Goal: Task Accomplishment & Management: Use online tool/utility

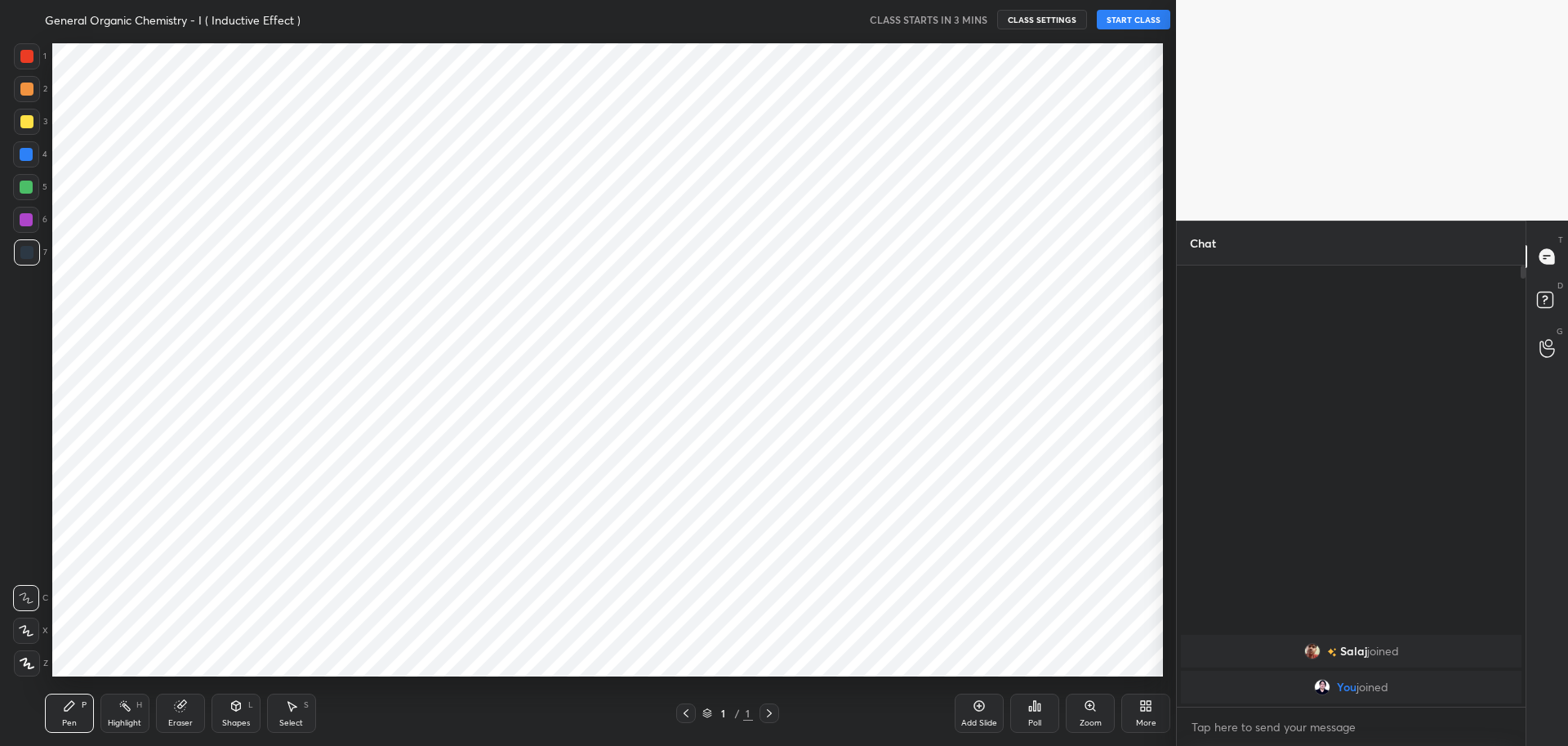
scroll to position [81061, 80539]
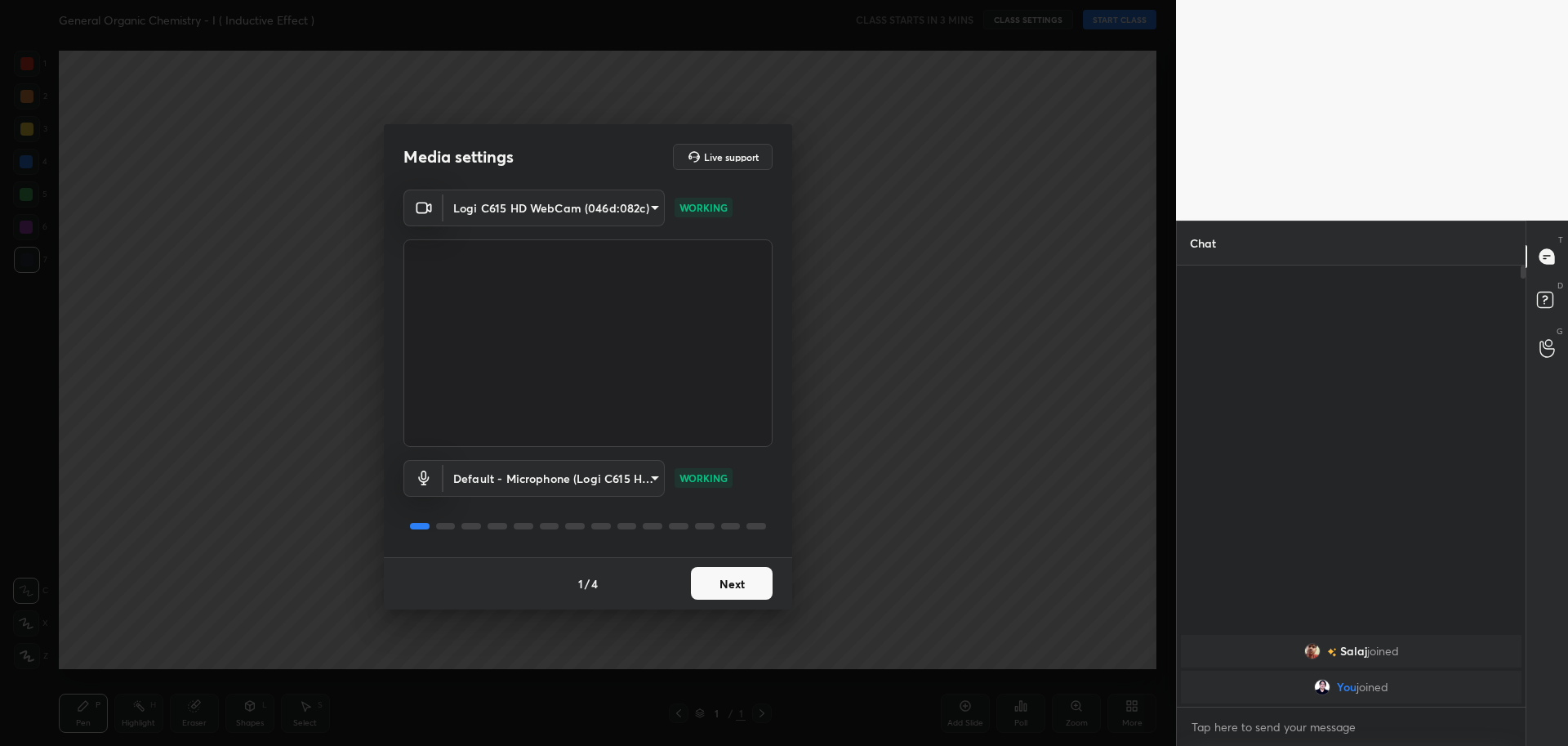
click at [730, 587] on button "Next" at bounding box center [732, 583] width 82 height 33
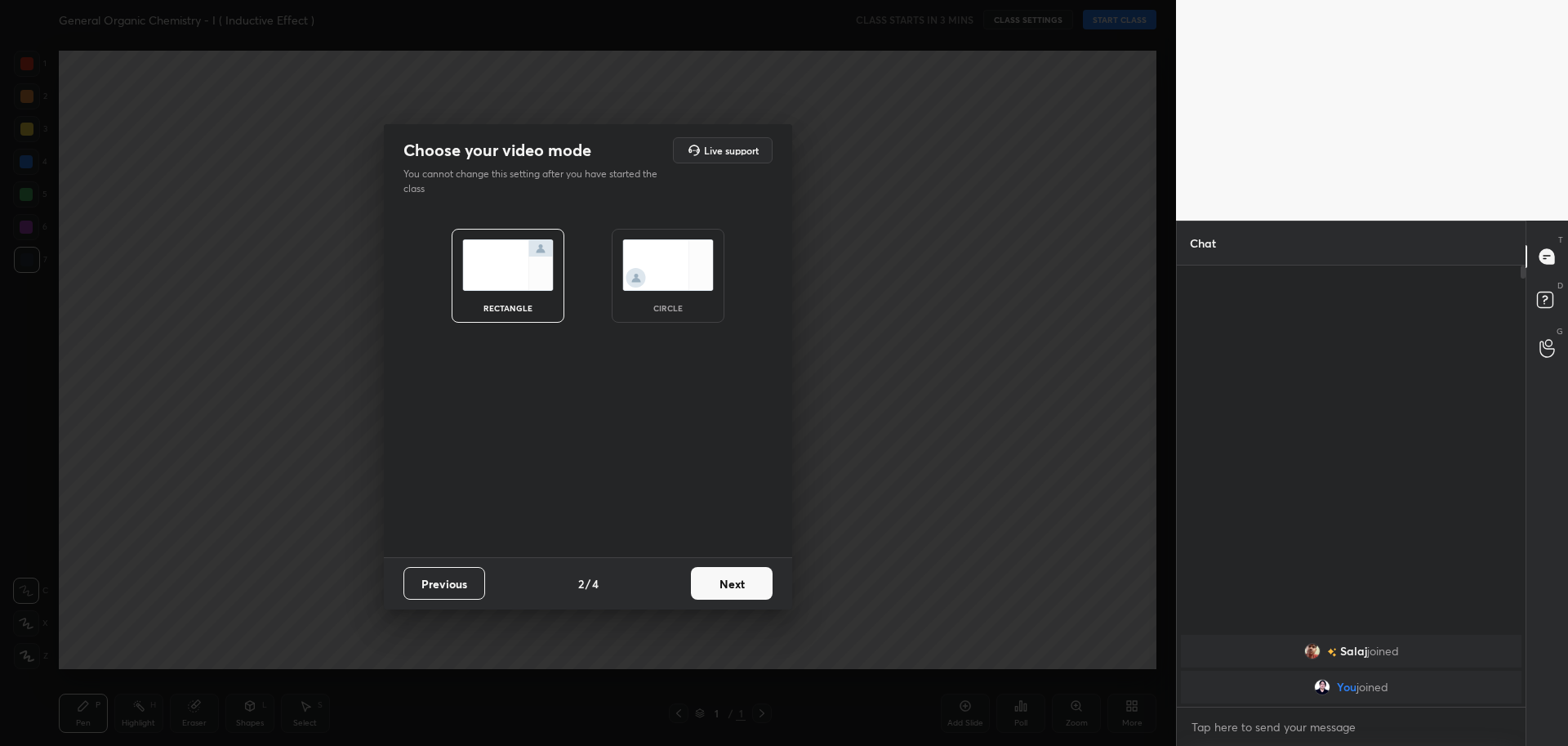
click at [670, 269] on img at bounding box center [668, 264] width 92 height 52
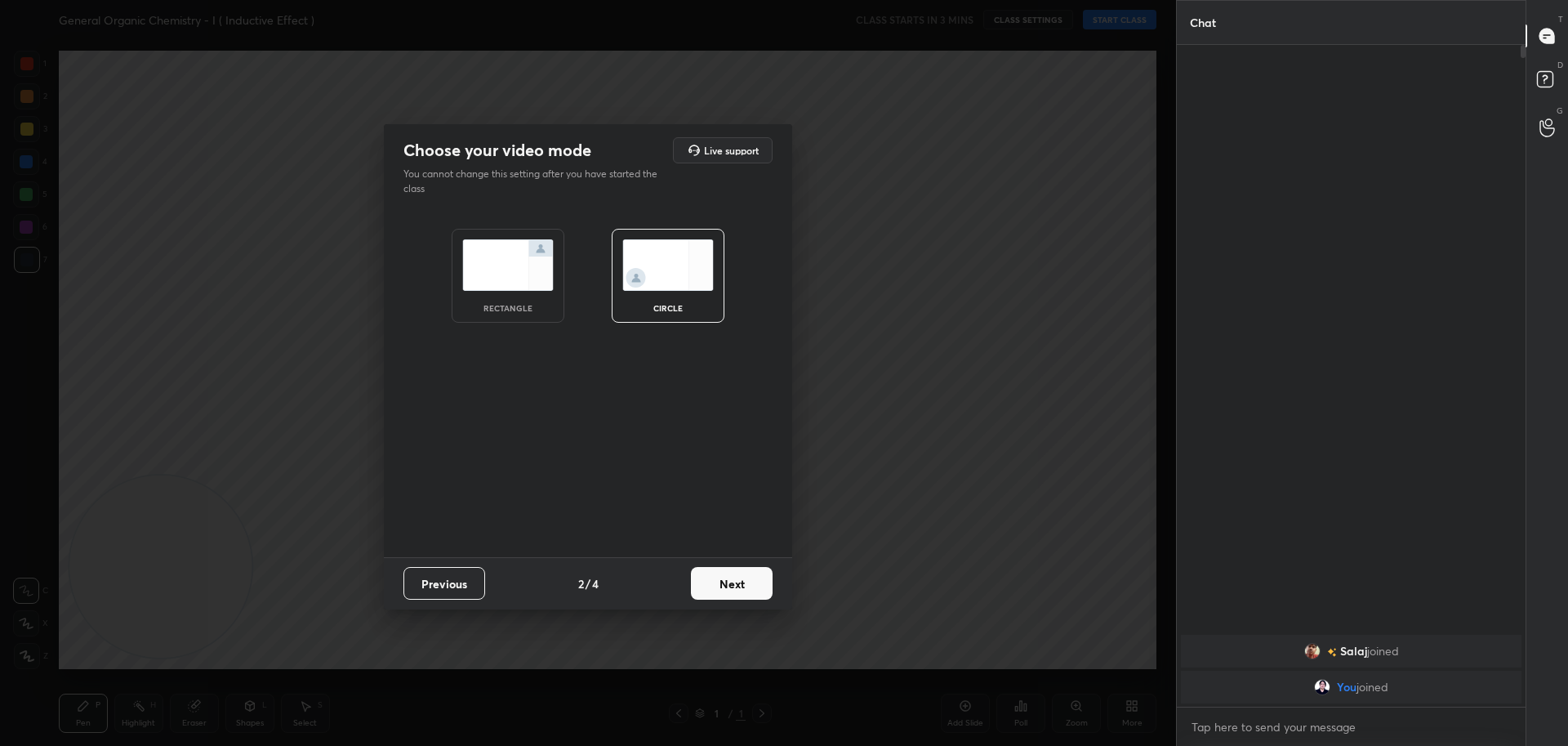
scroll to position [537, 344]
click at [749, 594] on button "Next" at bounding box center [732, 583] width 82 height 33
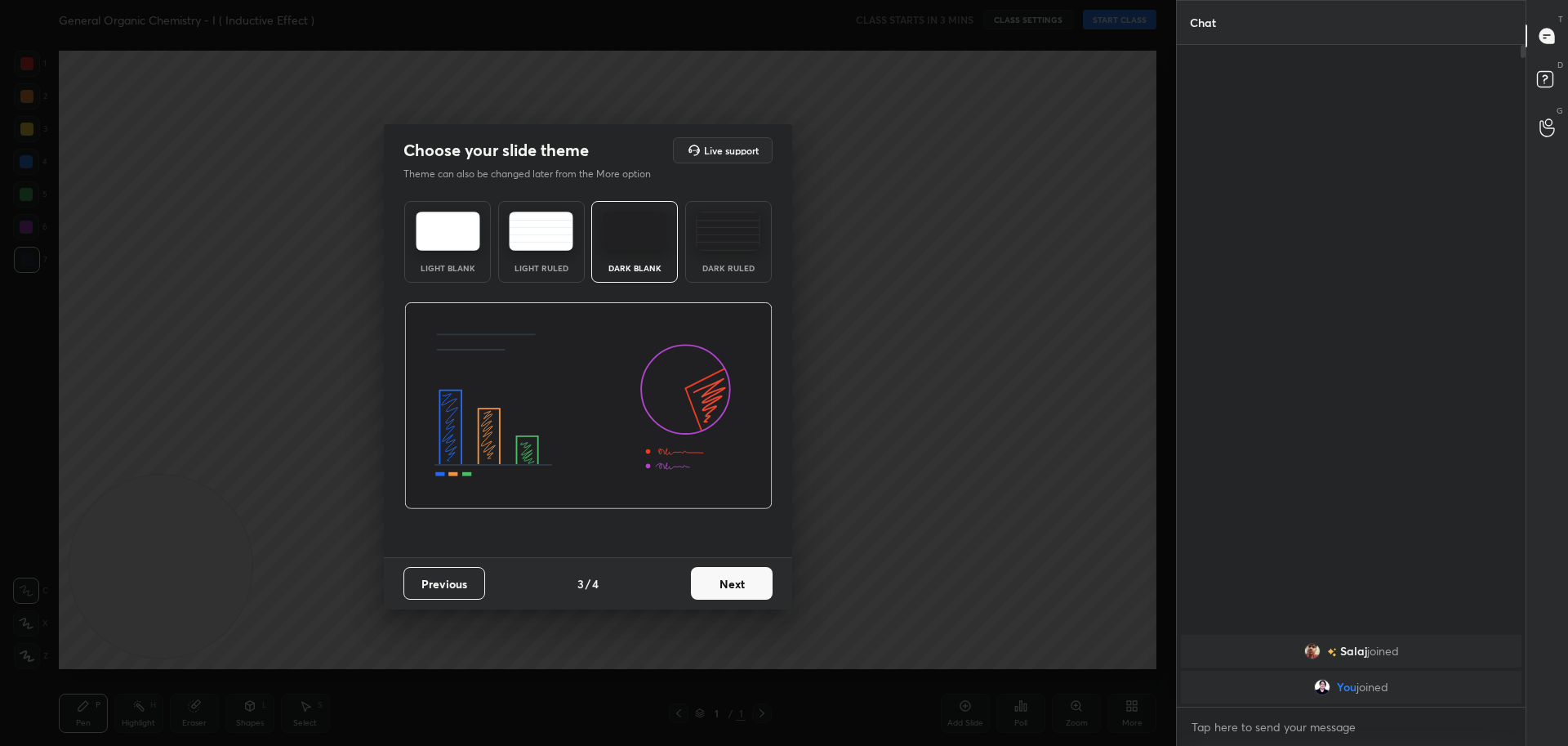
click at [442, 237] on img at bounding box center [447, 231] width 64 height 39
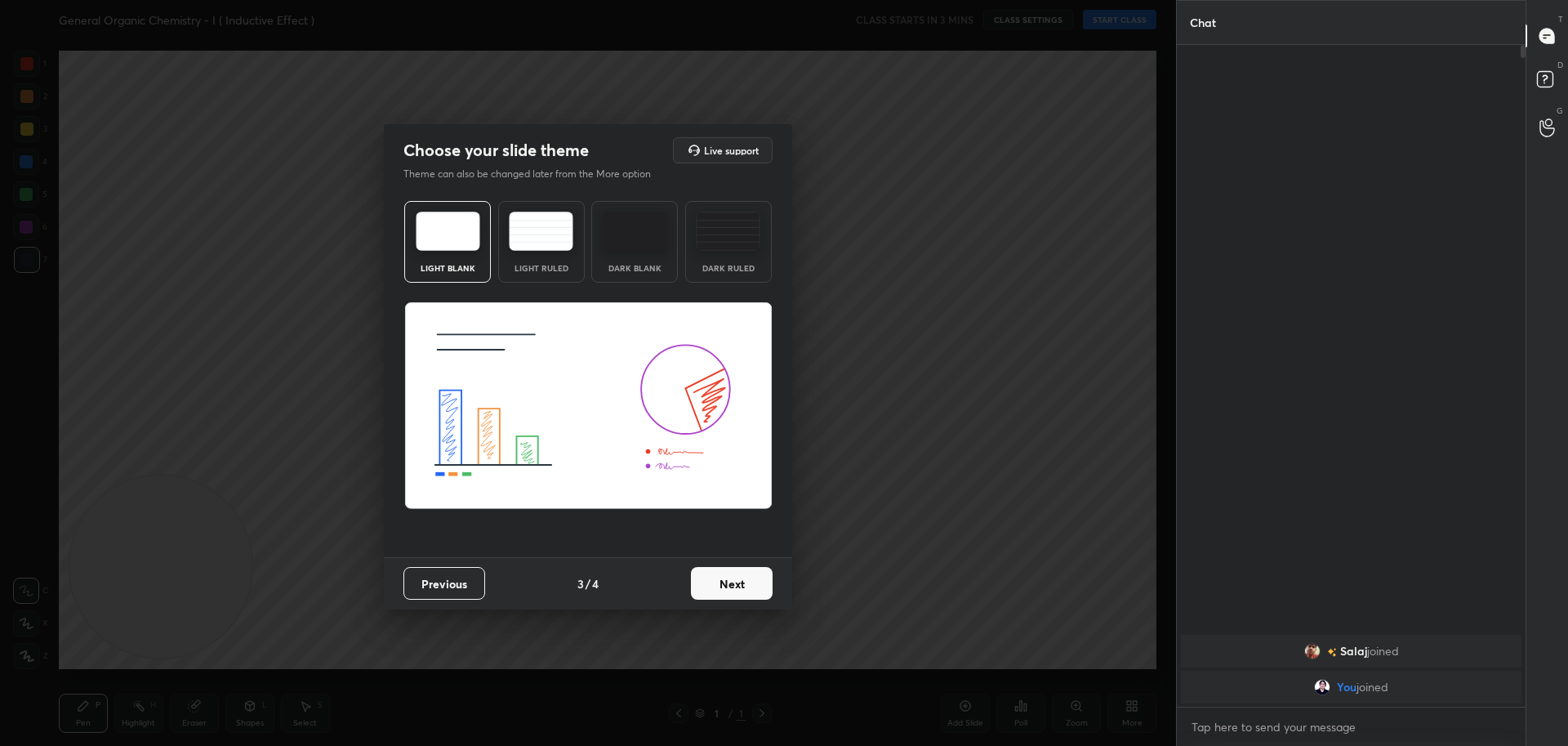
click at [722, 589] on button "Next" at bounding box center [732, 583] width 82 height 33
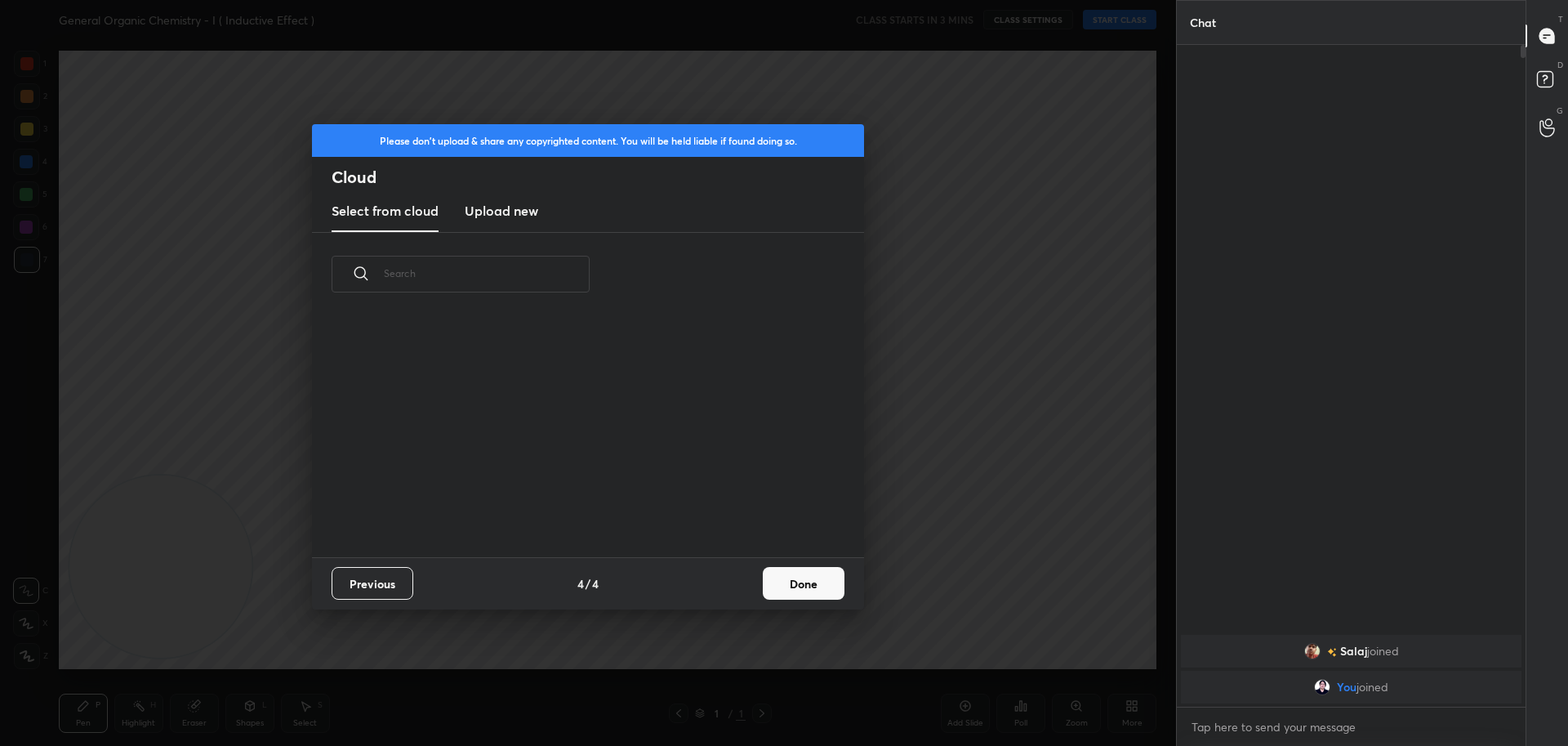
scroll to position [241, 524]
click at [504, 210] on h3 "Upload new" at bounding box center [501, 211] width 73 height 20
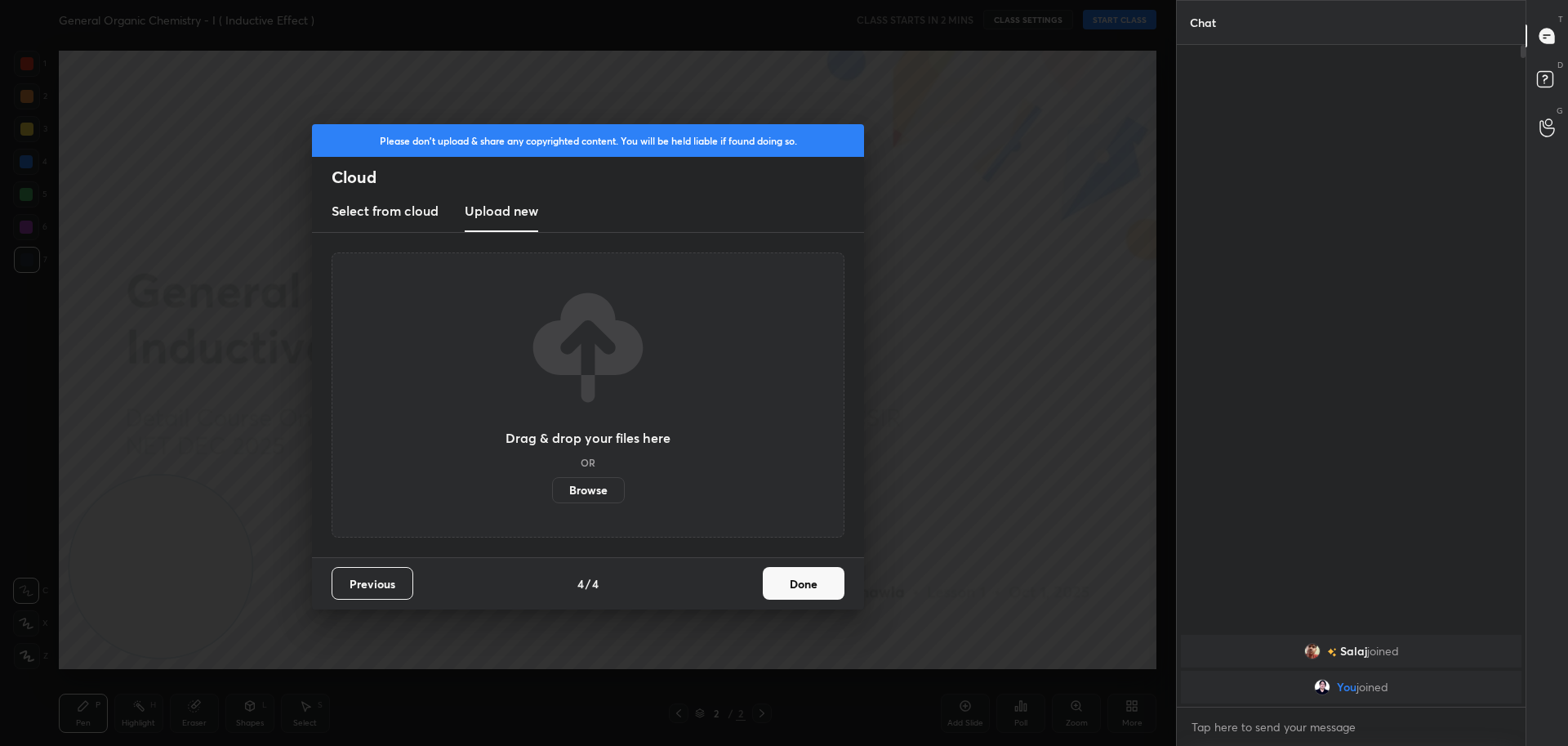
click at [583, 489] on label "Browse" at bounding box center [588, 490] width 73 height 26
click at [552, 489] on input "Browse" at bounding box center [552, 490] width 0 height 26
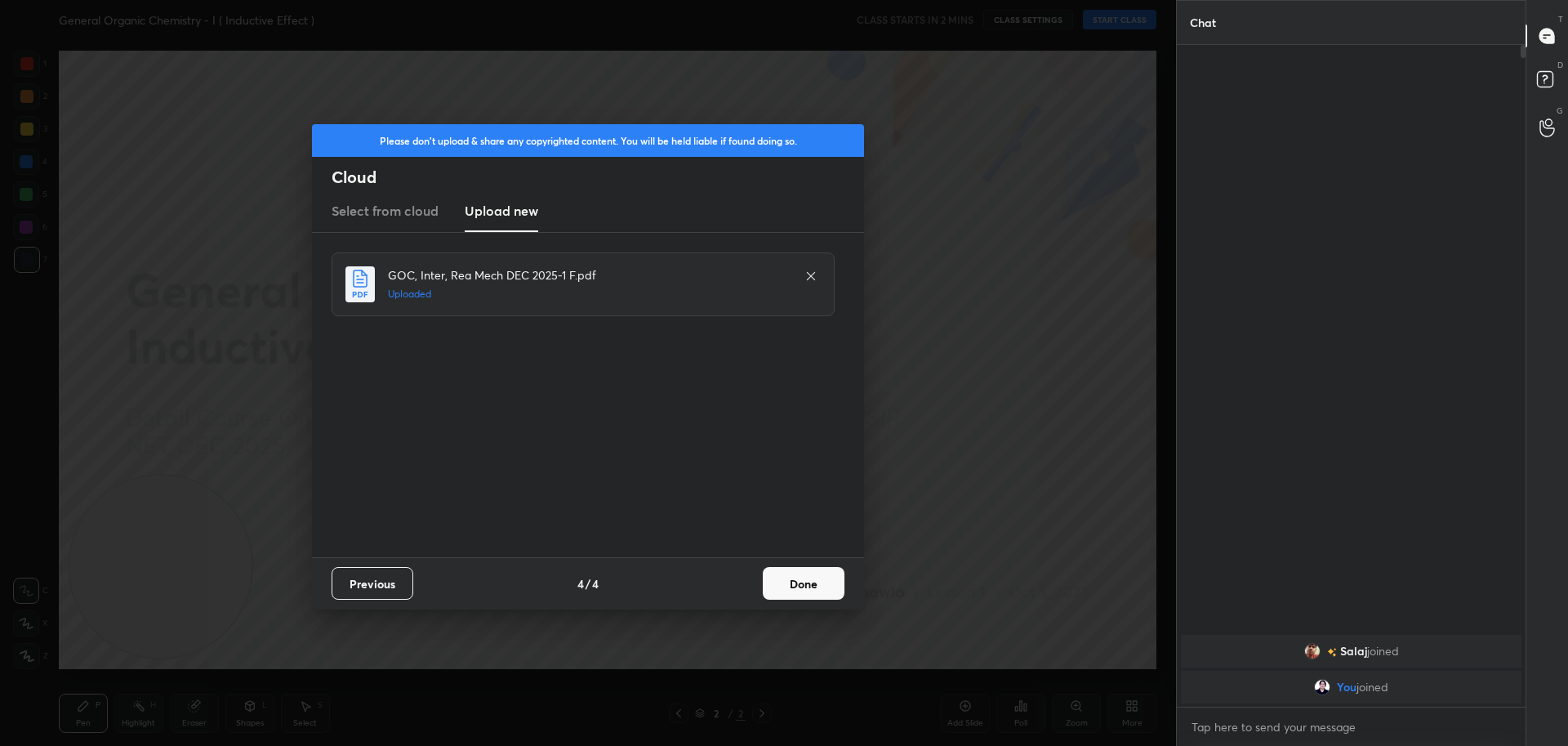
click at [795, 589] on button "Done" at bounding box center [804, 583] width 82 height 33
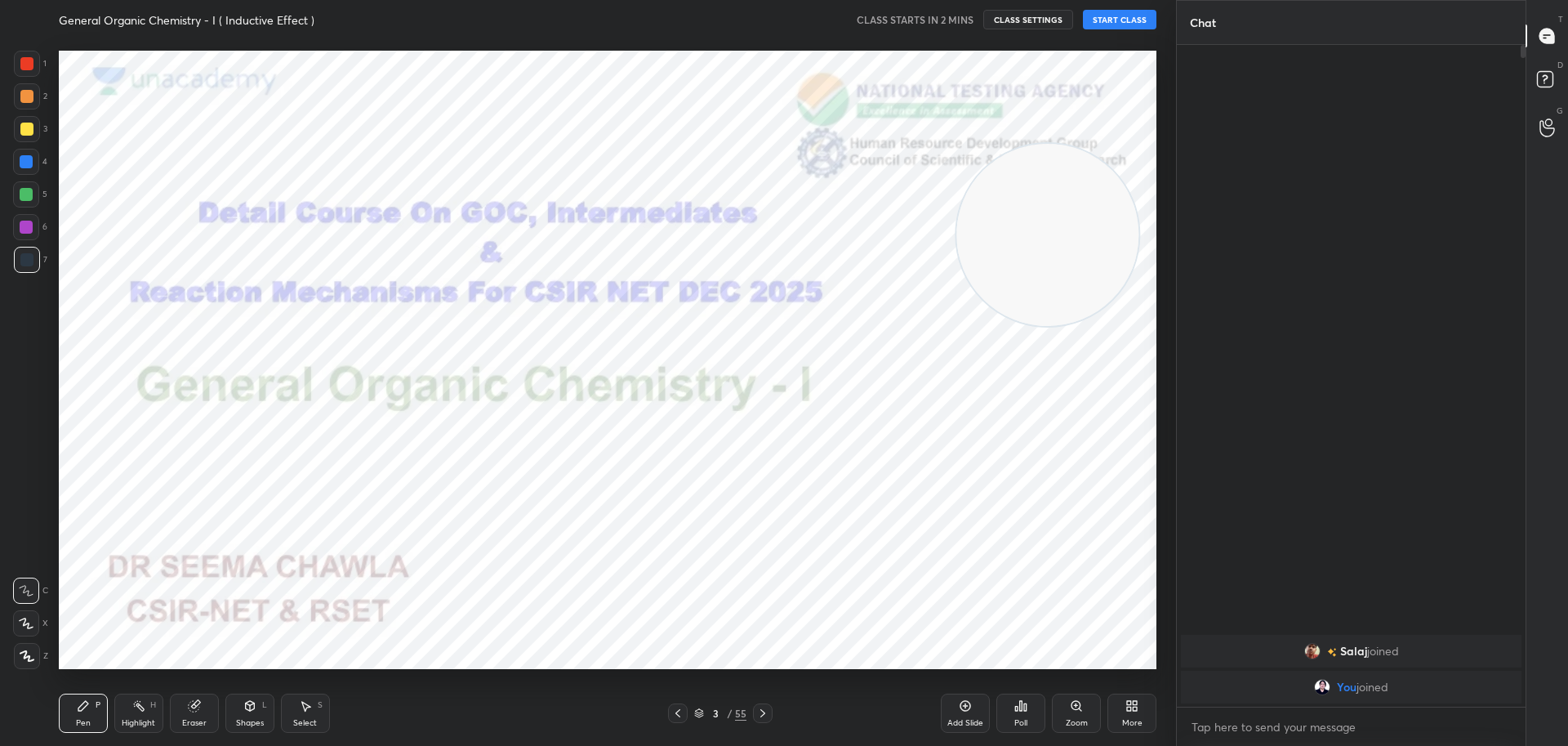
drag, startPoint x: 197, startPoint y: 594, endPoint x: 1083, endPoint y: 259, distance: 947.2
click at [1083, 259] on video at bounding box center [1047, 234] width 182 height 182
drag, startPoint x: 1054, startPoint y: 283, endPoint x: 1035, endPoint y: 202, distance: 83.2
click at [1035, 202] on video at bounding box center [1031, 148] width 182 height 182
drag, startPoint x: 994, startPoint y: 173, endPoint x: 1030, endPoint y: 169, distance: 36.2
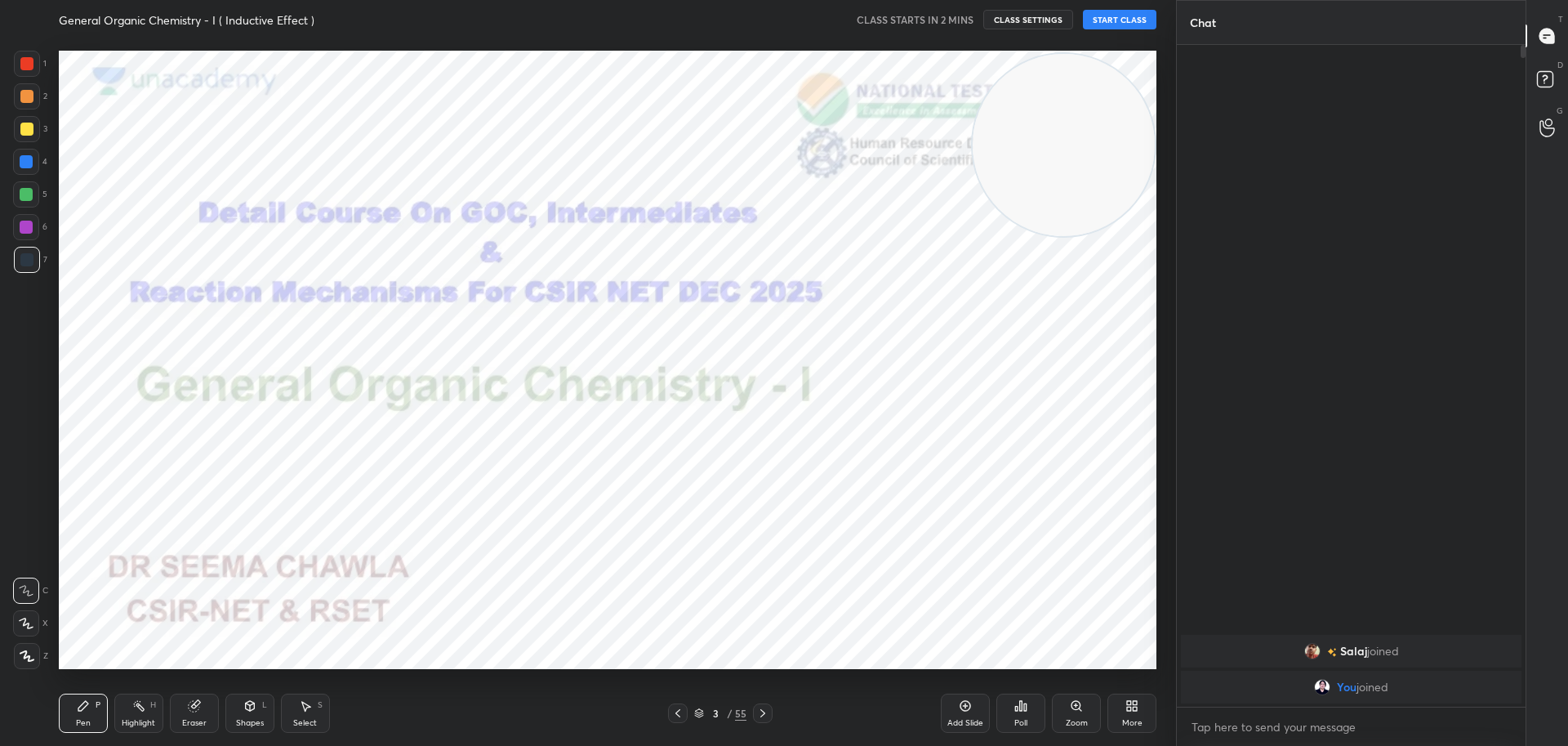
click at [1030, 169] on video at bounding box center [1063, 144] width 182 height 182
click at [1105, 13] on button "START CLASS" at bounding box center [1119, 20] width 73 height 20
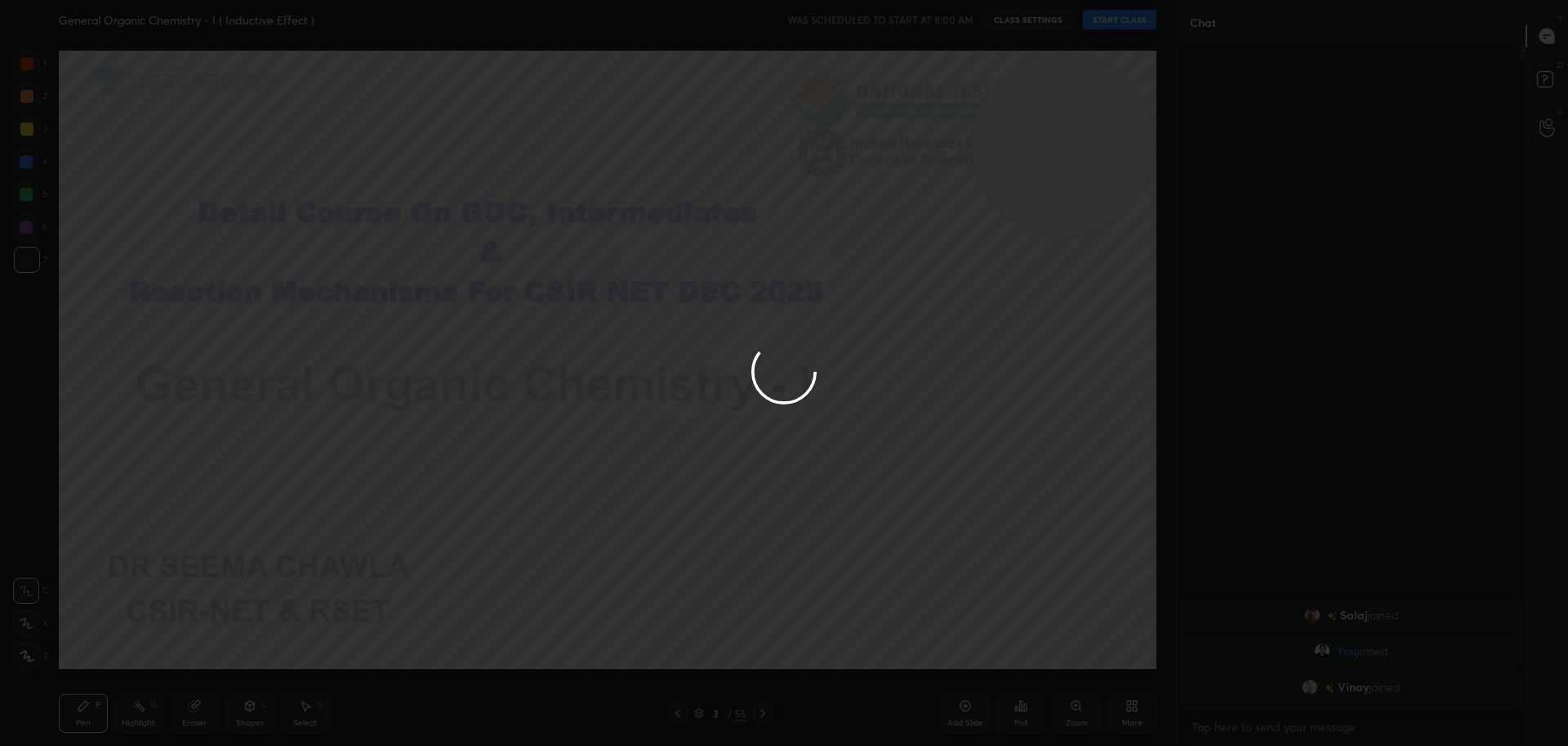
type textarea "x"
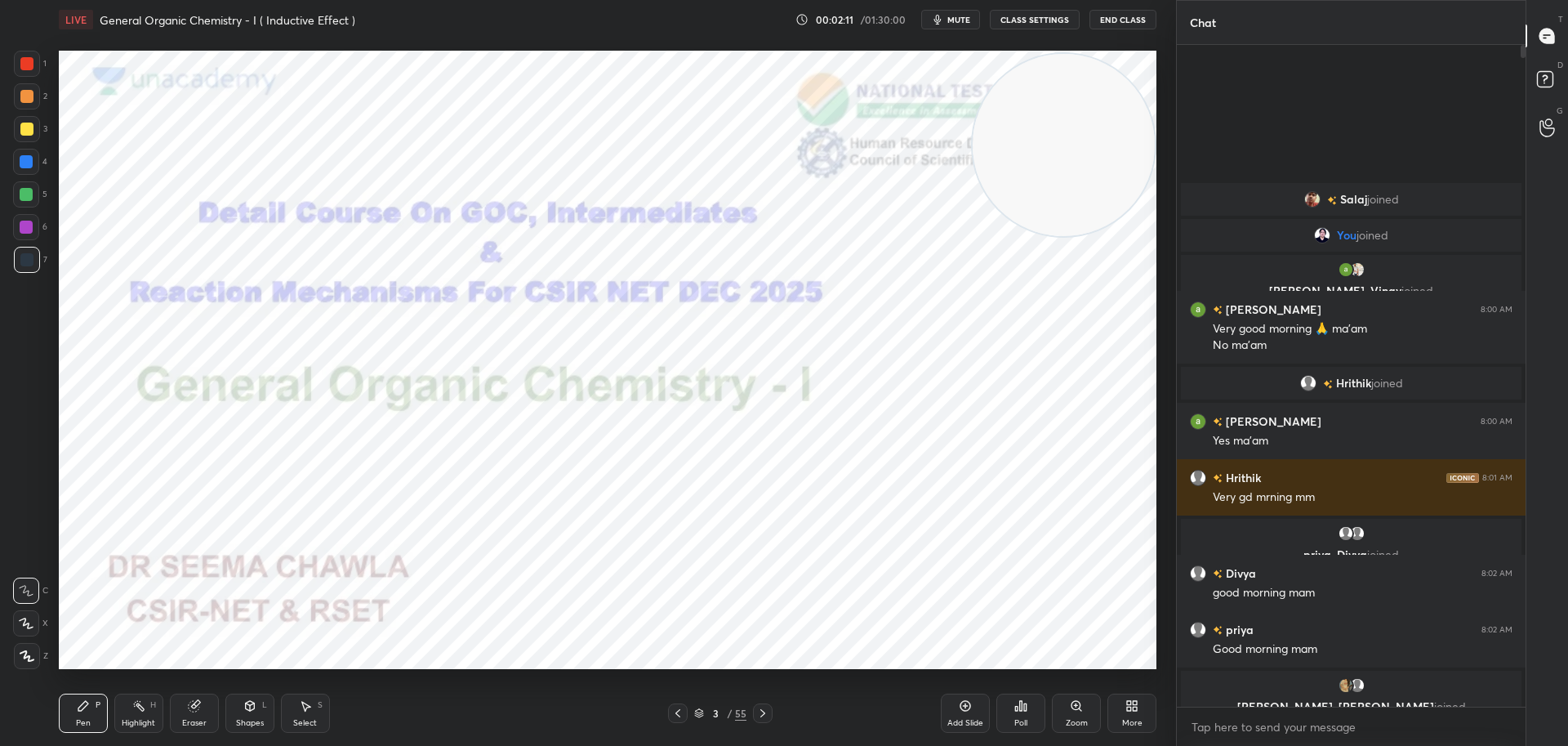
click at [27, 63] on div at bounding box center [26, 63] width 13 height 13
click at [24, 57] on div at bounding box center [26, 63] width 26 height 26
click at [22, 255] on div at bounding box center [26, 259] width 13 height 13
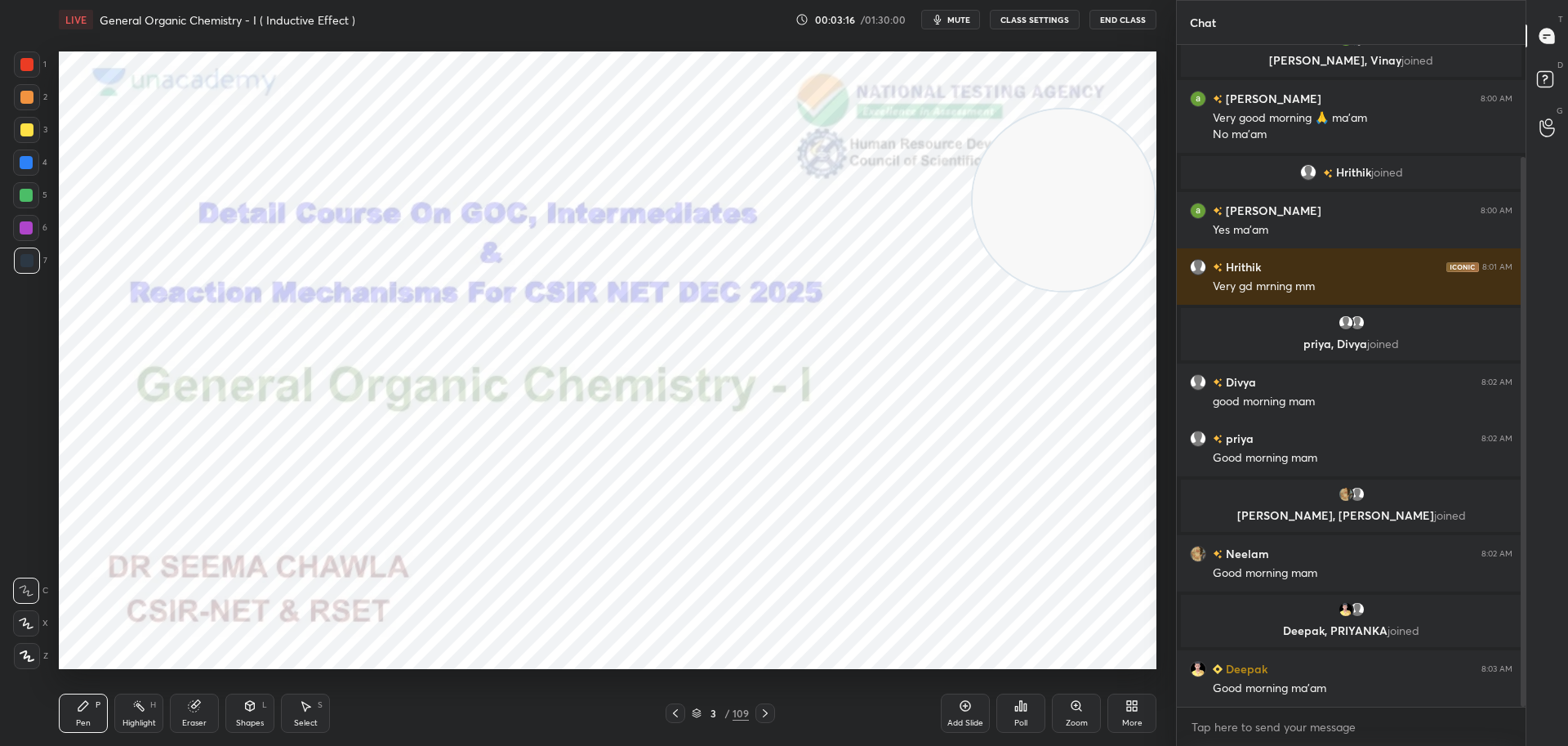
scroll to position [135, 0]
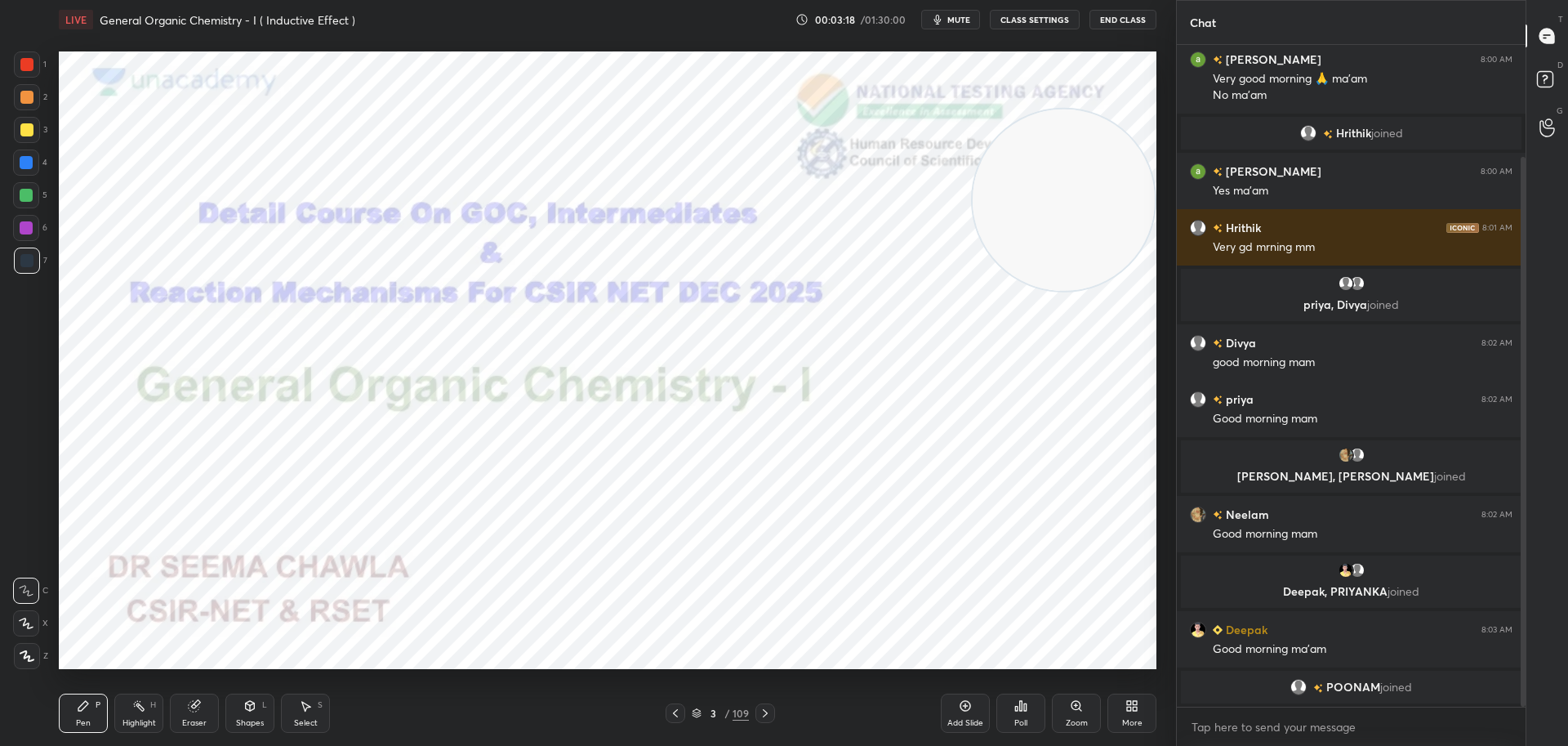
click at [774, 709] on div at bounding box center [765, 713] width 19 height 20
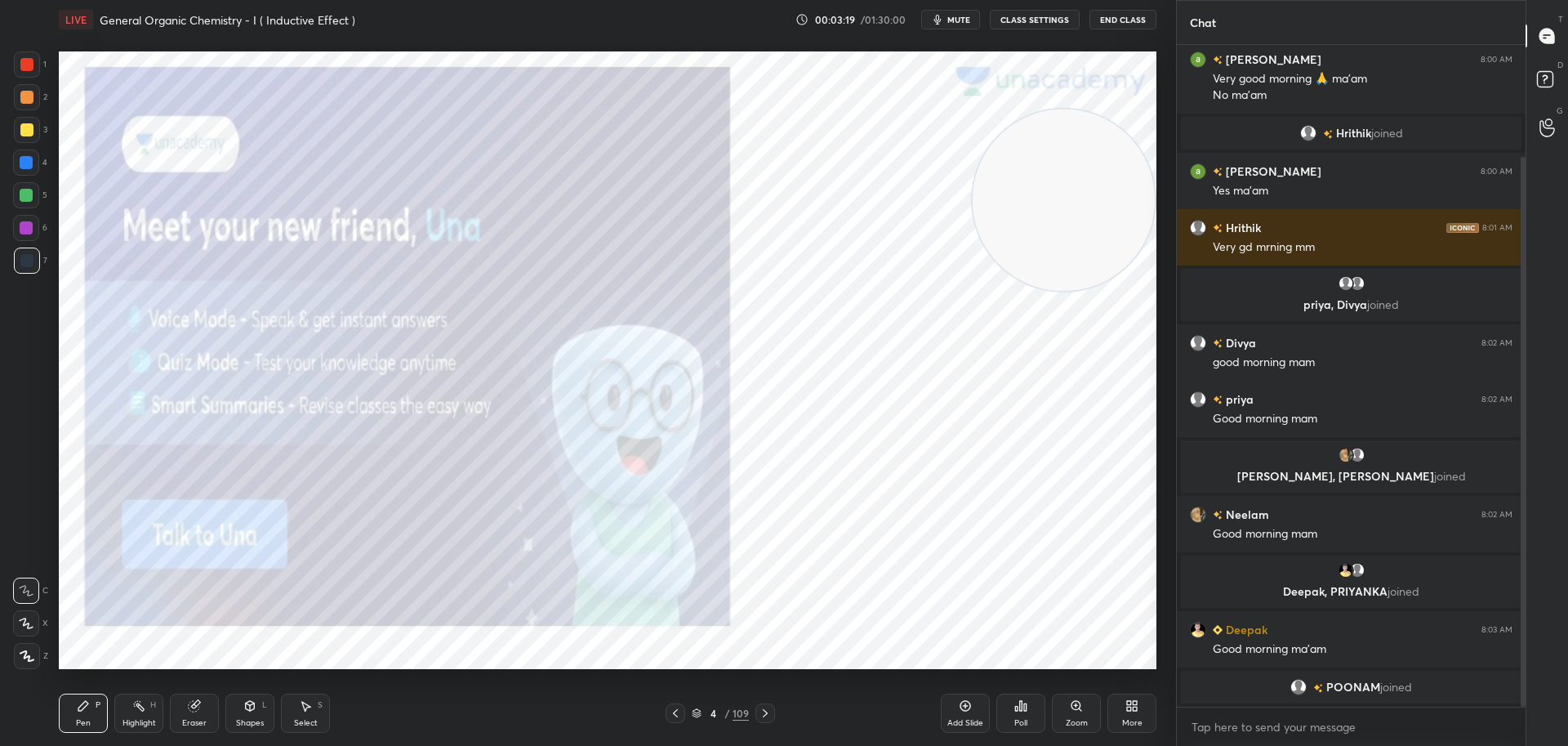
click at [768, 709] on icon at bounding box center [764, 713] width 13 height 13
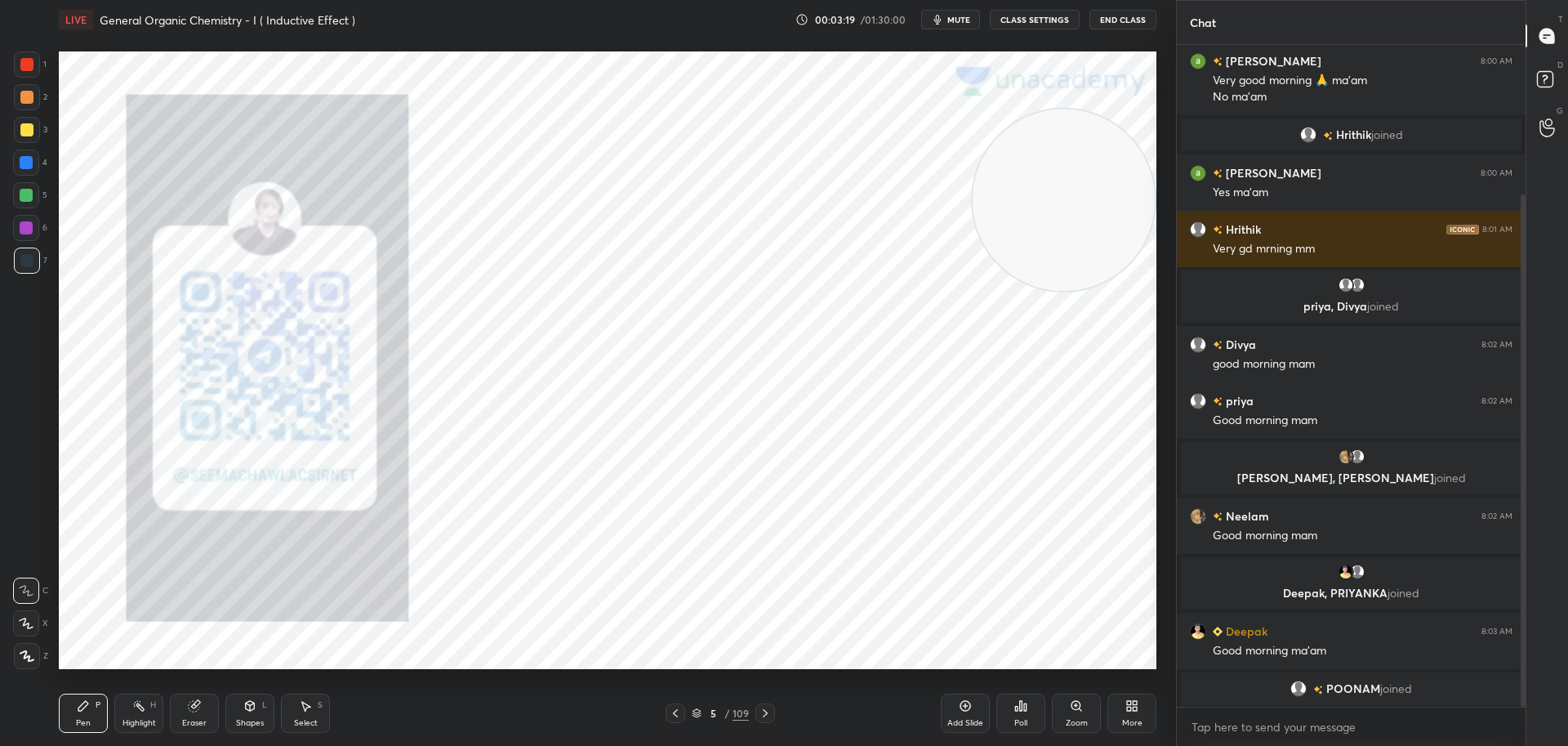
scroll to position [193, 0]
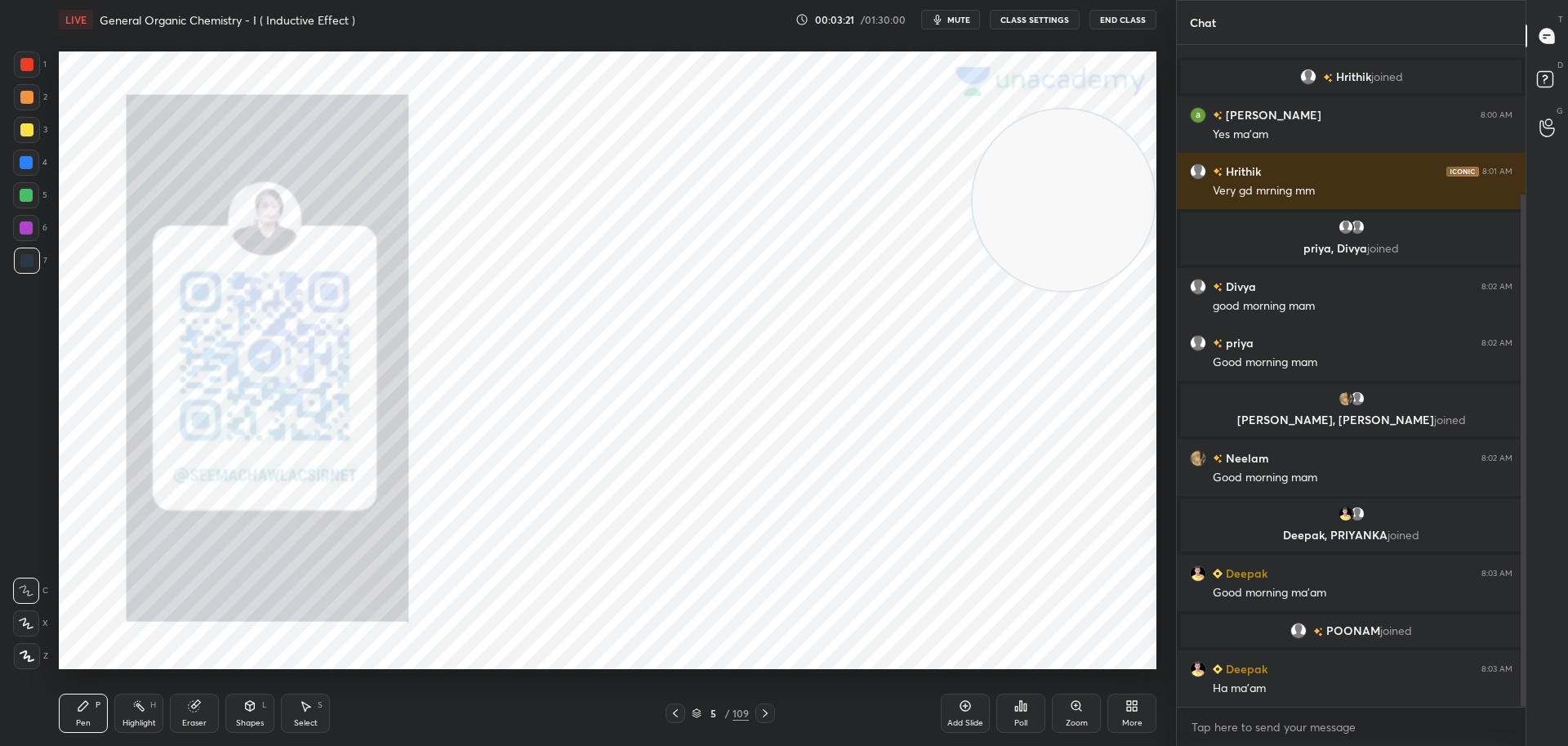
click at [768, 718] on icon at bounding box center [764, 713] width 13 height 13
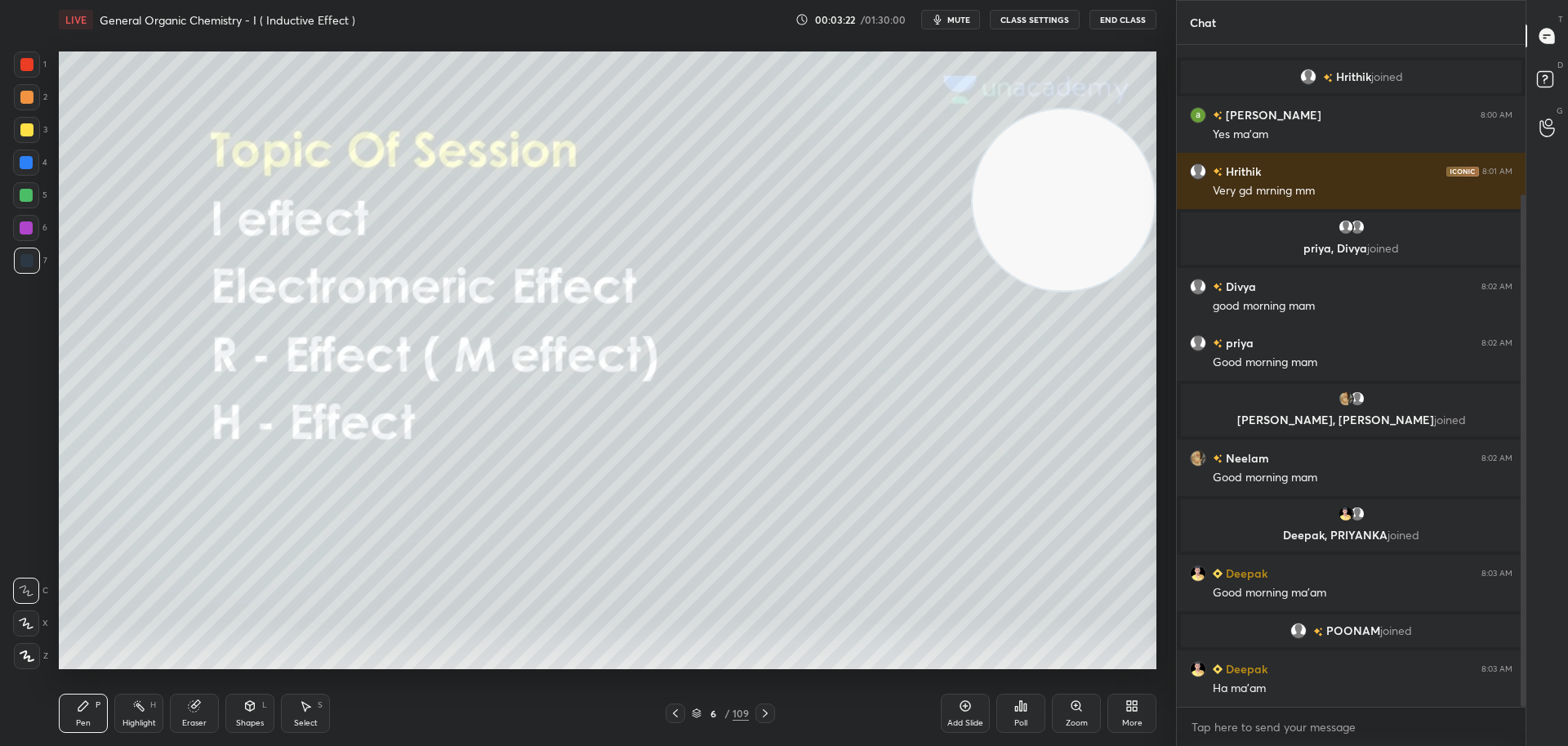
scroll to position [250, 0]
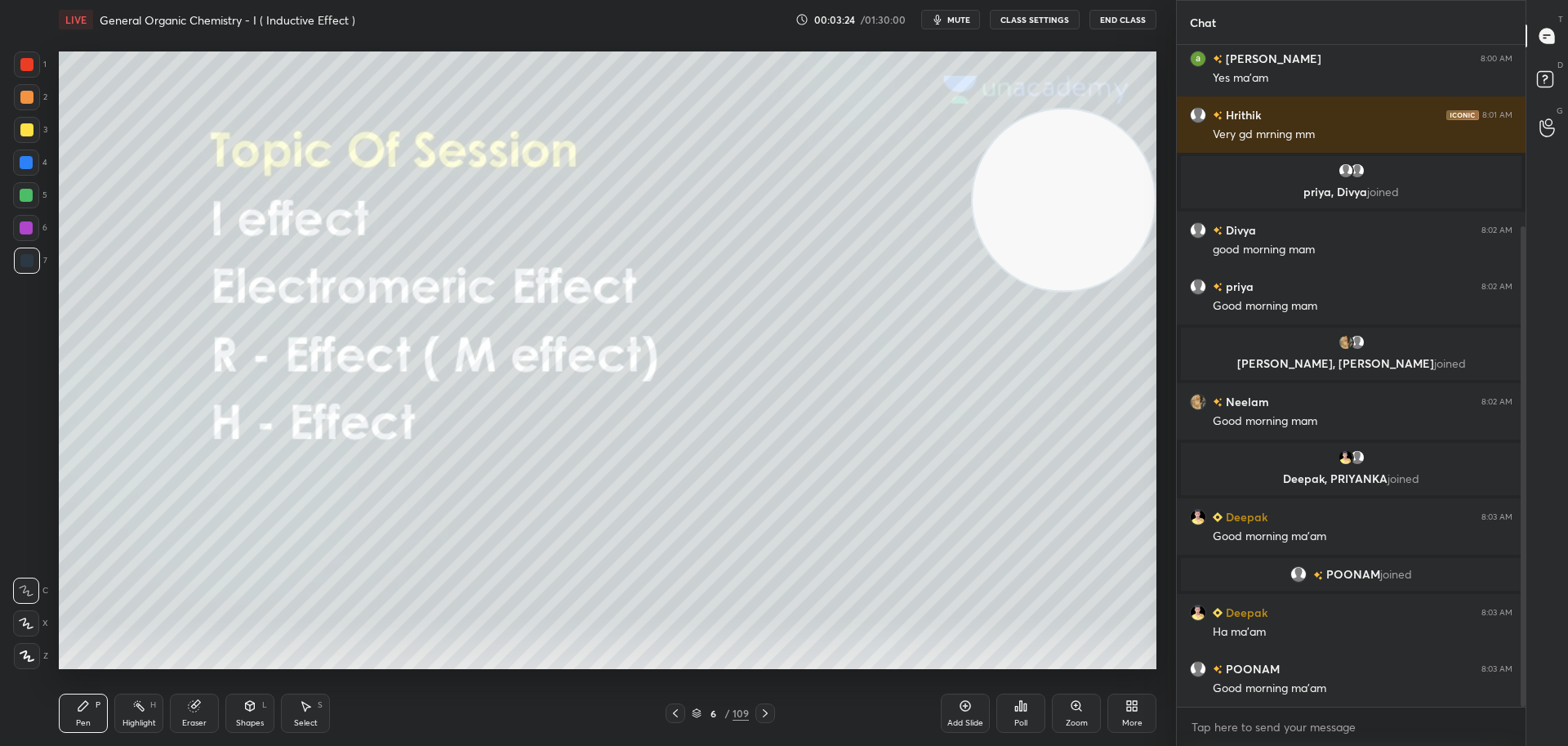
click at [27, 197] on div at bounding box center [25, 195] width 13 height 13
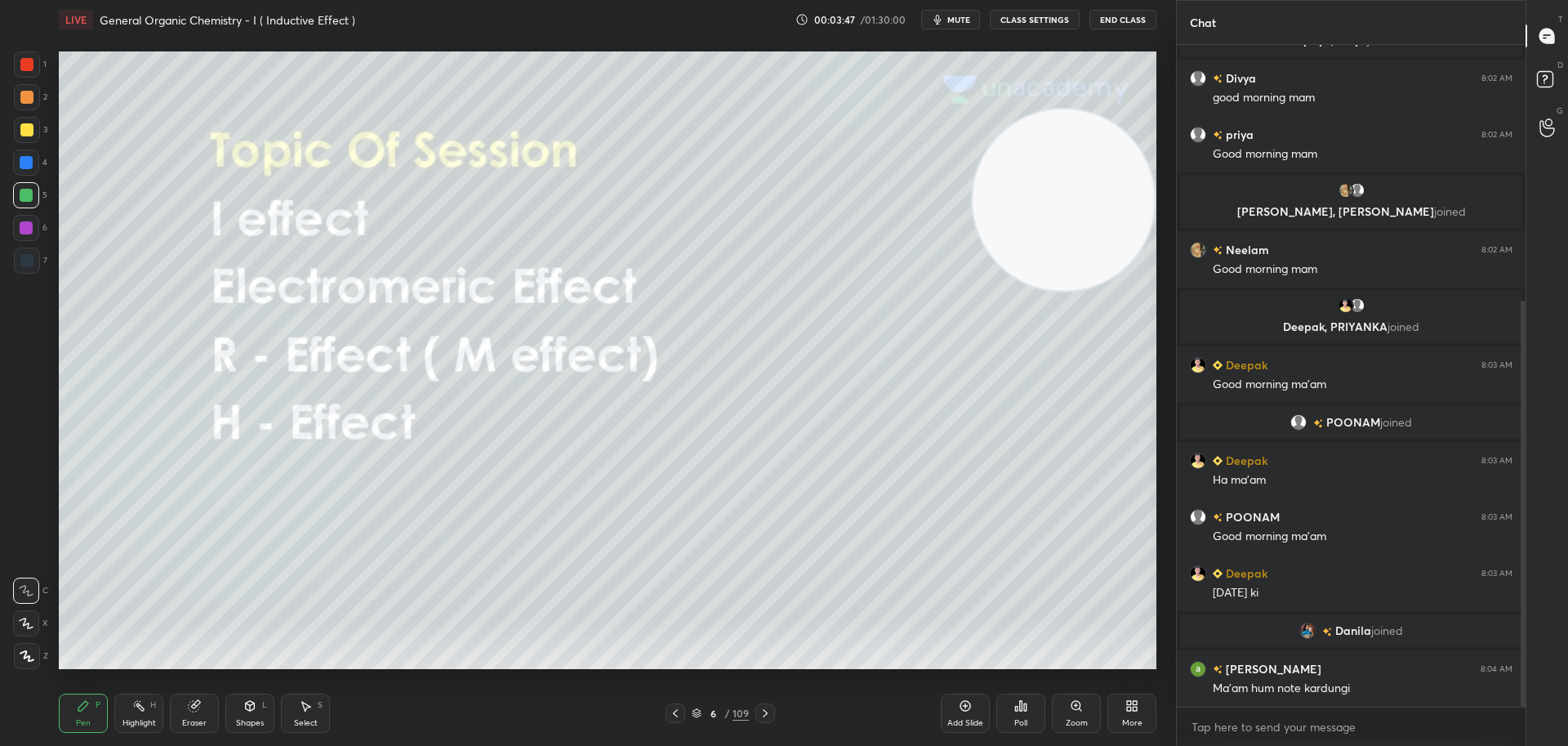
scroll to position [417, 0]
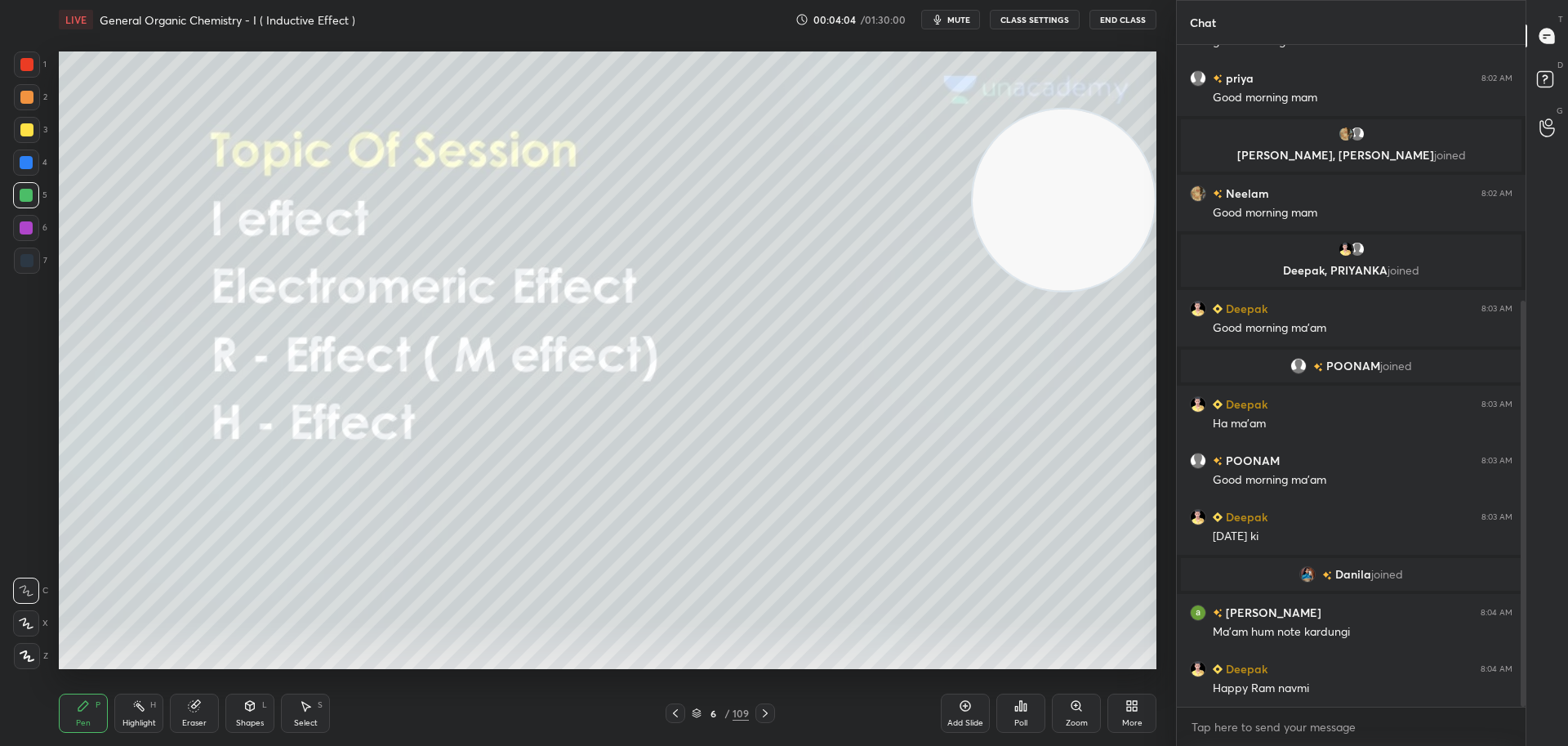
click at [27, 128] on div at bounding box center [26, 130] width 13 height 13
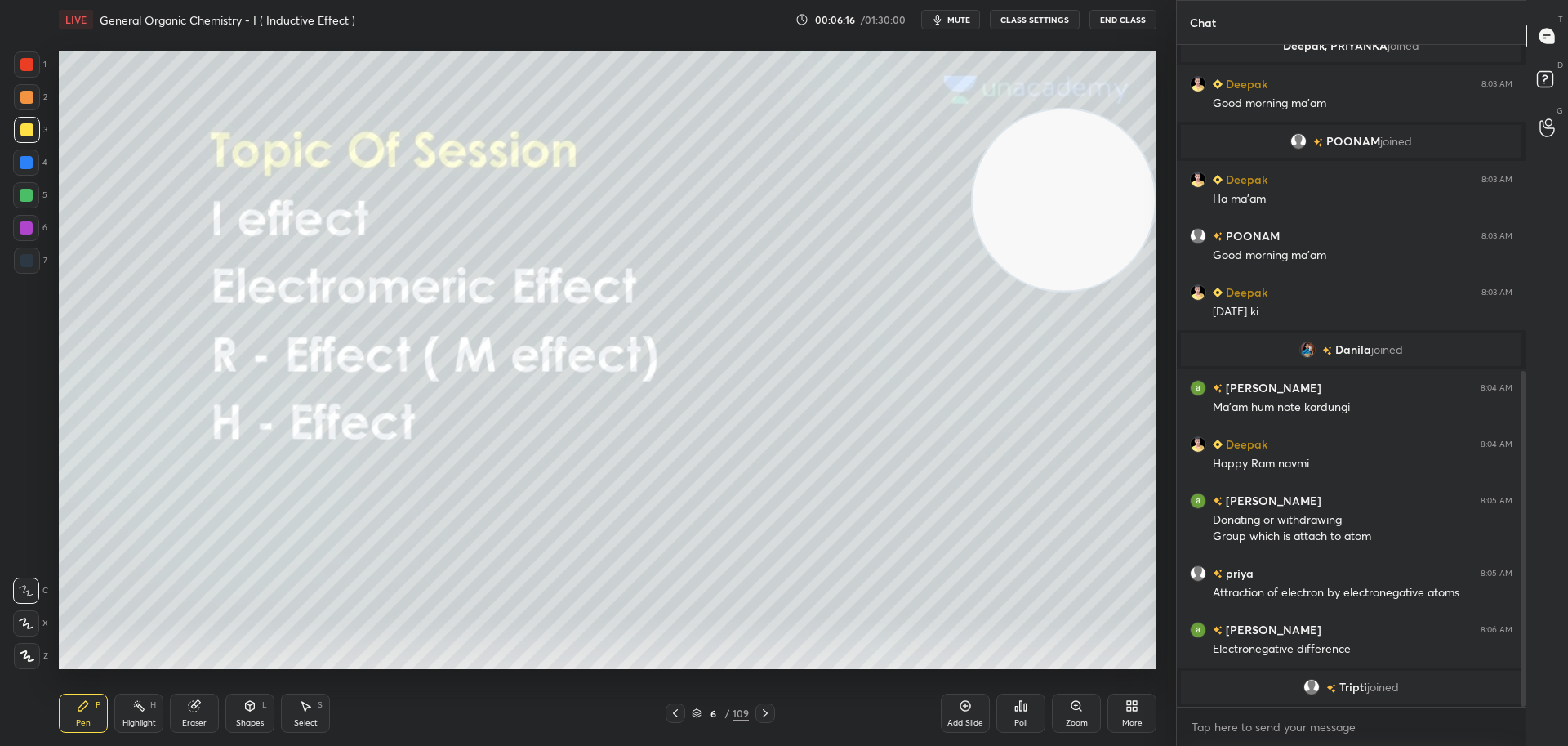
scroll to position [738, 0]
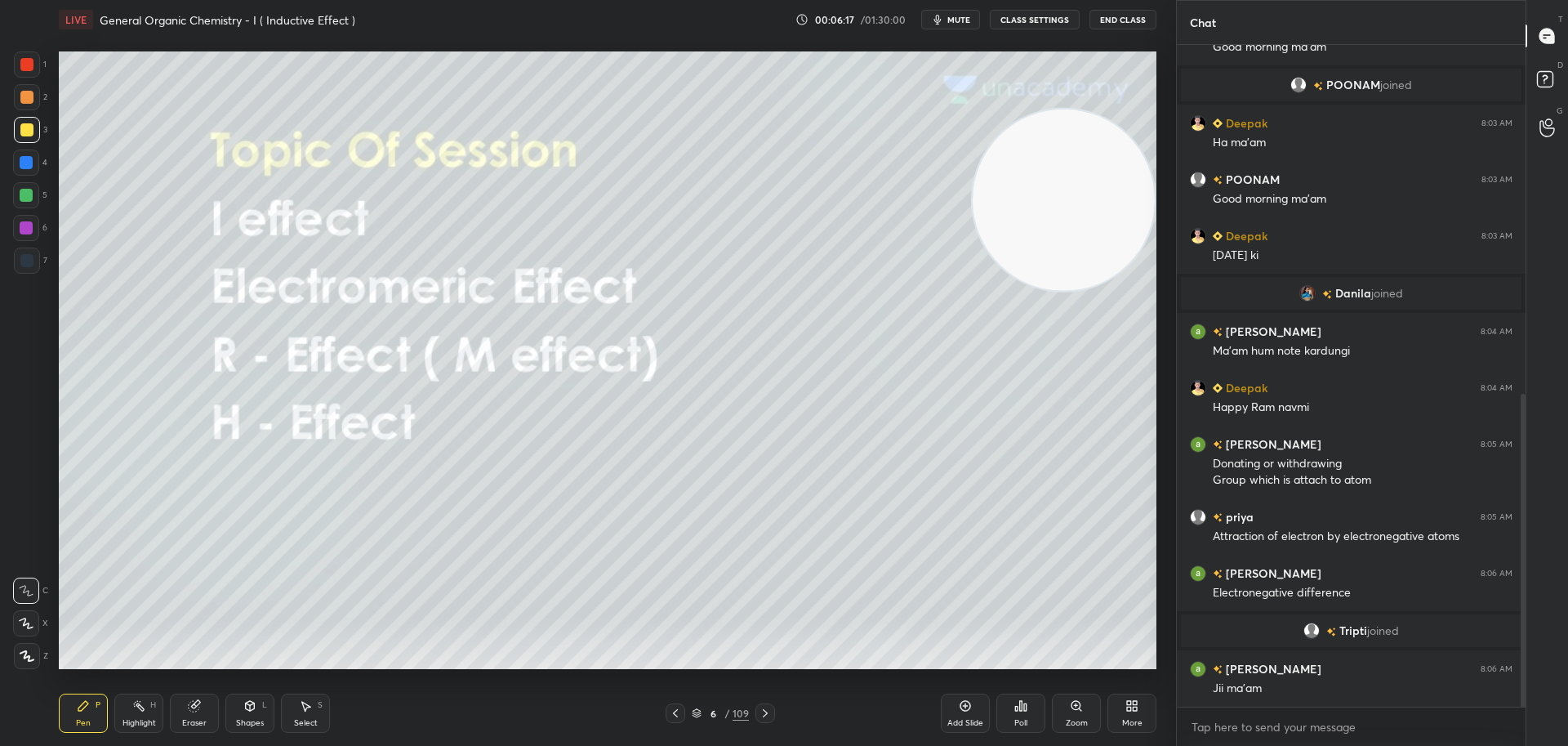
click at [774, 713] on div at bounding box center [765, 713] width 19 height 20
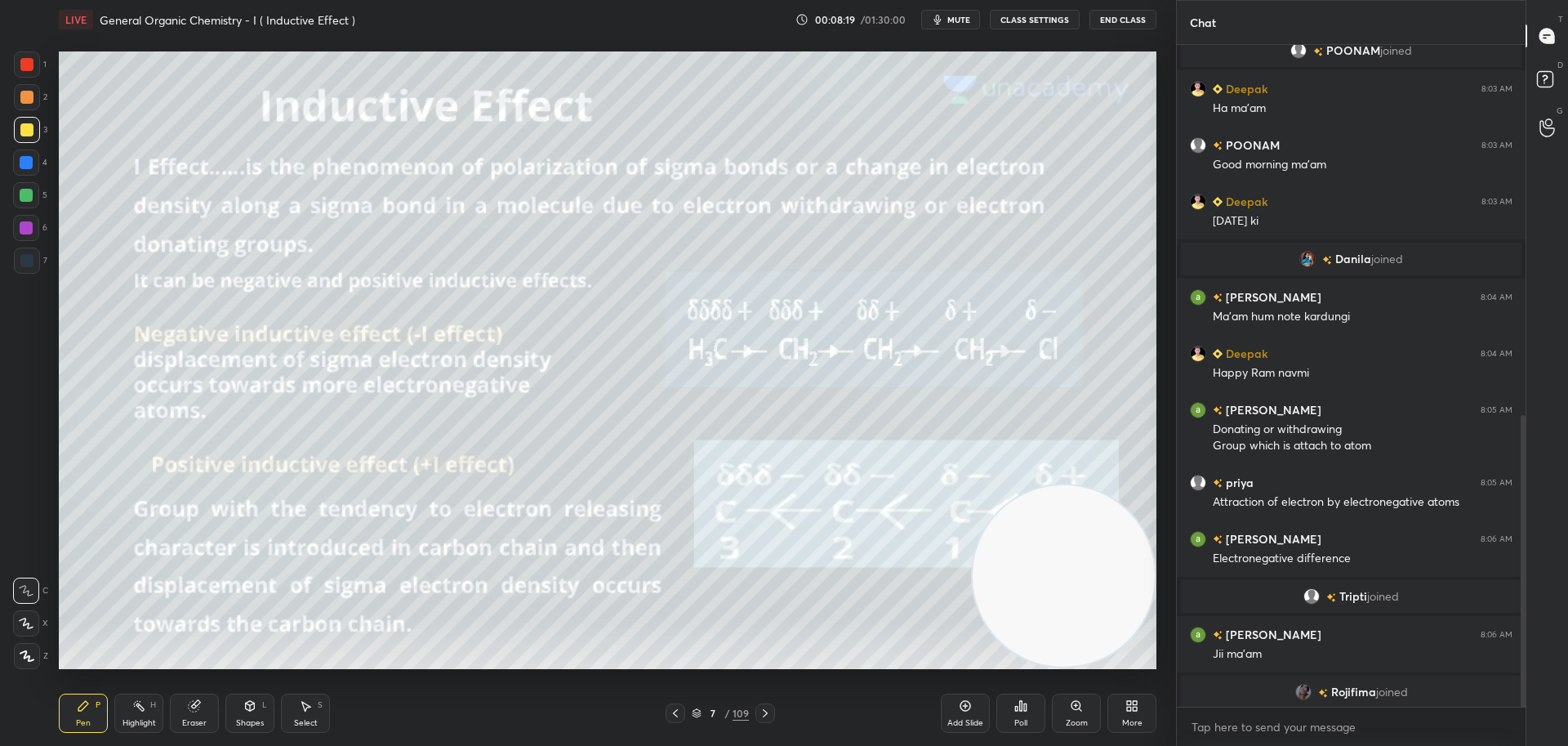
scroll to position [839, 0]
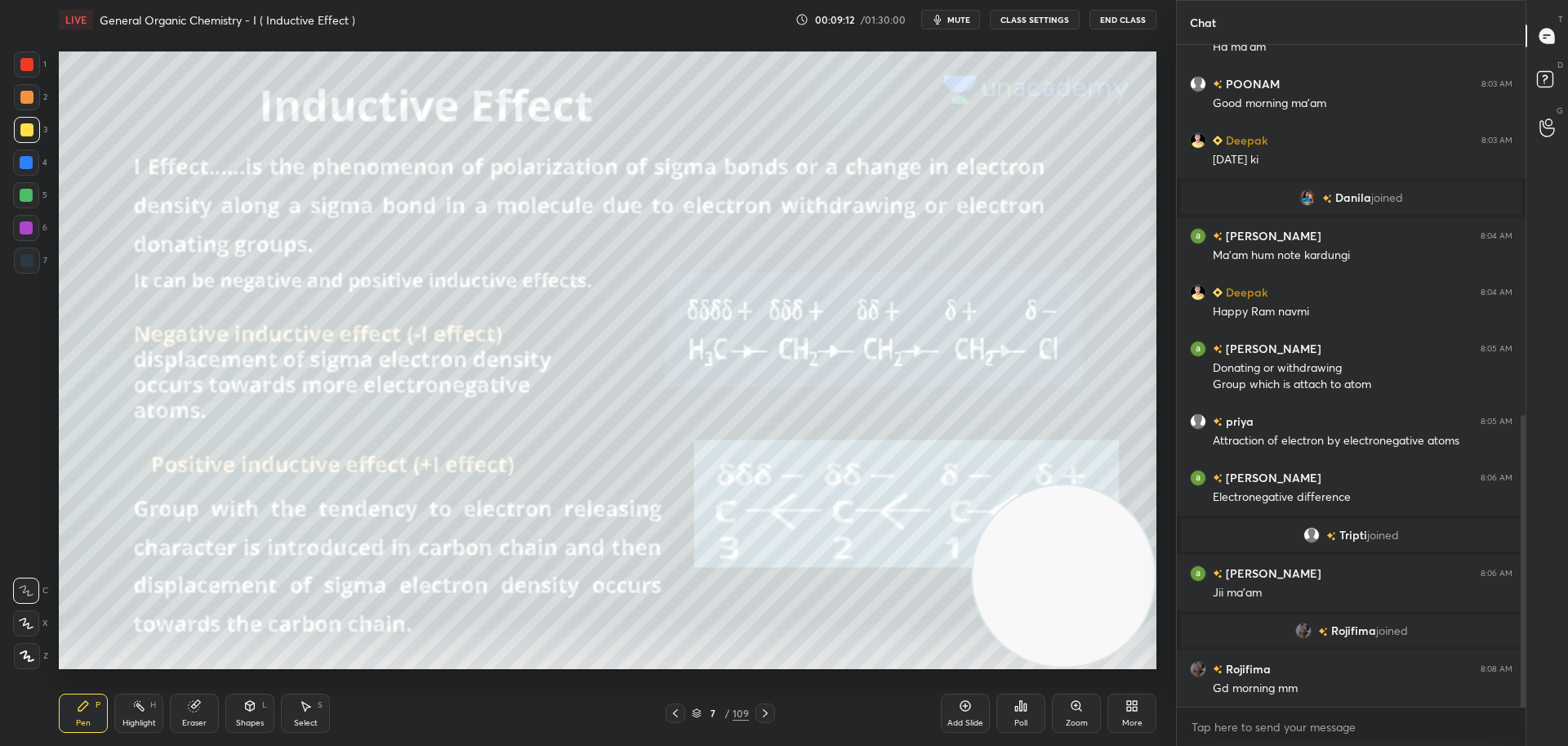
click at [954, 21] on span "mute" at bounding box center [958, 20] width 22 height 12
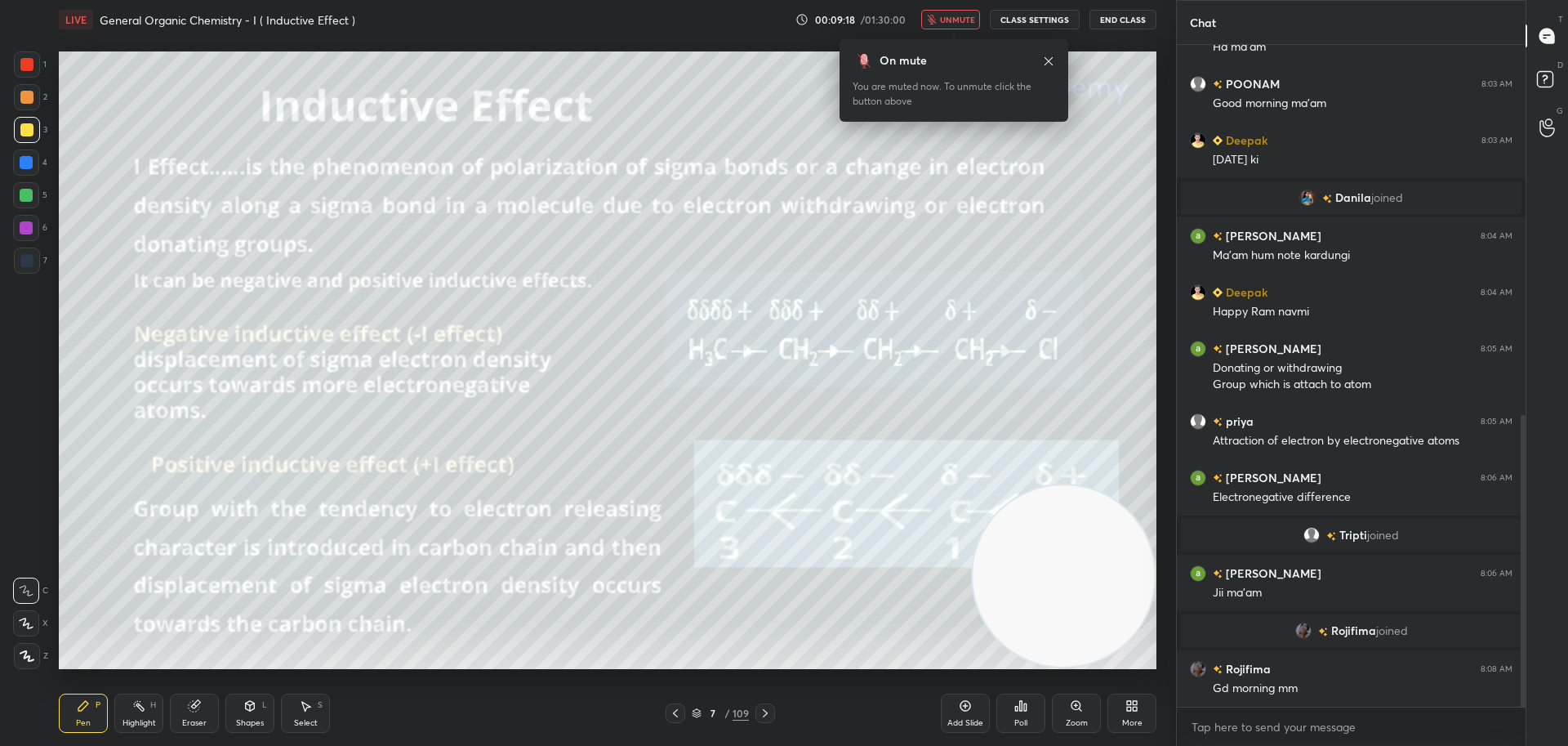
click at [950, 24] on span "unmute" at bounding box center [957, 20] width 35 height 12
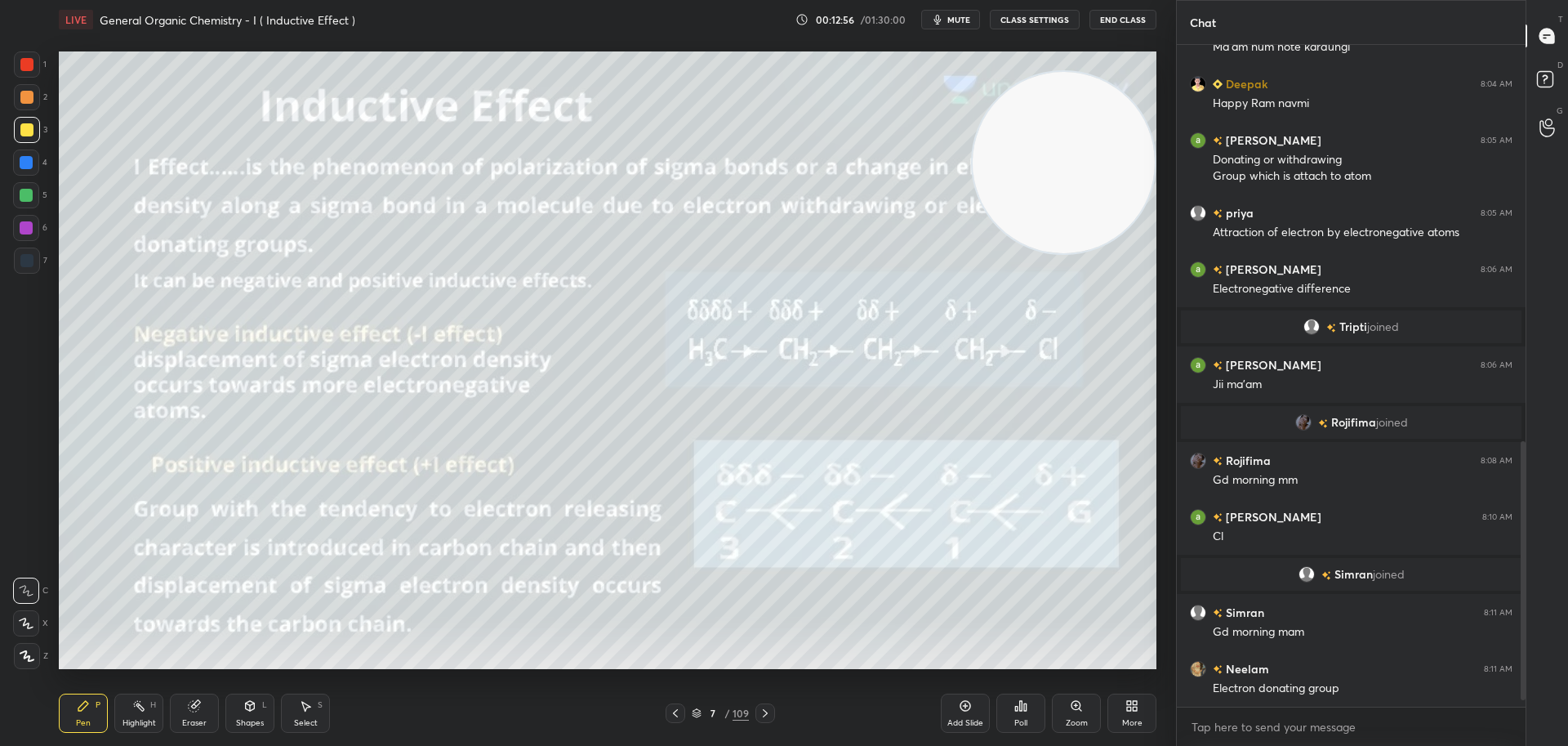
scroll to position [1043, 0]
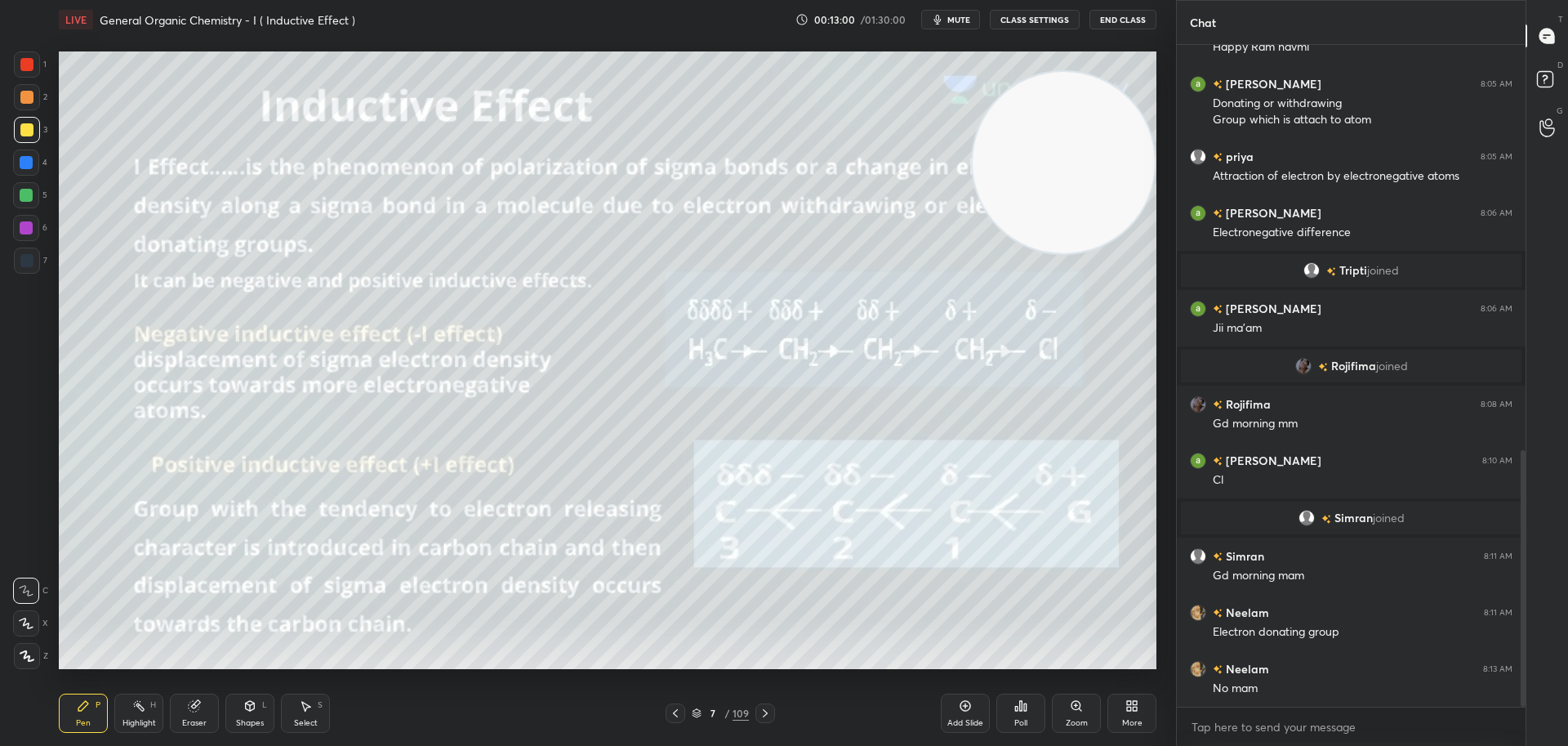
click at [768, 713] on icon at bounding box center [764, 713] width 13 height 13
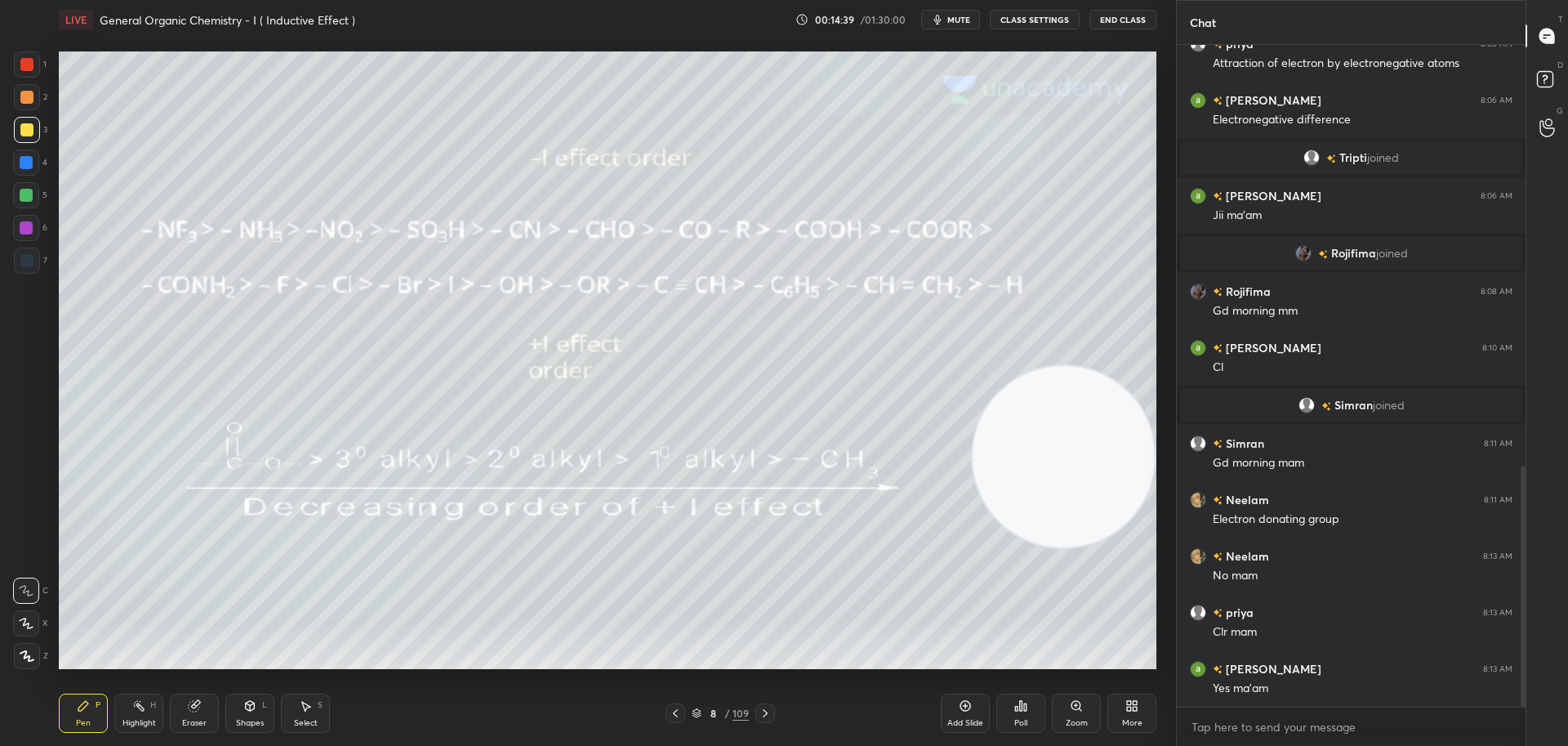
scroll to position [1212, 0]
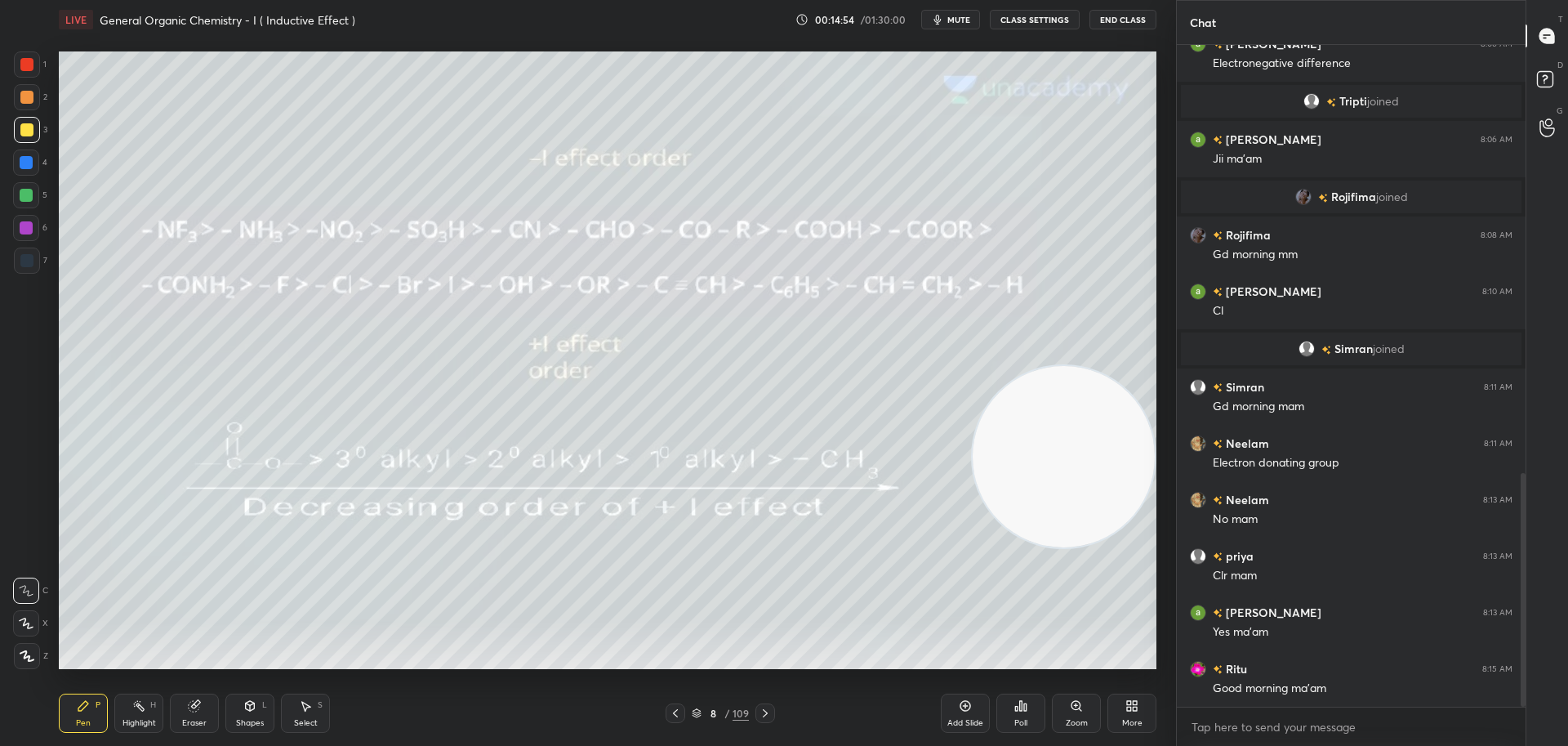
click at [766, 718] on icon at bounding box center [764, 713] width 13 height 13
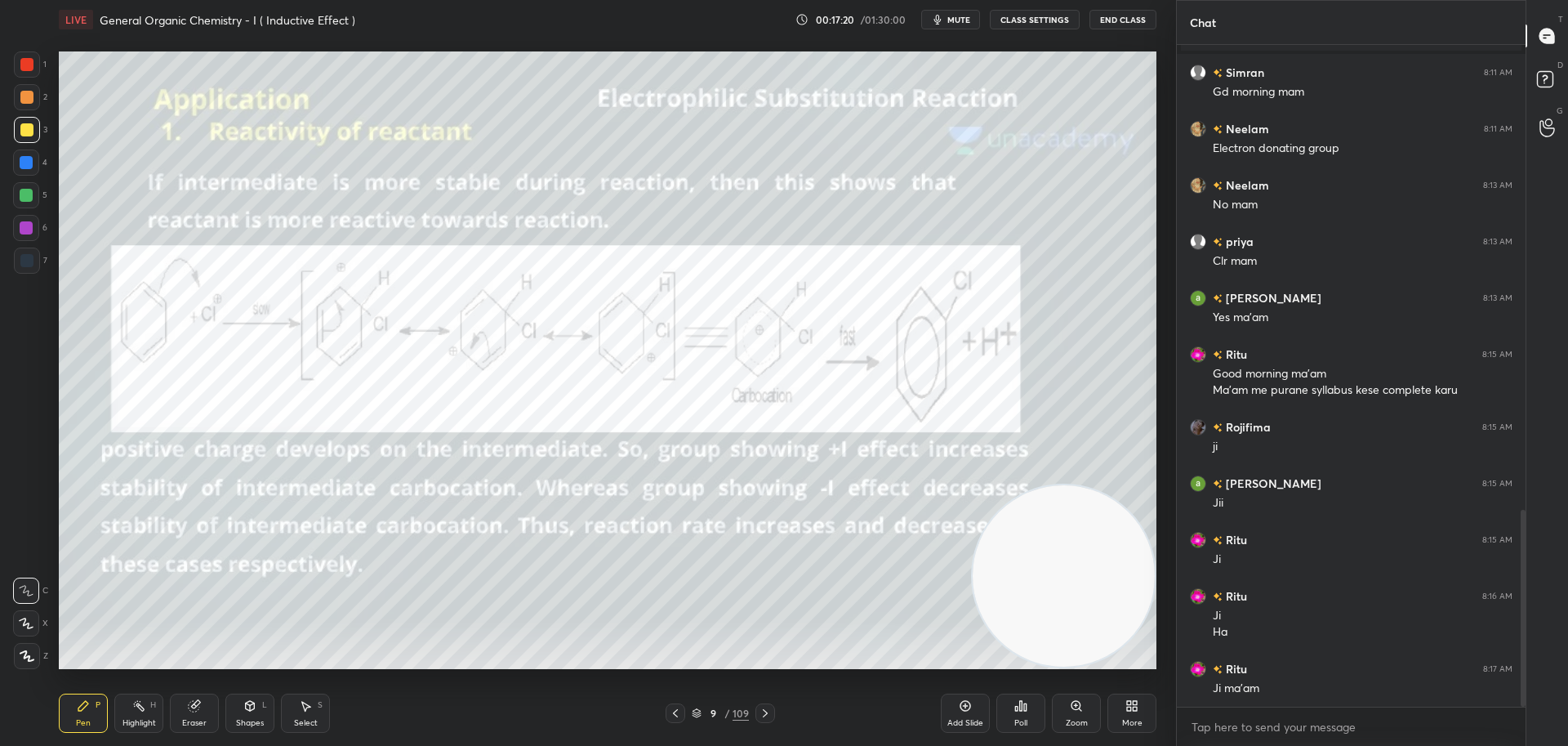
scroll to position [1566, 0]
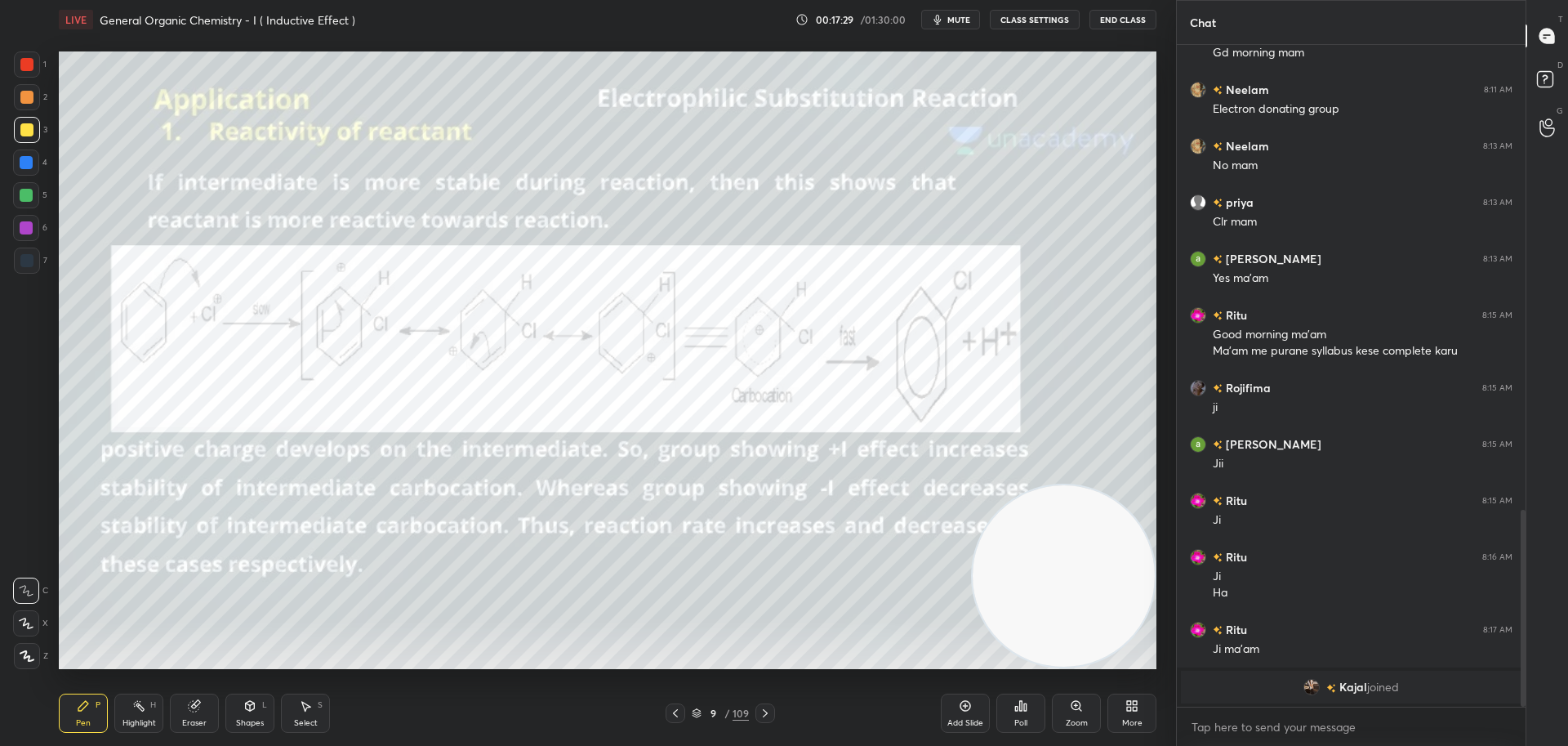
click at [28, 129] on div at bounding box center [26, 130] width 13 height 13
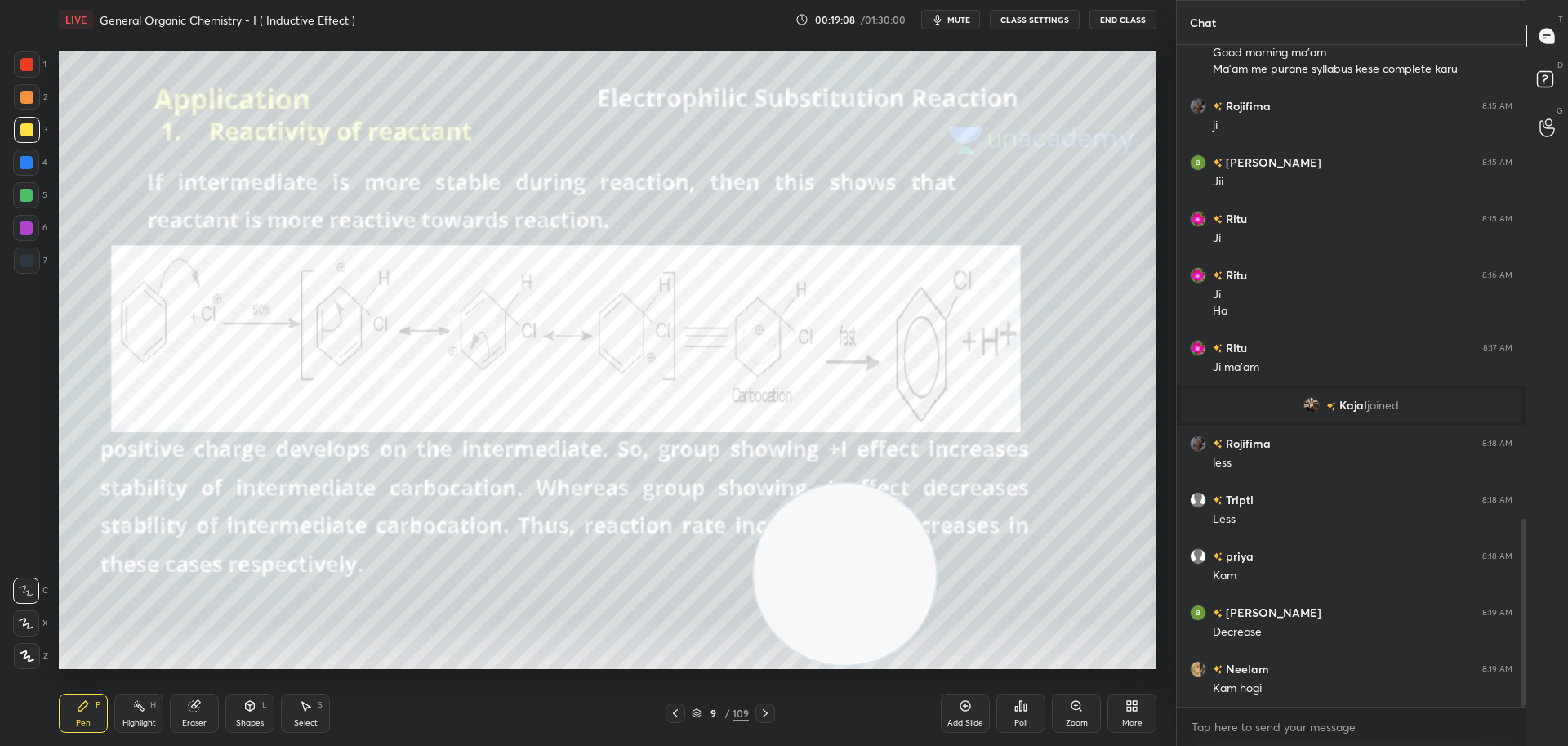
scroll to position [1730, 0]
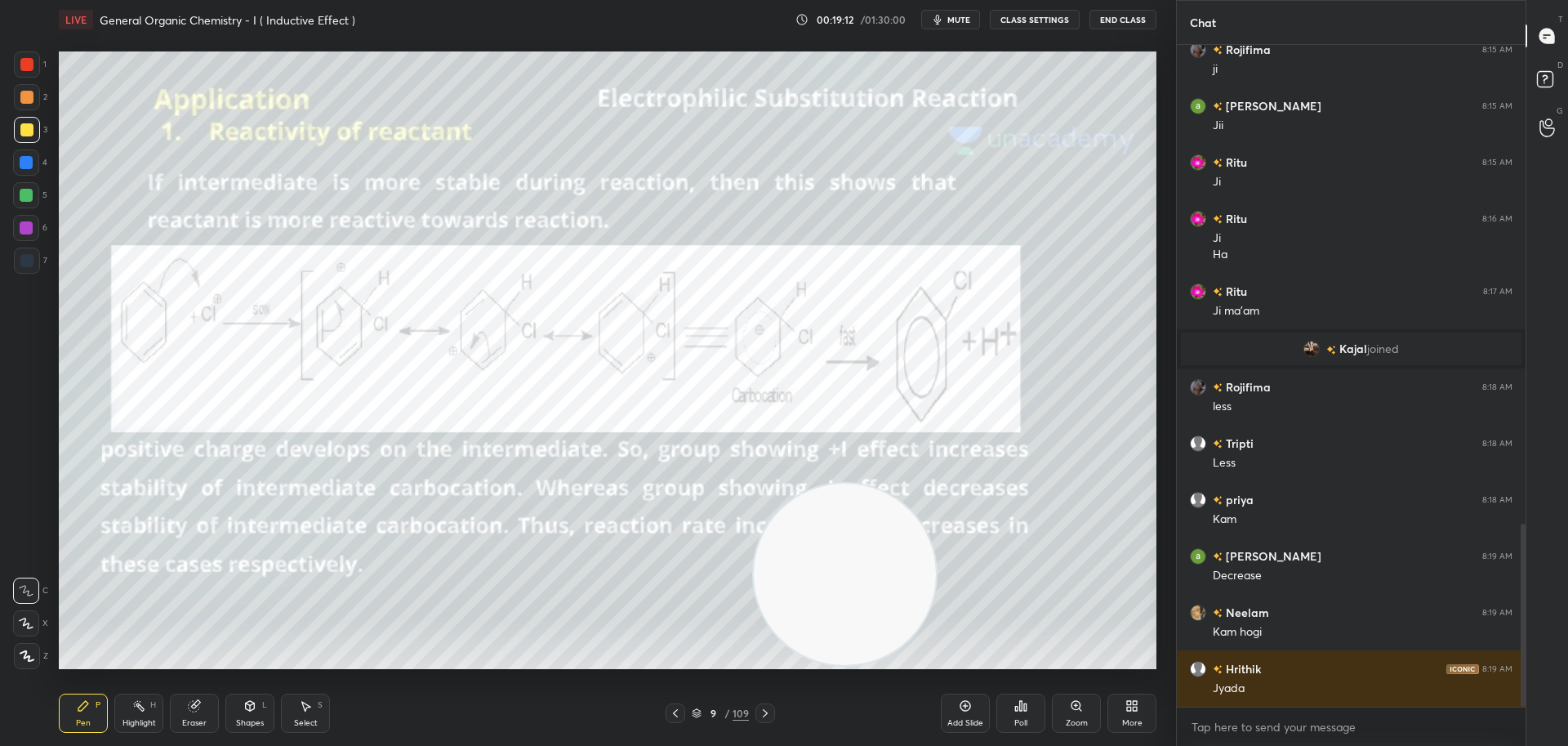
click at [25, 159] on div at bounding box center [25, 162] width 13 height 13
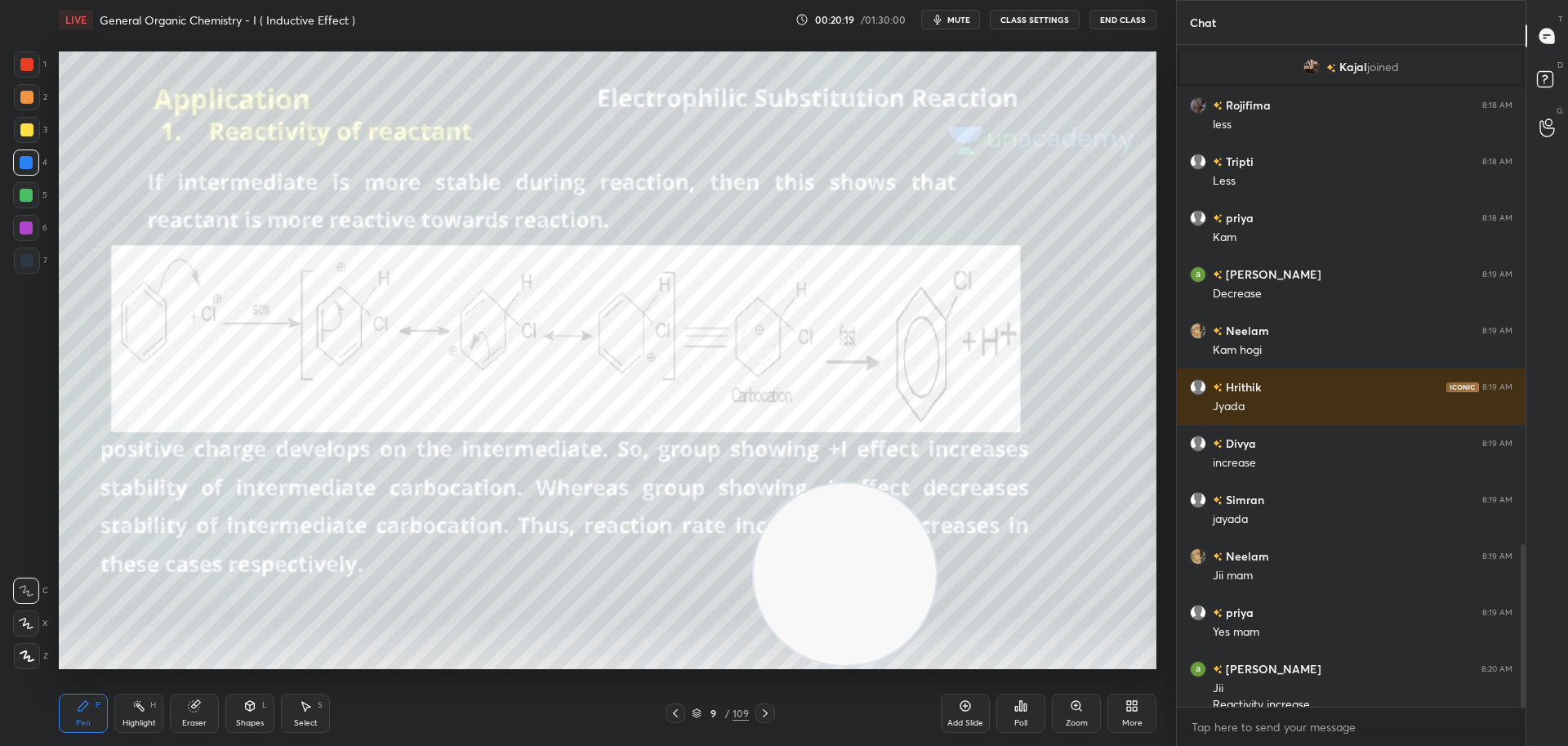
scroll to position [2028, 0]
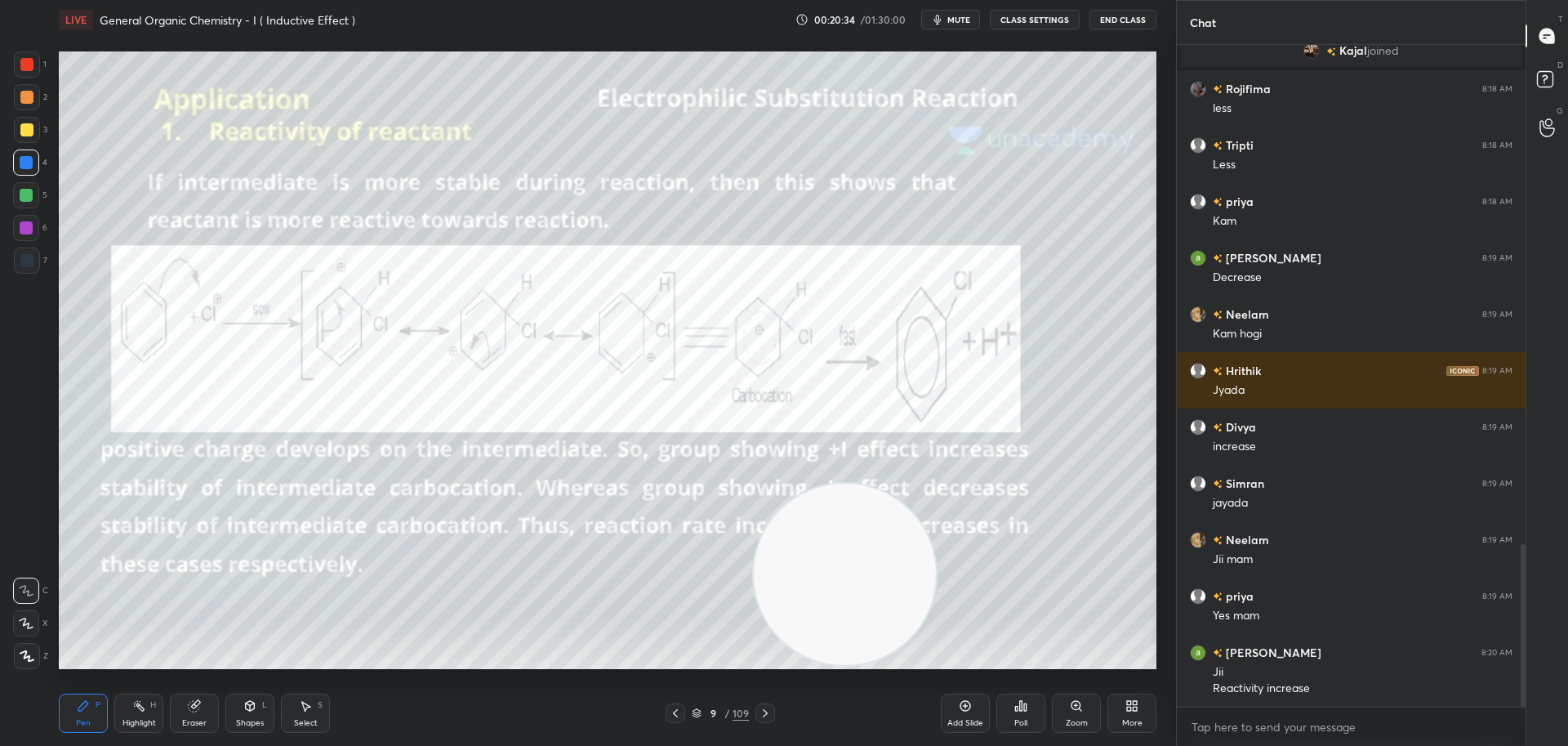
click at [28, 128] on div at bounding box center [26, 130] width 13 height 13
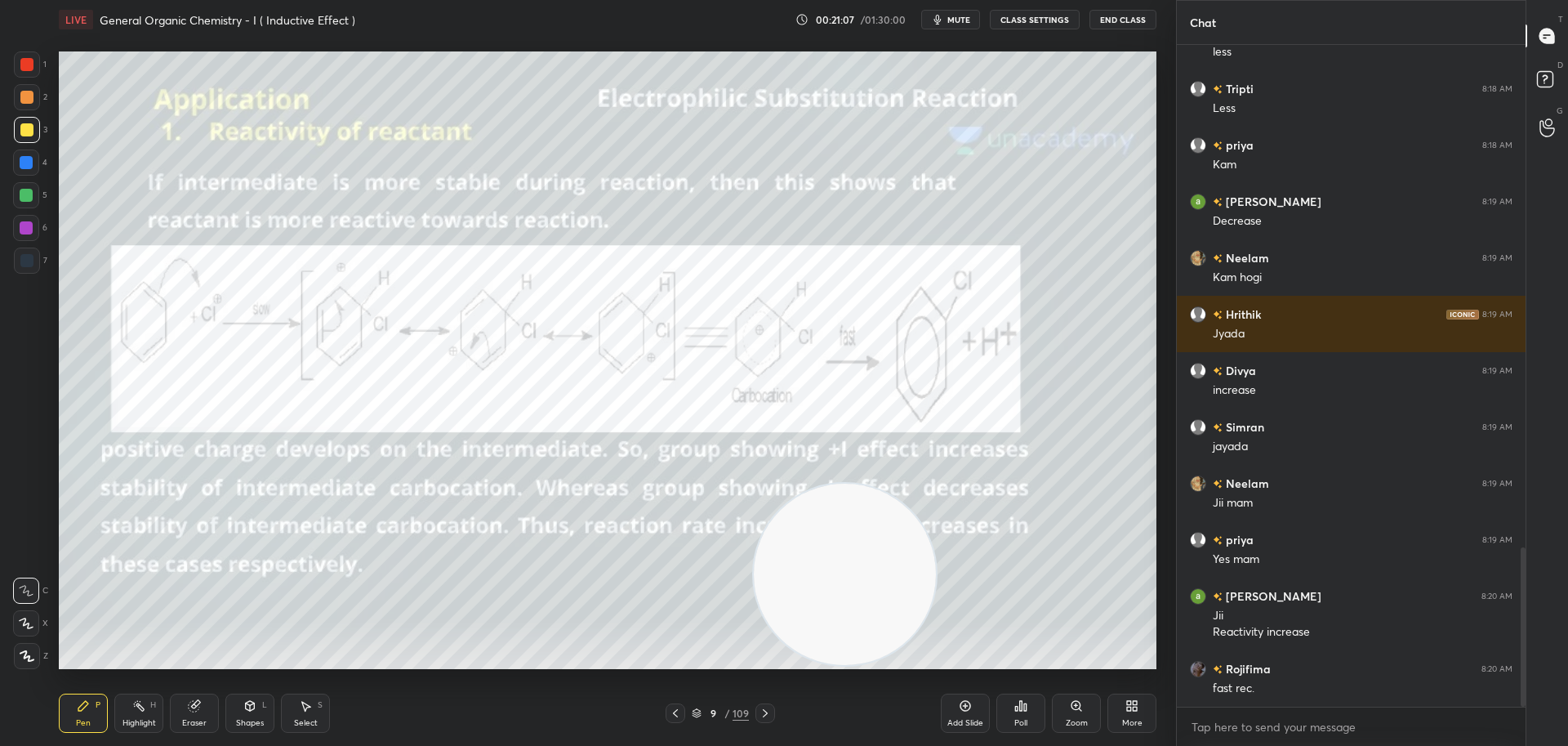
click at [27, 63] on div at bounding box center [26, 63] width 13 height 13
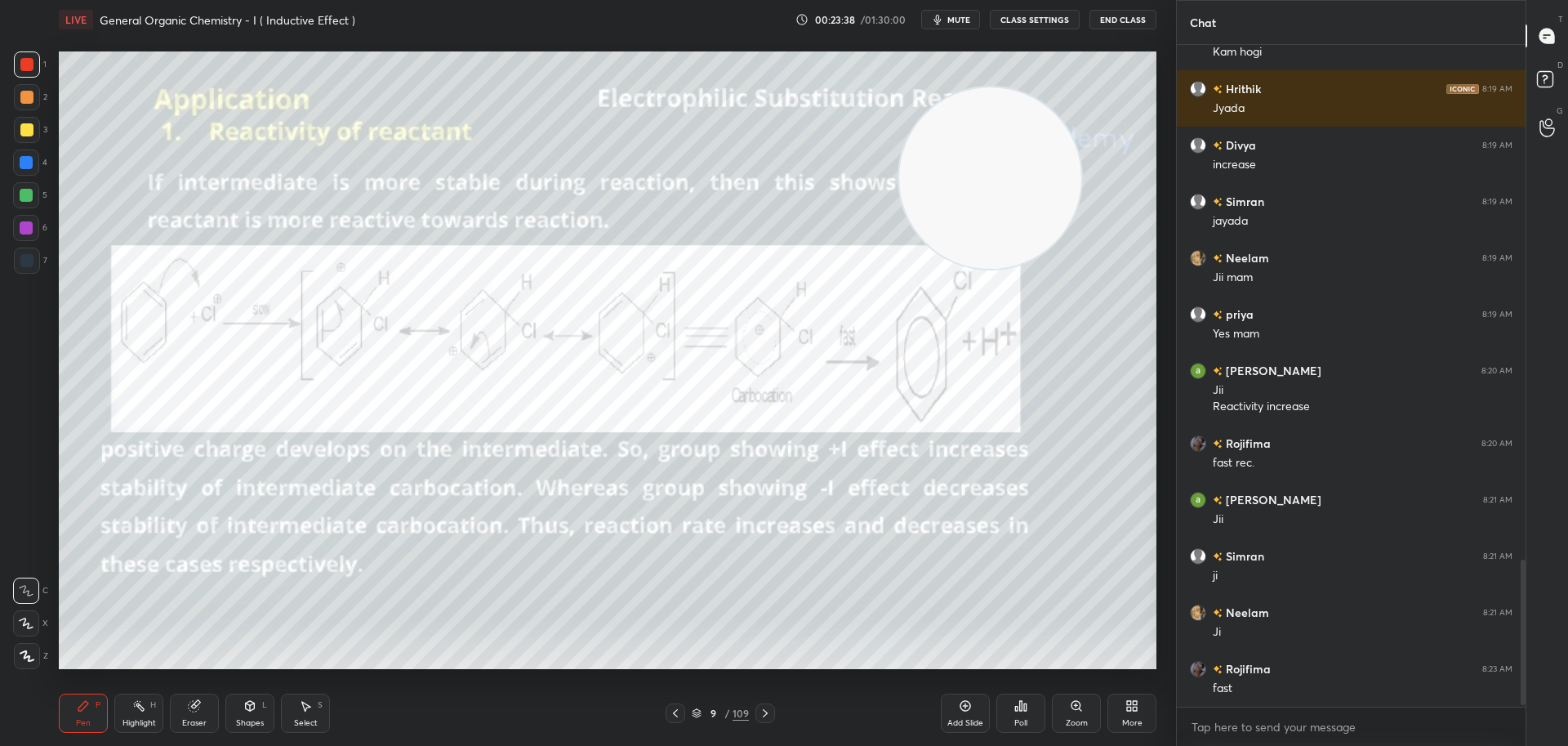
scroll to position [2366, 0]
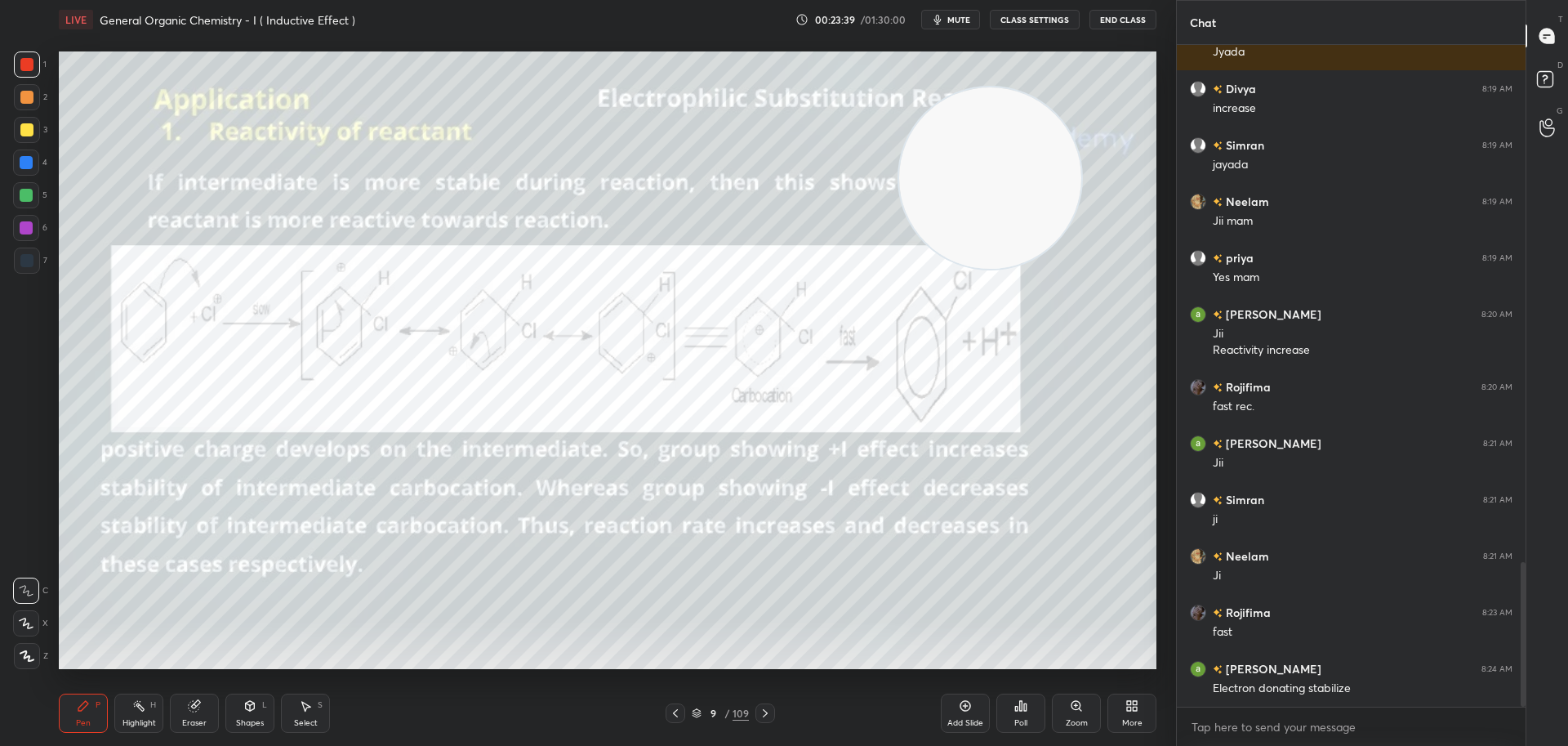
click at [26, 130] on div at bounding box center [26, 130] width 13 height 13
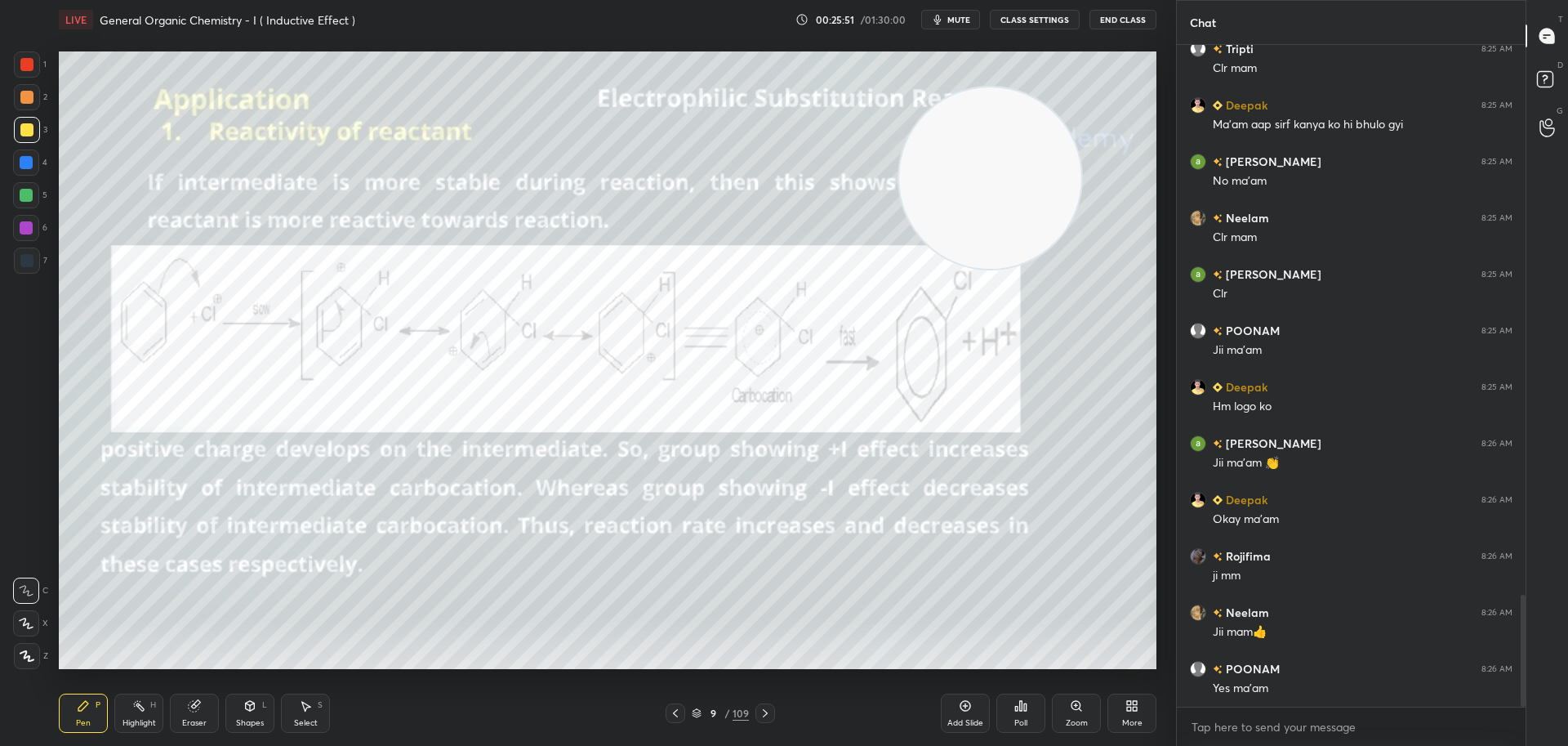
scroll to position [3239, 0]
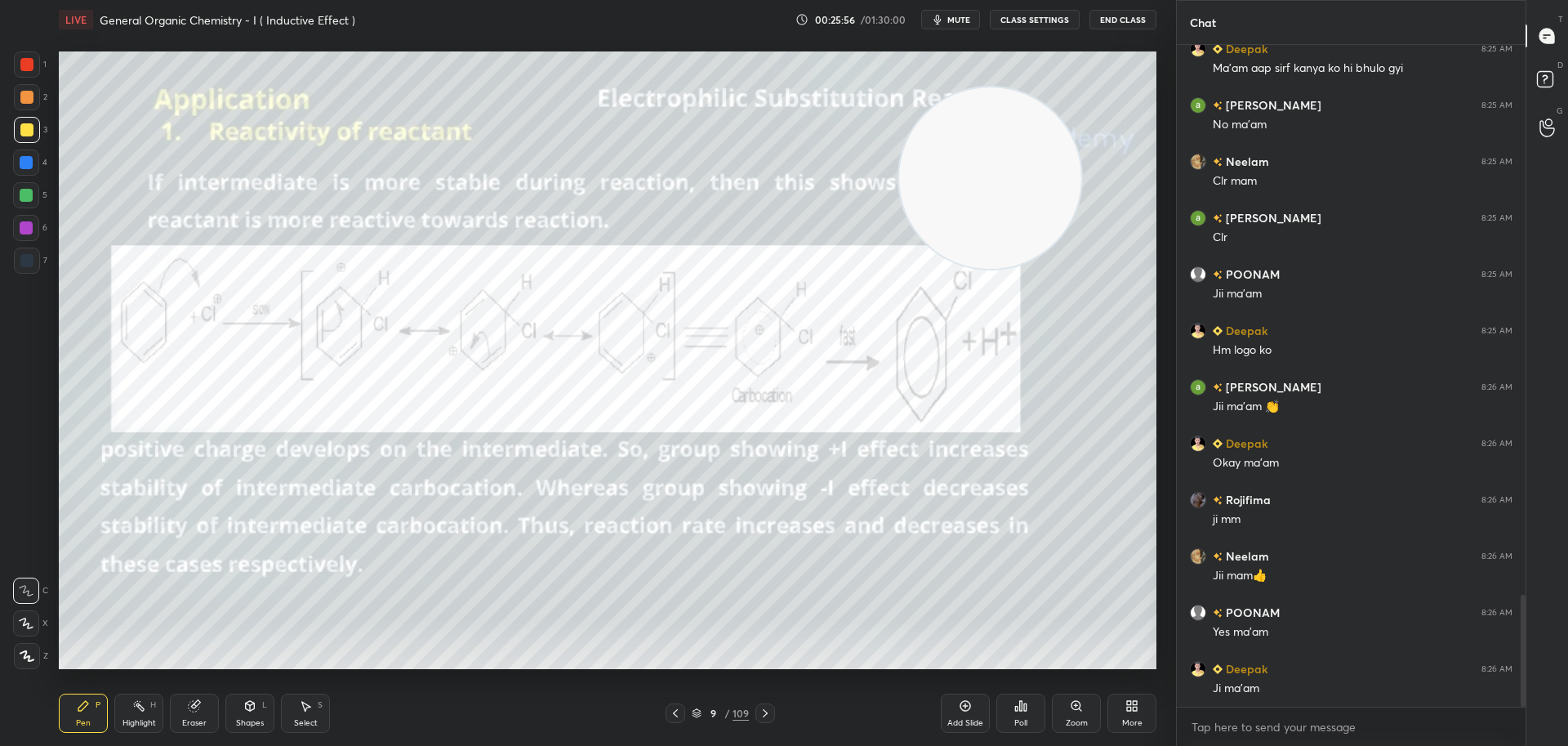
click at [768, 710] on icon at bounding box center [764, 713] width 13 height 13
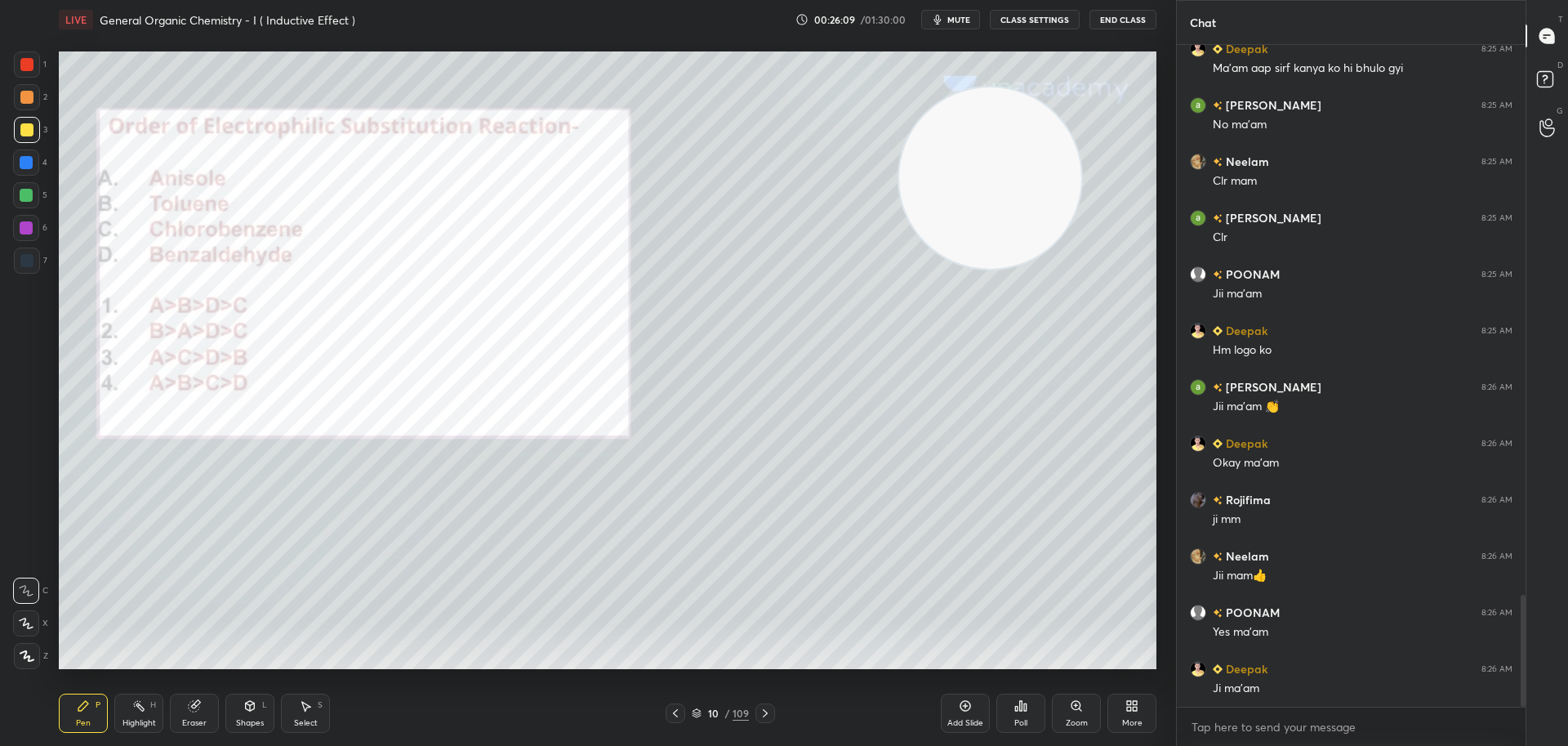
click at [1024, 712] on icon at bounding box center [1020, 705] width 13 height 13
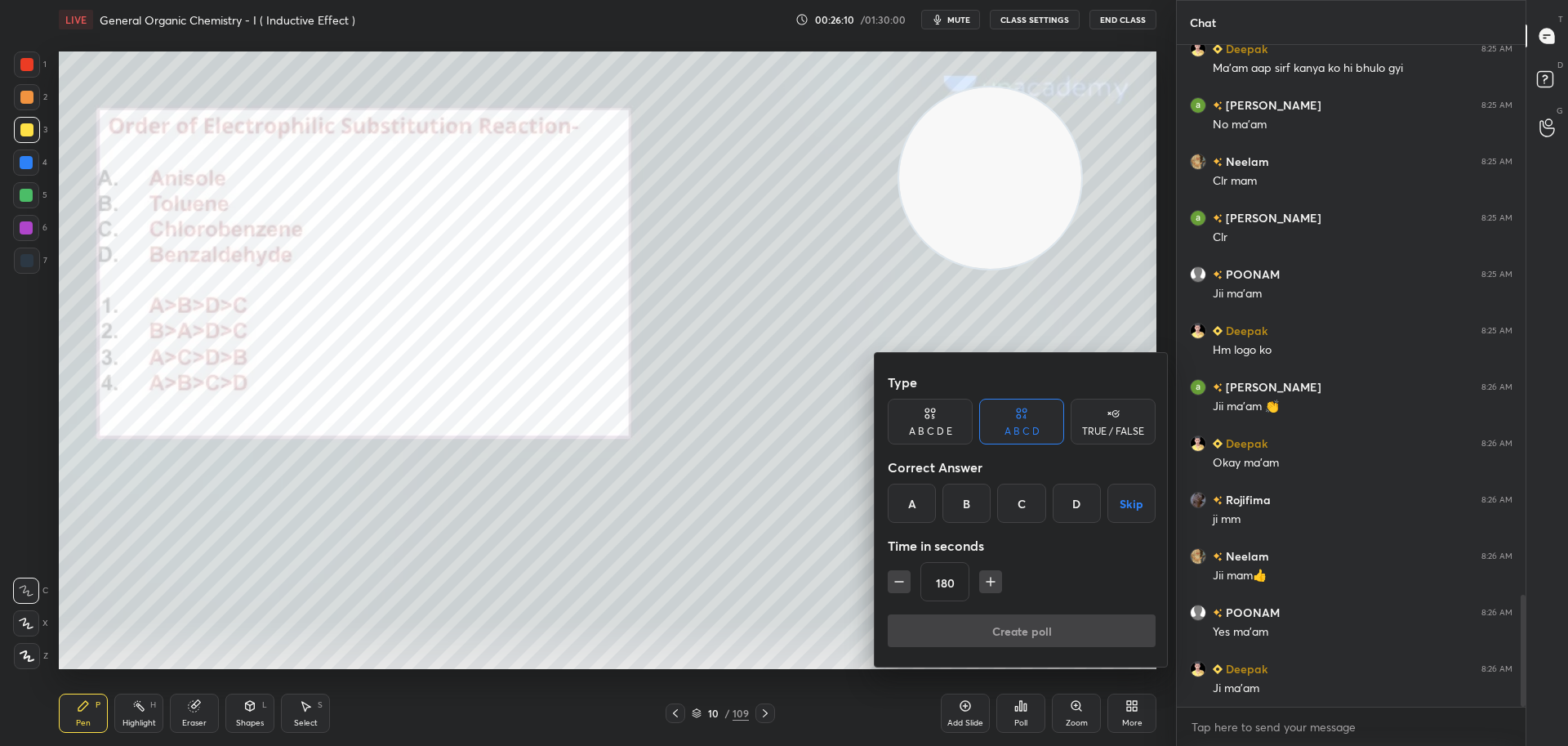
click at [901, 587] on icon "button" at bounding box center [899, 581] width 17 height 17
click at [899, 583] on icon "button" at bounding box center [899, 581] width 17 height 17
click at [897, 582] on icon "button" at bounding box center [899, 582] width 8 height 0
click at [894, 581] on icon "button" at bounding box center [899, 581] width 17 height 17
click at [896, 578] on icon "button" at bounding box center [899, 581] width 17 height 17
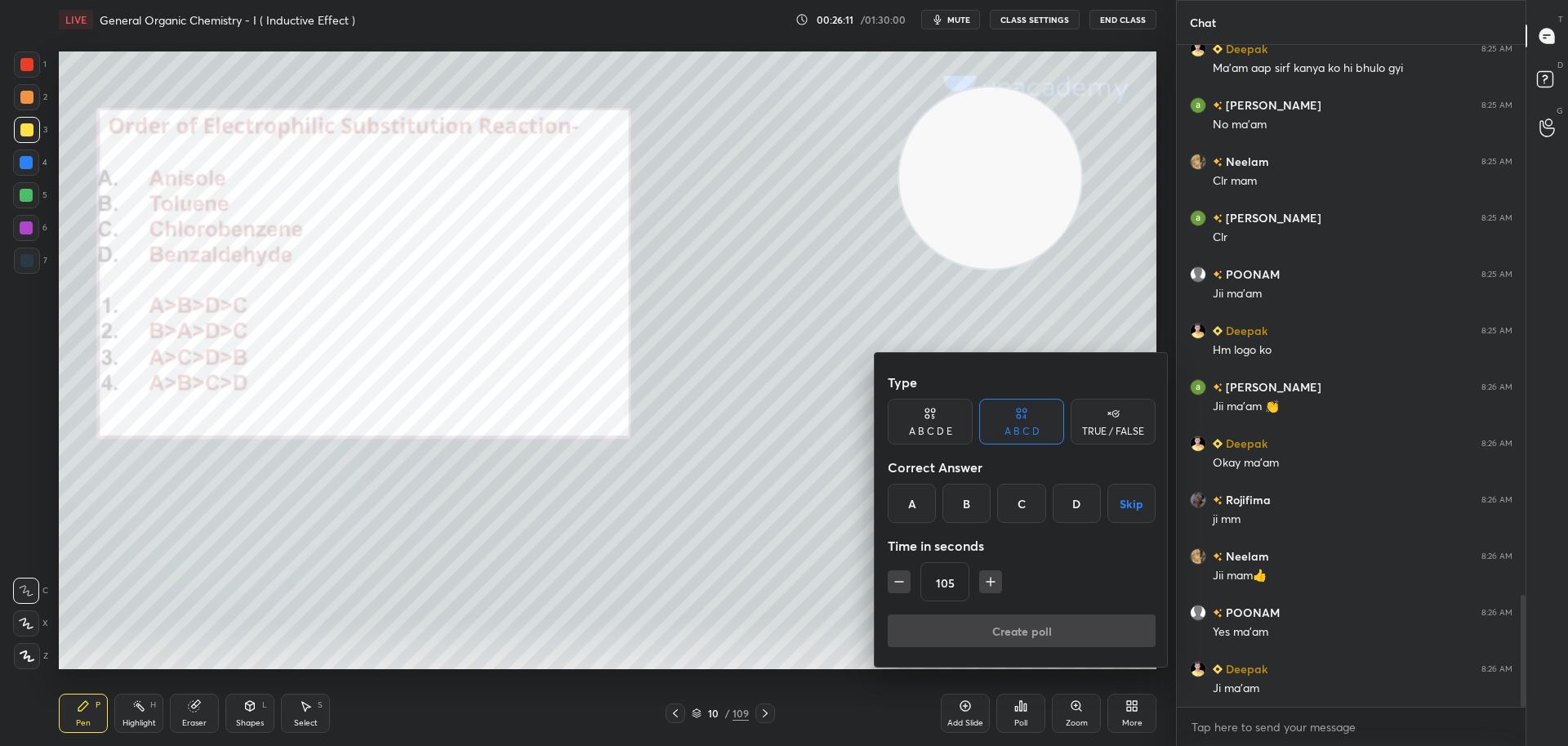
click at [898, 578] on icon "button" at bounding box center [899, 581] width 17 height 17
click at [895, 578] on icon "button" at bounding box center [899, 581] width 17 height 17
type input "75"
click at [1082, 501] on div "D" at bounding box center [1076, 503] width 48 height 39
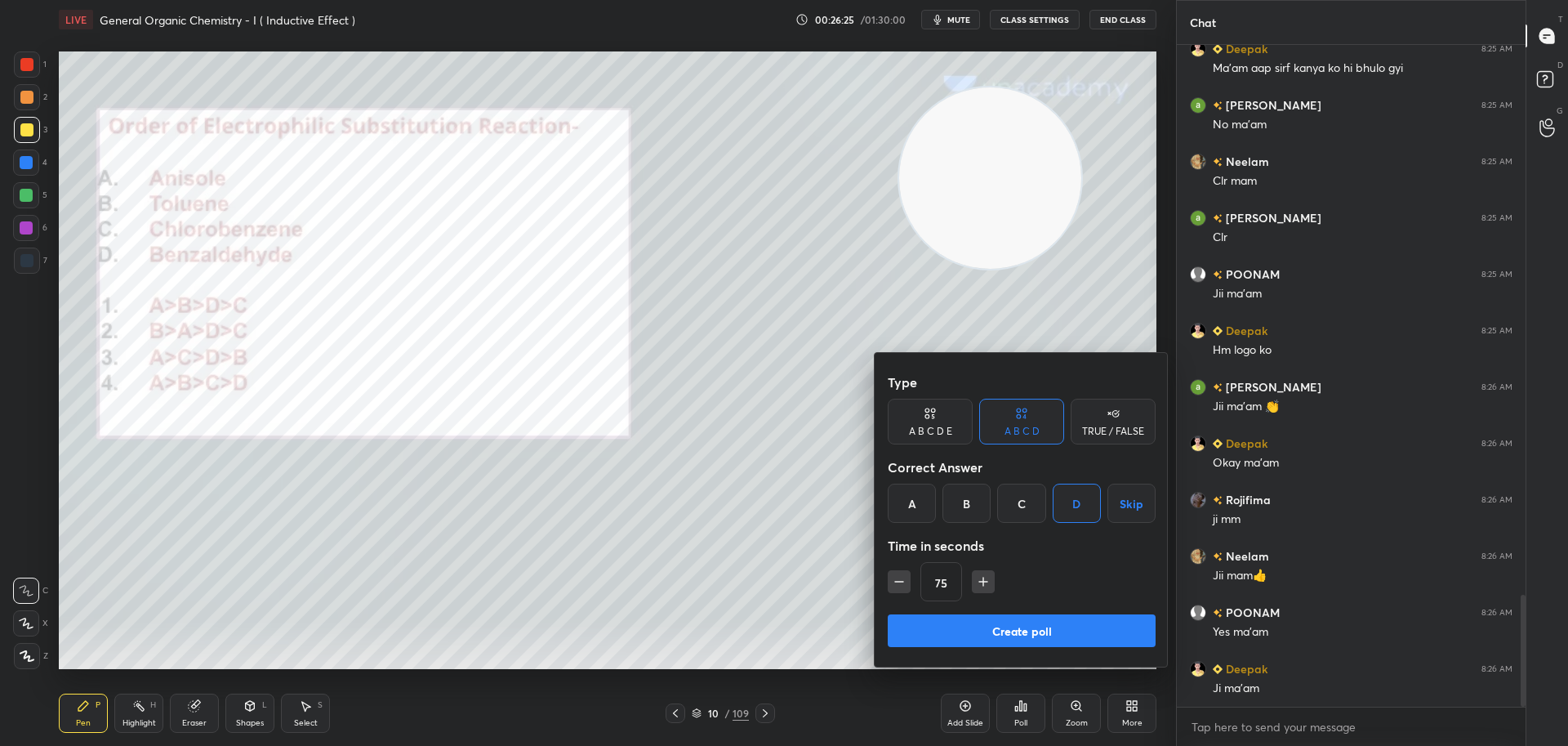
click at [1013, 623] on button "Create poll" at bounding box center [1021, 631] width 268 height 33
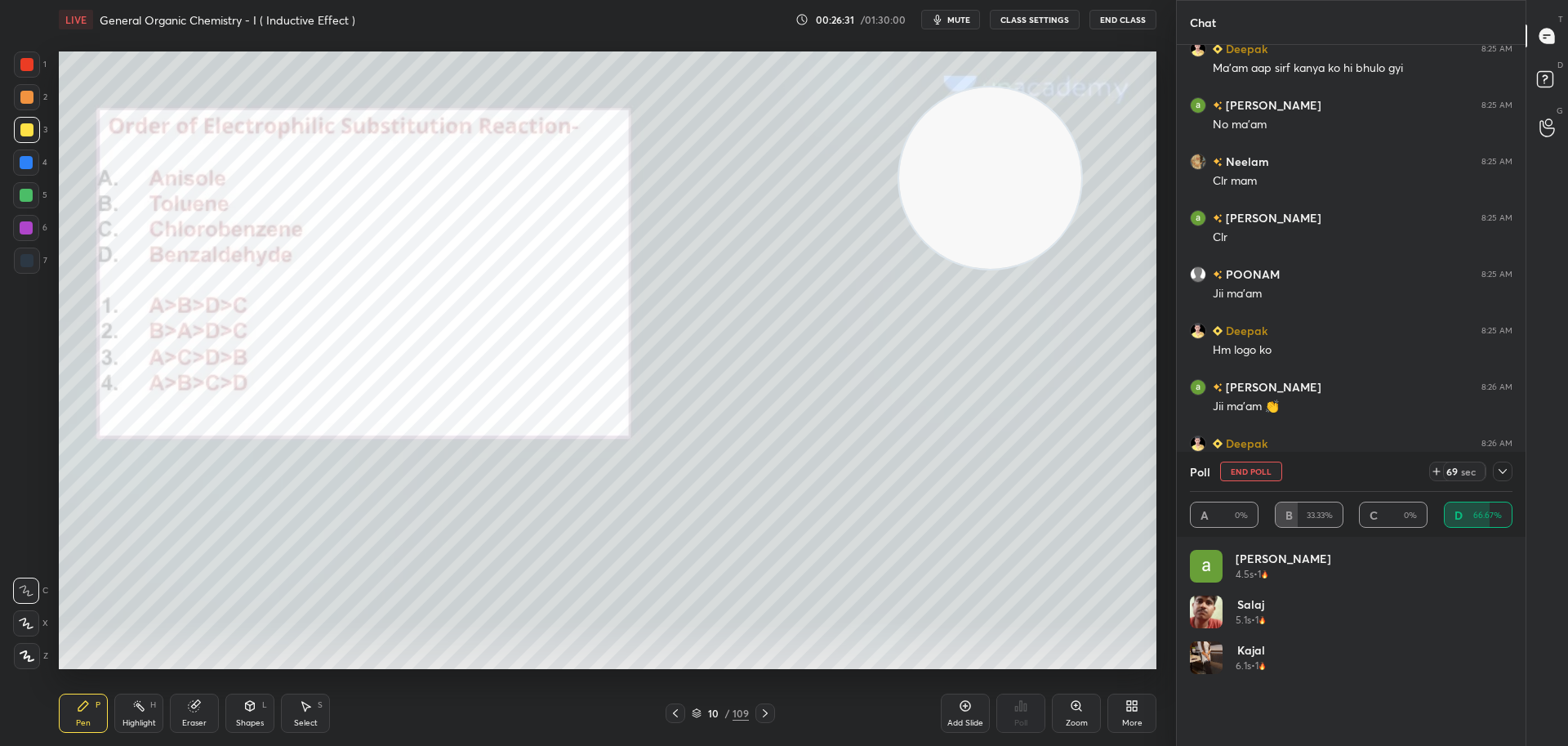
scroll to position [191, 318]
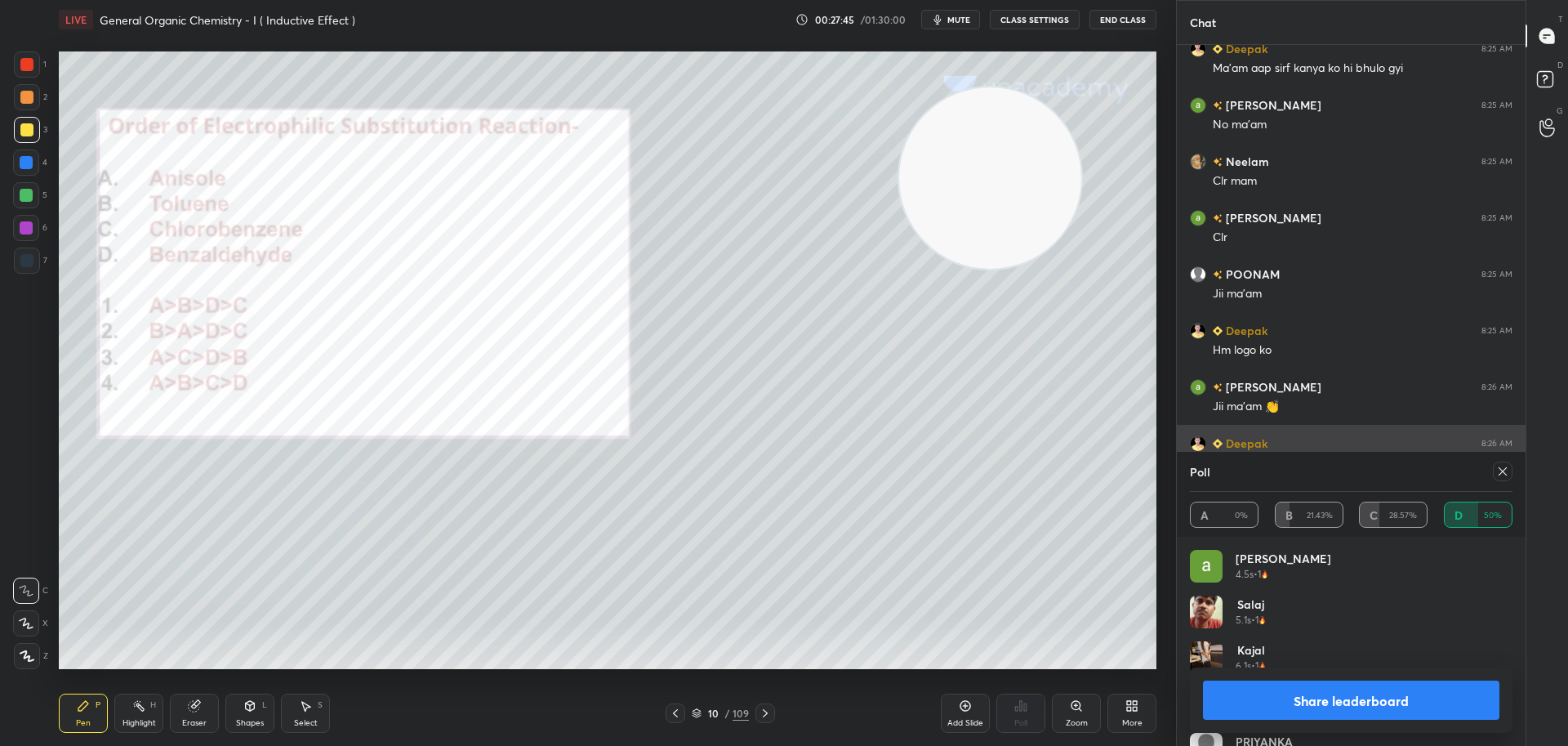
click at [1508, 468] on icon at bounding box center [1502, 471] width 13 height 13
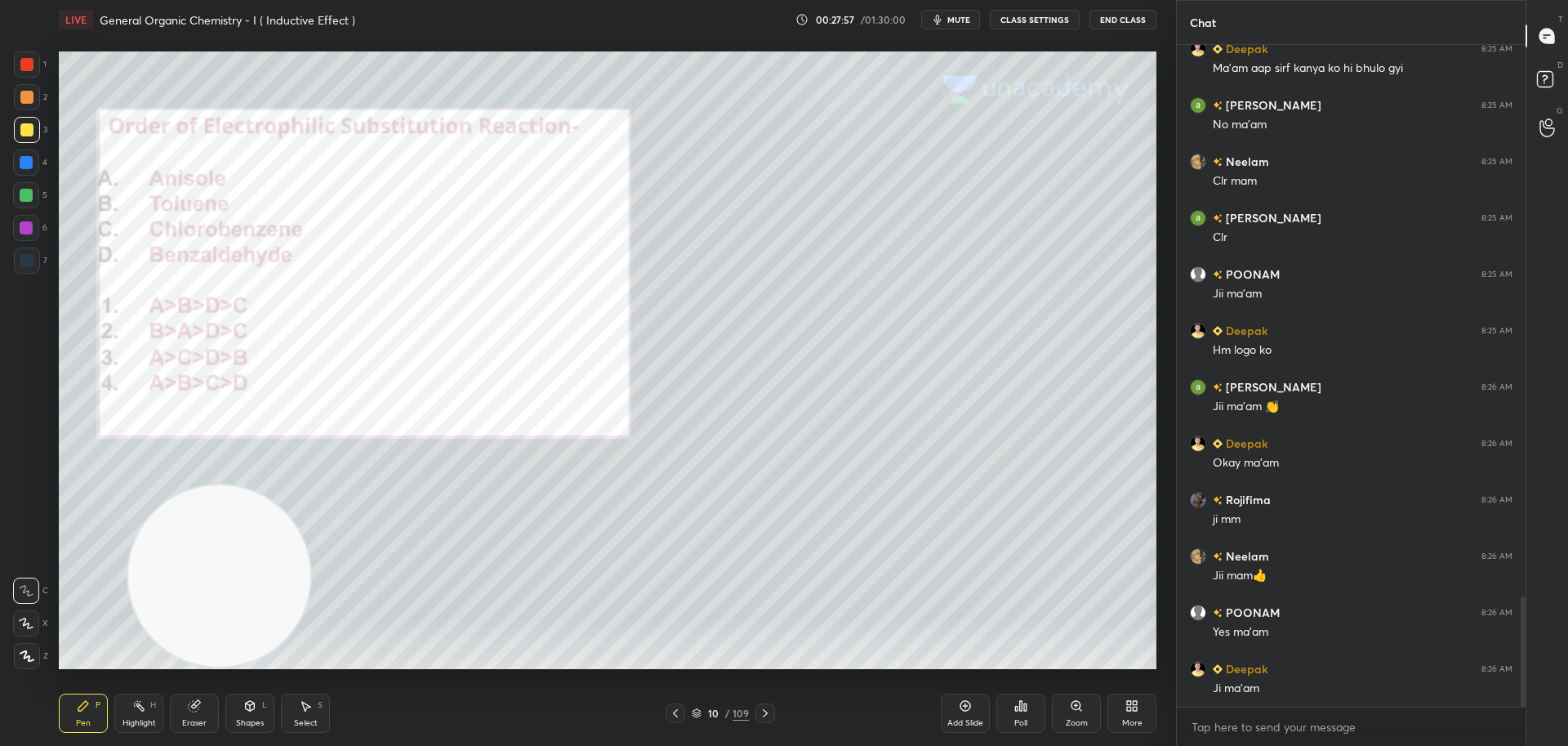
scroll to position [3296, 0]
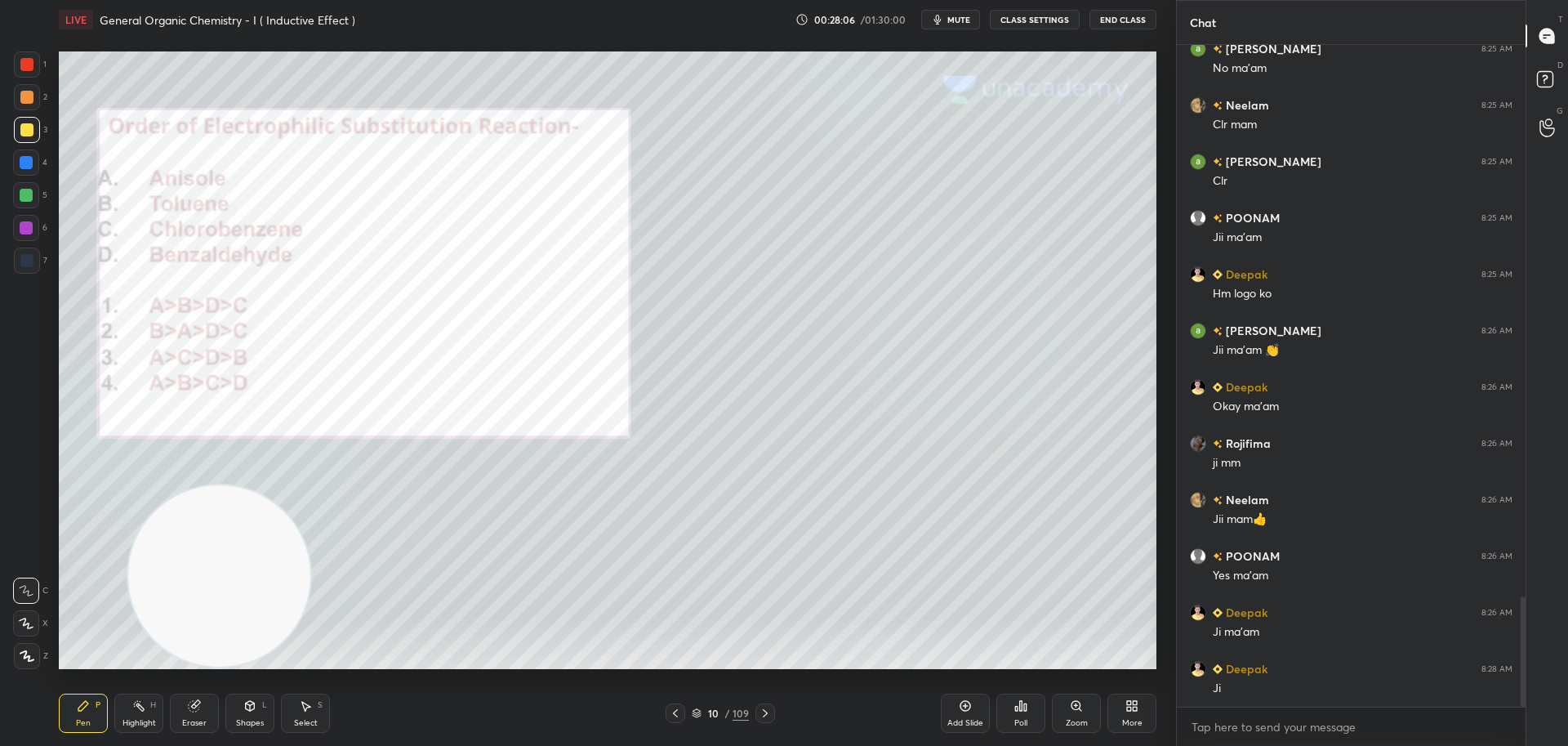
click at [677, 713] on icon at bounding box center [674, 713] width 13 height 13
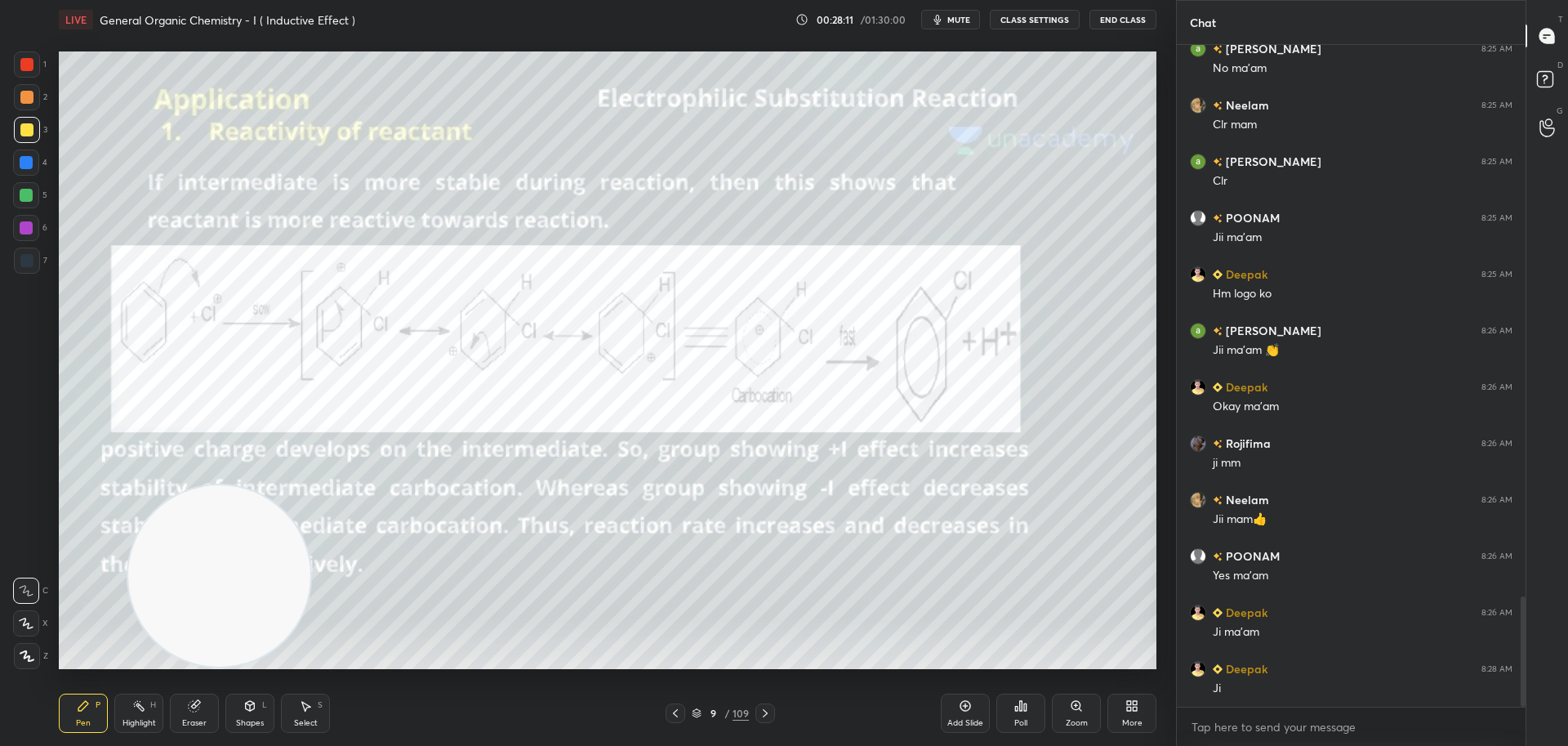
scroll to position [3353, 0]
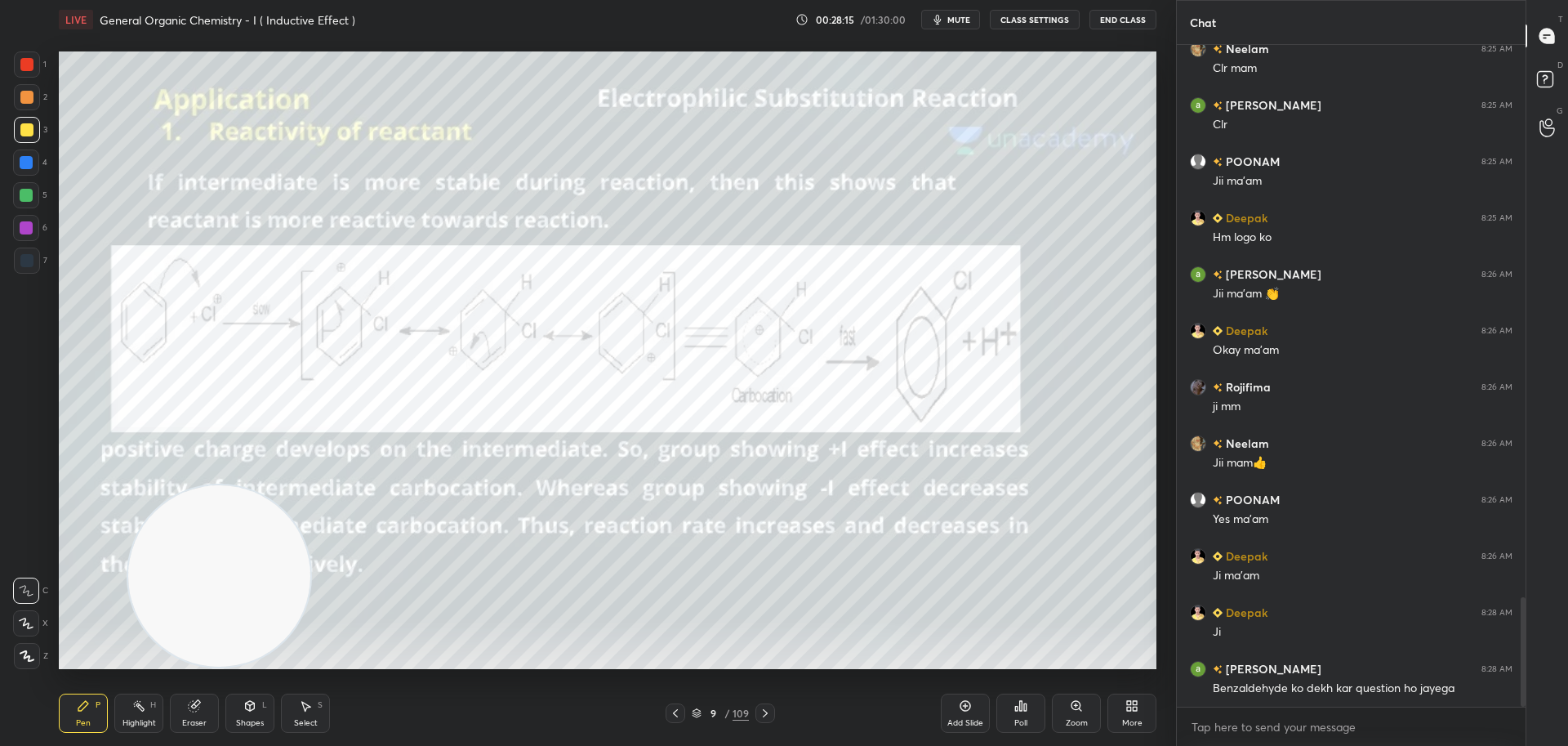
click at [766, 712] on icon at bounding box center [764, 713] width 13 height 13
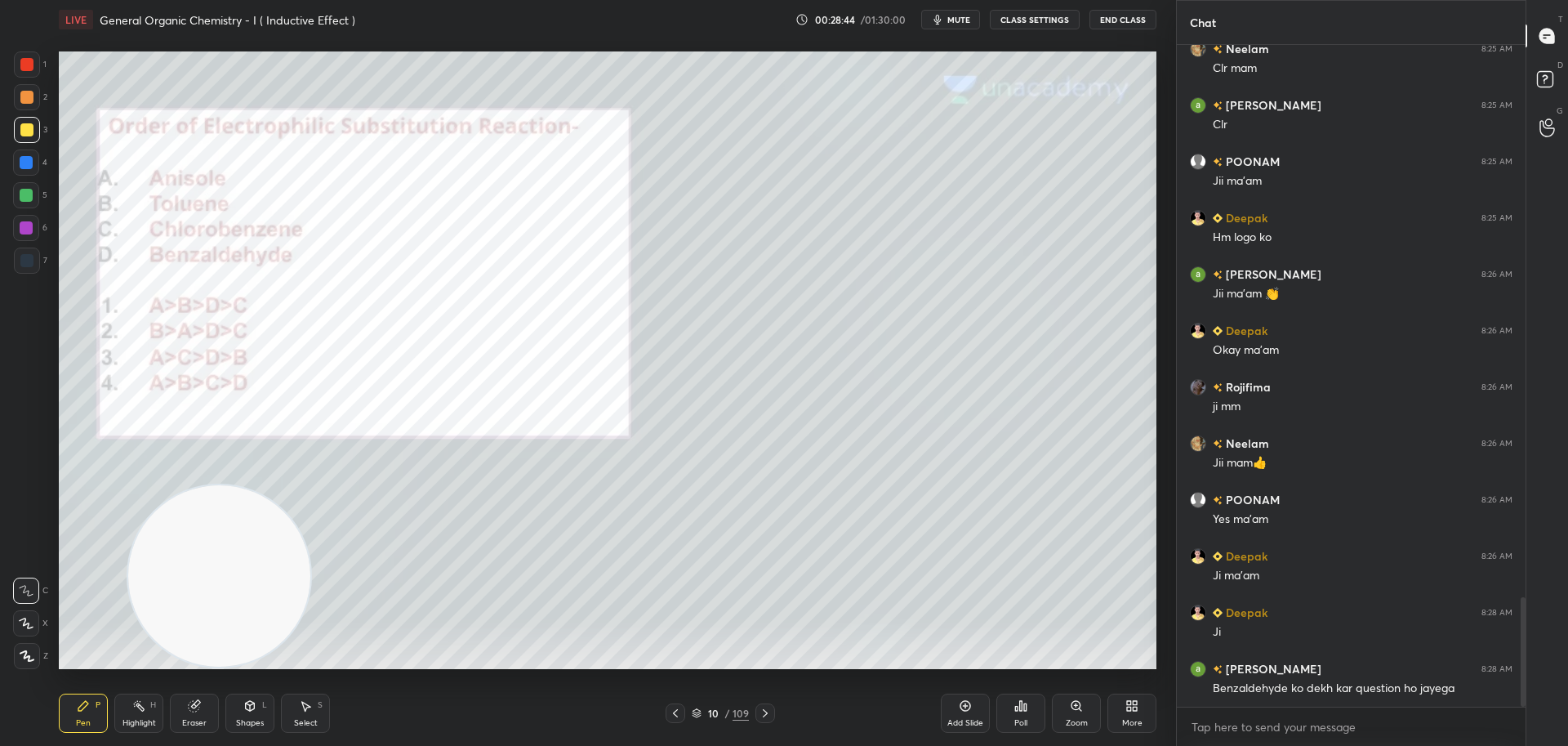
scroll to position [3408, 0]
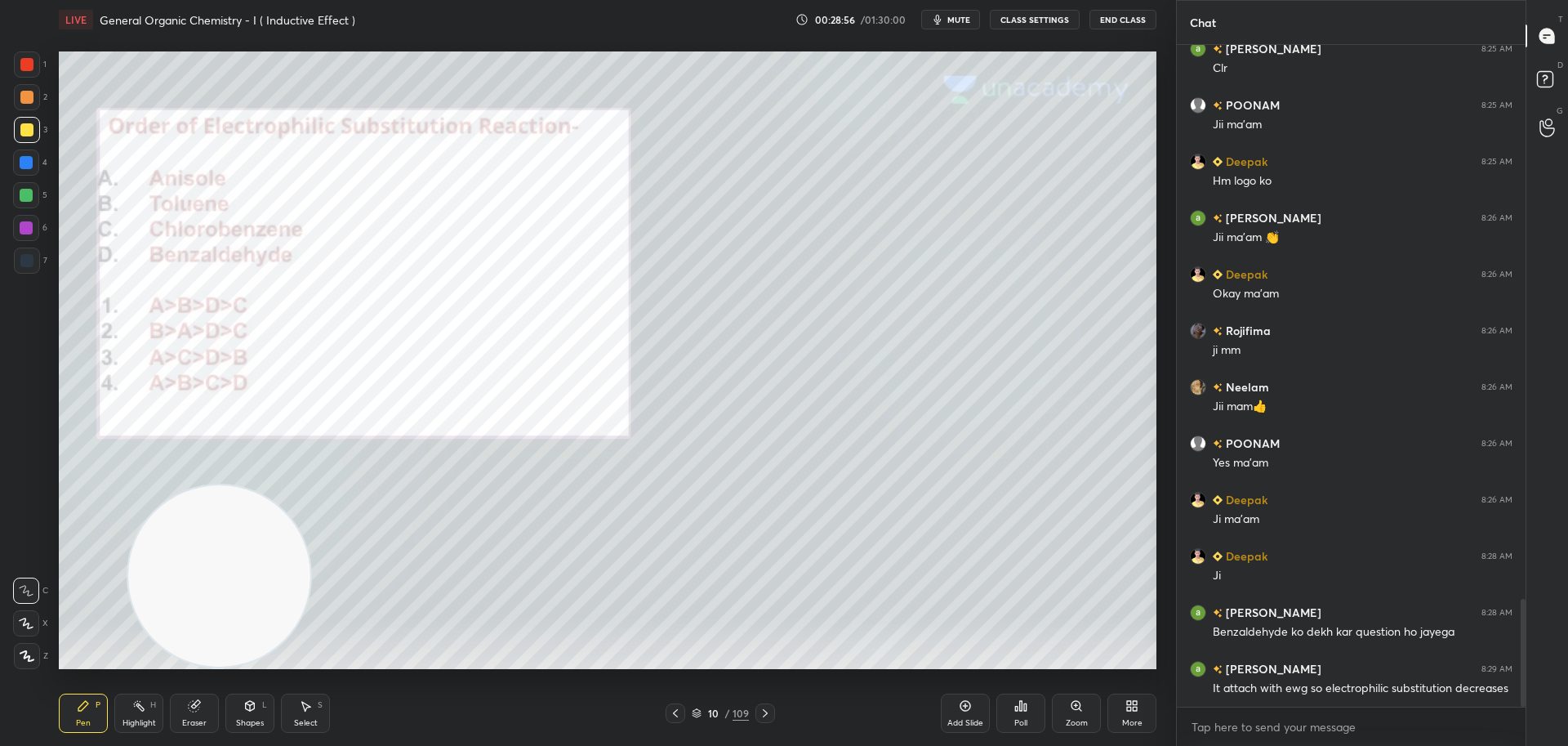
click at [27, 162] on div at bounding box center [25, 162] width 13 height 13
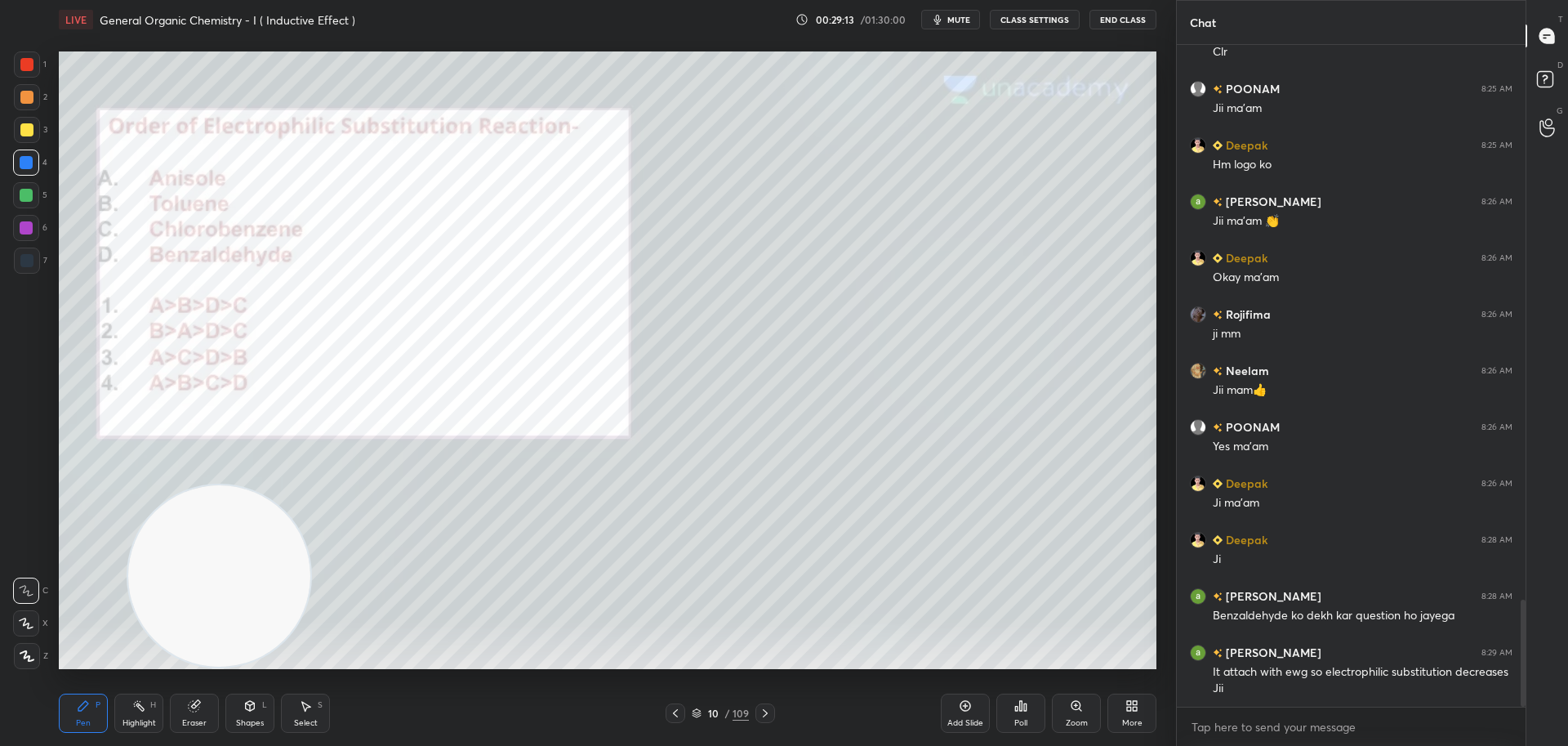
scroll to position [3481, 0]
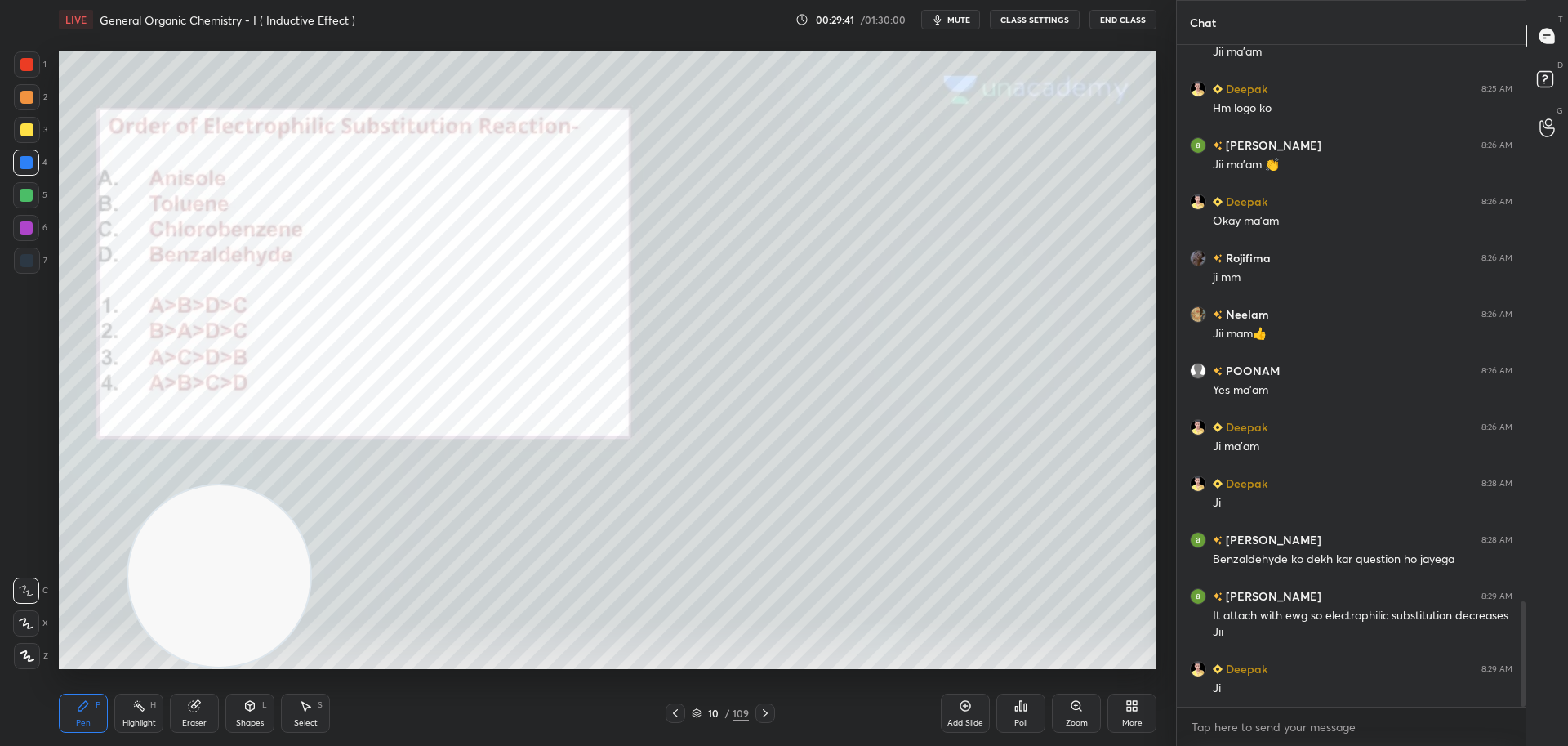
click at [24, 92] on div at bounding box center [26, 97] width 13 height 13
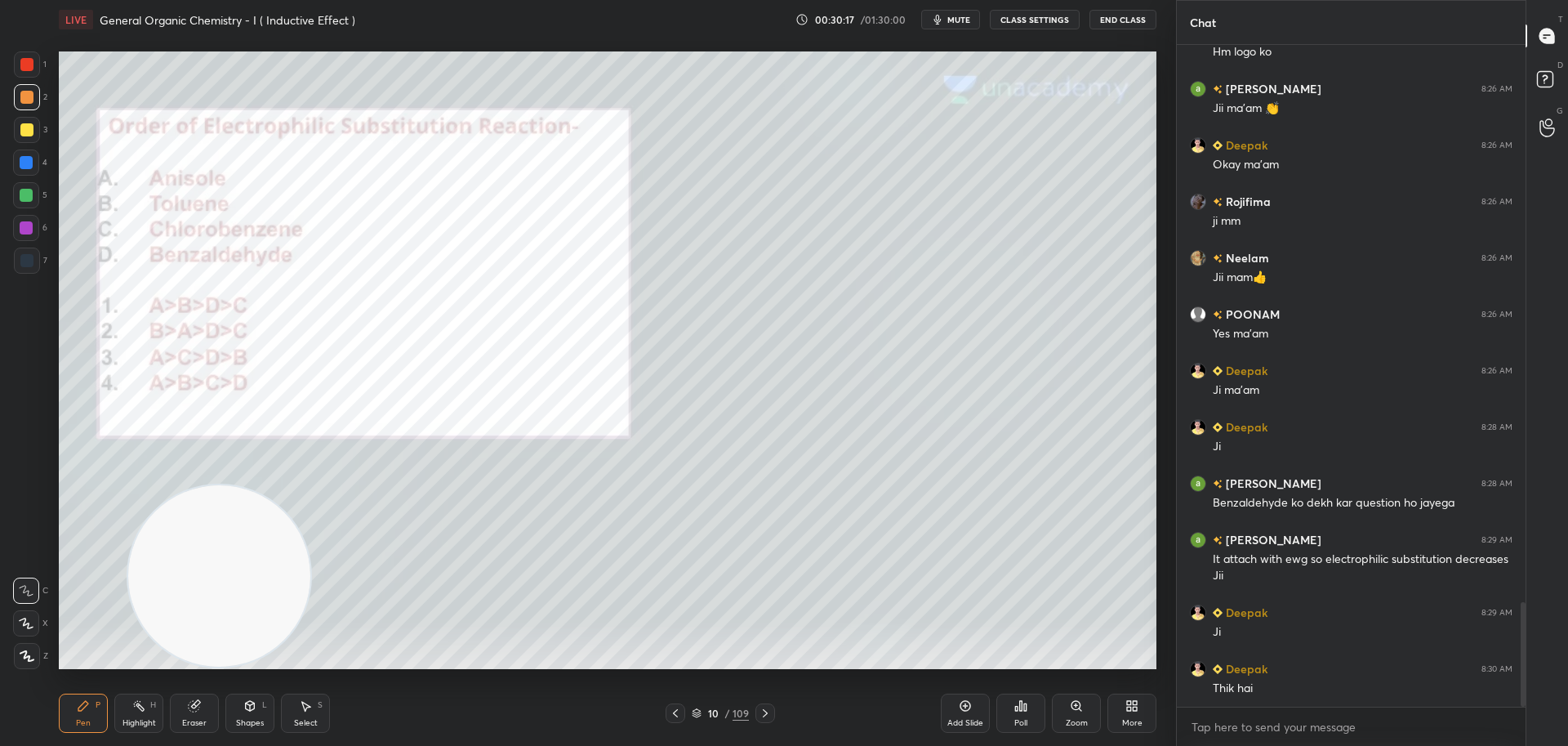
click at [26, 191] on div at bounding box center [25, 195] width 13 height 13
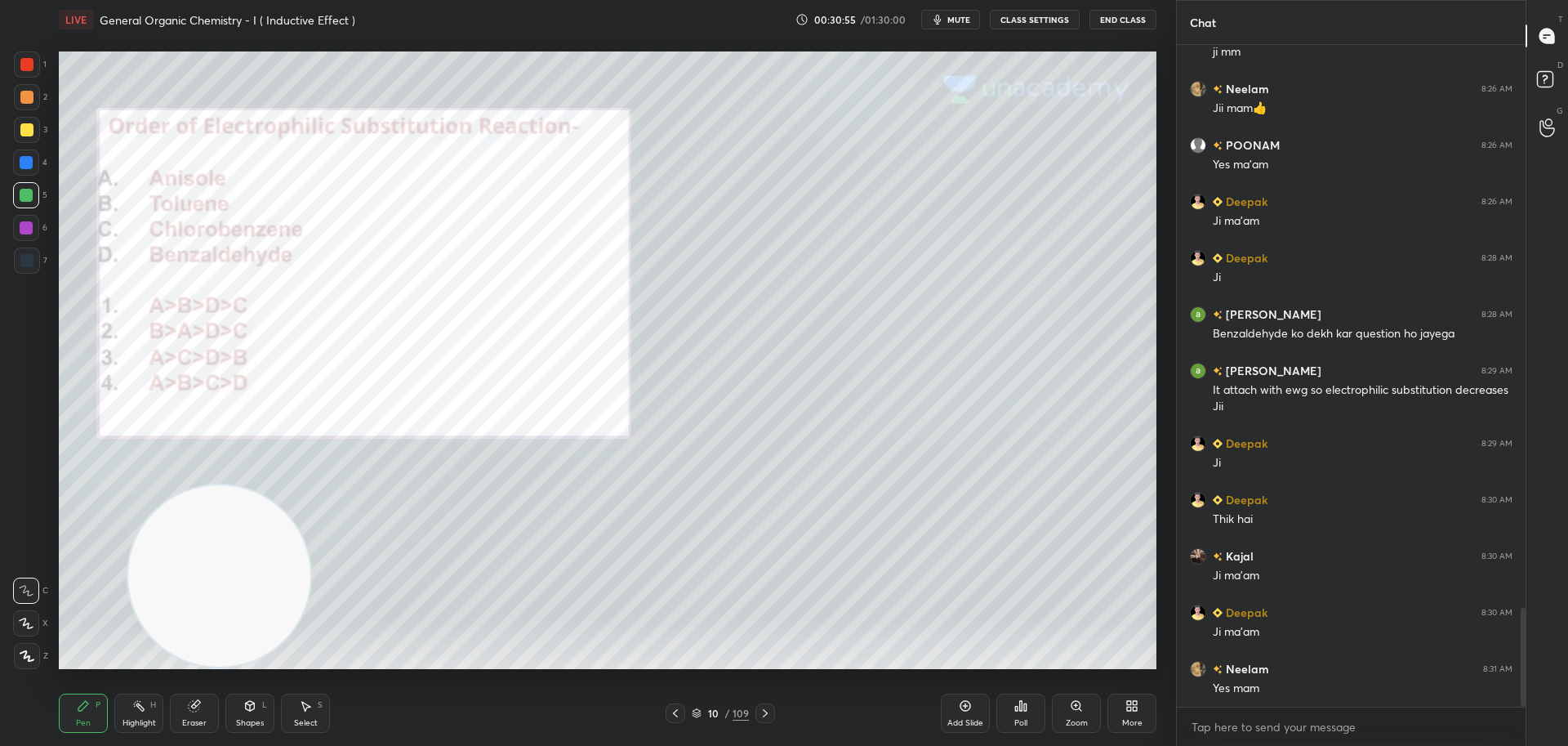
scroll to position [3763, 0]
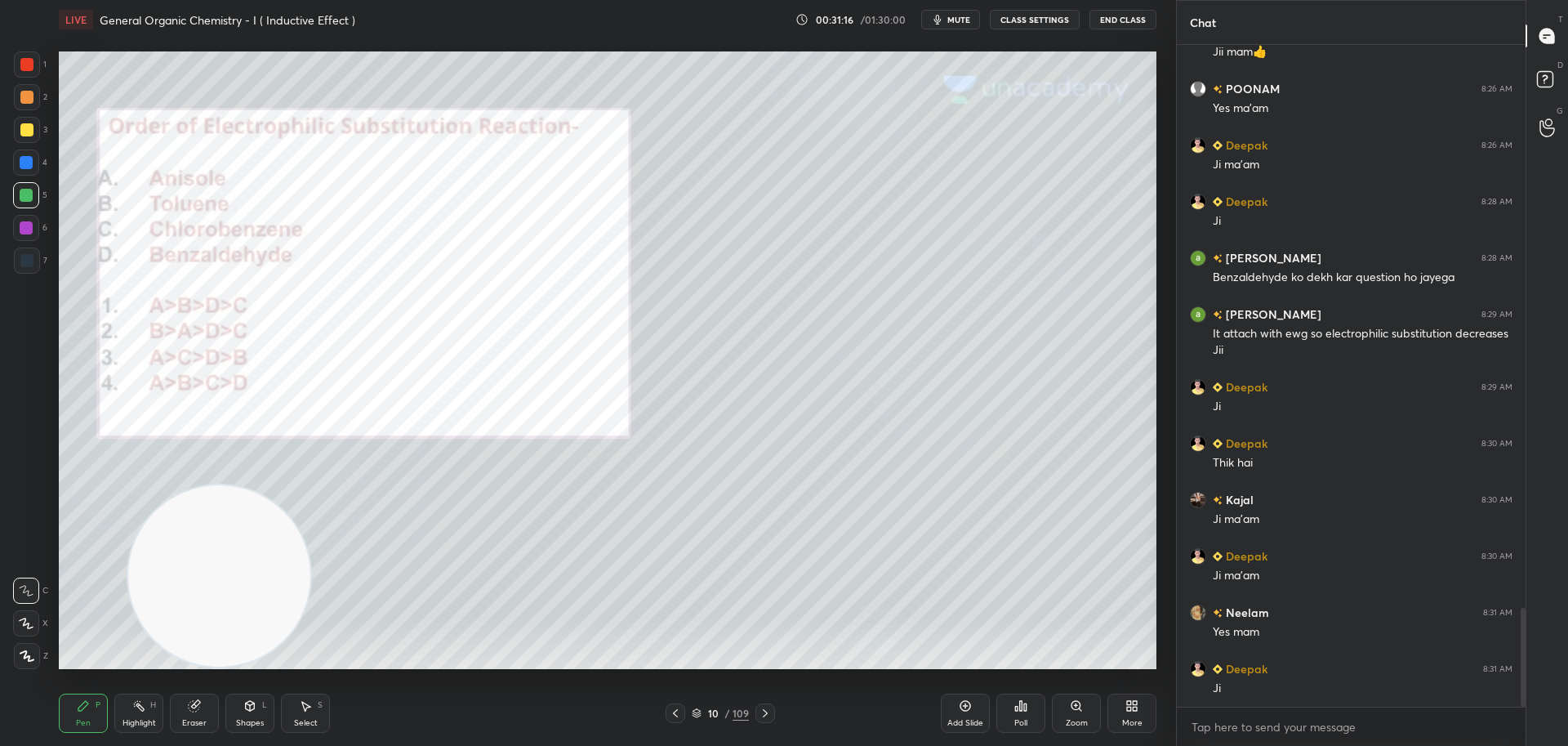
click at [27, 224] on div at bounding box center [25, 227] width 13 height 13
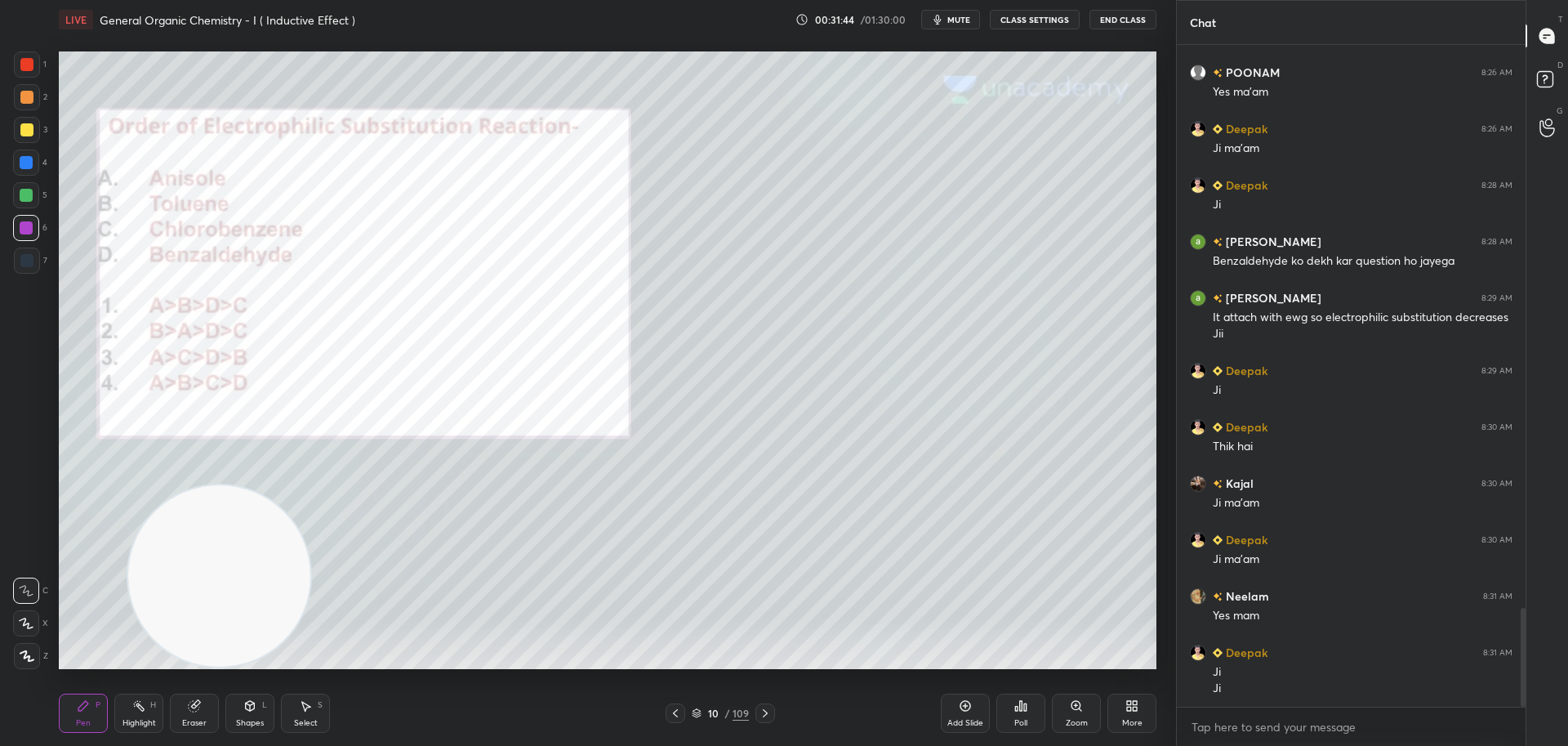
click at [29, 193] on div at bounding box center [25, 195] width 13 height 13
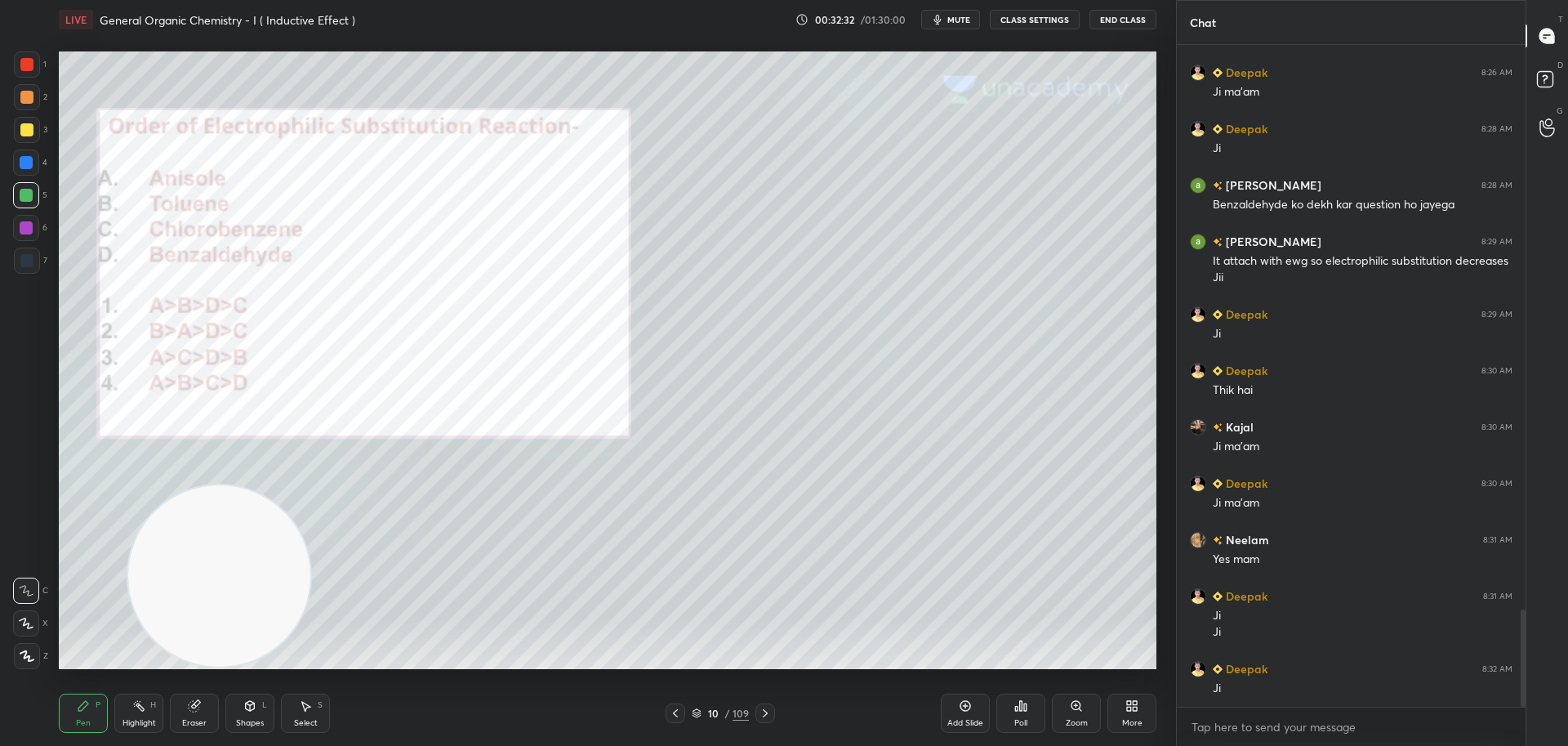
click at [26, 92] on div at bounding box center [26, 97] width 13 height 13
click at [24, 59] on div at bounding box center [26, 63] width 13 height 13
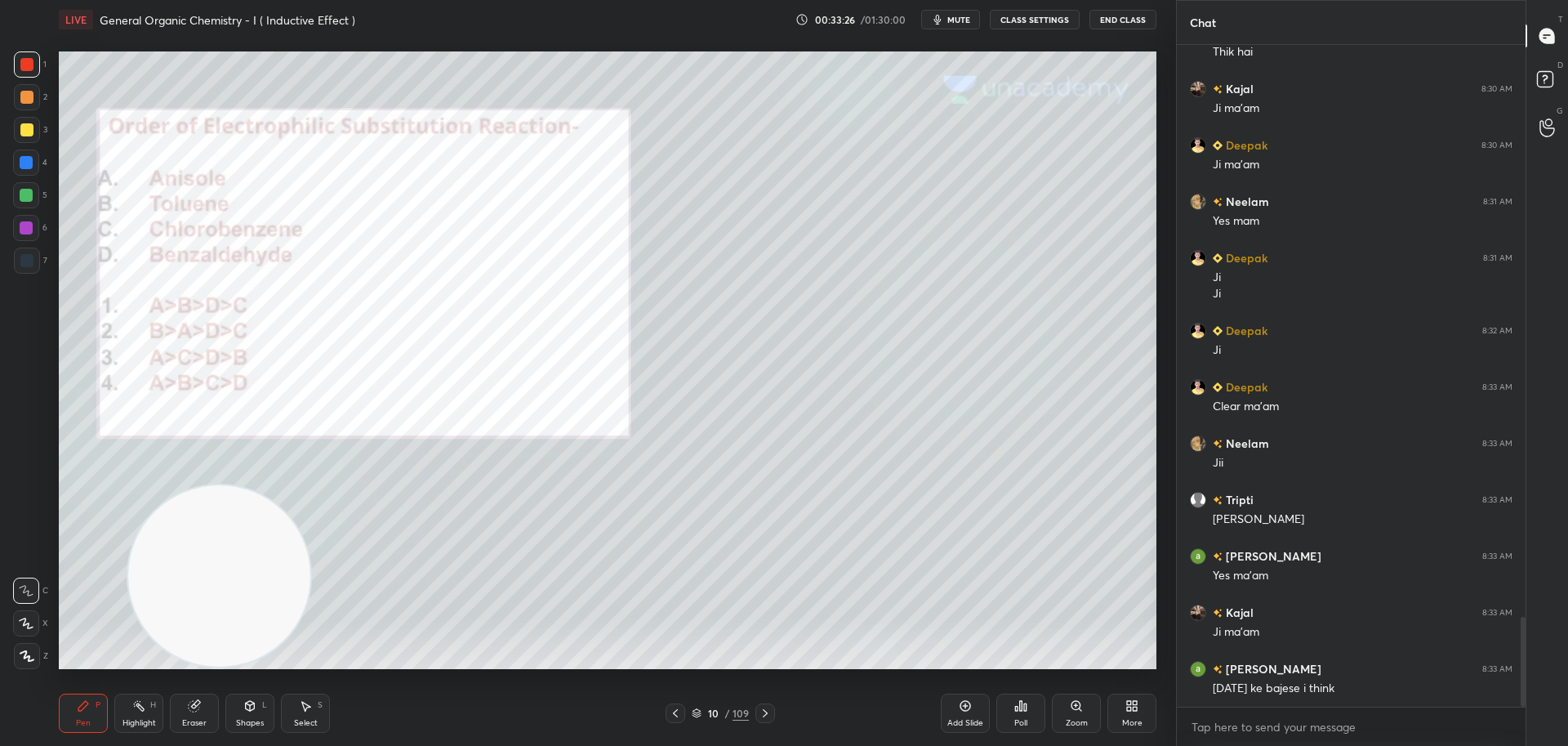
scroll to position [4230, 0]
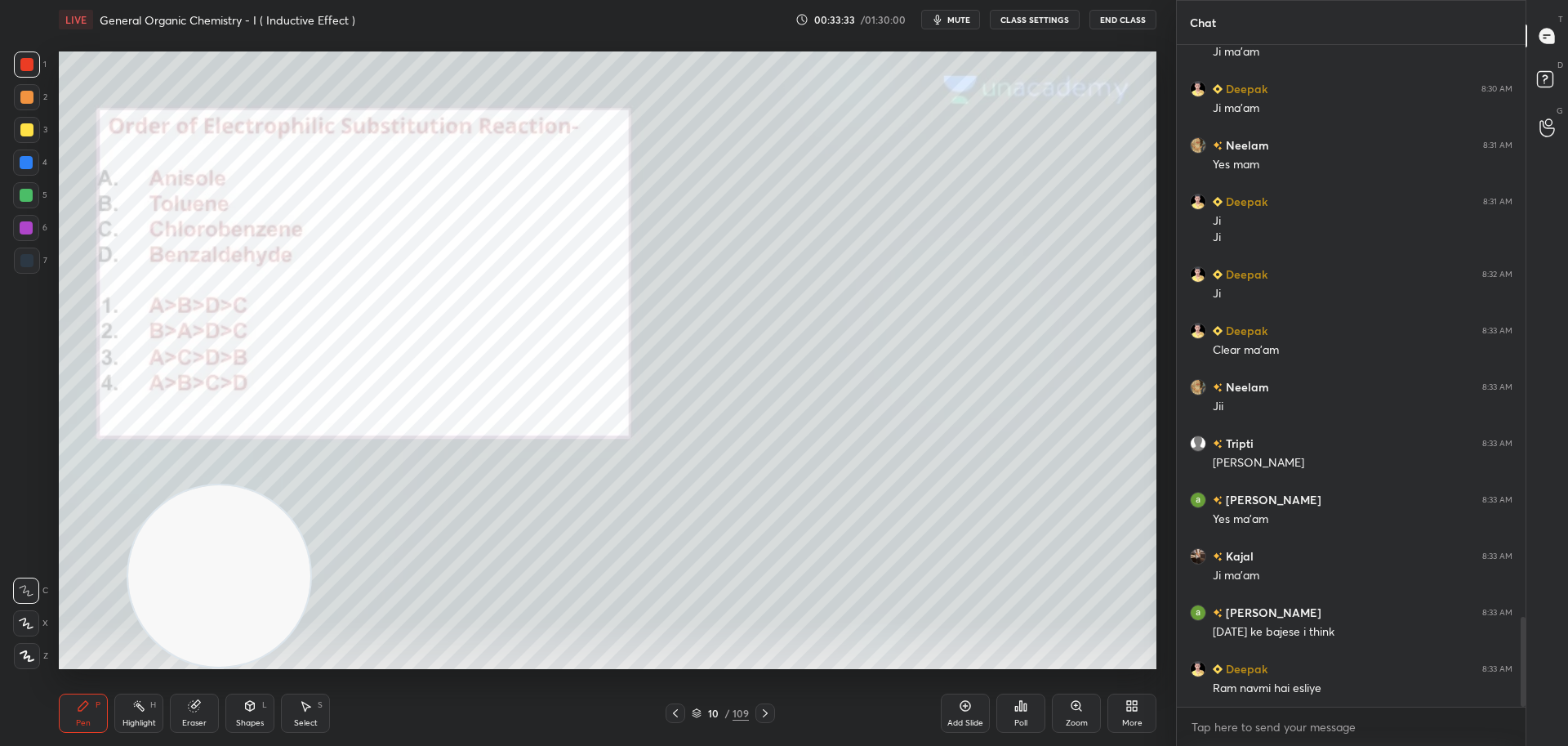
click at [259, 612] on video at bounding box center [219, 576] width 182 height 182
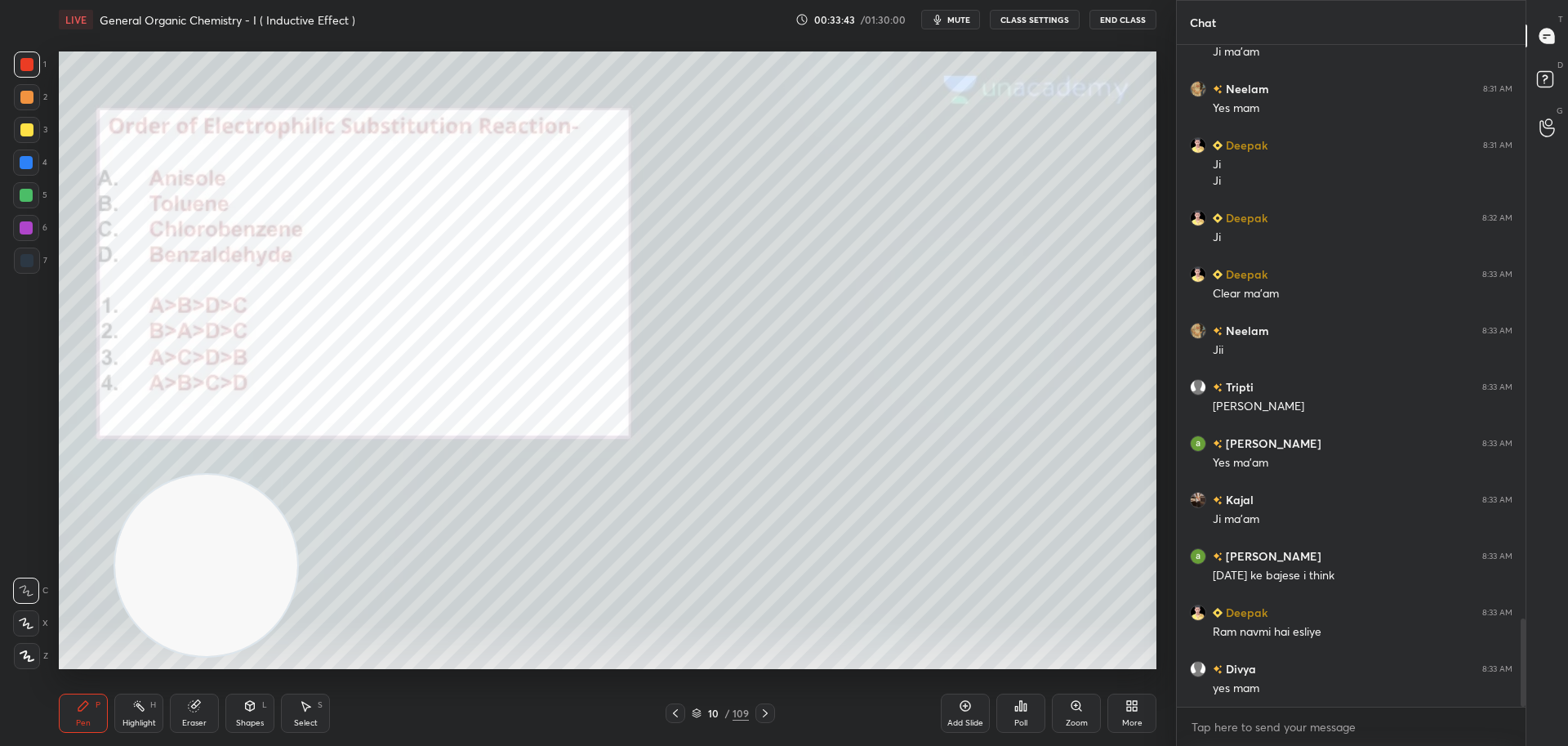
click at [768, 715] on icon at bounding box center [764, 713] width 13 height 13
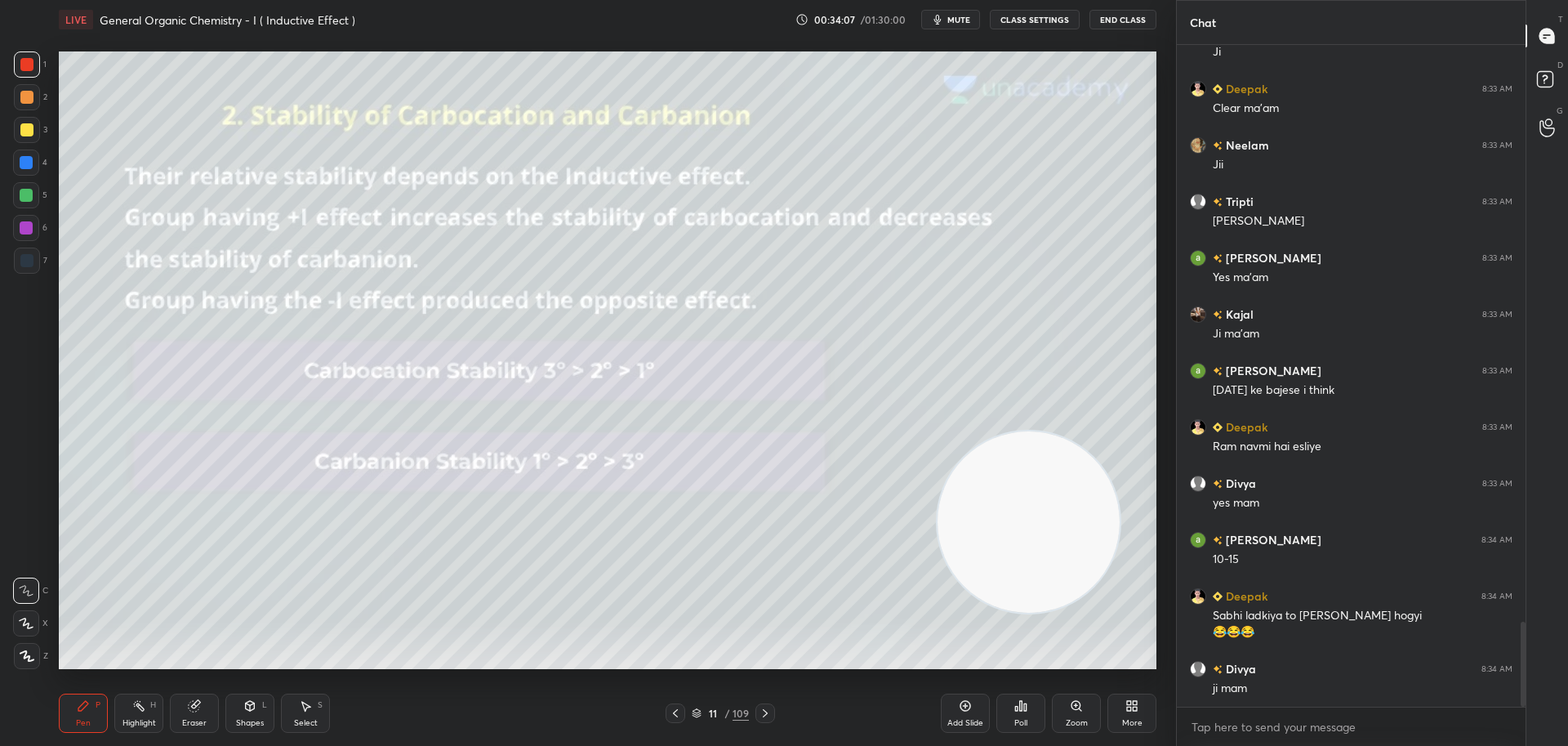
scroll to position [4529, 0]
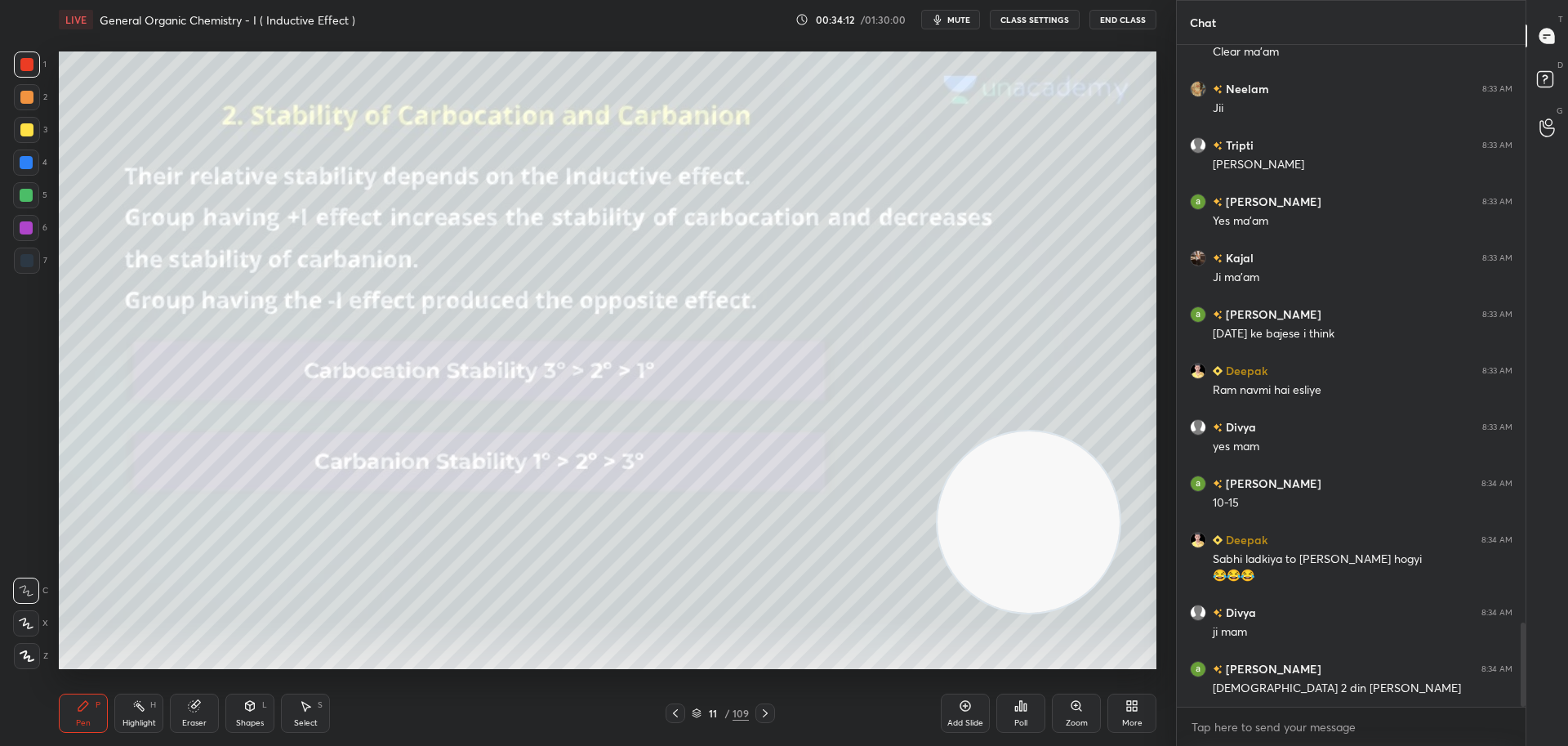
click at [22, 127] on div at bounding box center [26, 130] width 13 height 13
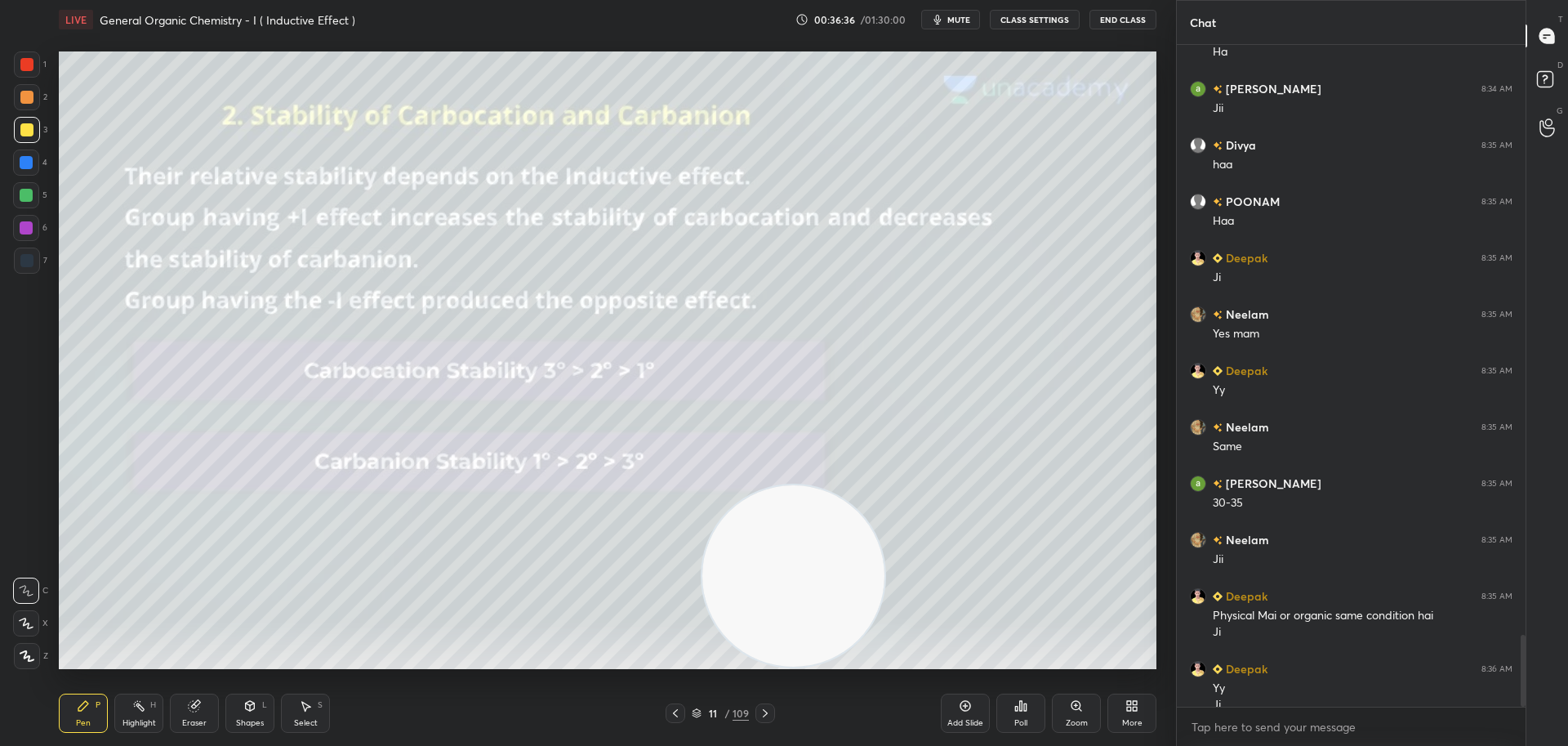
scroll to position [5464, 0]
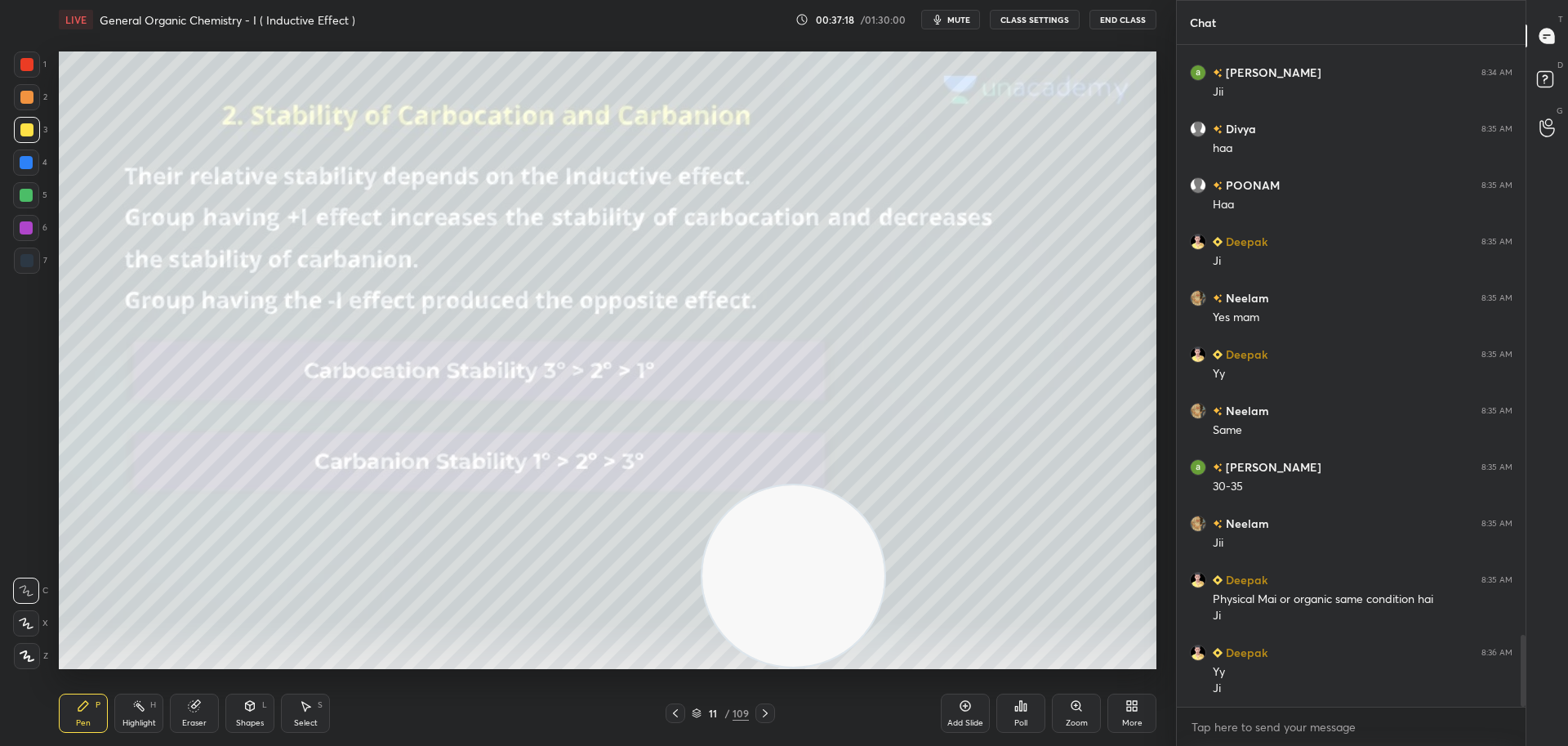
click at [866, 491] on video at bounding box center [793, 576] width 182 height 182
click at [883, 490] on video at bounding box center [793, 576] width 182 height 182
click at [884, 486] on video at bounding box center [793, 576] width 182 height 182
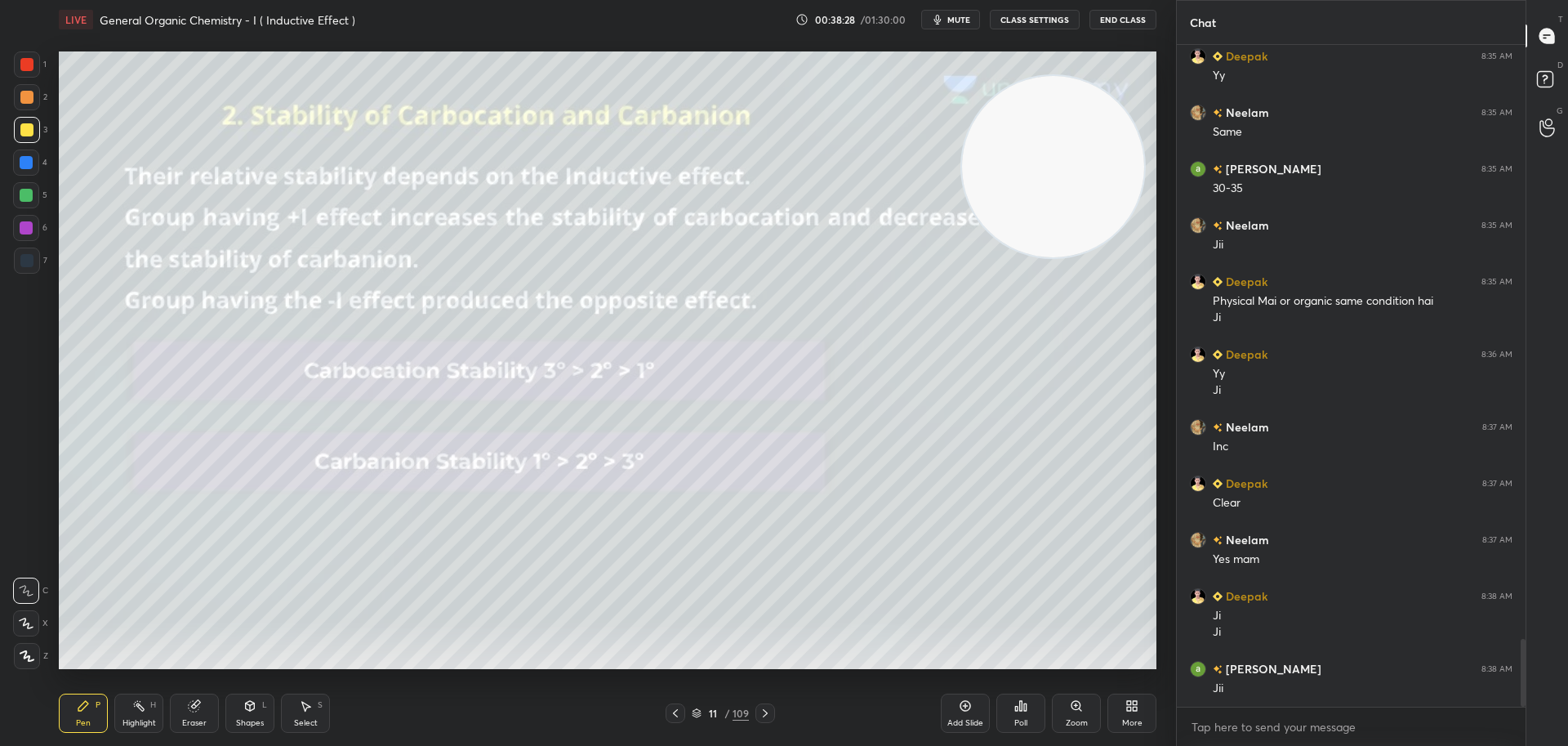
scroll to position [5818, 0]
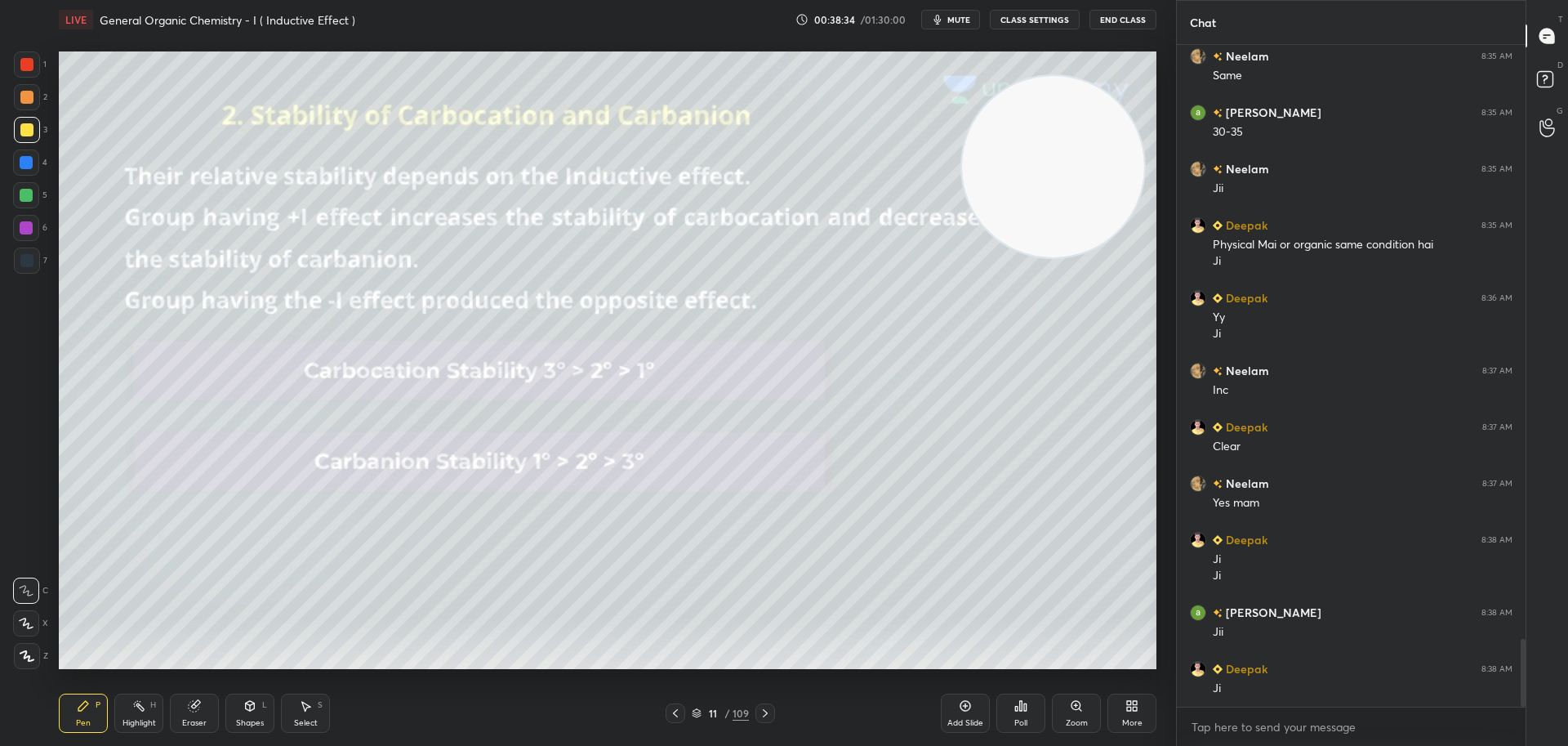
click at [195, 703] on icon at bounding box center [195, 704] width 9 height 8
click at [83, 701] on icon at bounding box center [83, 705] width 13 height 13
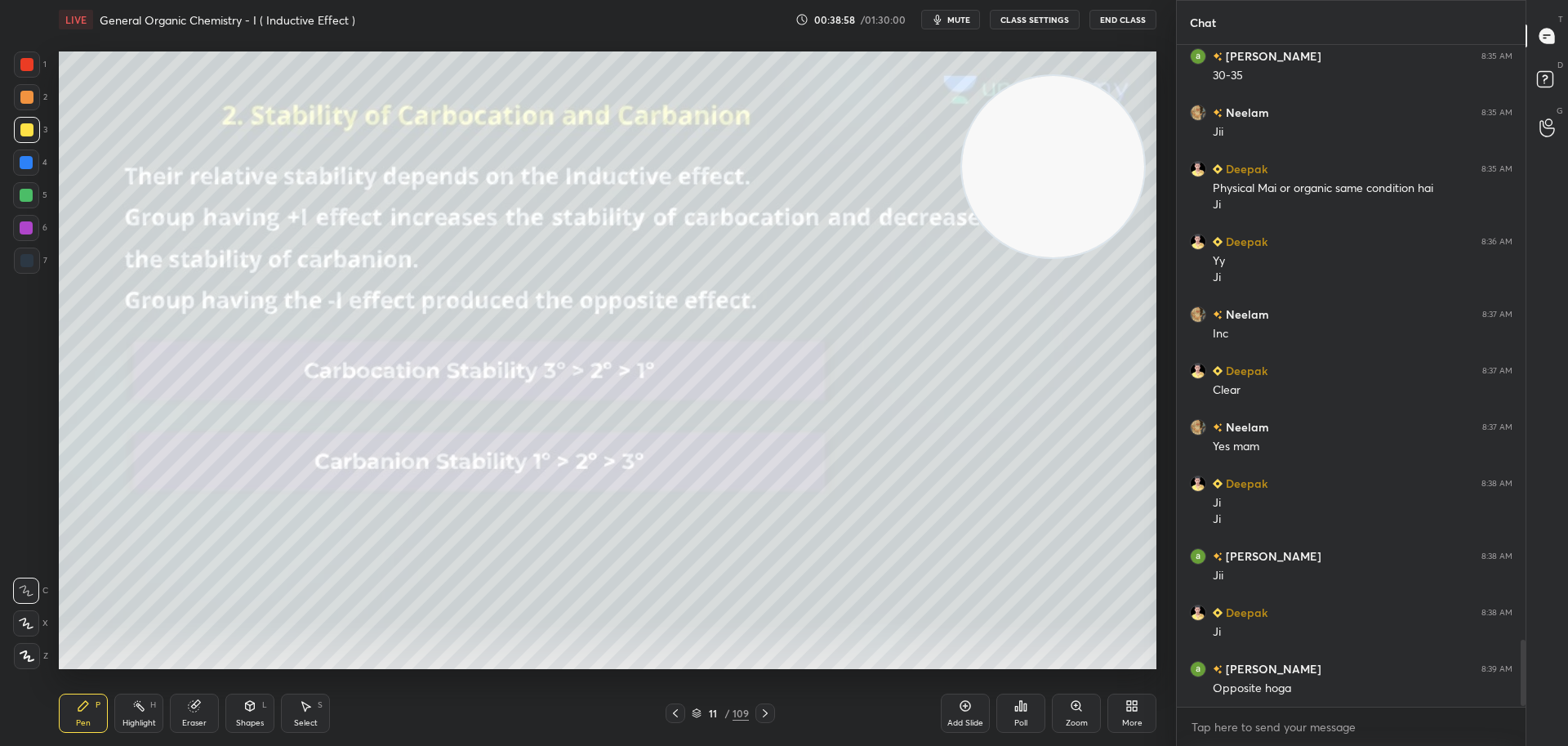
scroll to position [5931, 0]
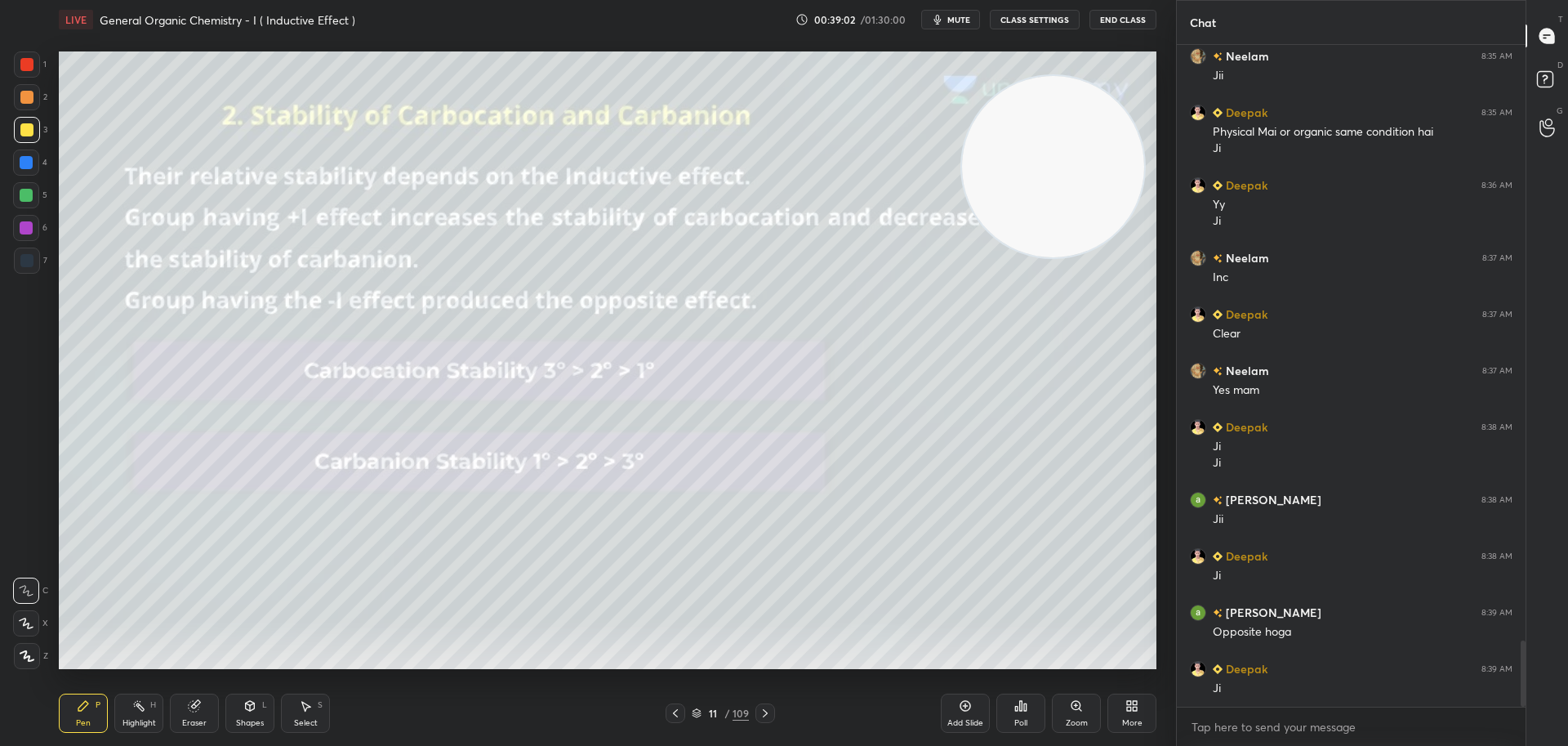
click at [767, 711] on icon at bounding box center [764, 713] width 13 height 13
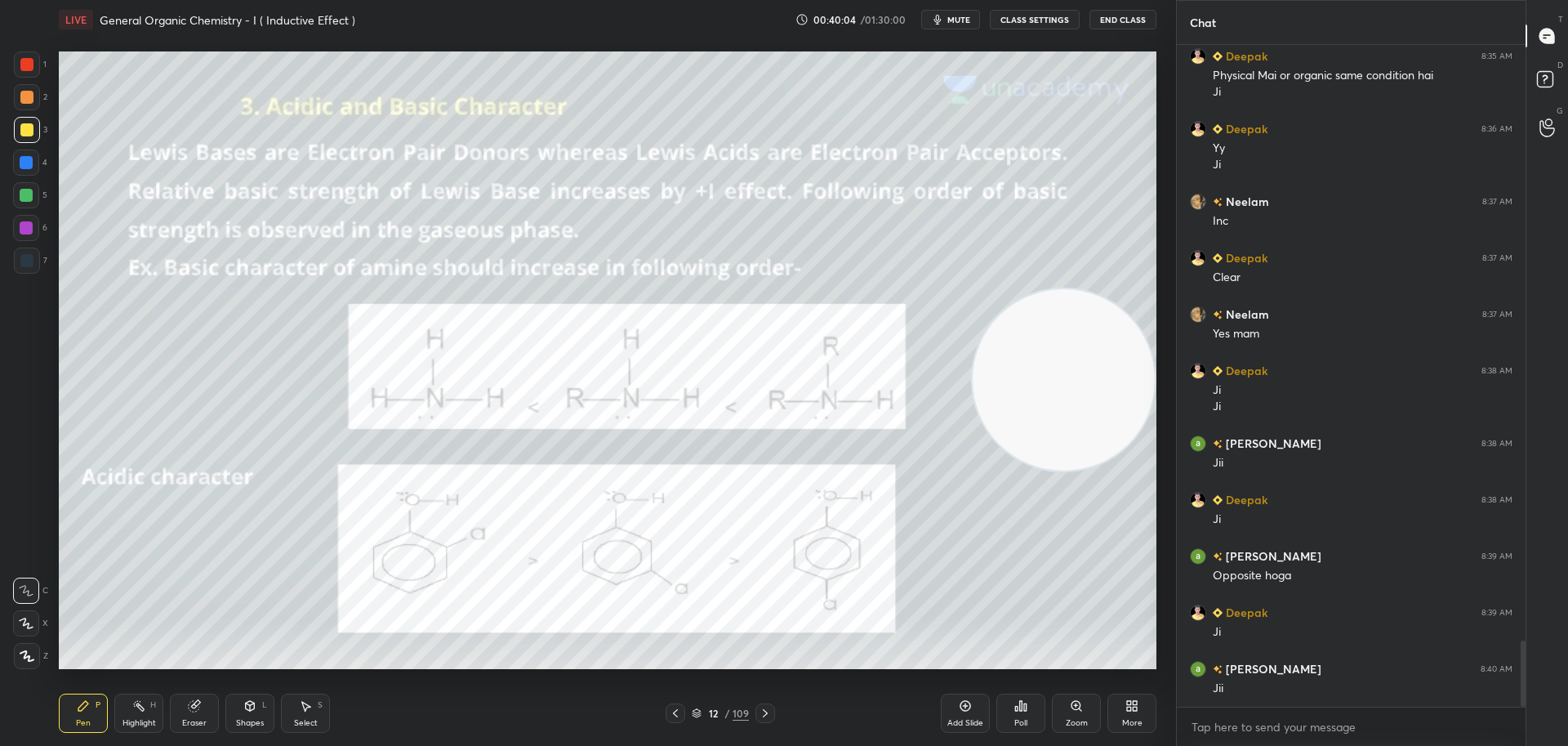
scroll to position [6044, 0]
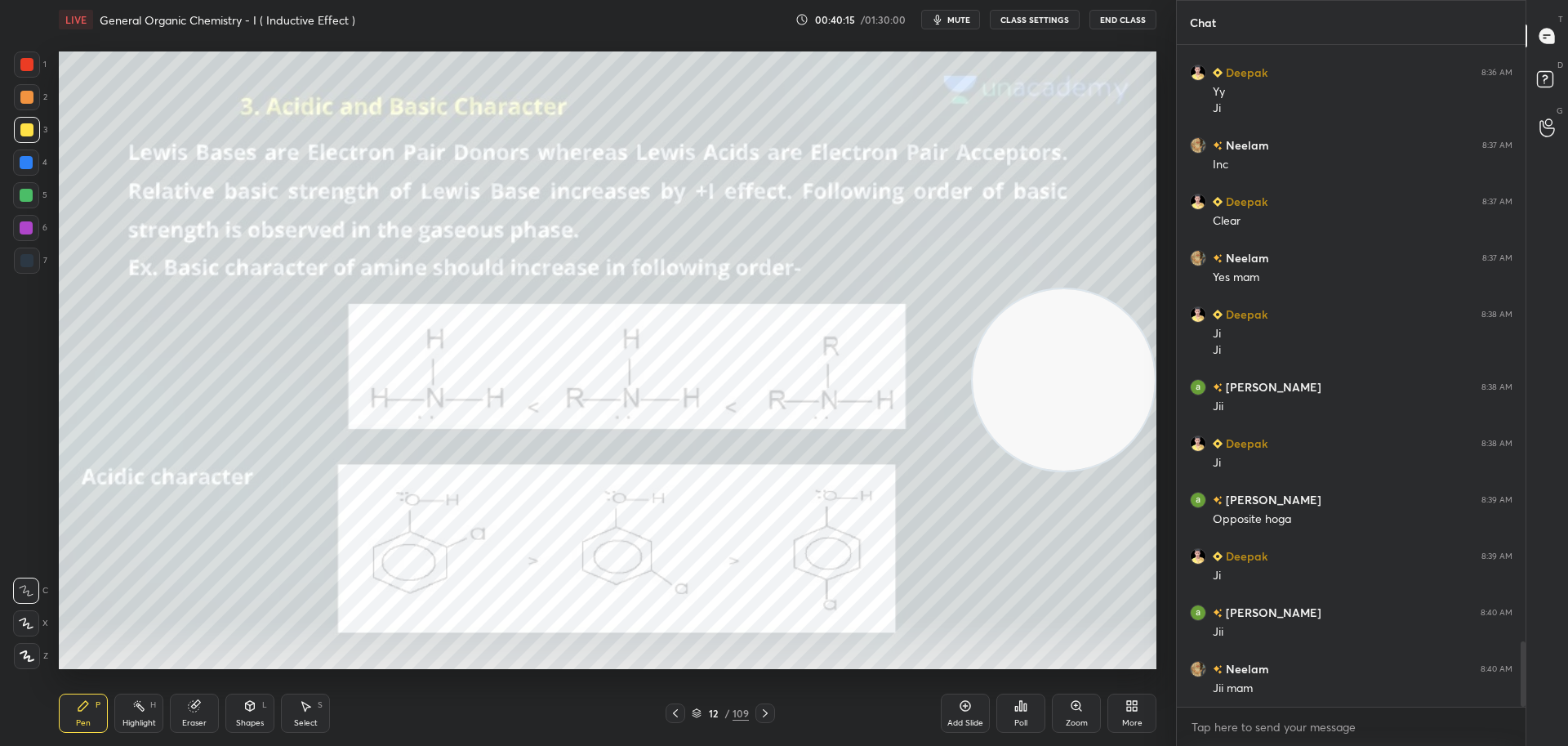
click at [31, 257] on div at bounding box center [26, 260] width 13 height 13
click at [195, 714] on div "Eraser" at bounding box center [194, 713] width 49 height 39
click at [85, 706] on icon at bounding box center [83, 706] width 10 height 10
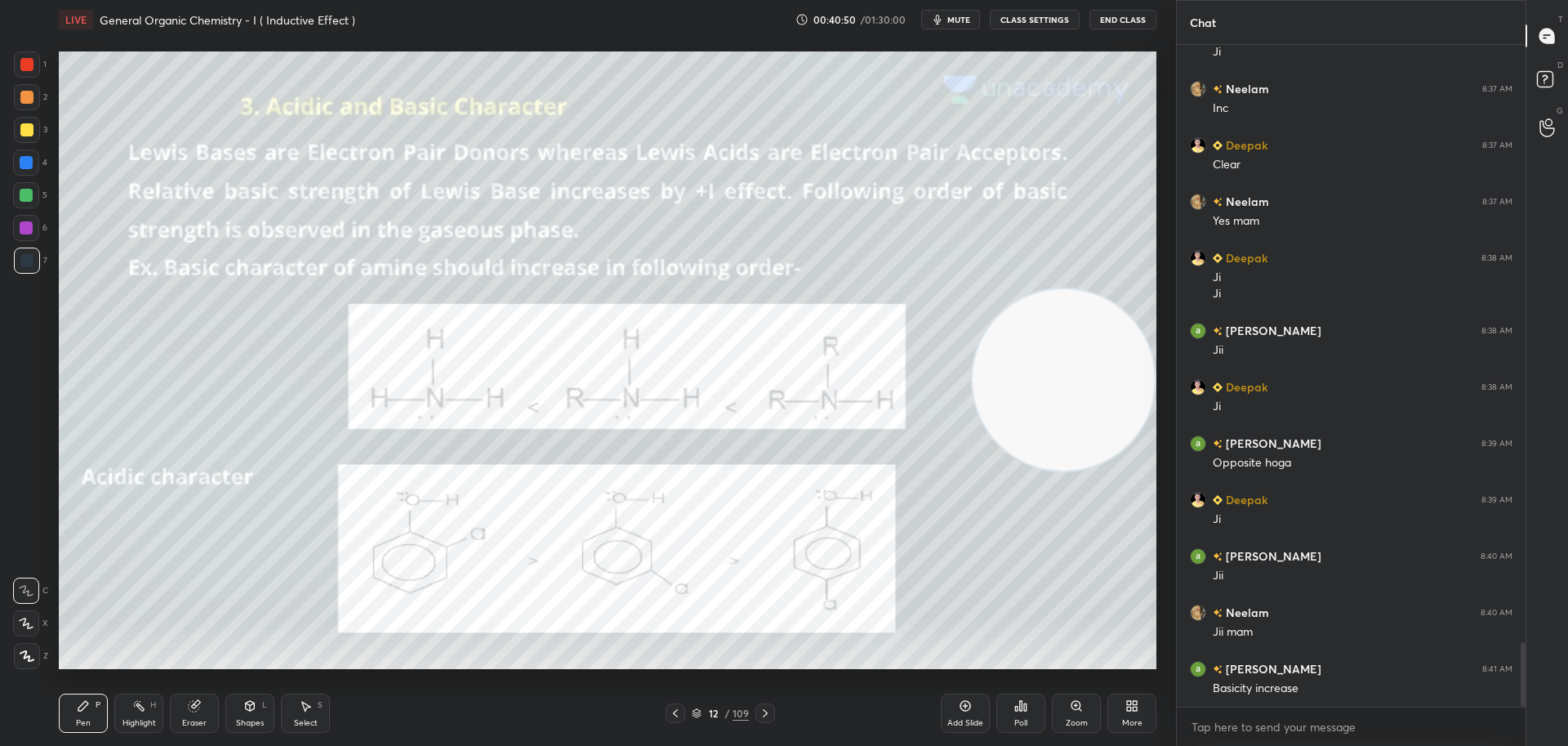
click at [28, 126] on div at bounding box center [26, 130] width 13 height 13
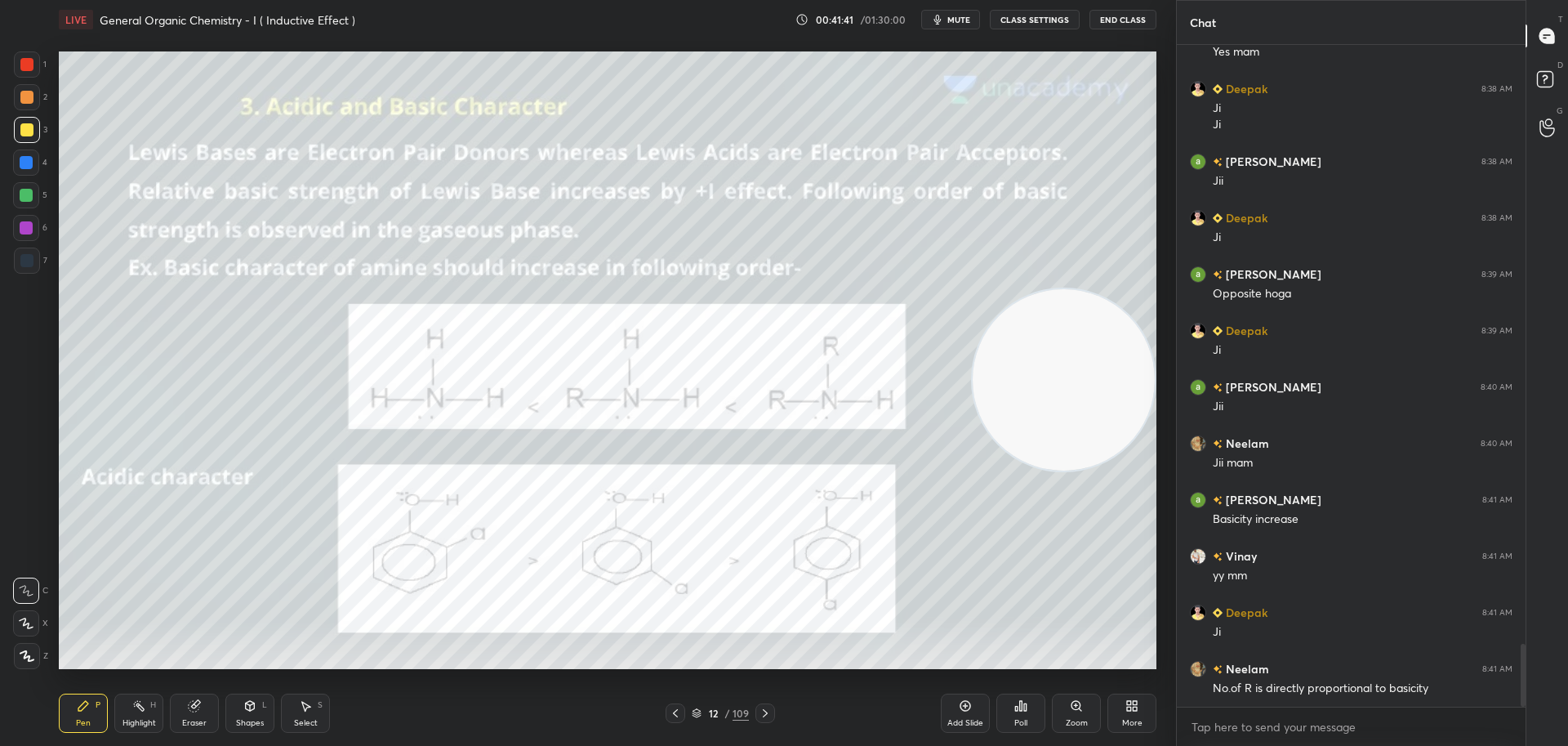
scroll to position [6326, 0]
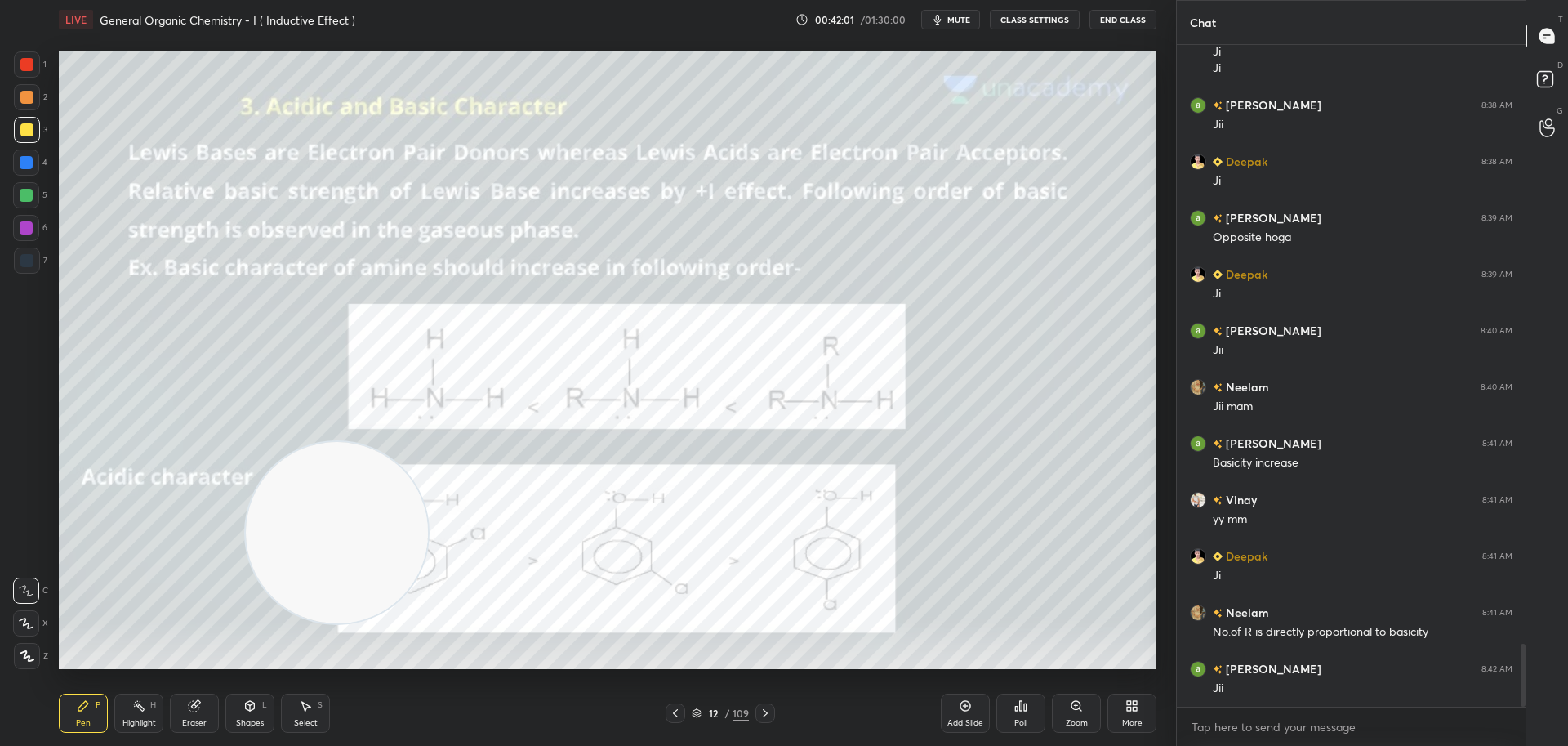
click at [25, 163] on div at bounding box center [25, 162] width 13 height 13
click at [22, 126] on div at bounding box center [26, 130] width 13 height 13
click at [28, 197] on div at bounding box center [25, 195] width 13 height 13
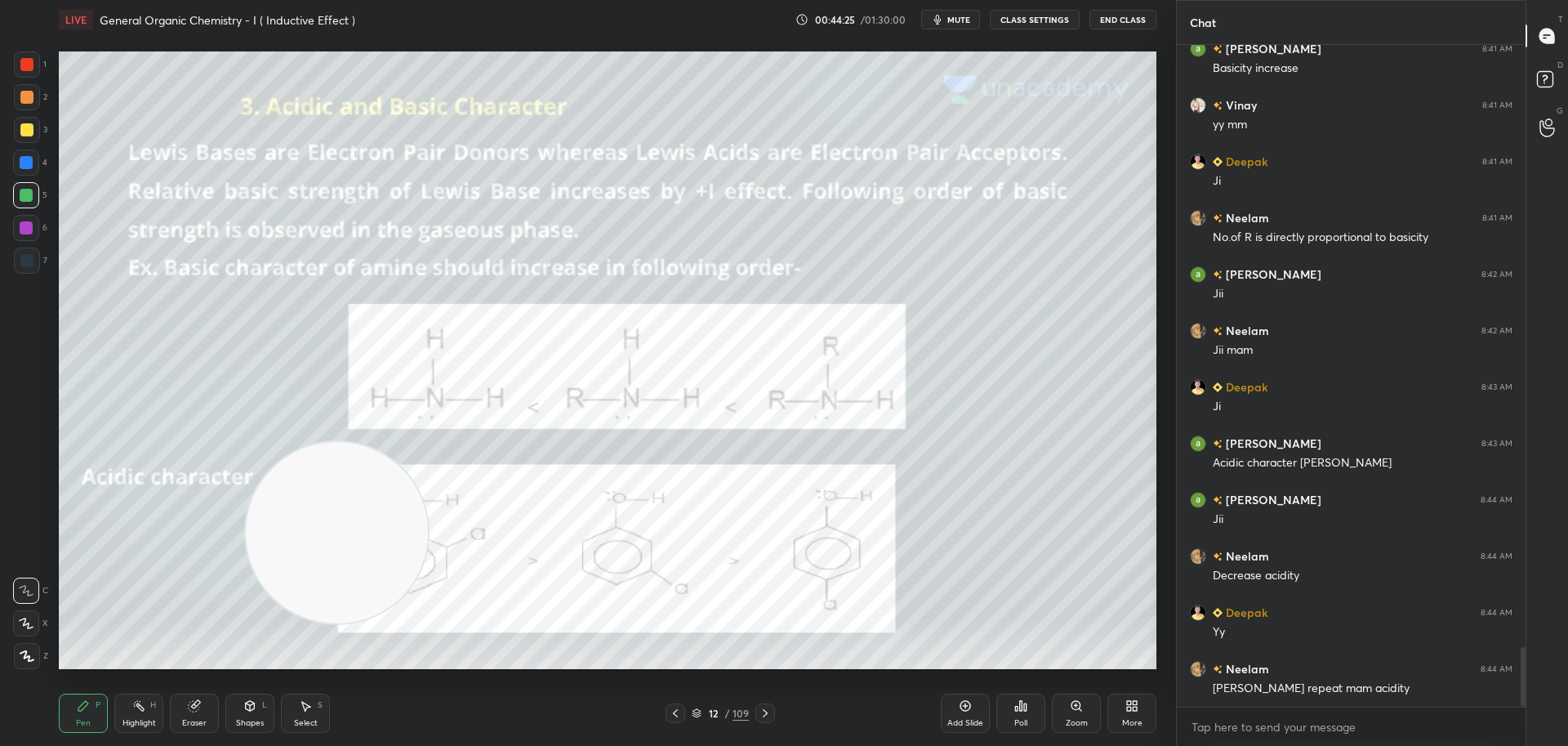
scroll to position [6776, 0]
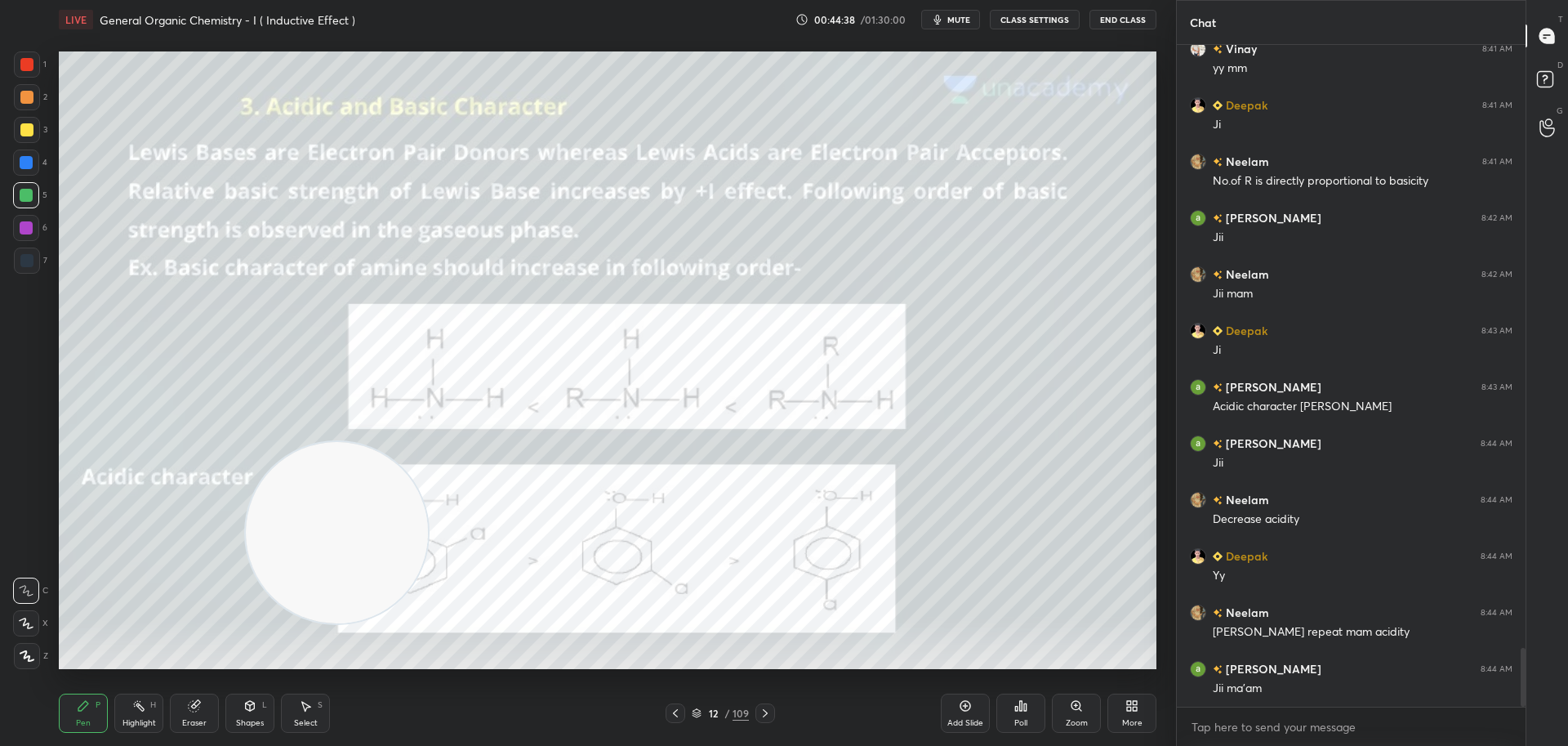
click at [967, 703] on icon at bounding box center [965, 705] width 13 height 13
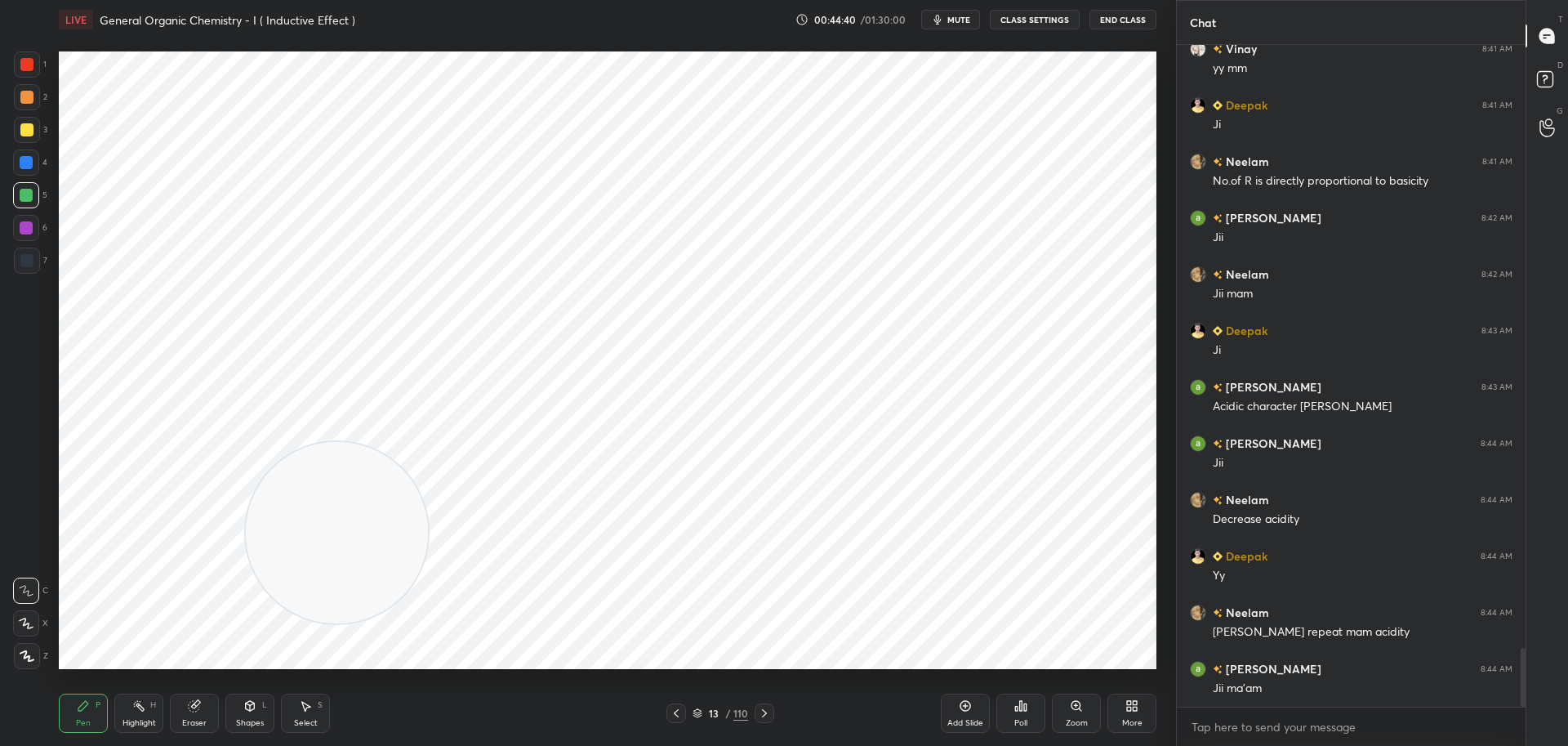
click at [33, 259] on div at bounding box center [26, 260] width 13 height 13
type textarea "x"
click at [30, 62] on div at bounding box center [26, 63] width 13 height 13
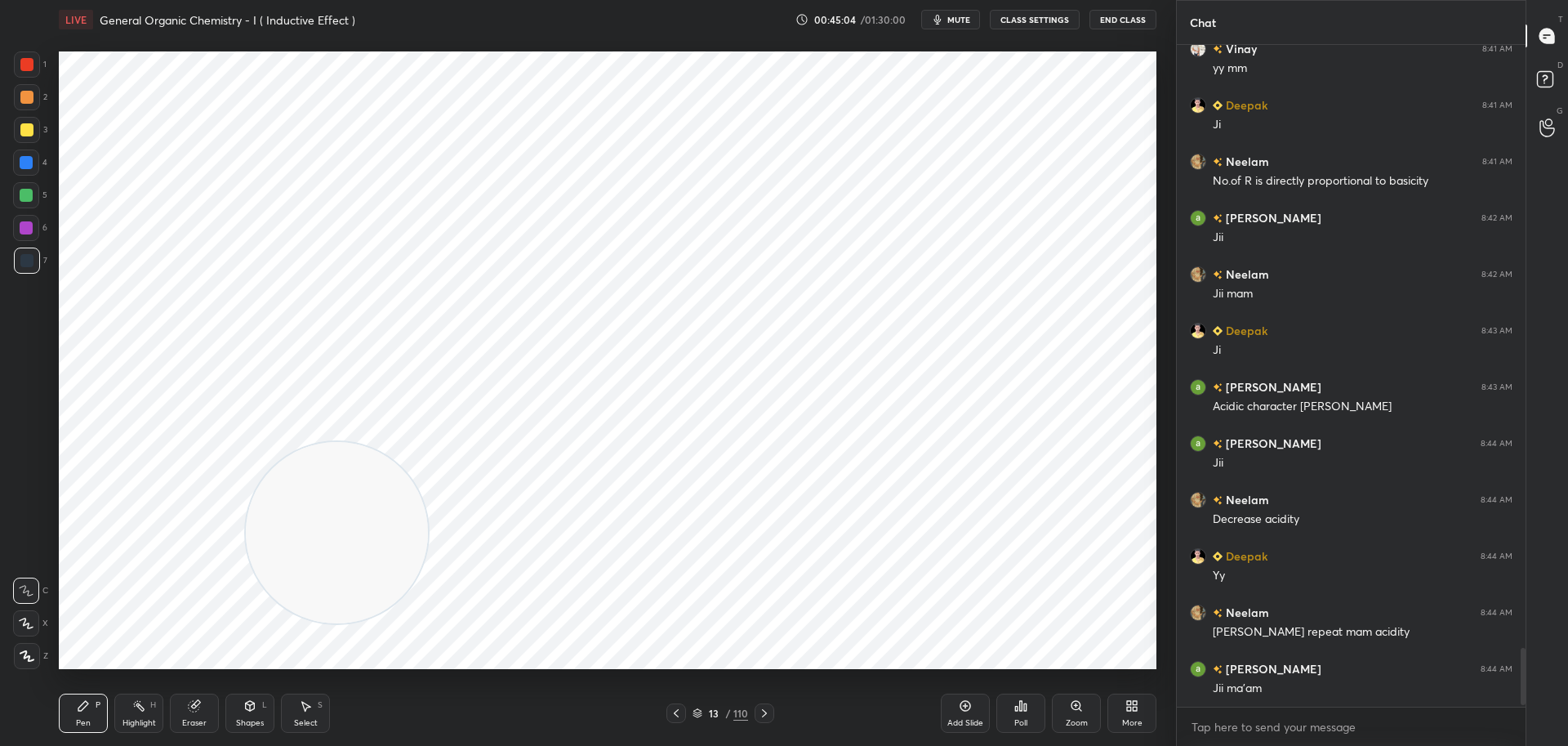
scroll to position [6833, 0]
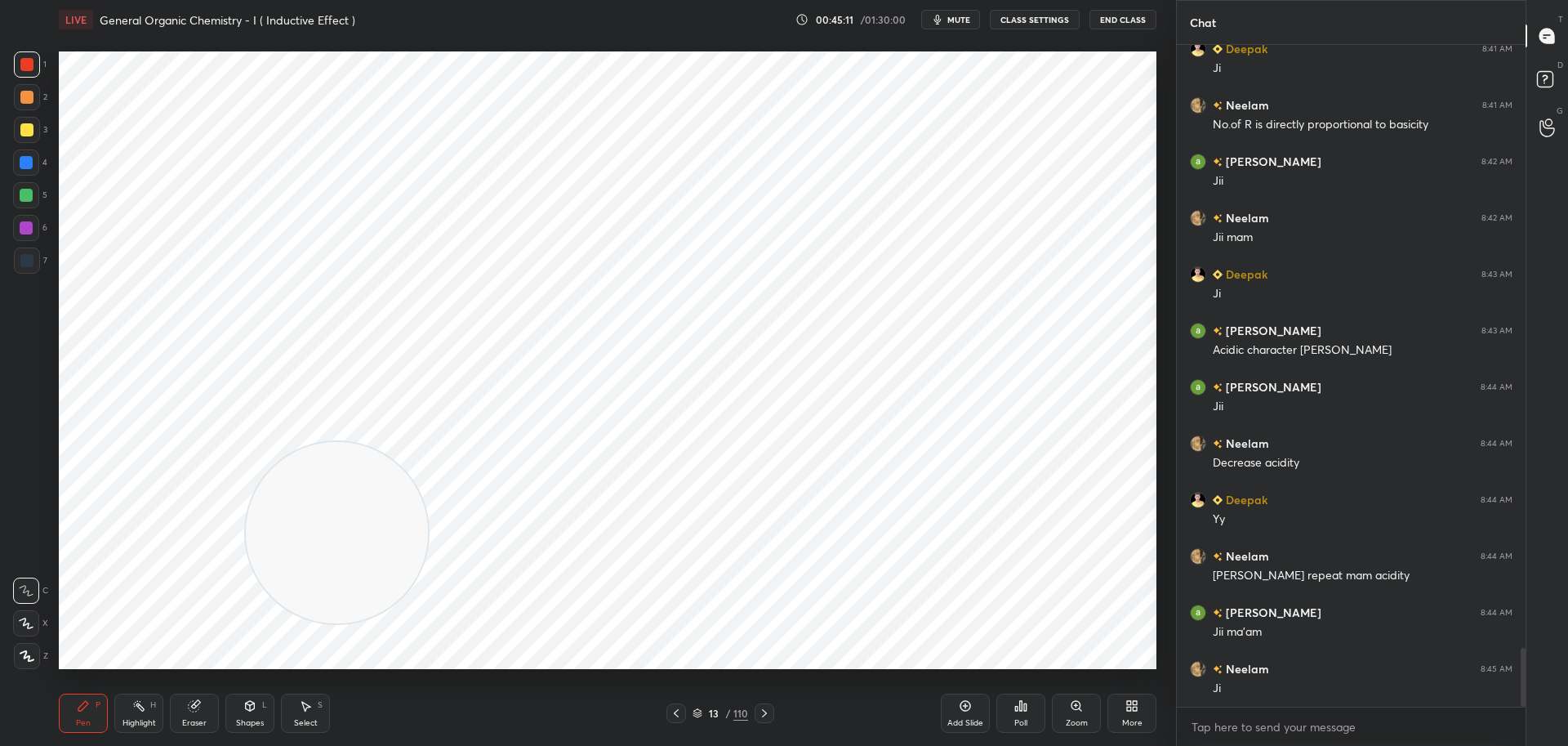
click at [30, 260] on div at bounding box center [26, 260] width 13 height 13
click at [29, 62] on div at bounding box center [26, 63] width 13 height 13
click at [30, 255] on div at bounding box center [26, 260] width 13 height 13
click at [27, 62] on div at bounding box center [26, 63] width 13 height 13
click at [25, 159] on div at bounding box center [25, 162] width 13 height 13
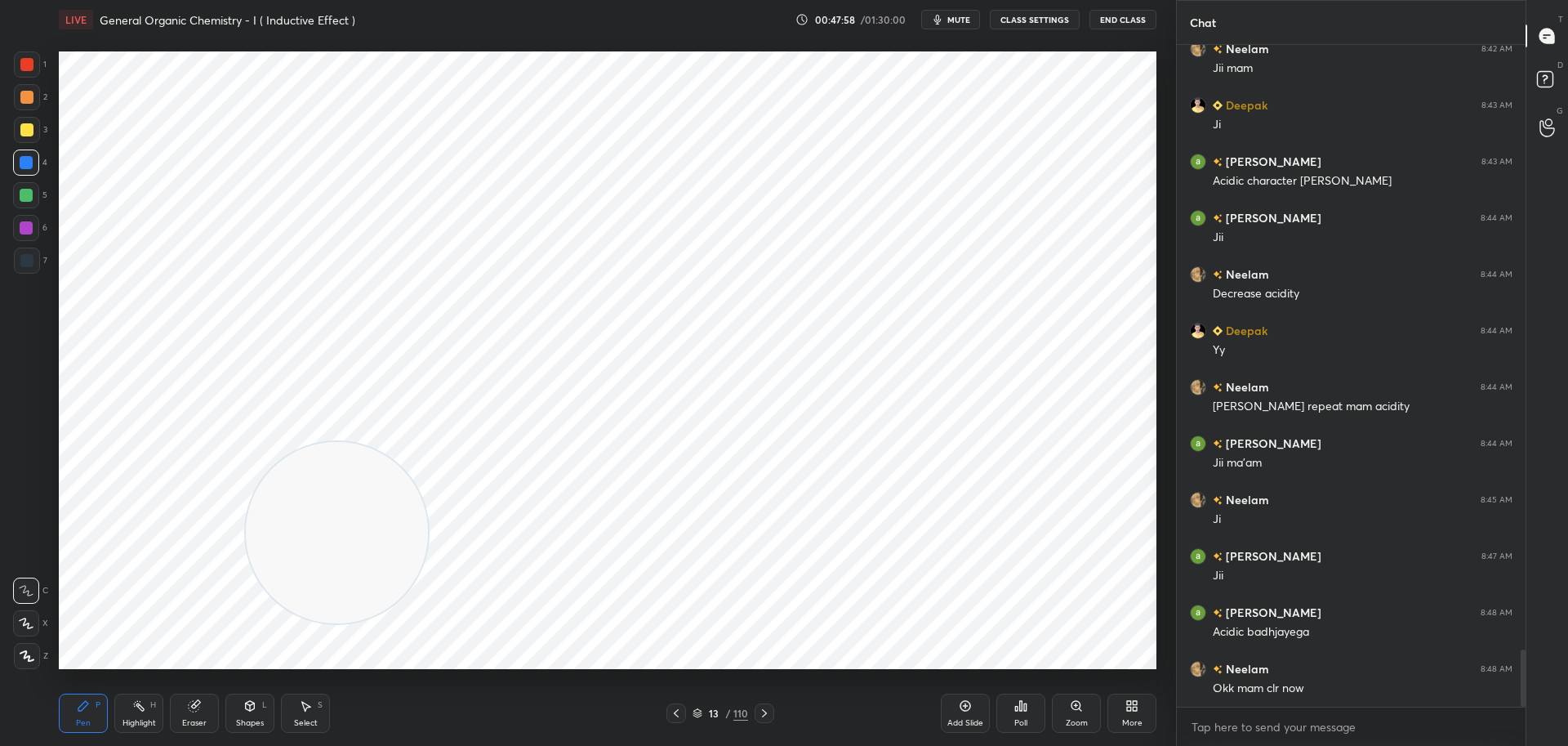
scroll to position [7058, 0]
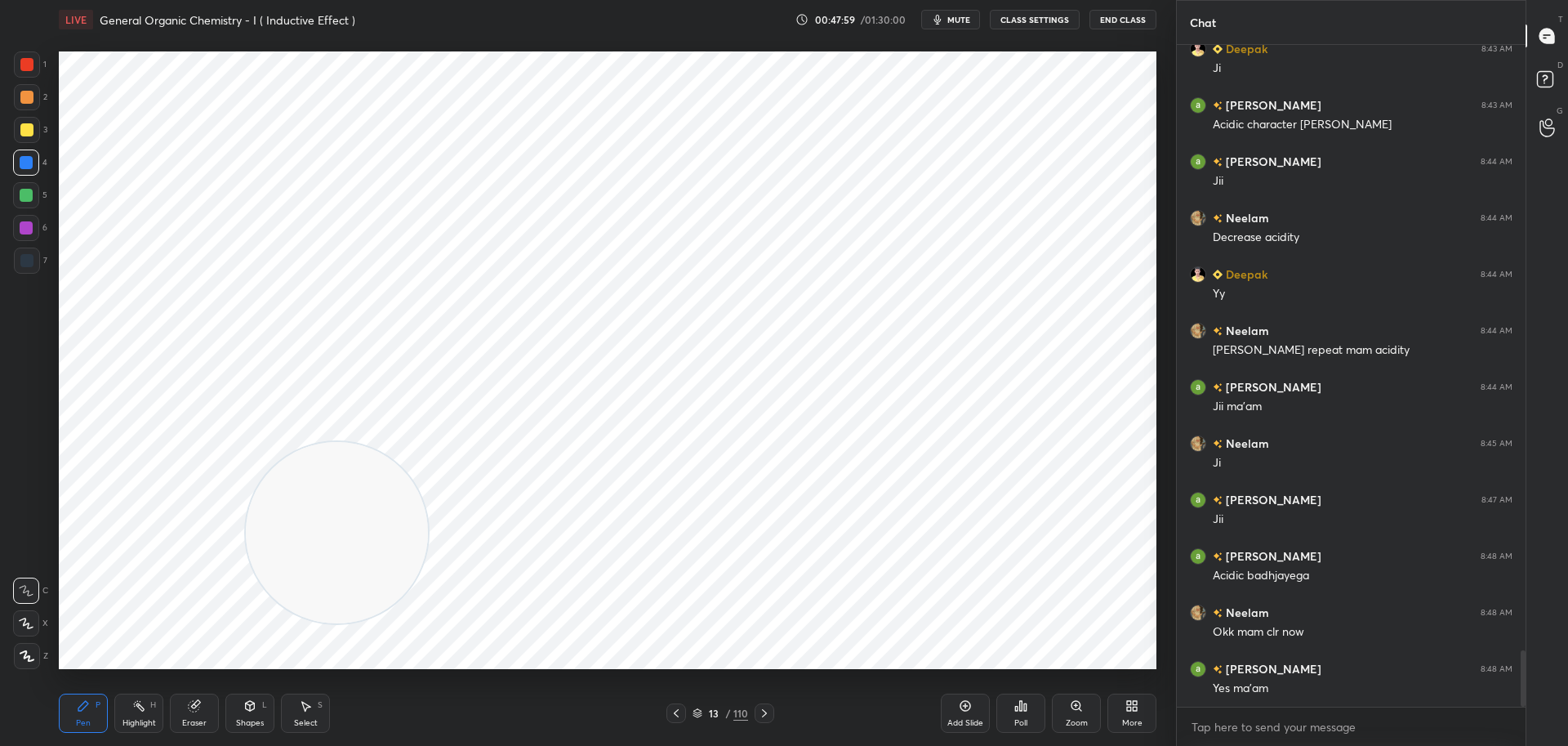
click at [672, 710] on icon at bounding box center [675, 713] width 13 height 13
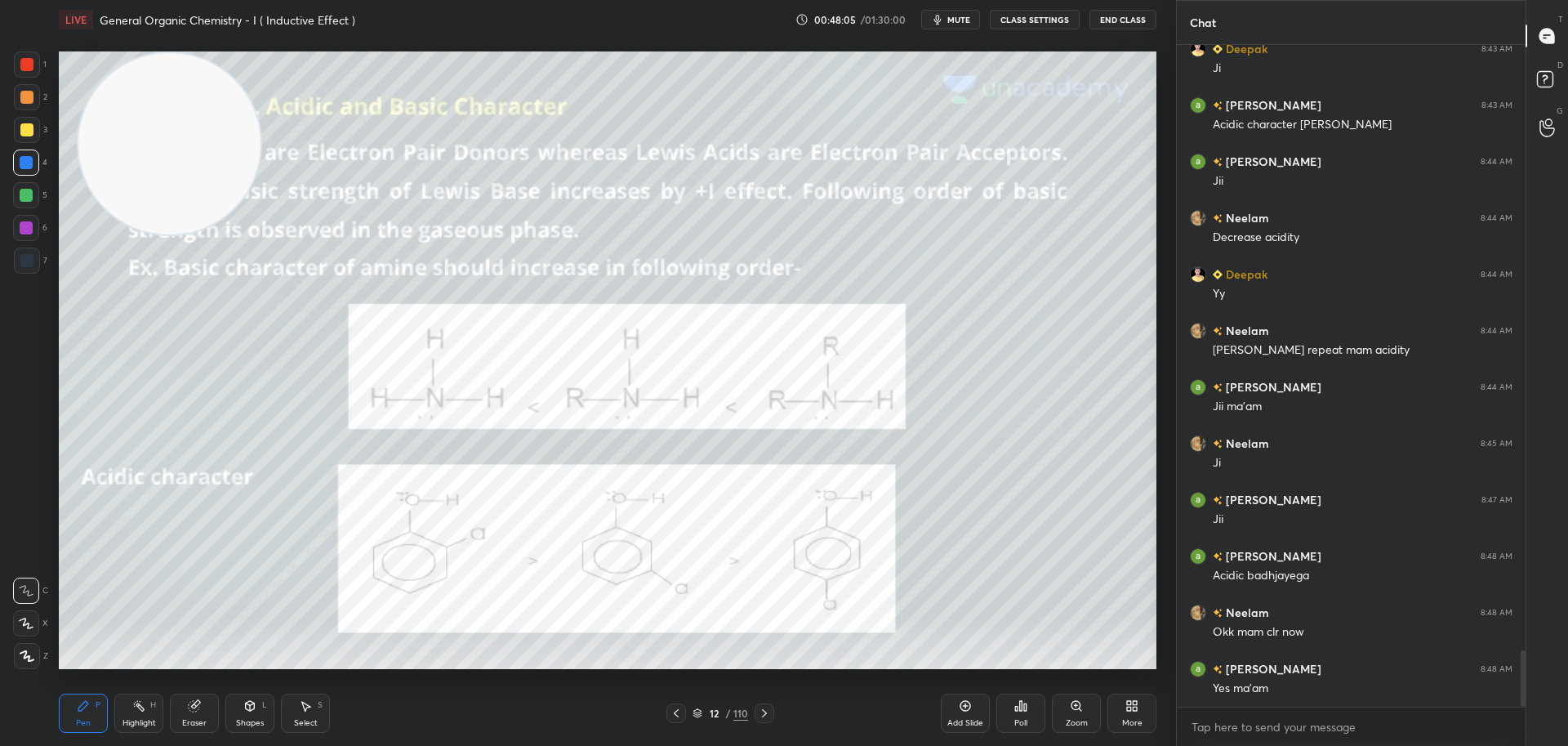
click at [29, 263] on div at bounding box center [26, 260] width 13 height 13
click at [28, 131] on div at bounding box center [26, 130] width 13 height 13
click at [765, 714] on icon at bounding box center [764, 713] width 5 height 8
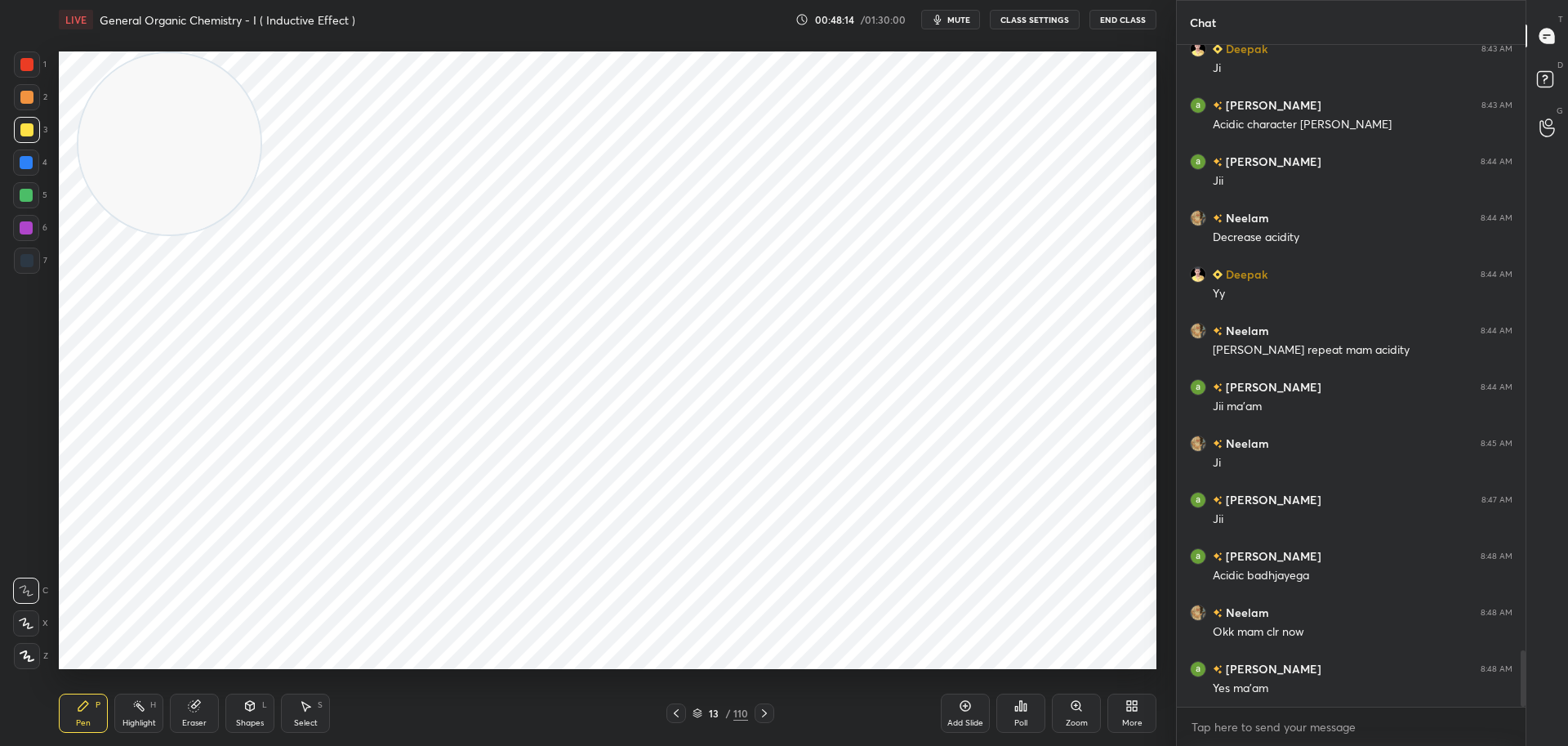
click at [767, 713] on icon at bounding box center [764, 713] width 13 height 13
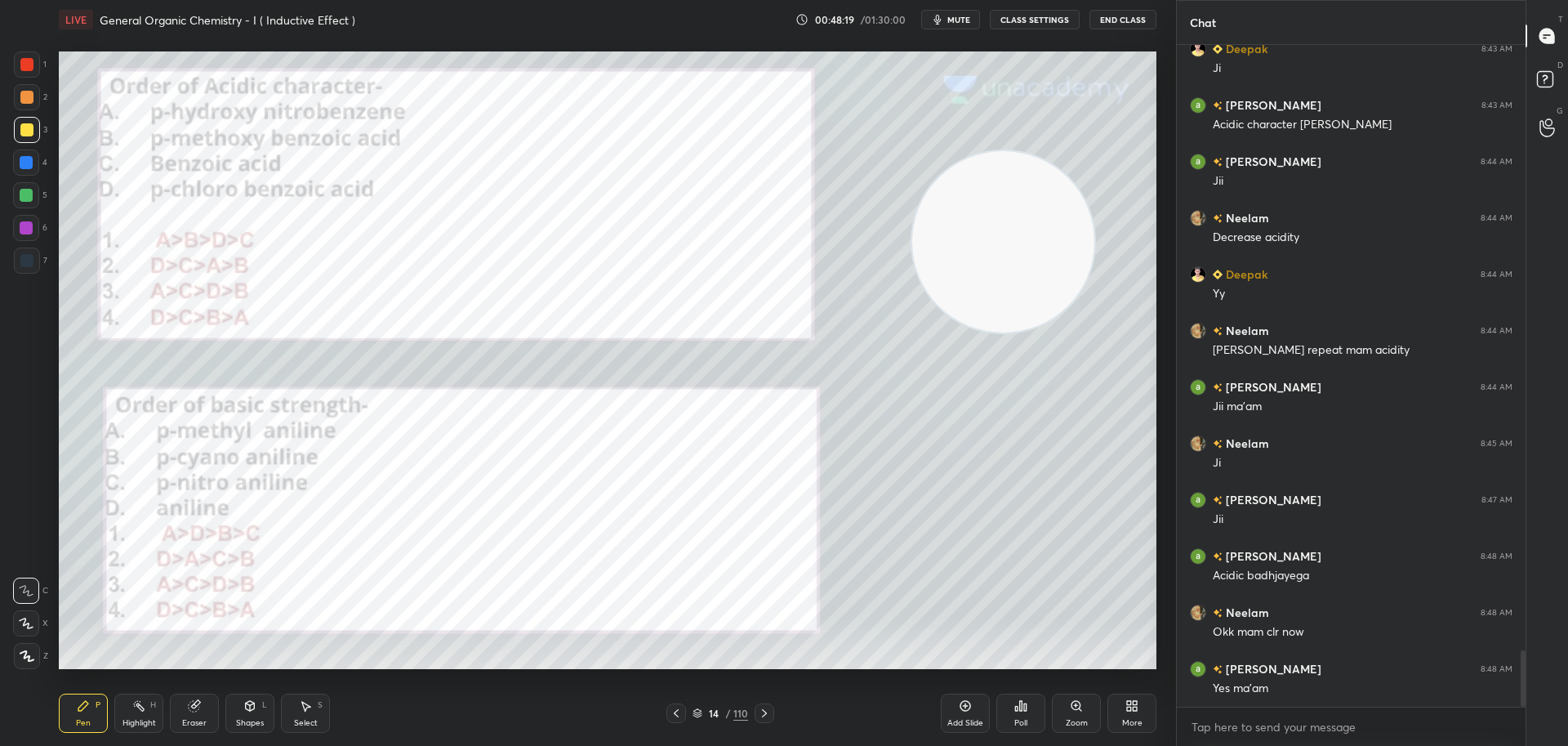
click at [209, 50] on div "Setting up your live class Poll for secs No correct answer Start poll" at bounding box center [607, 360] width 1110 height 642
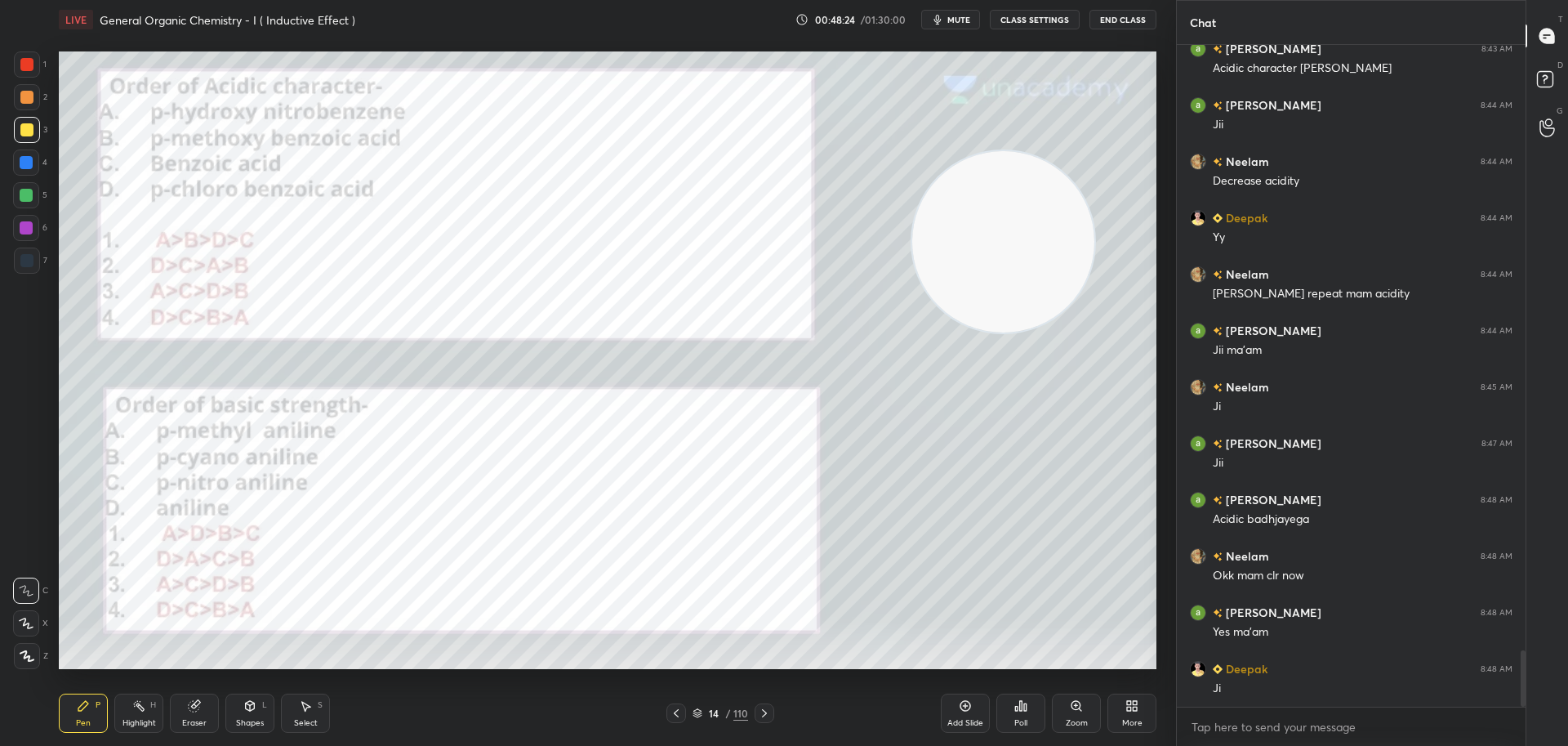
click at [1025, 704] on icon at bounding box center [1025, 707] width 3 height 8
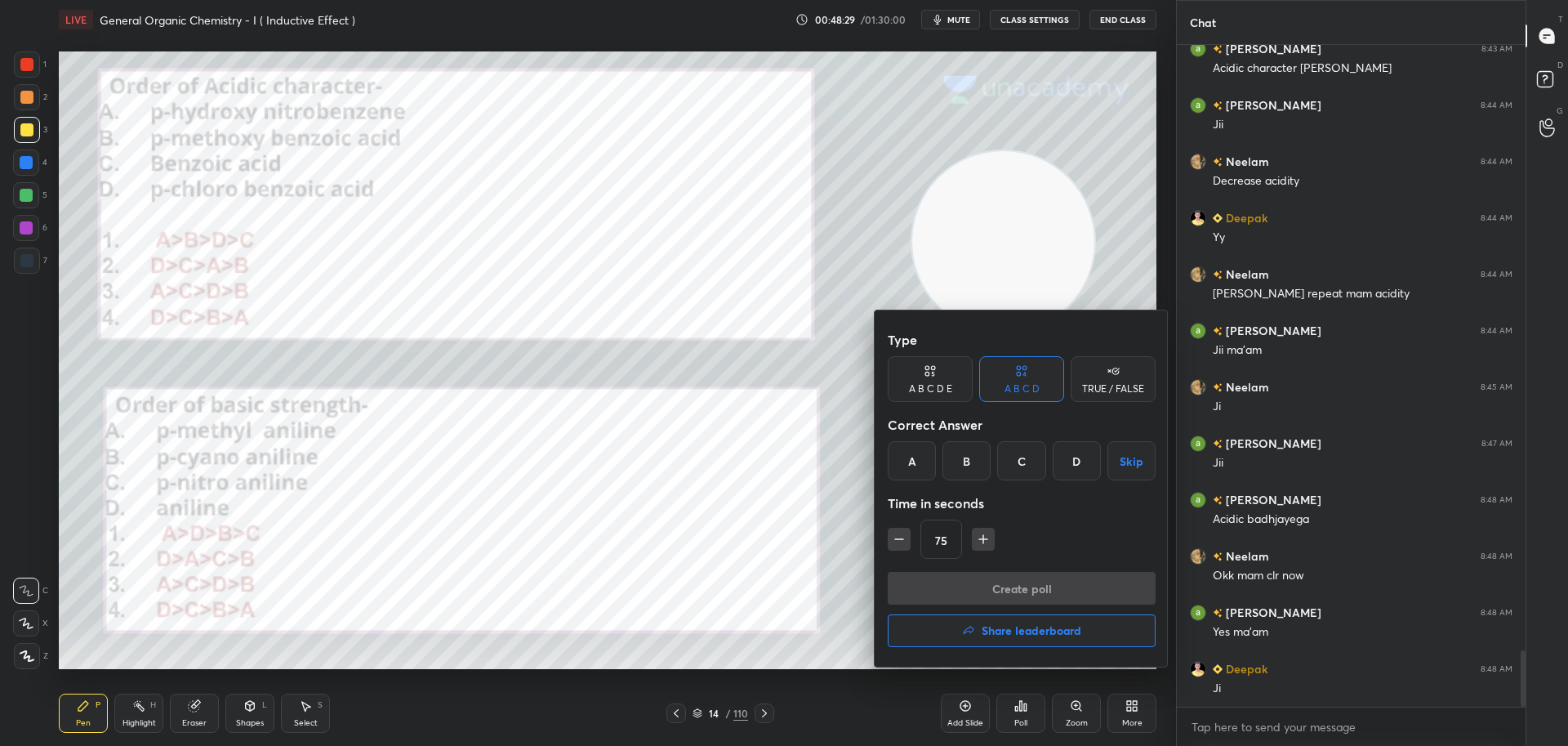
click at [1078, 460] on div "D" at bounding box center [1076, 460] width 48 height 39
click at [983, 536] on icon "button" at bounding box center [983, 539] width 0 height 8
type input "90"
click at [976, 587] on button "Create poll" at bounding box center [1021, 588] width 268 height 33
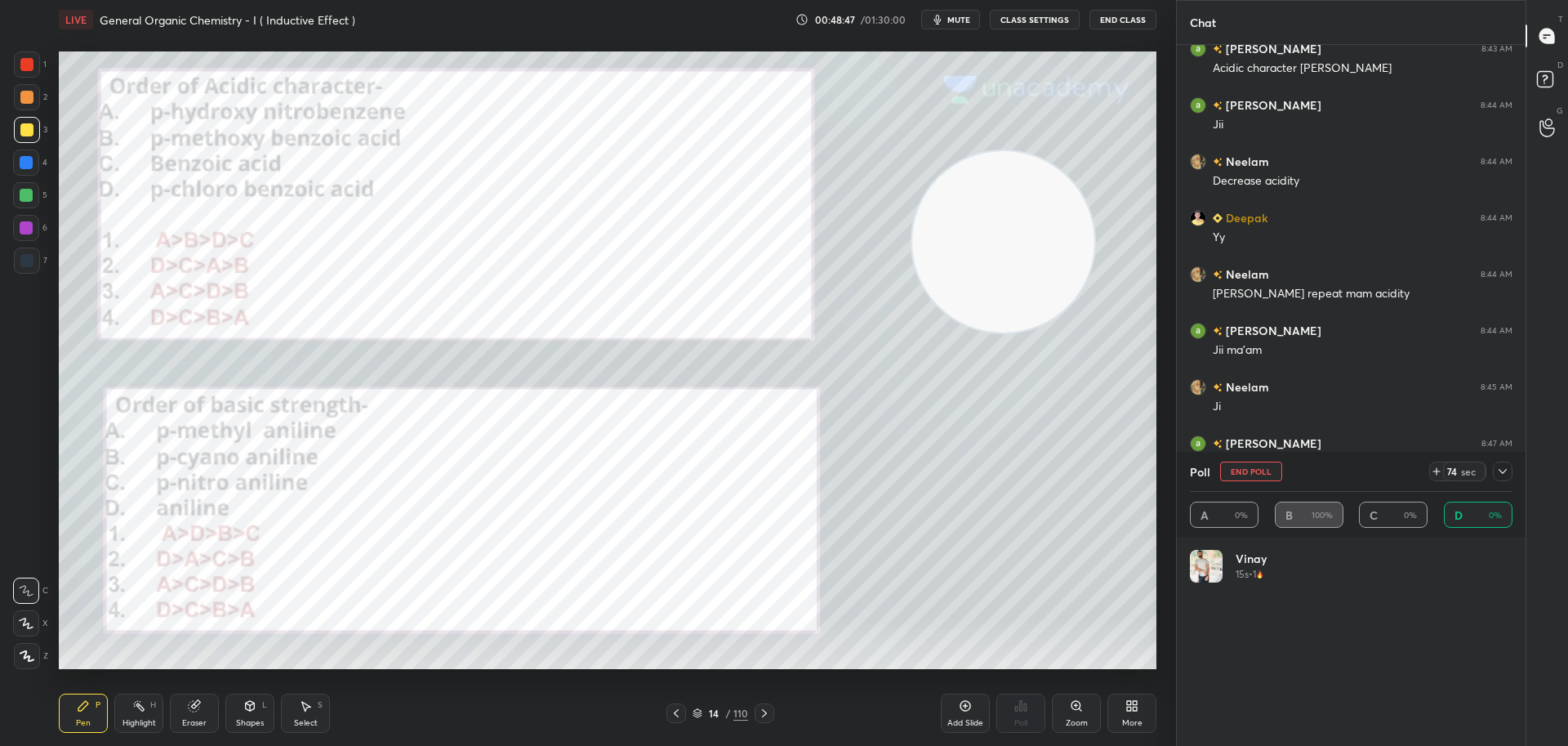
scroll to position [191, 318]
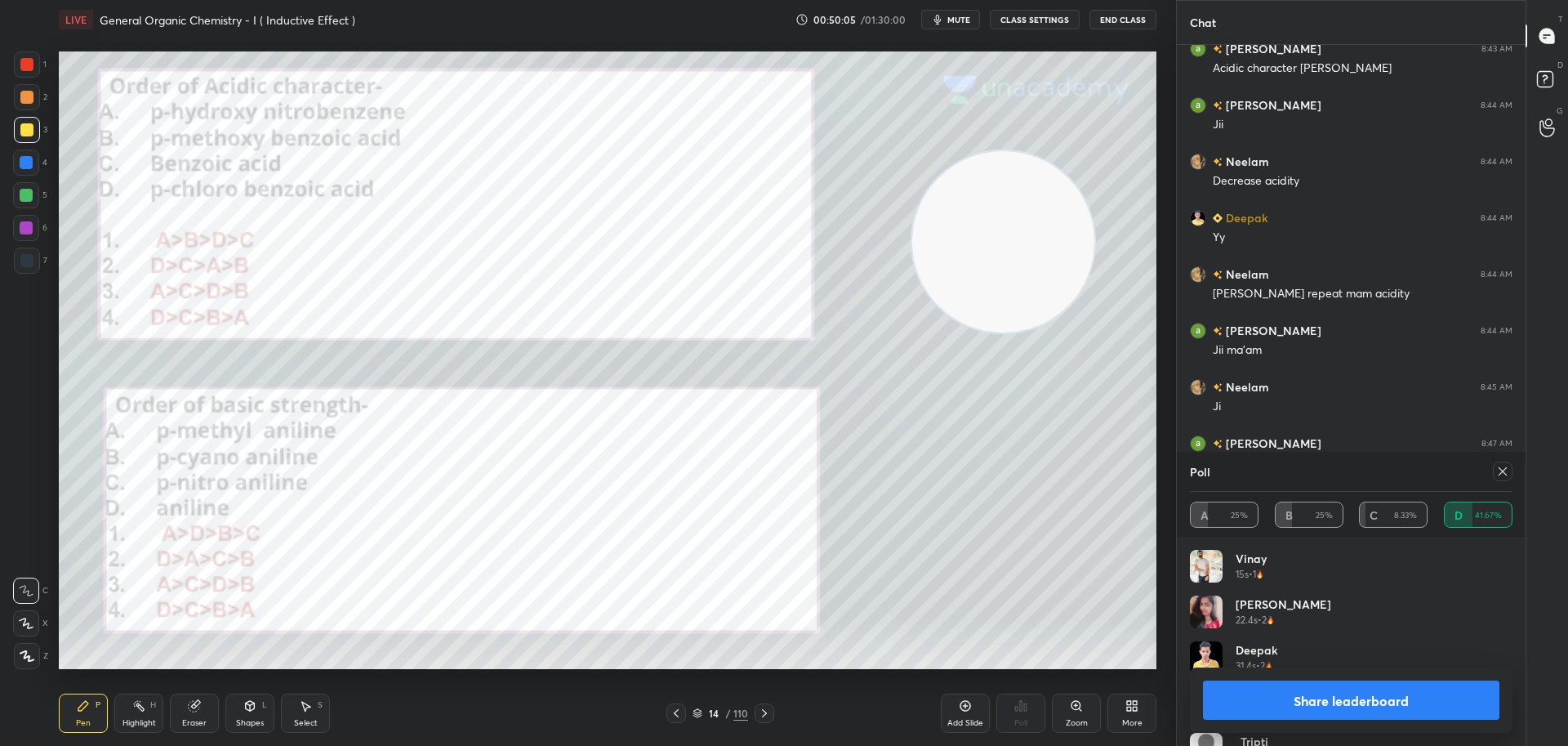
click at [1507, 471] on icon at bounding box center [1502, 471] width 13 height 13
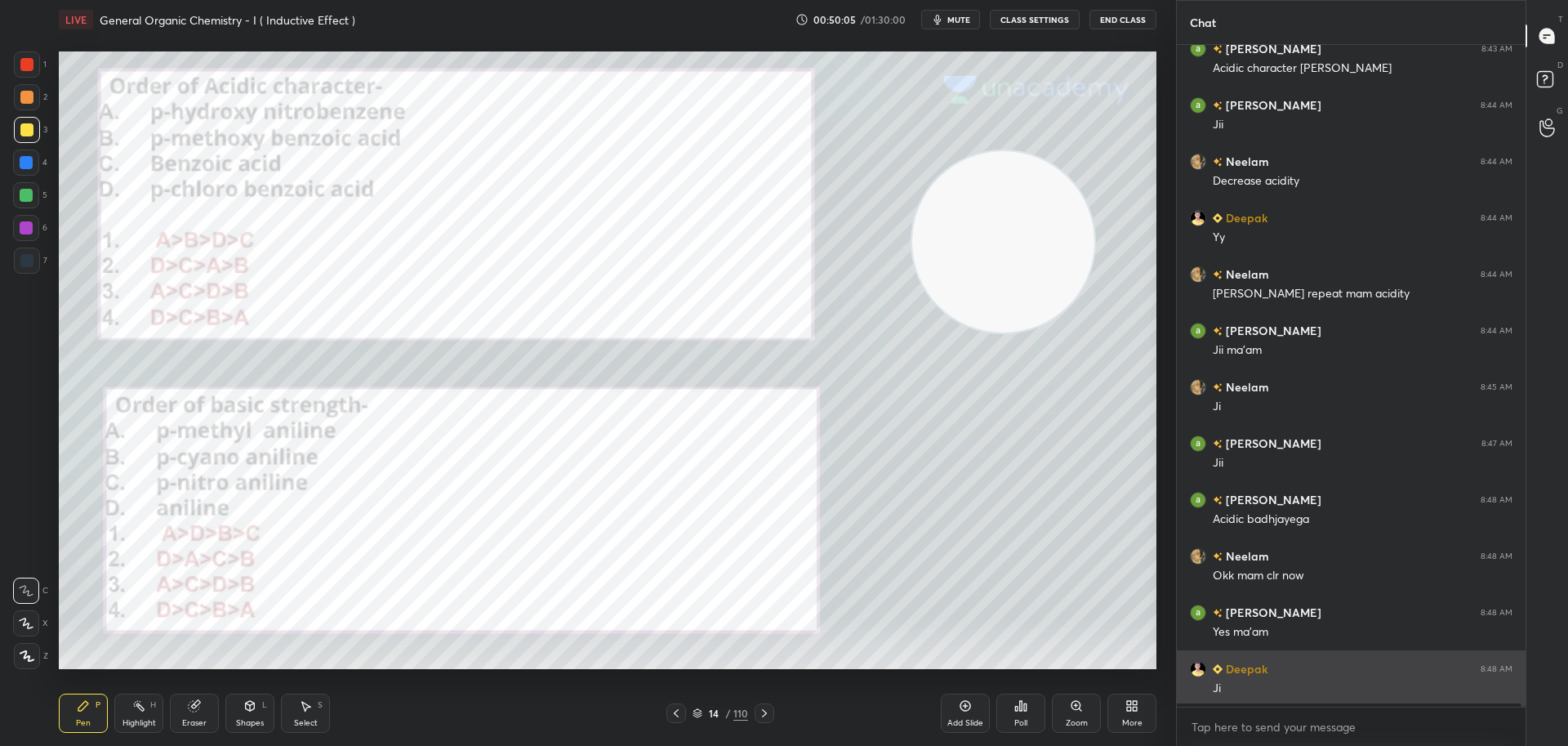
scroll to position [6, 6]
click at [24, 59] on div at bounding box center [26, 63] width 13 height 13
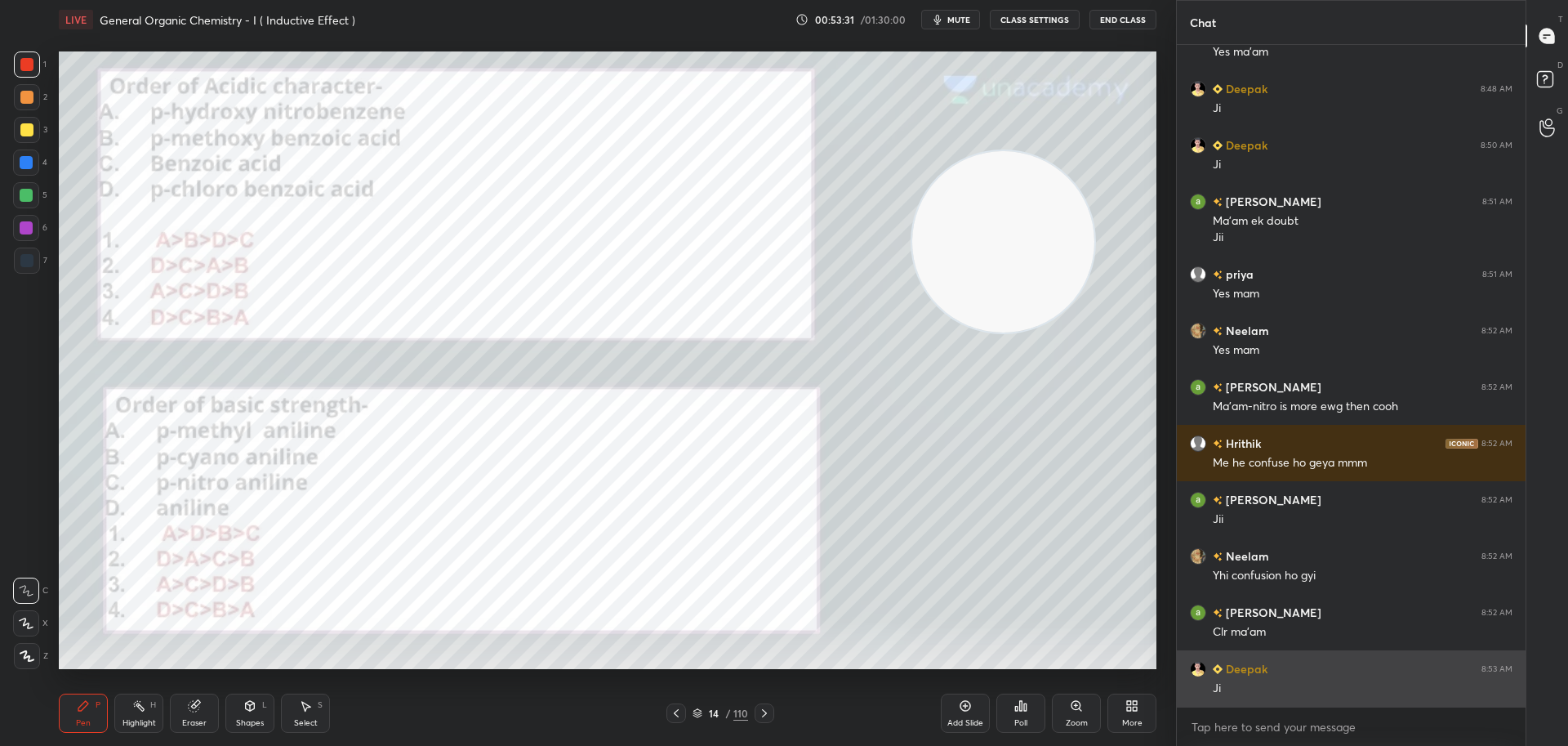
scroll to position [7752, 0]
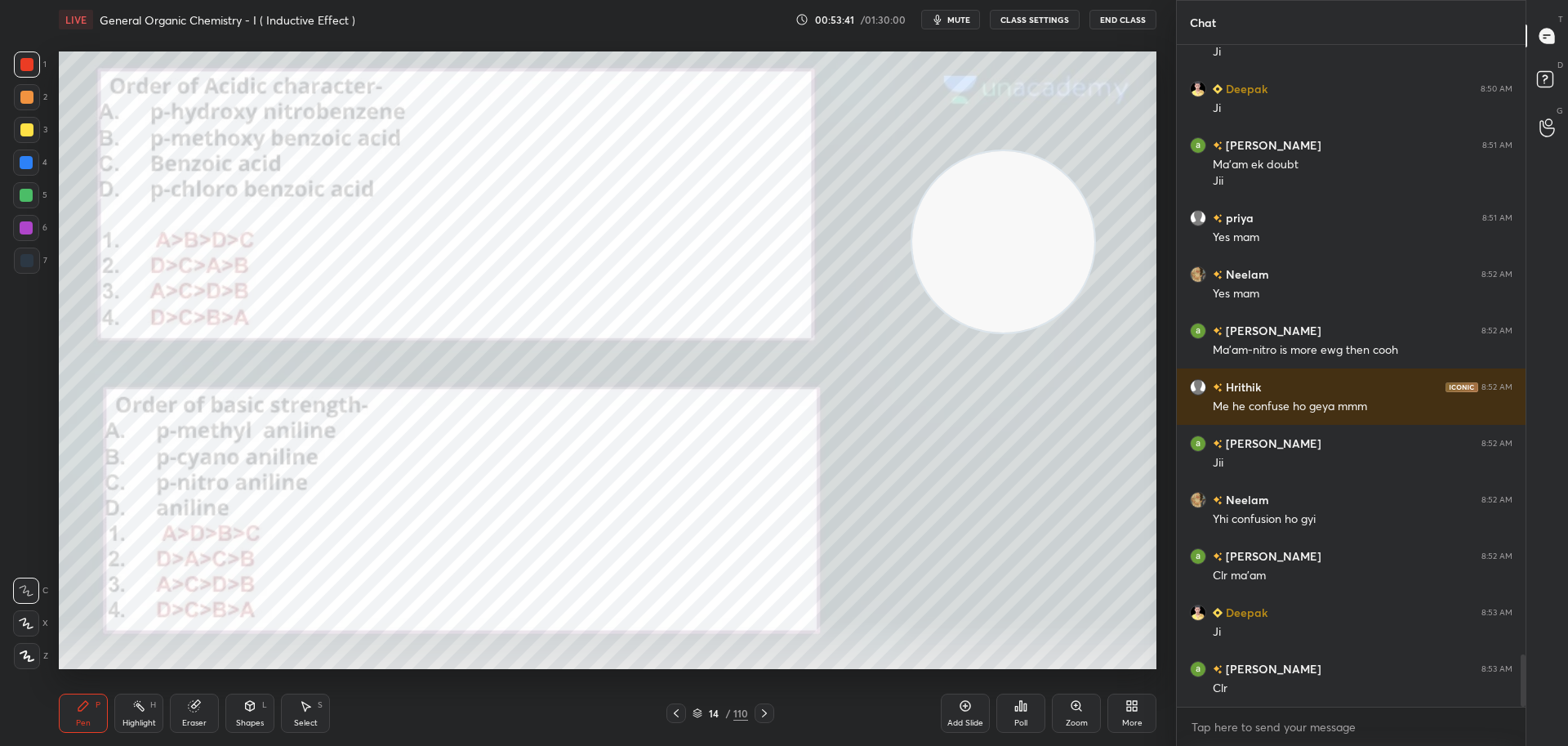
click at [1019, 700] on icon at bounding box center [1020, 705] width 13 height 13
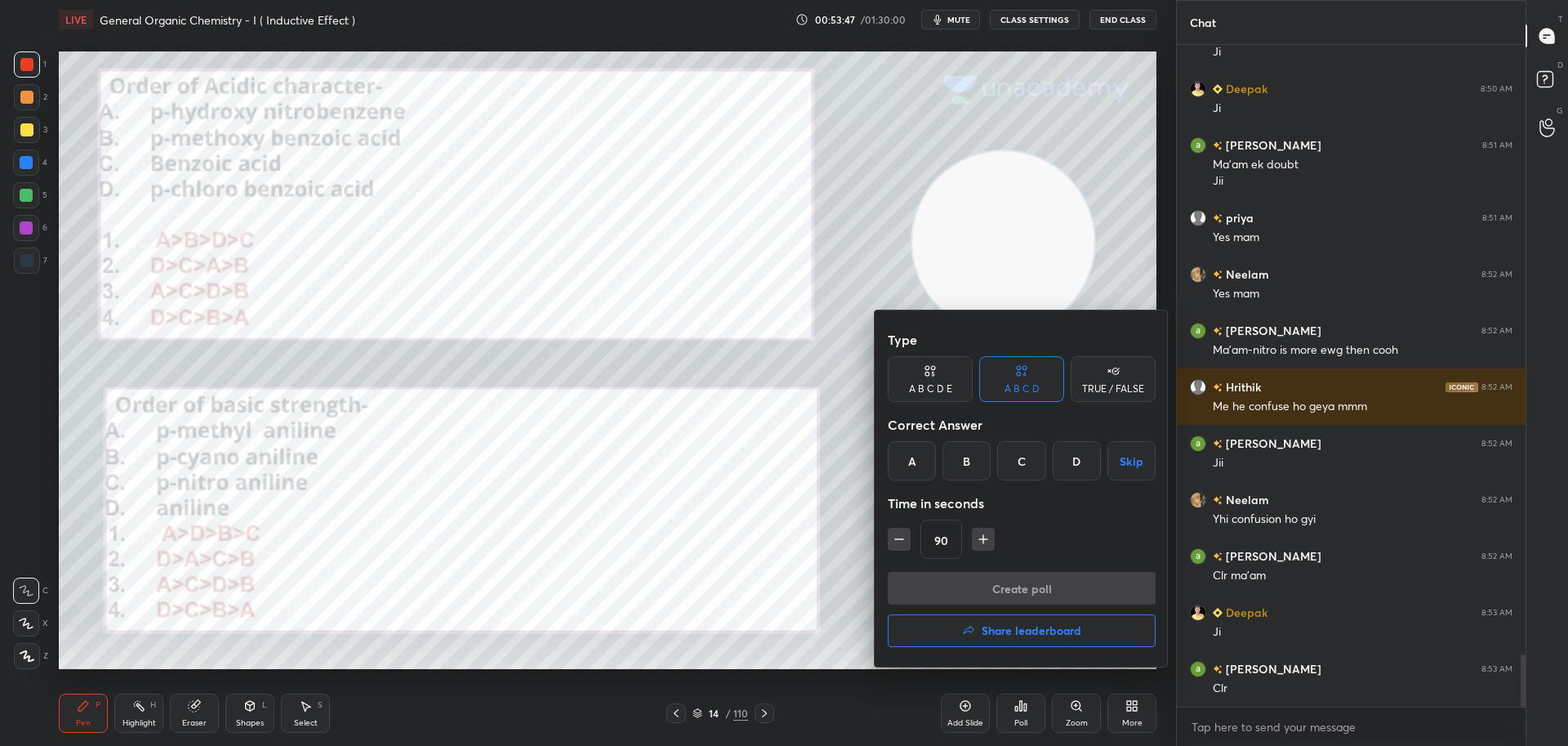
click at [910, 463] on div "A" at bounding box center [911, 460] width 48 height 39
click at [937, 582] on button "Create poll" at bounding box center [1021, 588] width 268 height 33
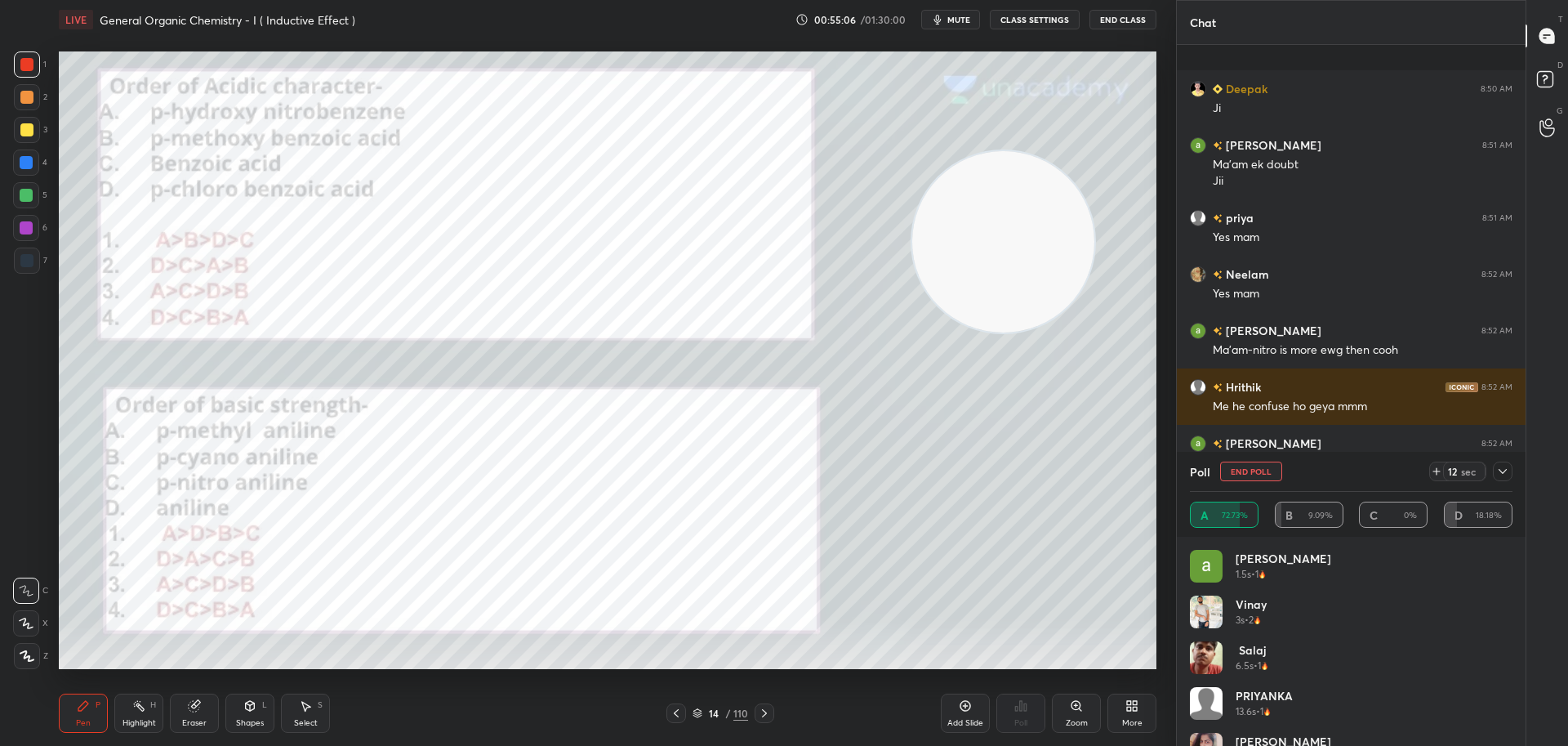
scroll to position [7893, 0]
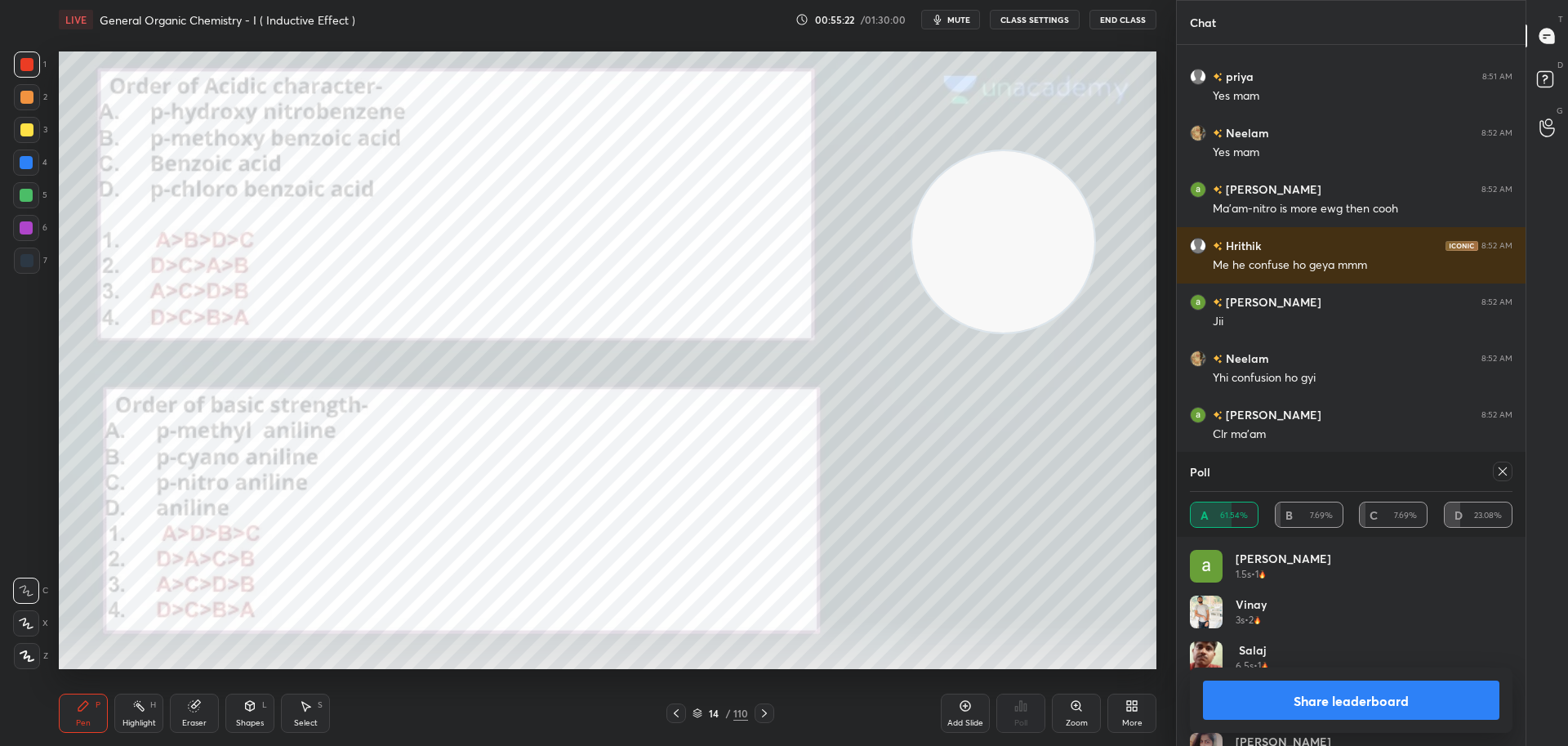
click at [1507, 469] on icon at bounding box center [1502, 471] width 13 height 13
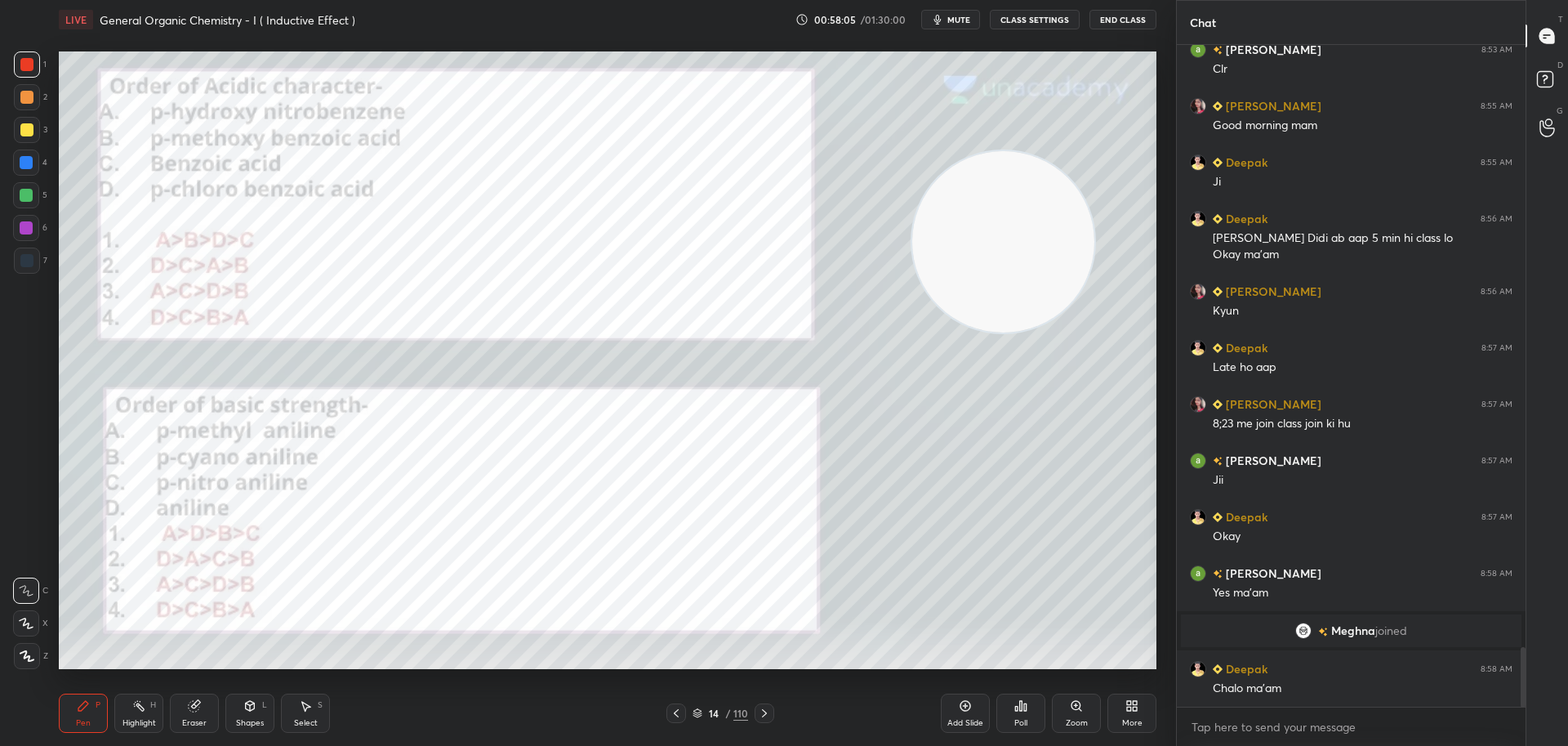
scroll to position [6646, 0]
click at [769, 713] on icon at bounding box center [764, 713] width 13 height 13
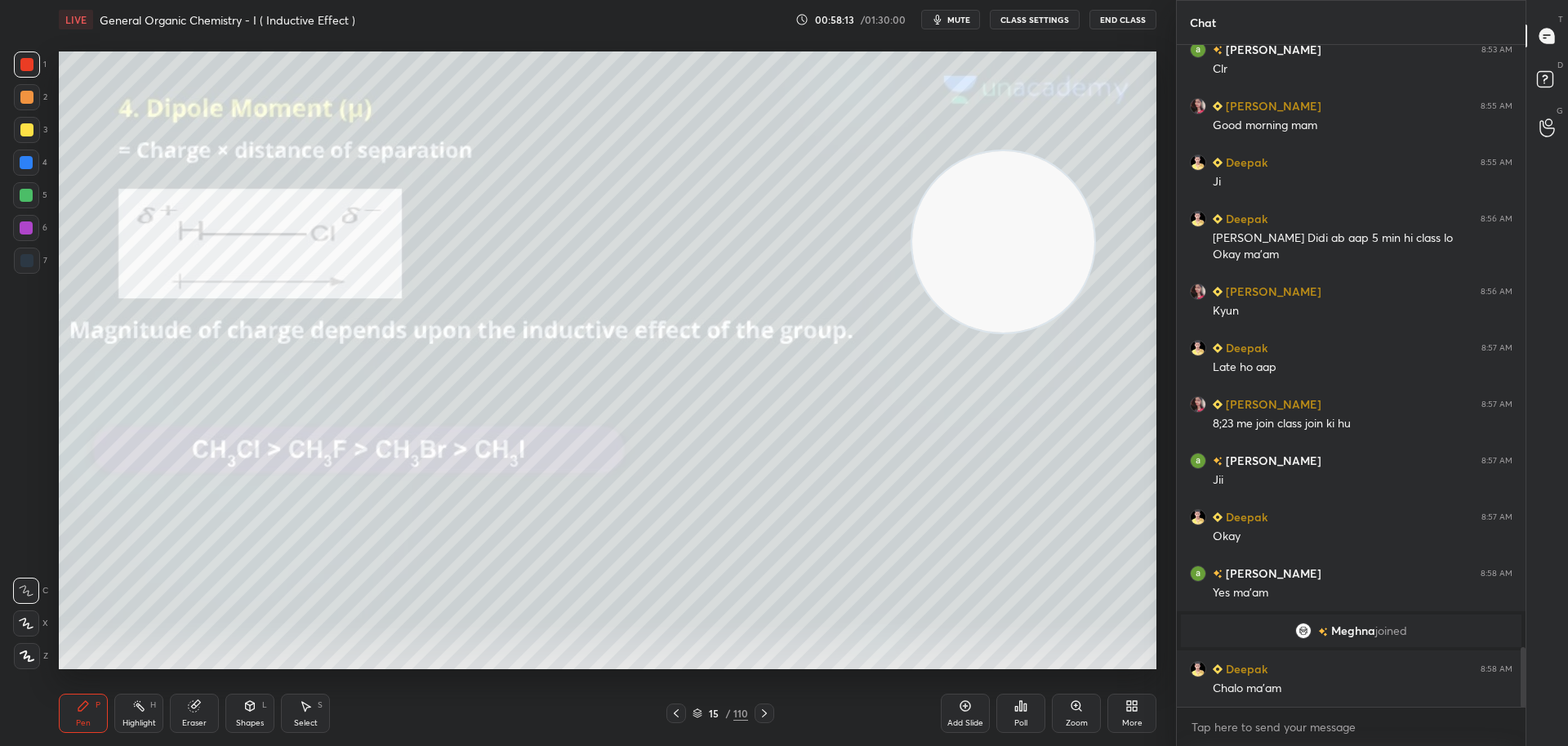
click at [23, 125] on div at bounding box center [26, 130] width 13 height 13
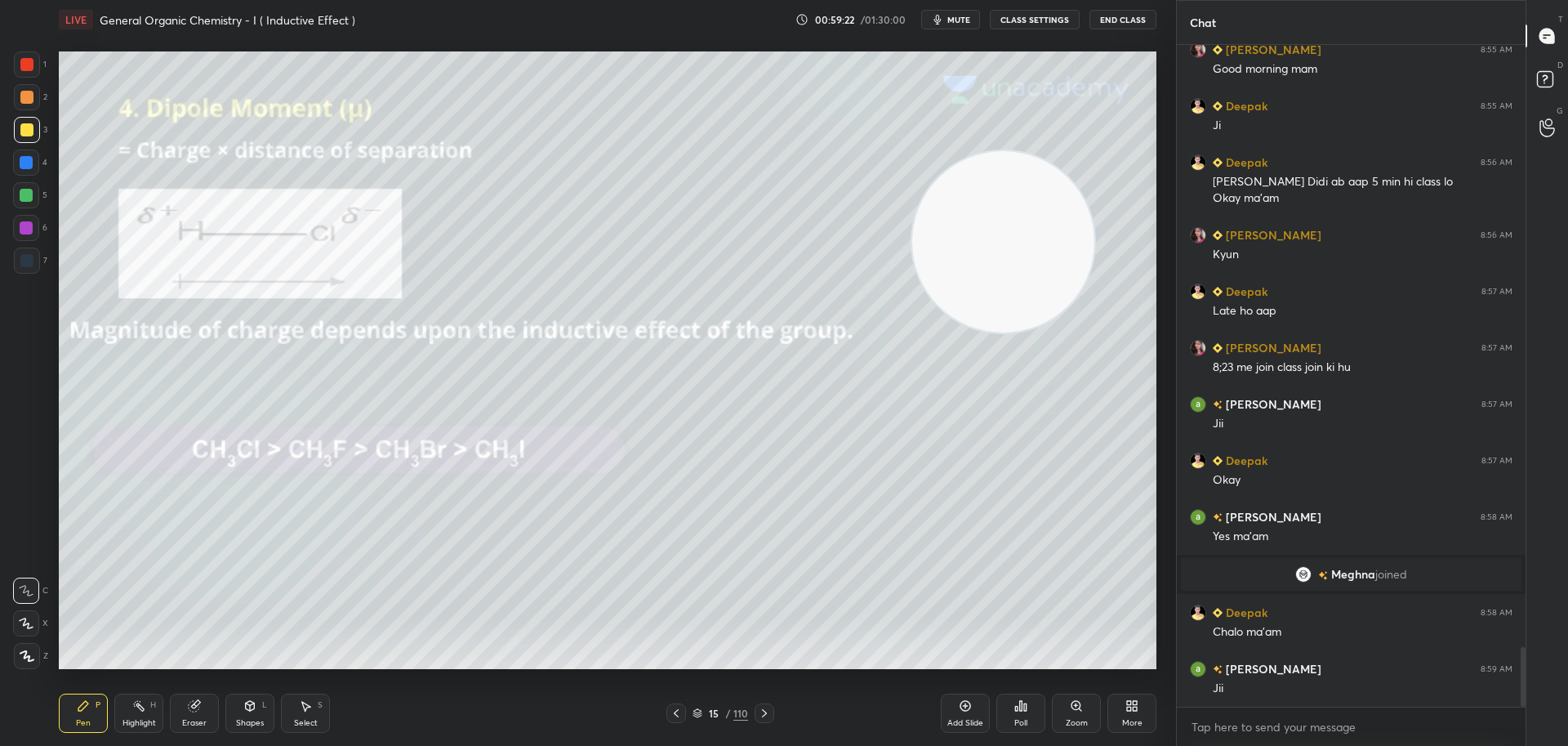
scroll to position [6759, 0]
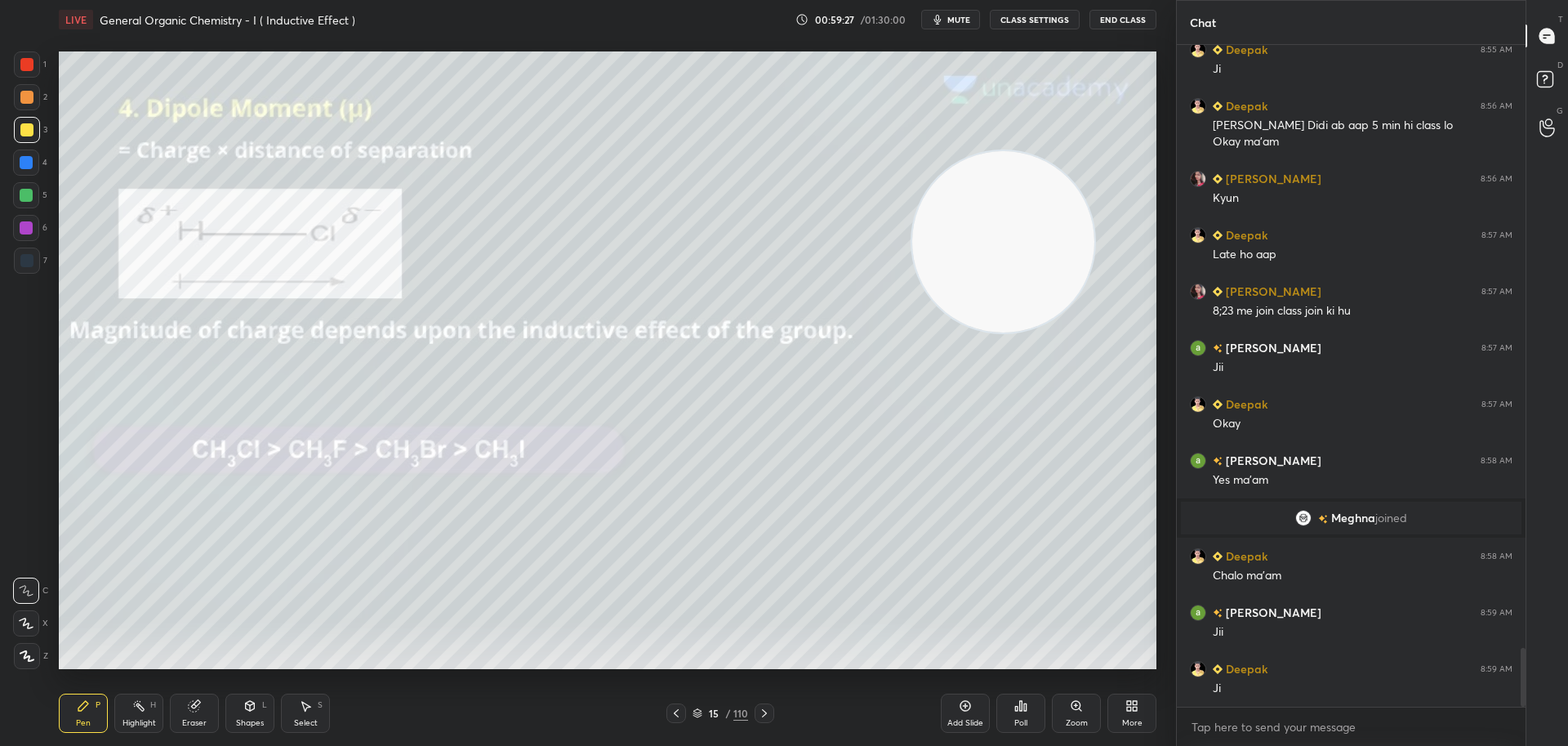
click at [766, 709] on icon at bounding box center [764, 713] width 13 height 13
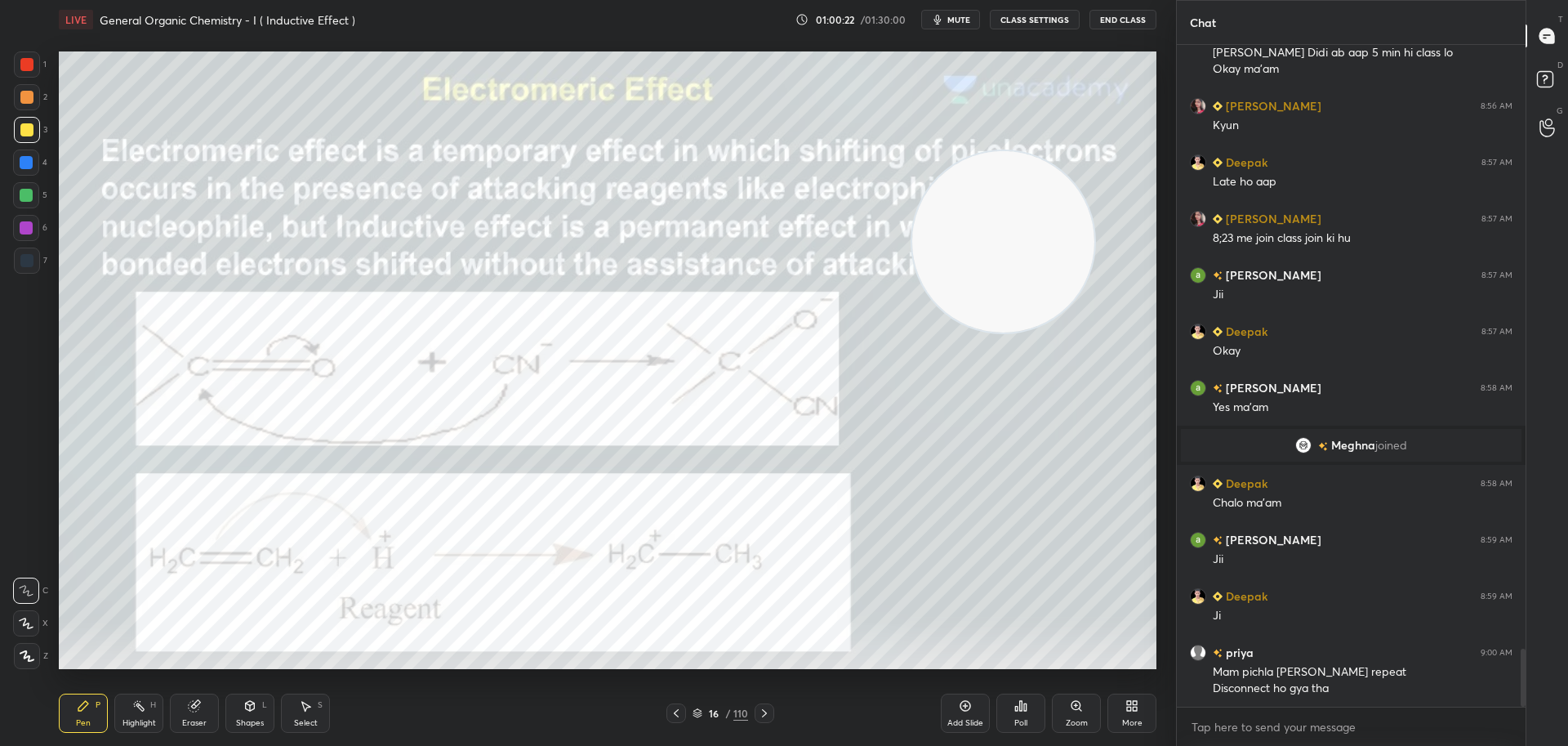
scroll to position [6888, 0]
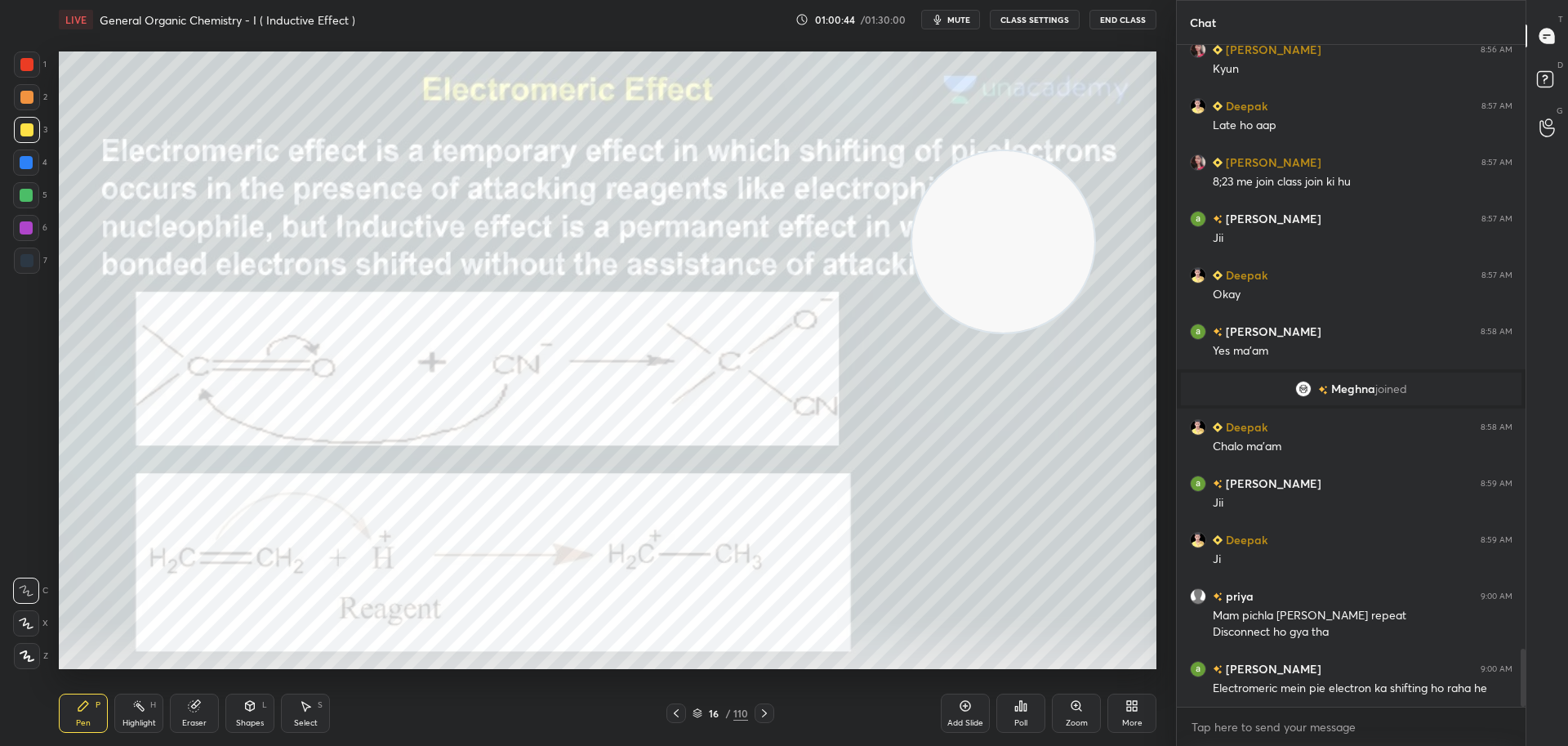
click at [677, 714] on icon at bounding box center [675, 713] width 13 height 13
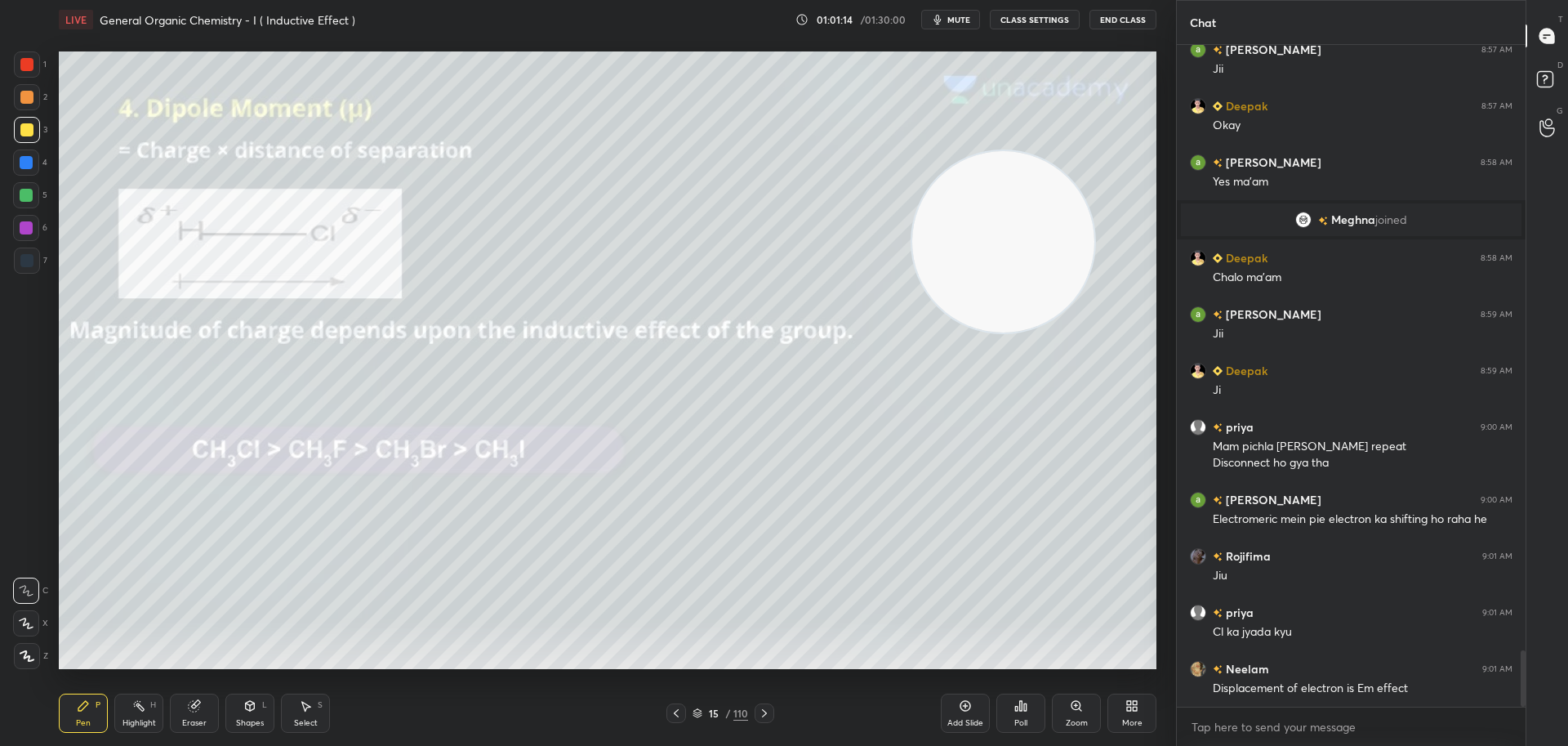
scroll to position [7113, 0]
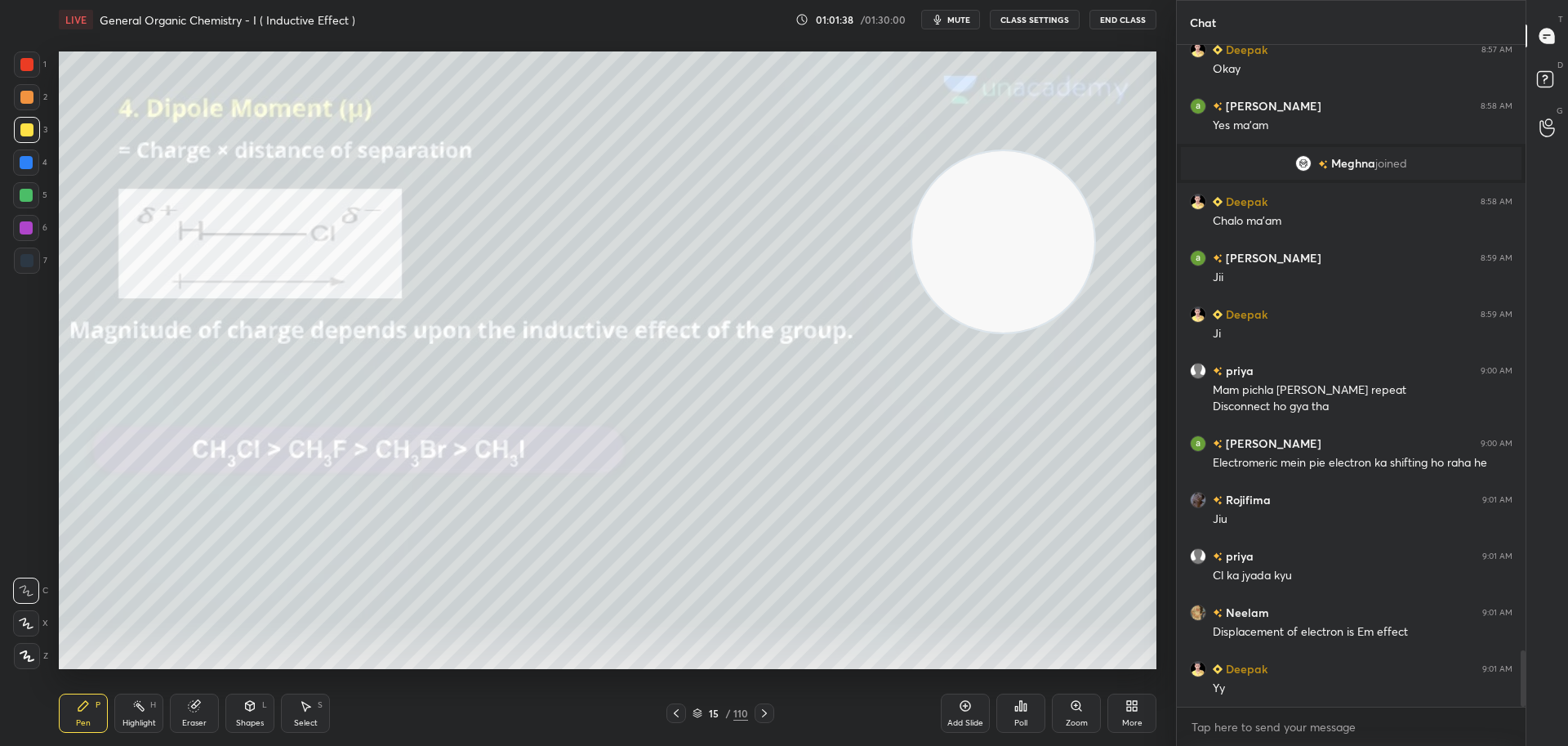
click at [772, 718] on div at bounding box center [764, 713] width 19 height 20
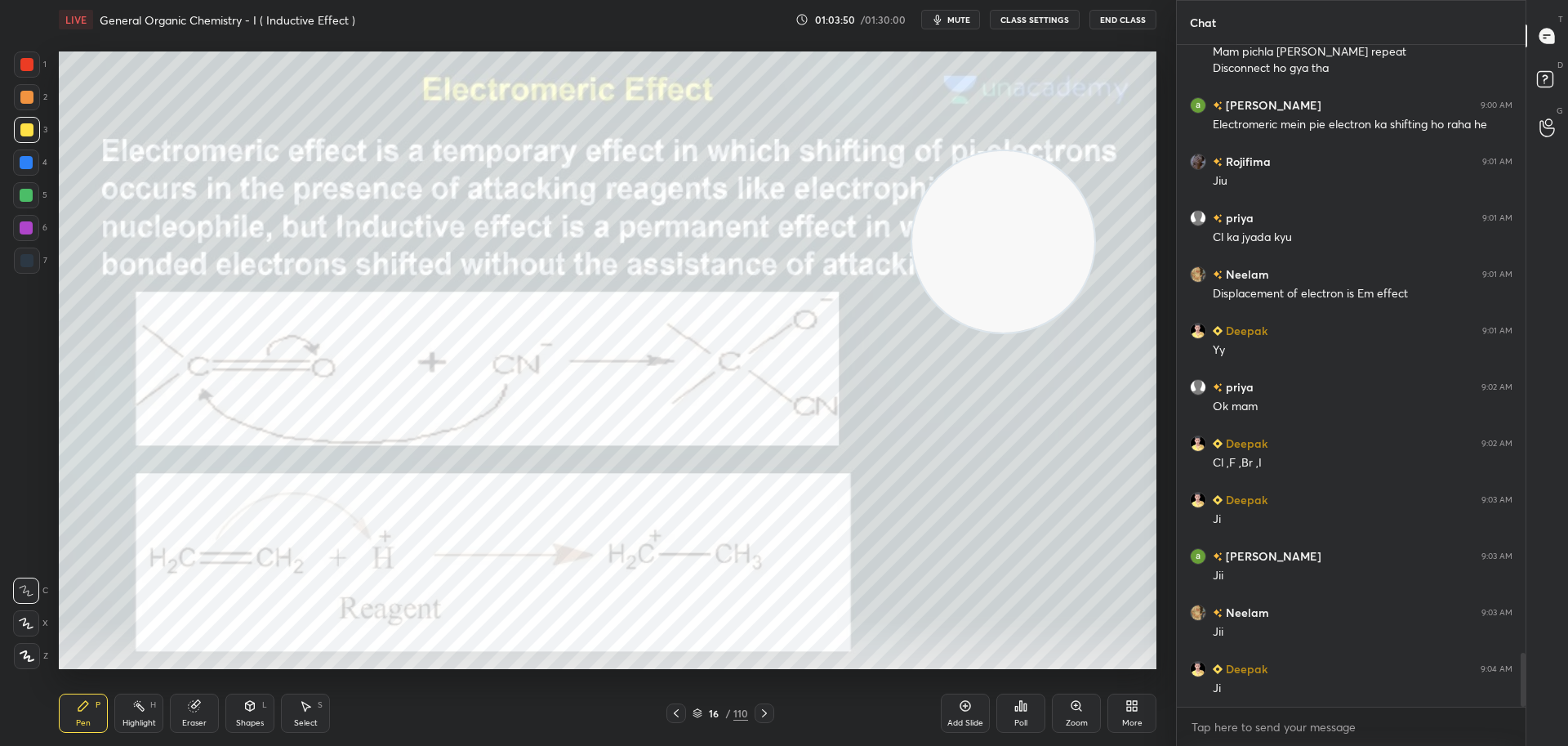
scroll to position [7508, 0]
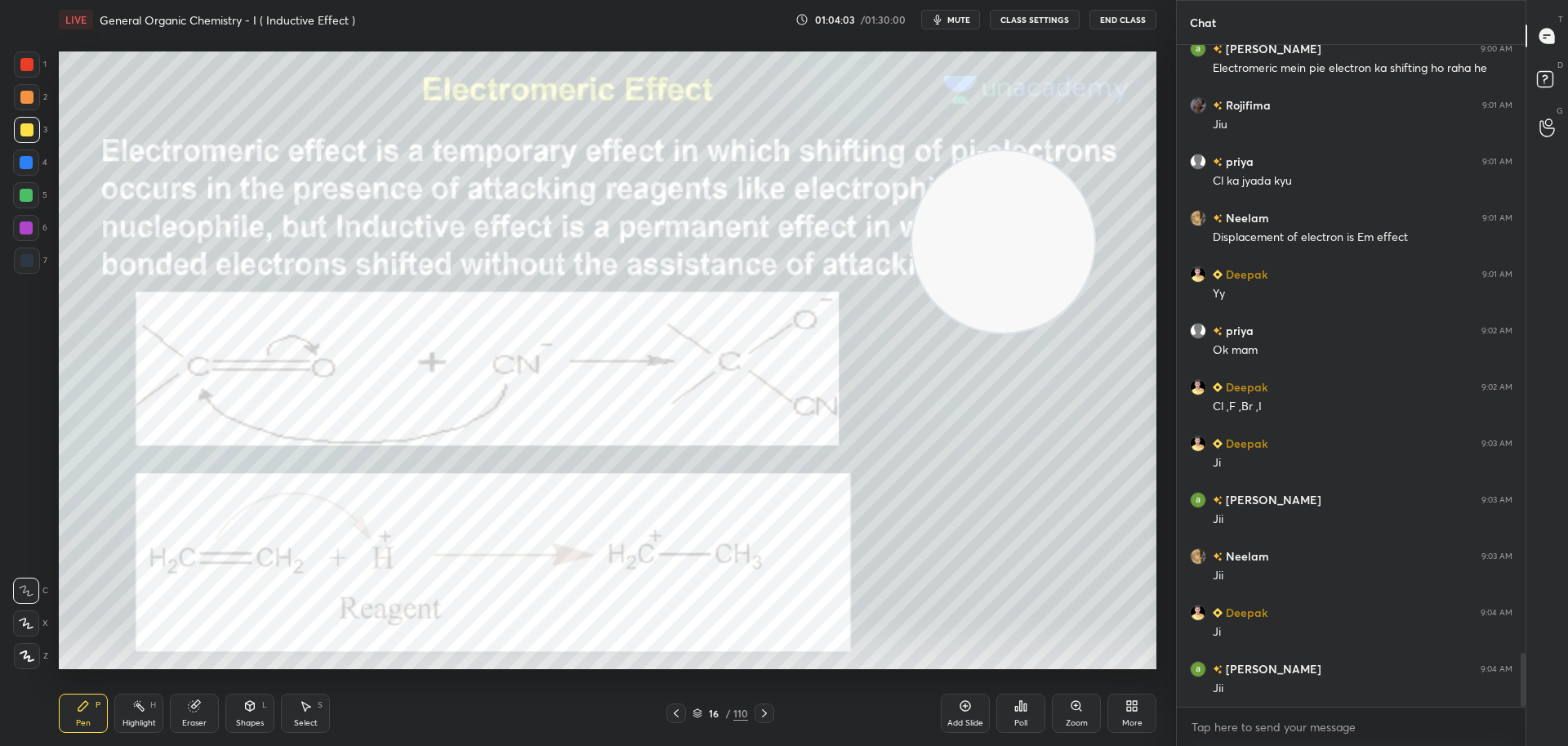
click at [27, 163] on div at bounding box center [25, 162] width 13 height 13
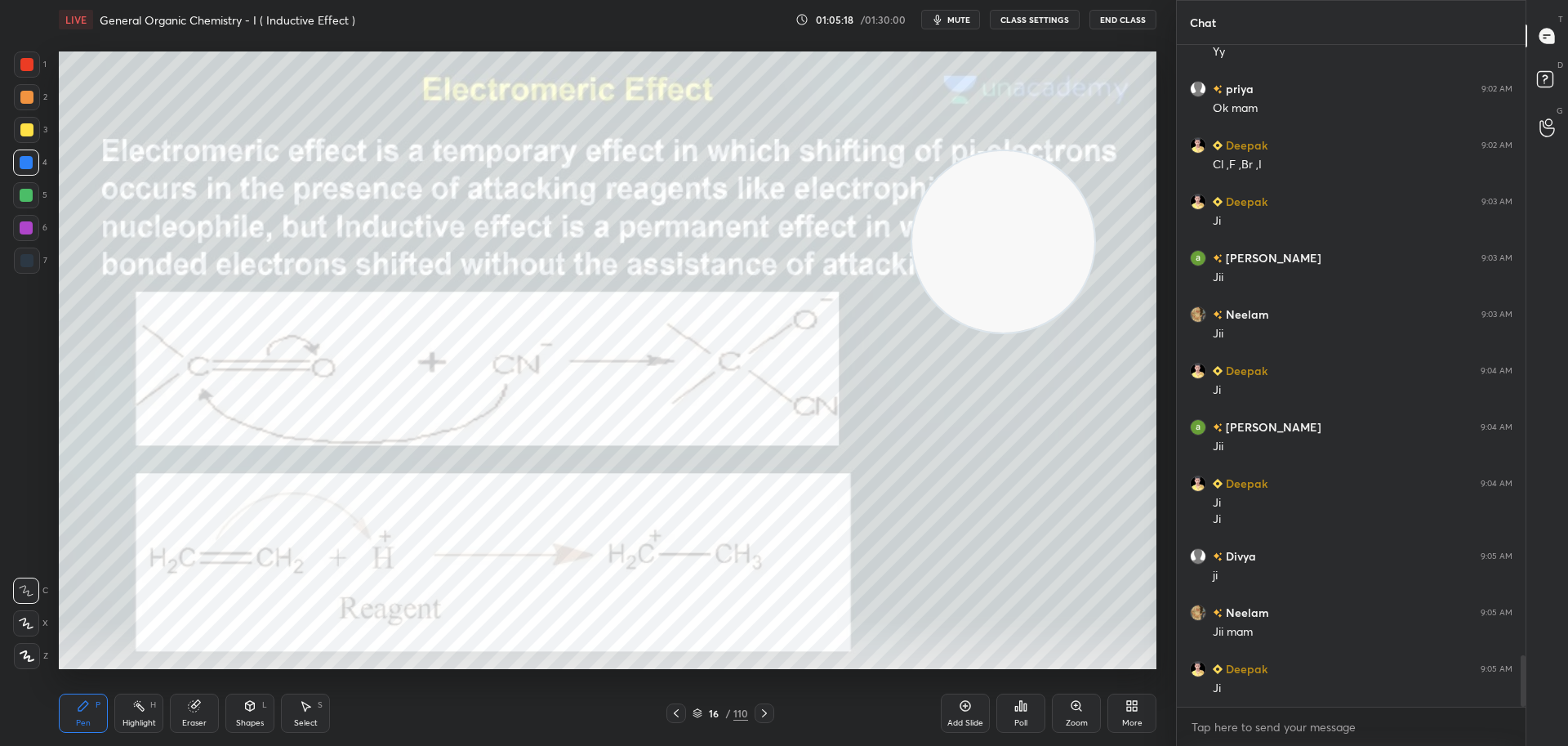
scroll to position [7806, 0]
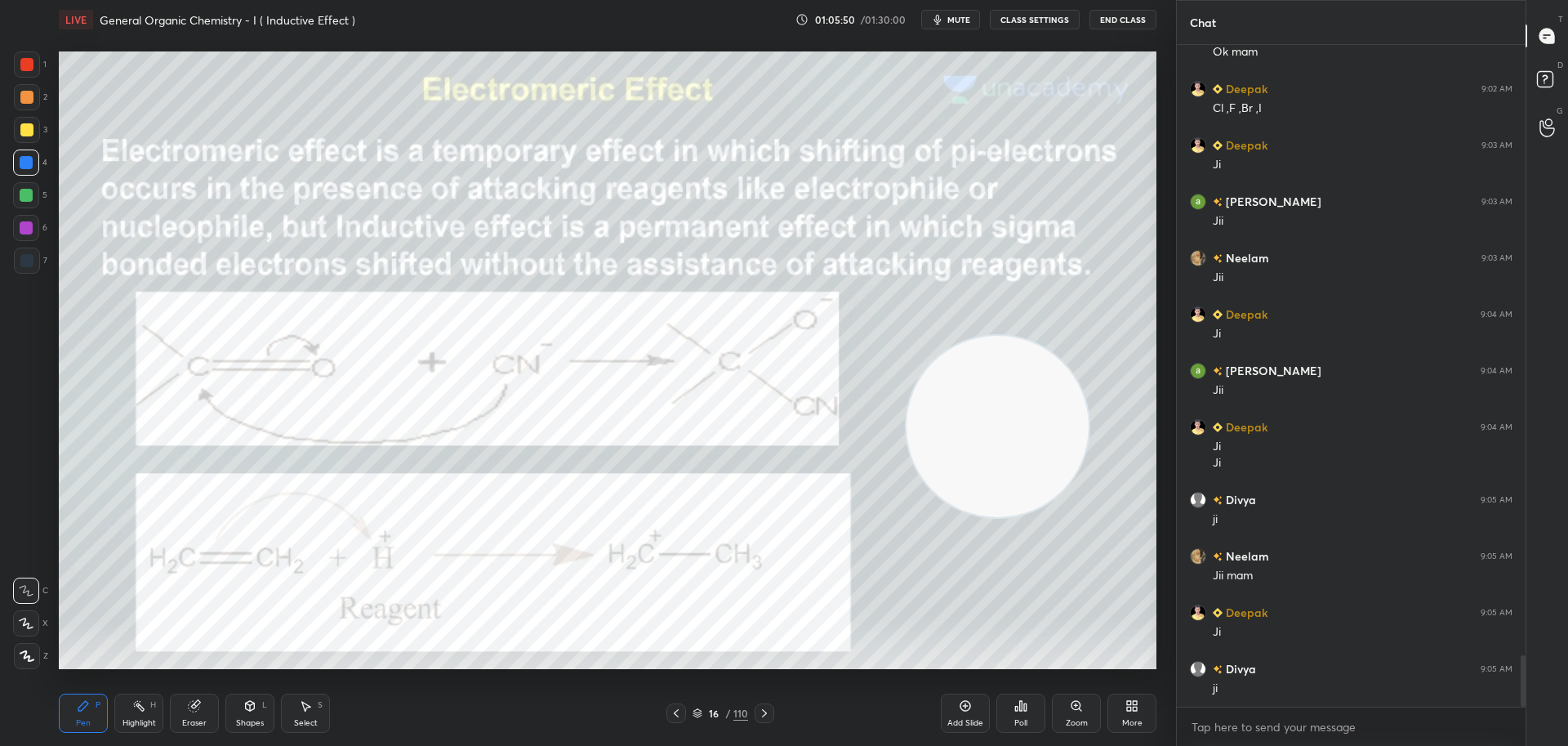
click at [26, 125] on div at bounding box center [26, 130] width 13 height 13
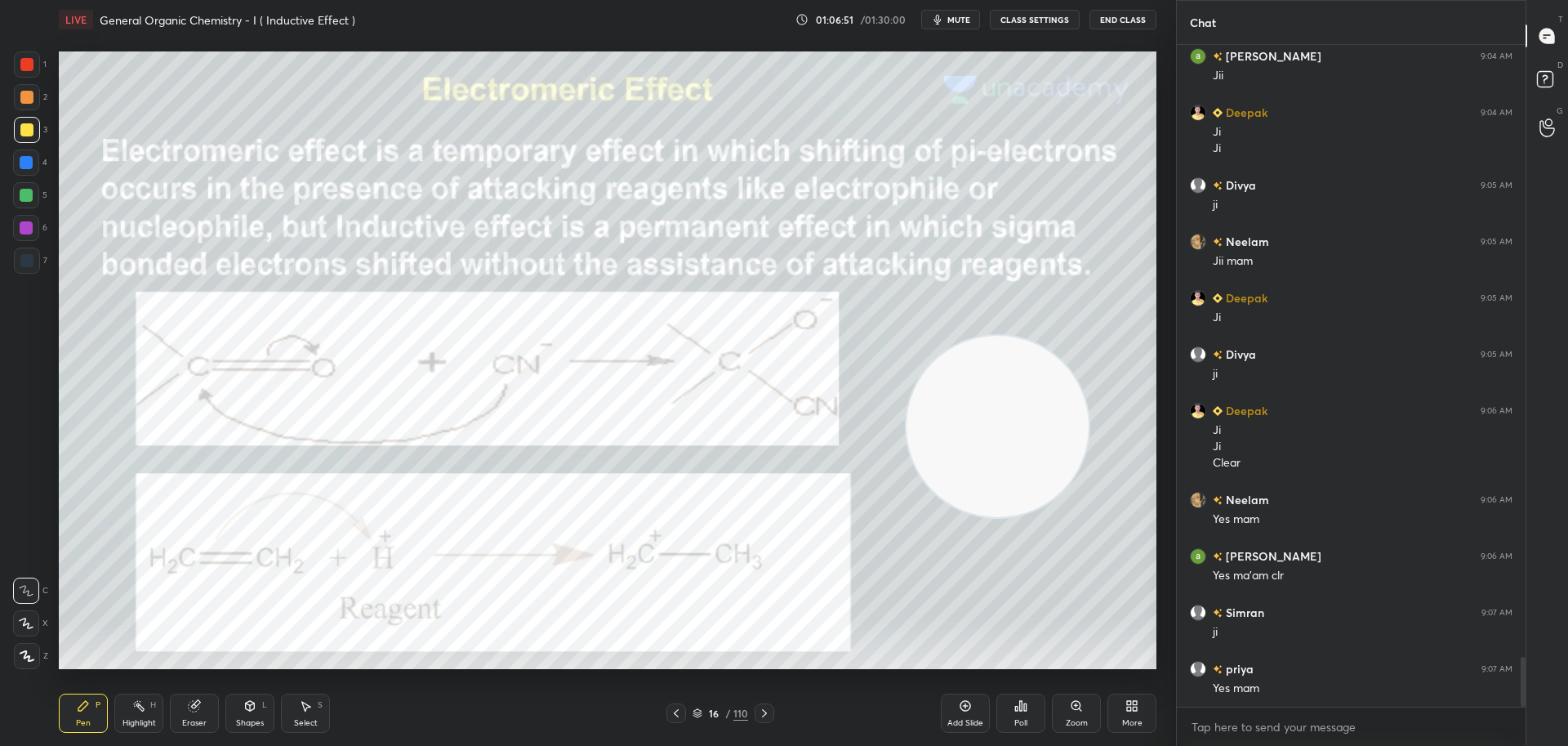
scroll to position [8177, 0]
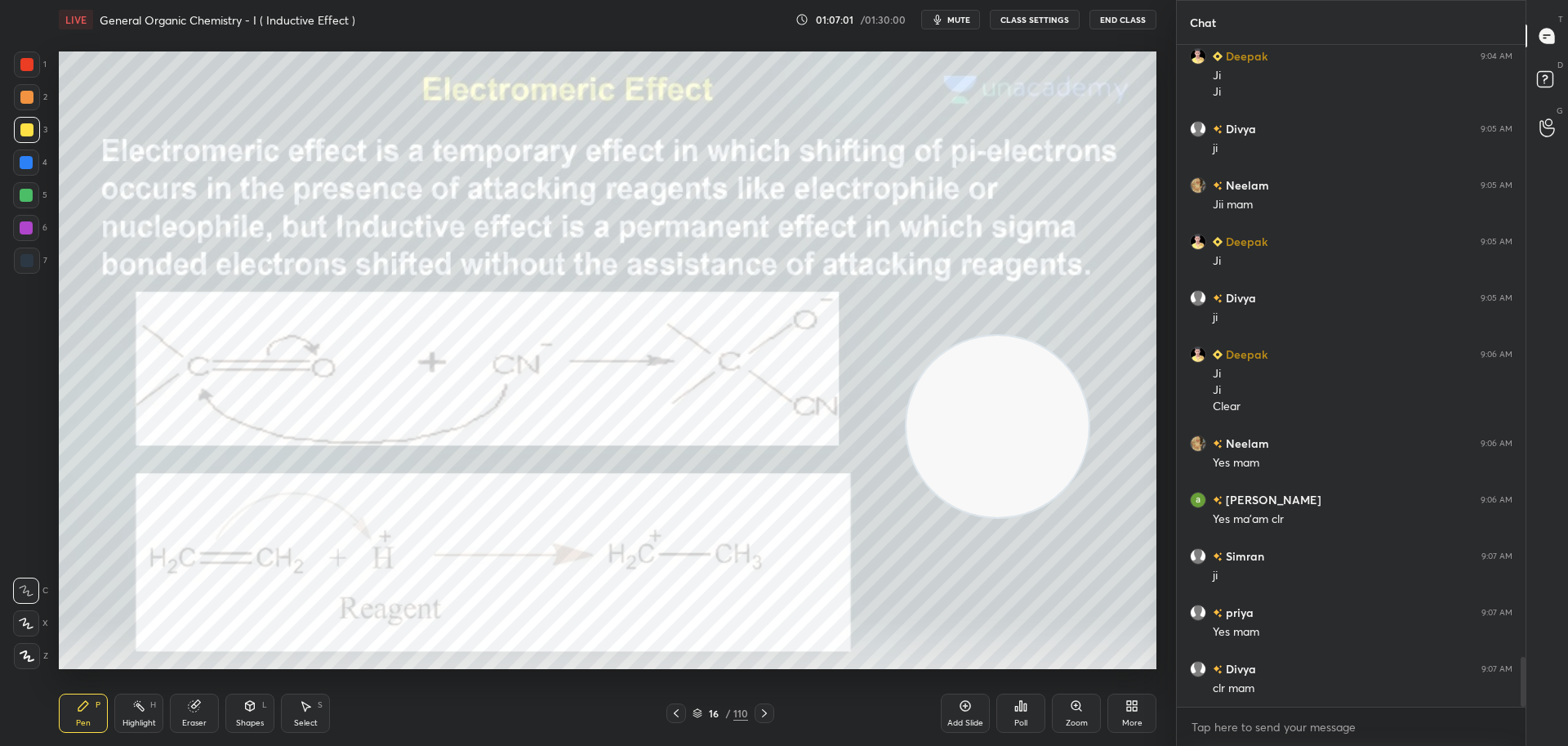
click at [772, 712] on div at bounding box center [764, 713] width 19 height 20
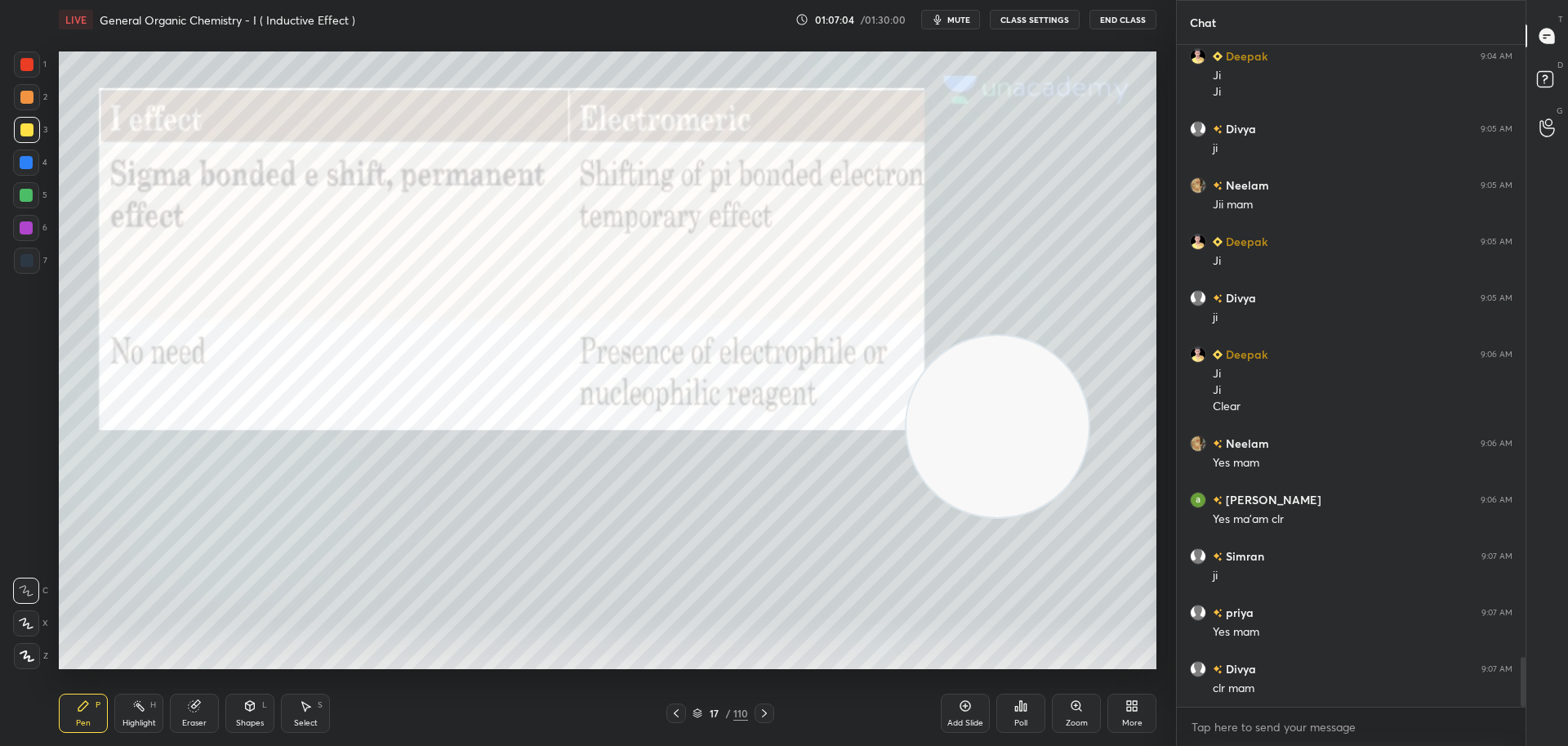
click at [24, 62] on div at bounding box center [26, 63] width 13 height 13
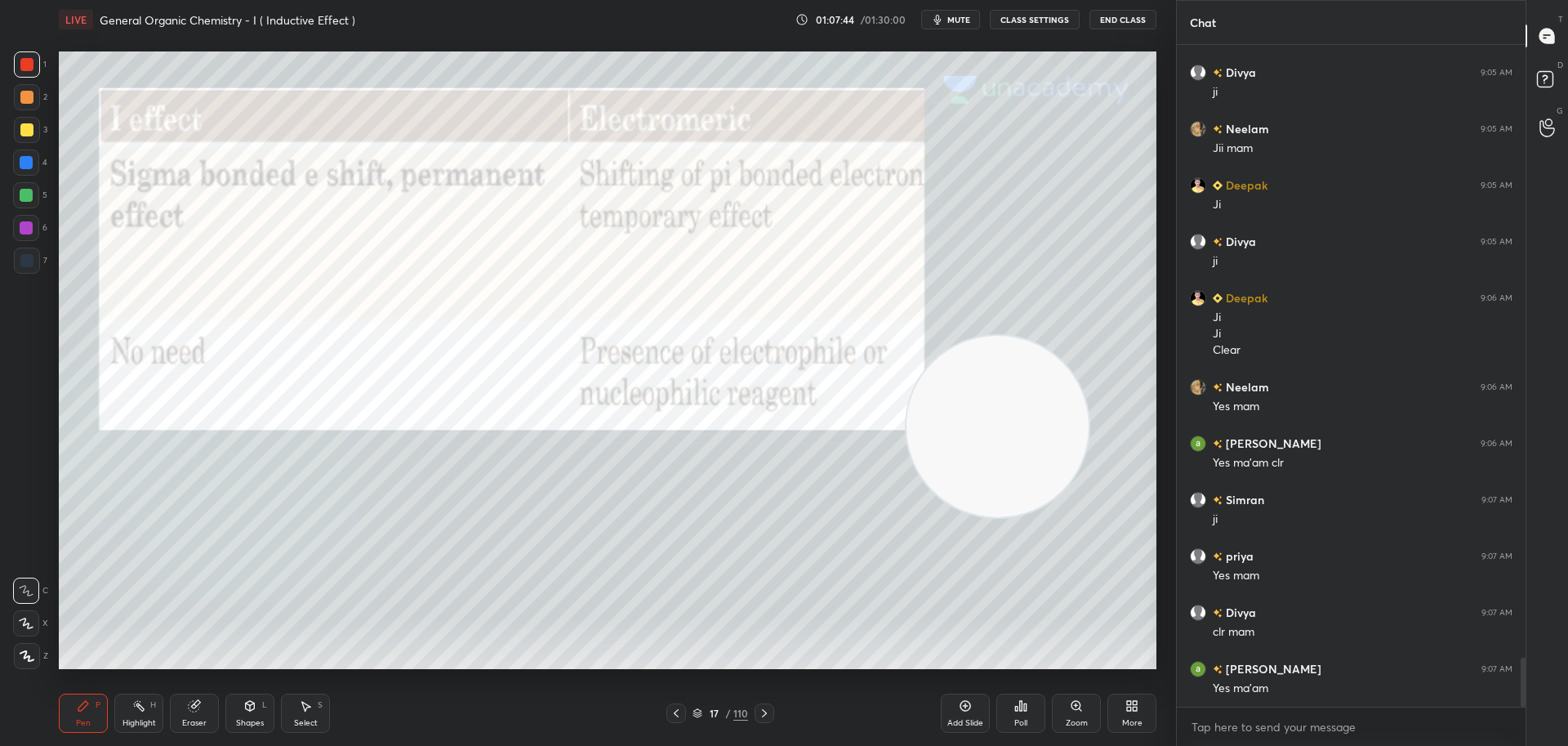
click at [768, 713] on icon at bounding box center [764, 713] width 13 height 13
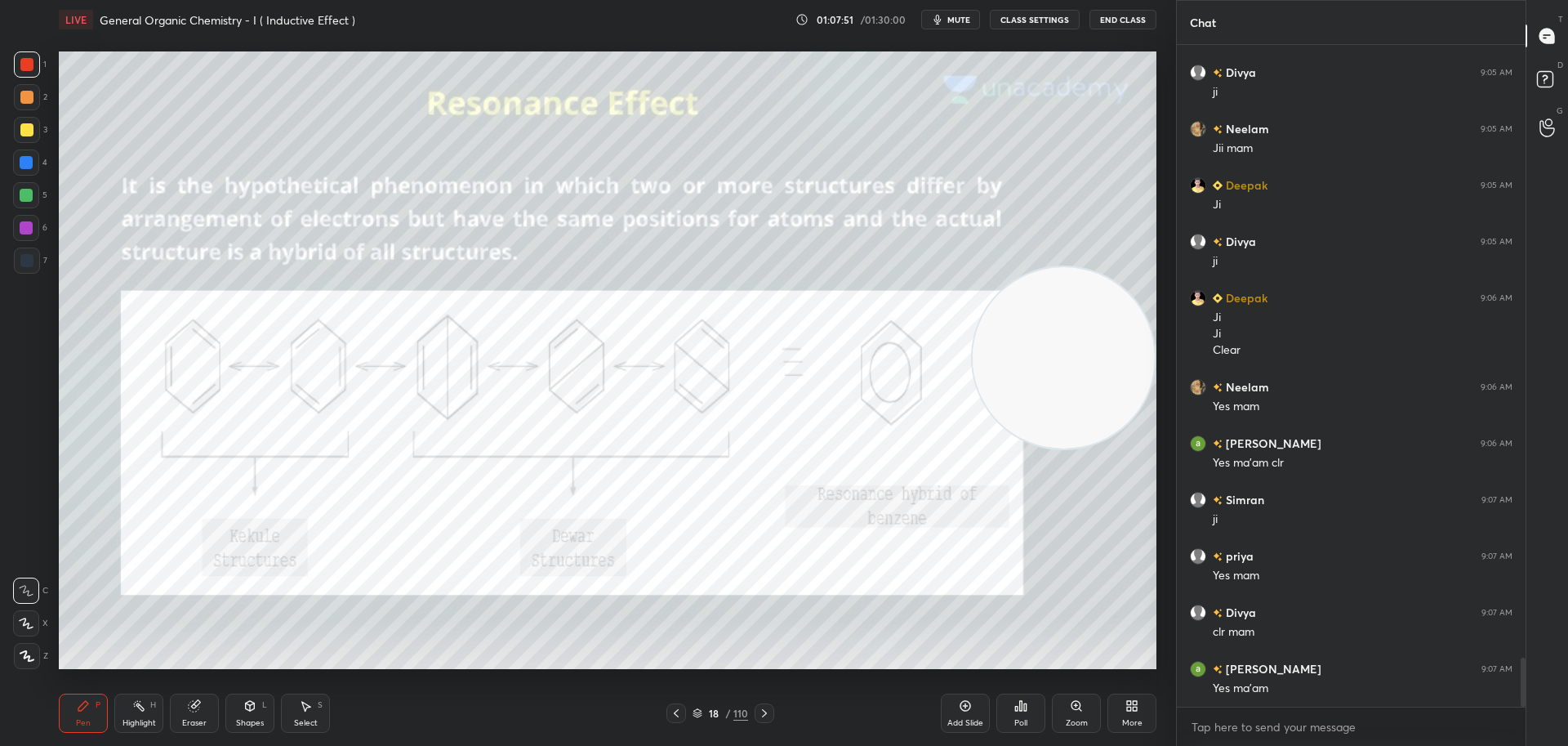
click at [28, 130] on div at bounding box center [26, 130] width 13 height 13
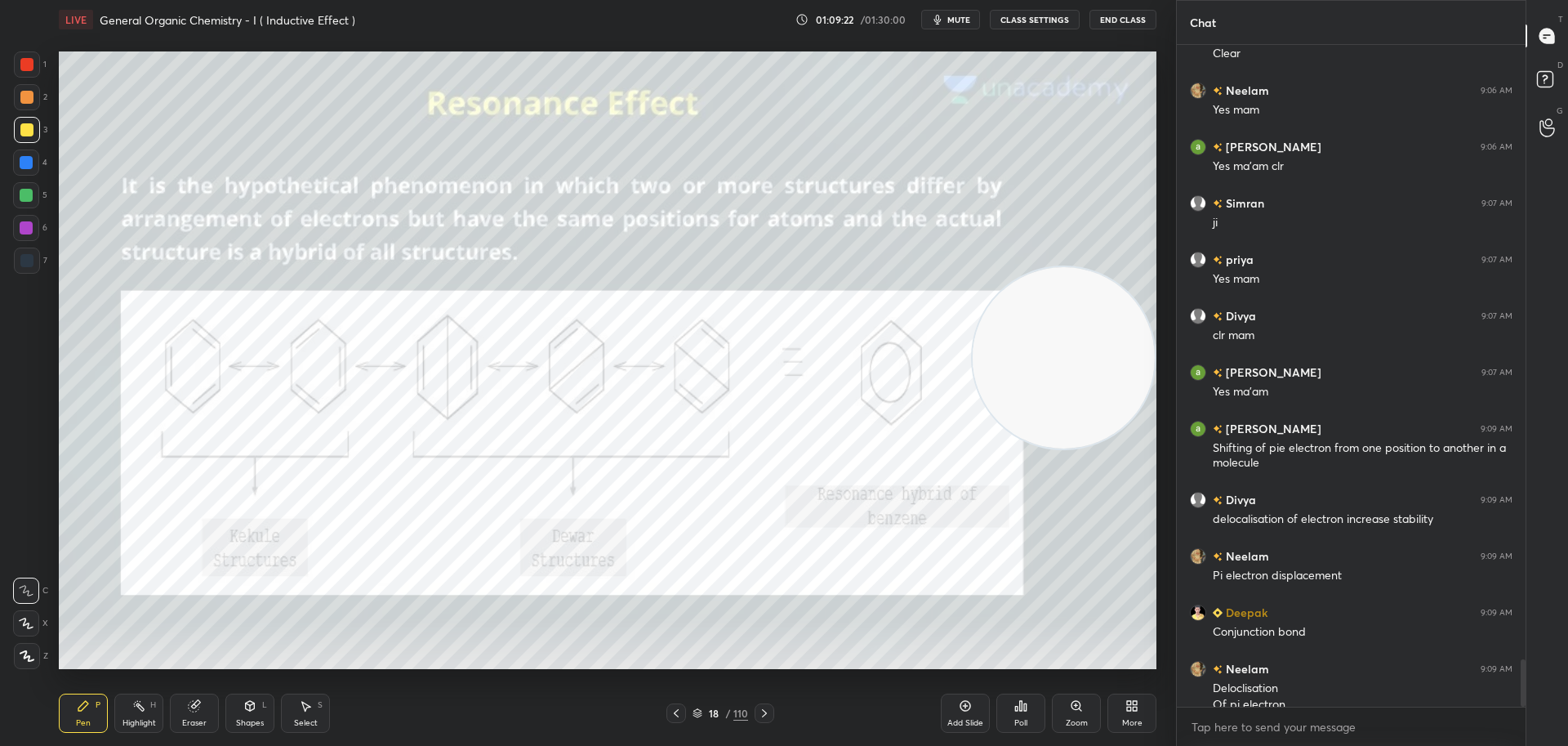
scroll to position [8546, 0]
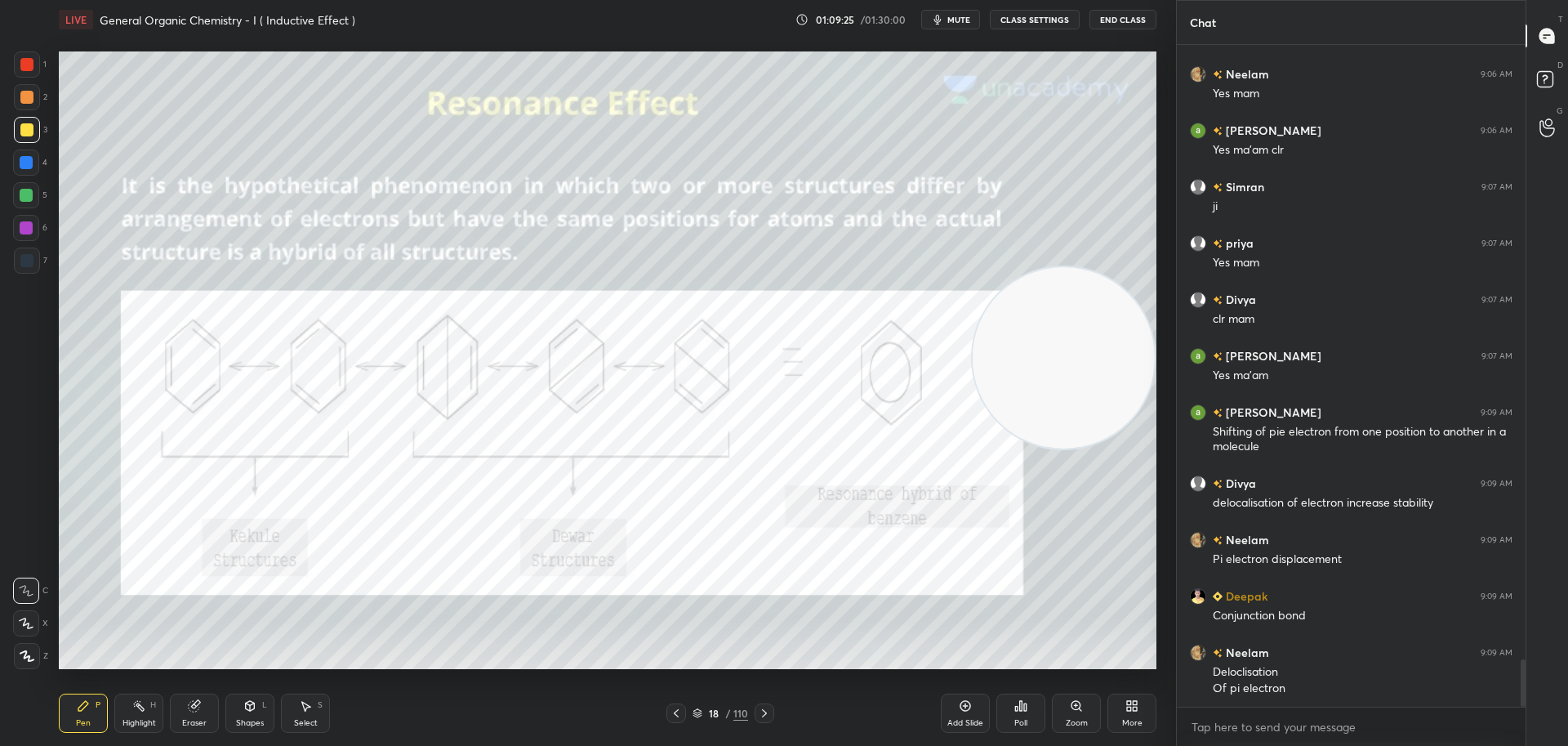
click at [972, 699] on div "Add Slide" at bounding box center [965, 713] width 49 height 39
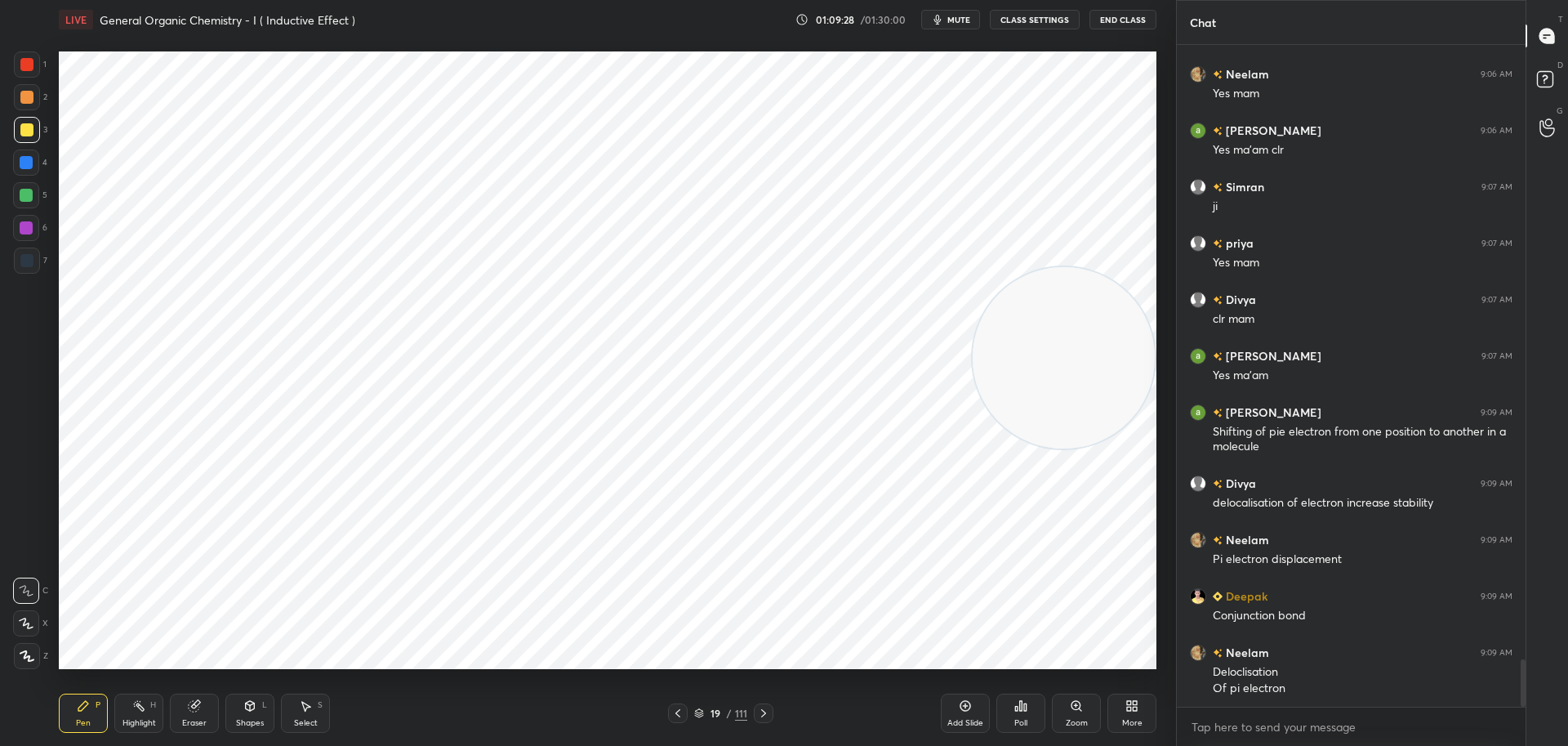
click at [27, 62] on div at bounding box center [26, 63] width 13 height 13
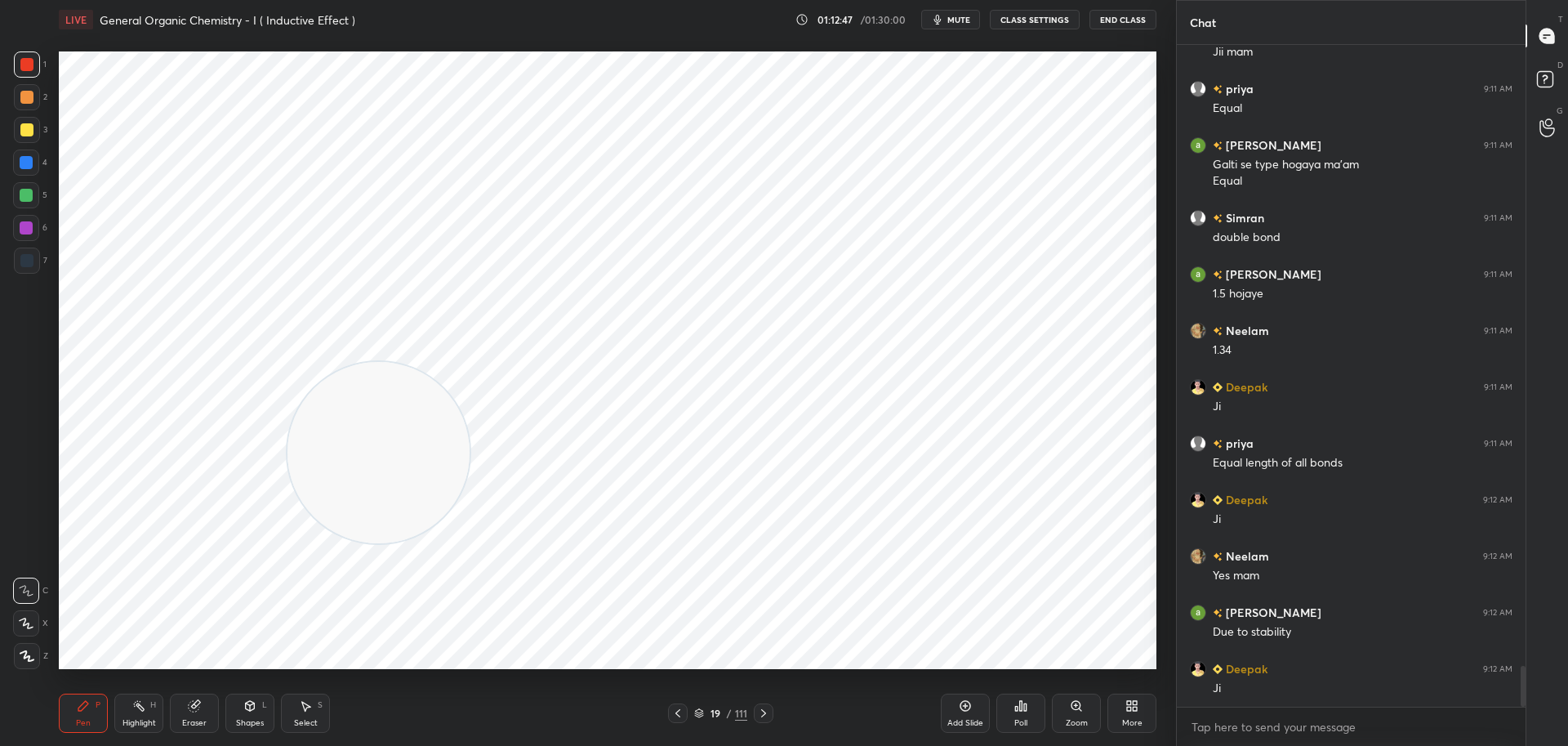
scroll to position [10029, 0]
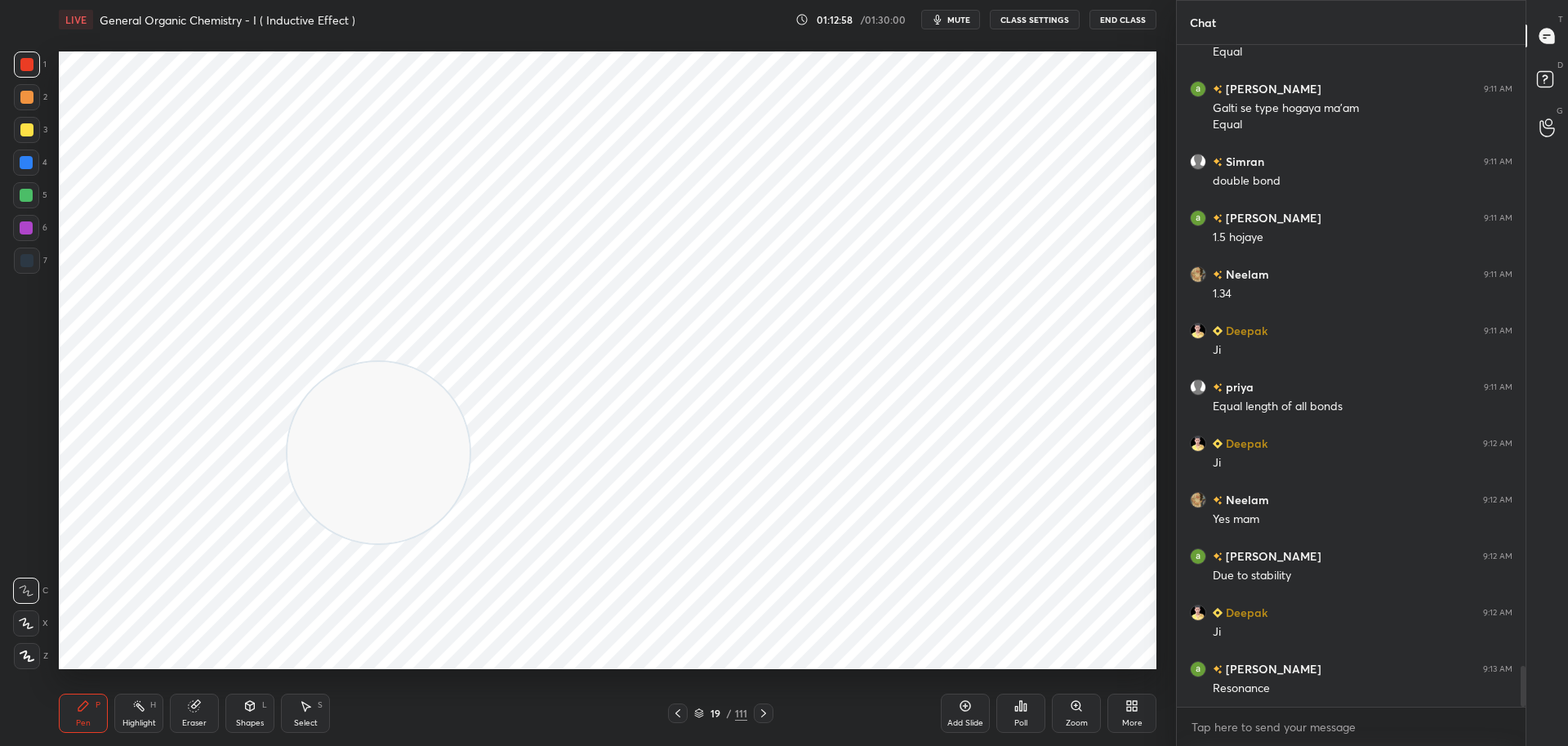
click at [677, 712] on icon at bounding box center [677, 713] width 5 height 8
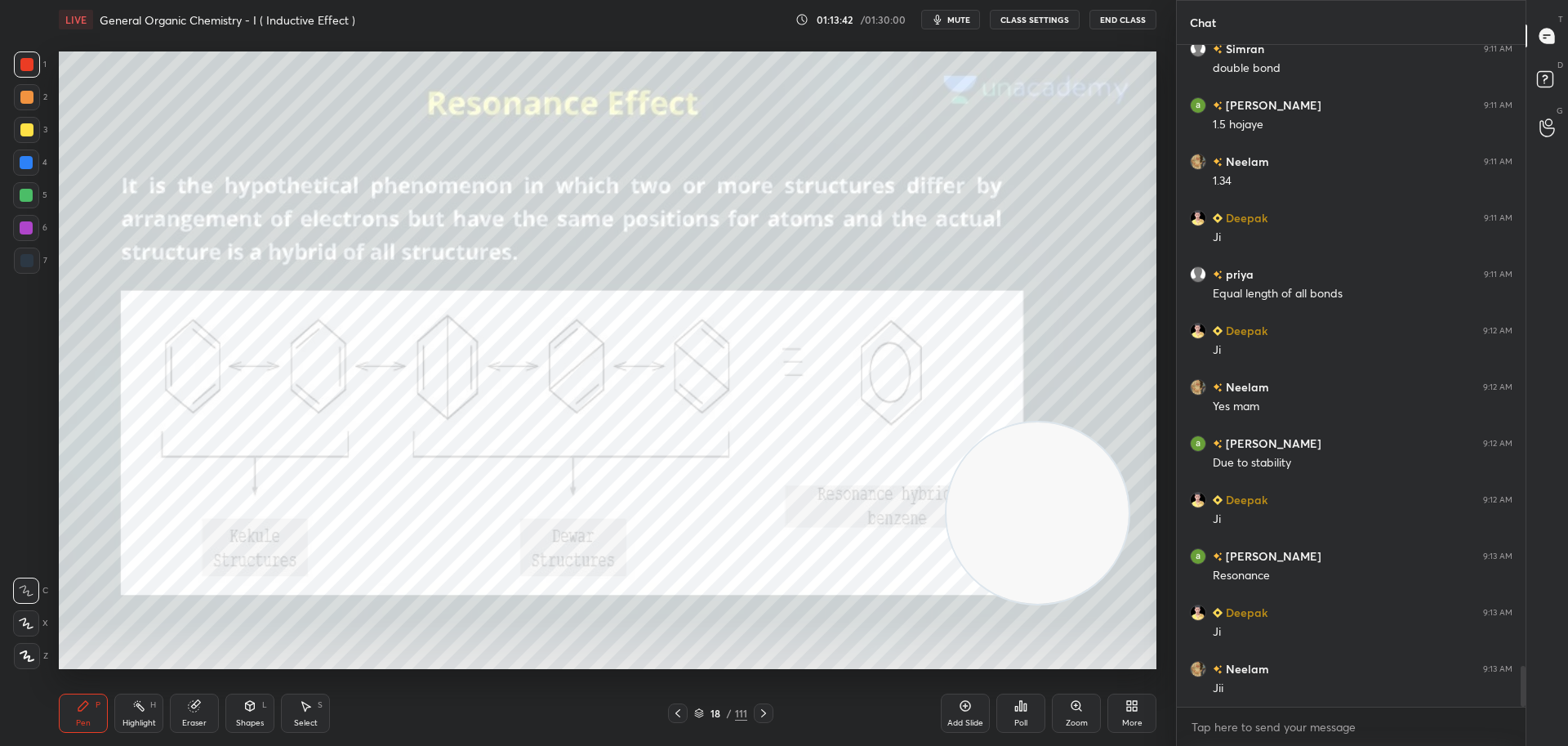
scroll to position [10197, 0]
click at [18, 119] on div at bounding box center [26, 130] width 26 height 26
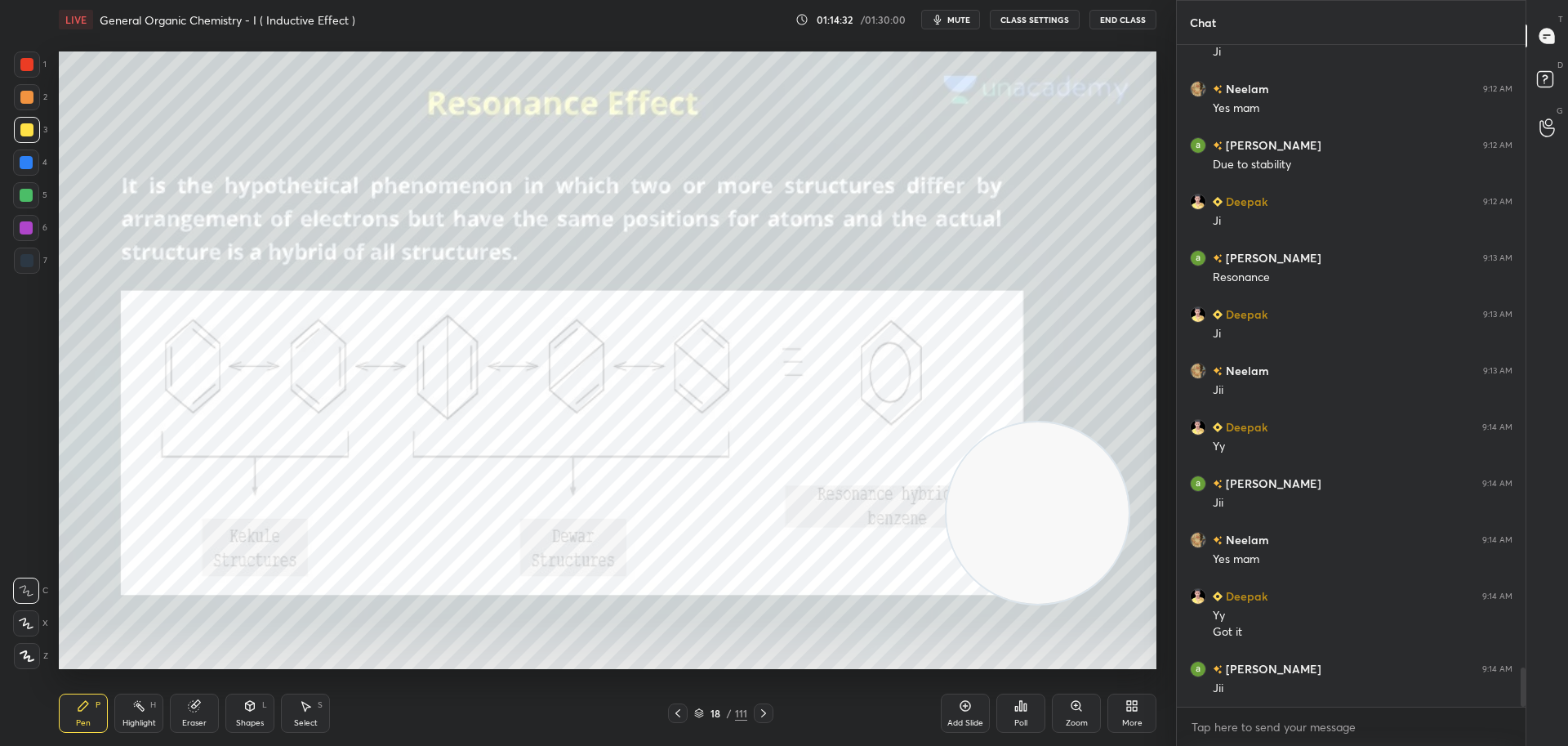
scroll to position [10496, 0]
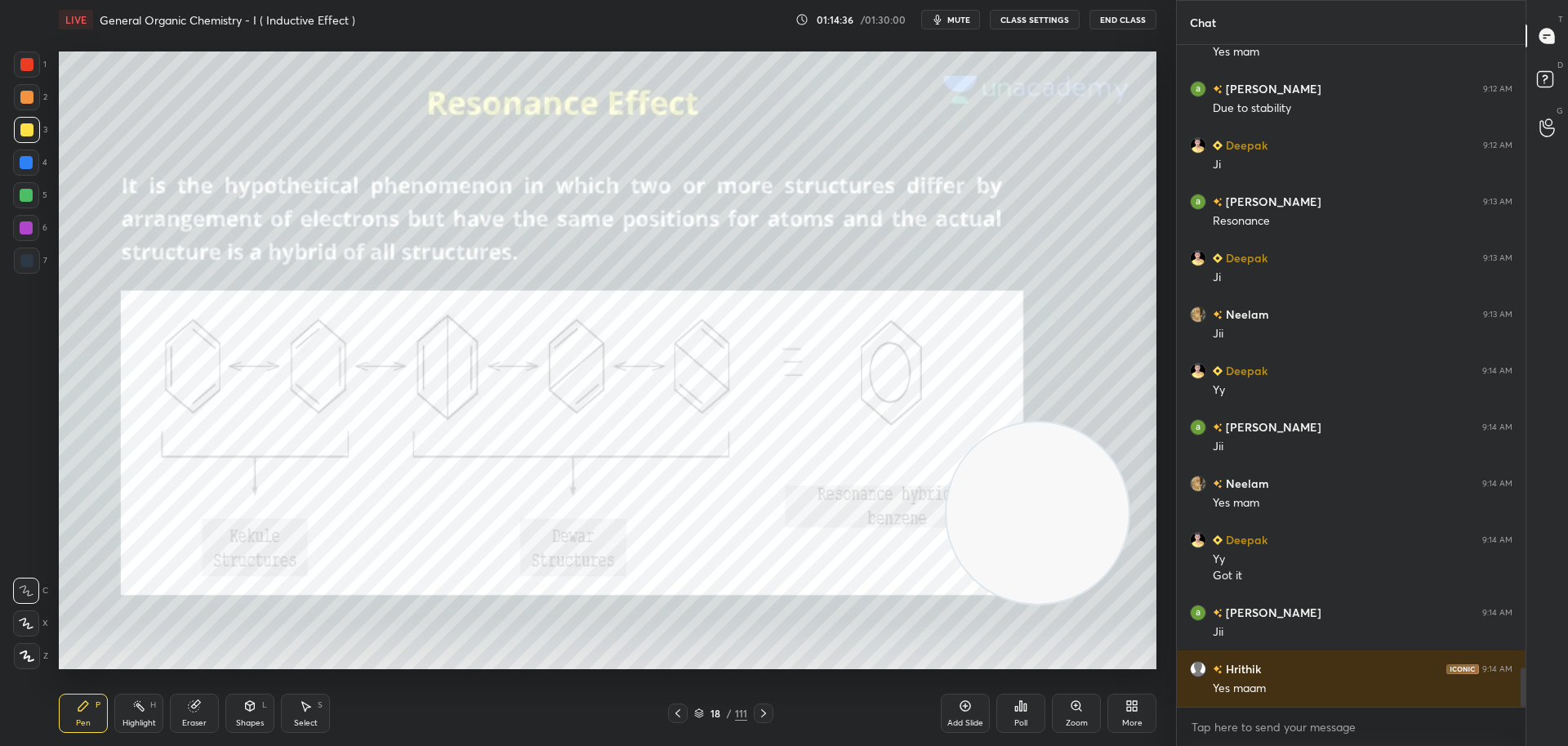
click at [22, 59] on div at bounding box center [26, 63] width 13 height 13
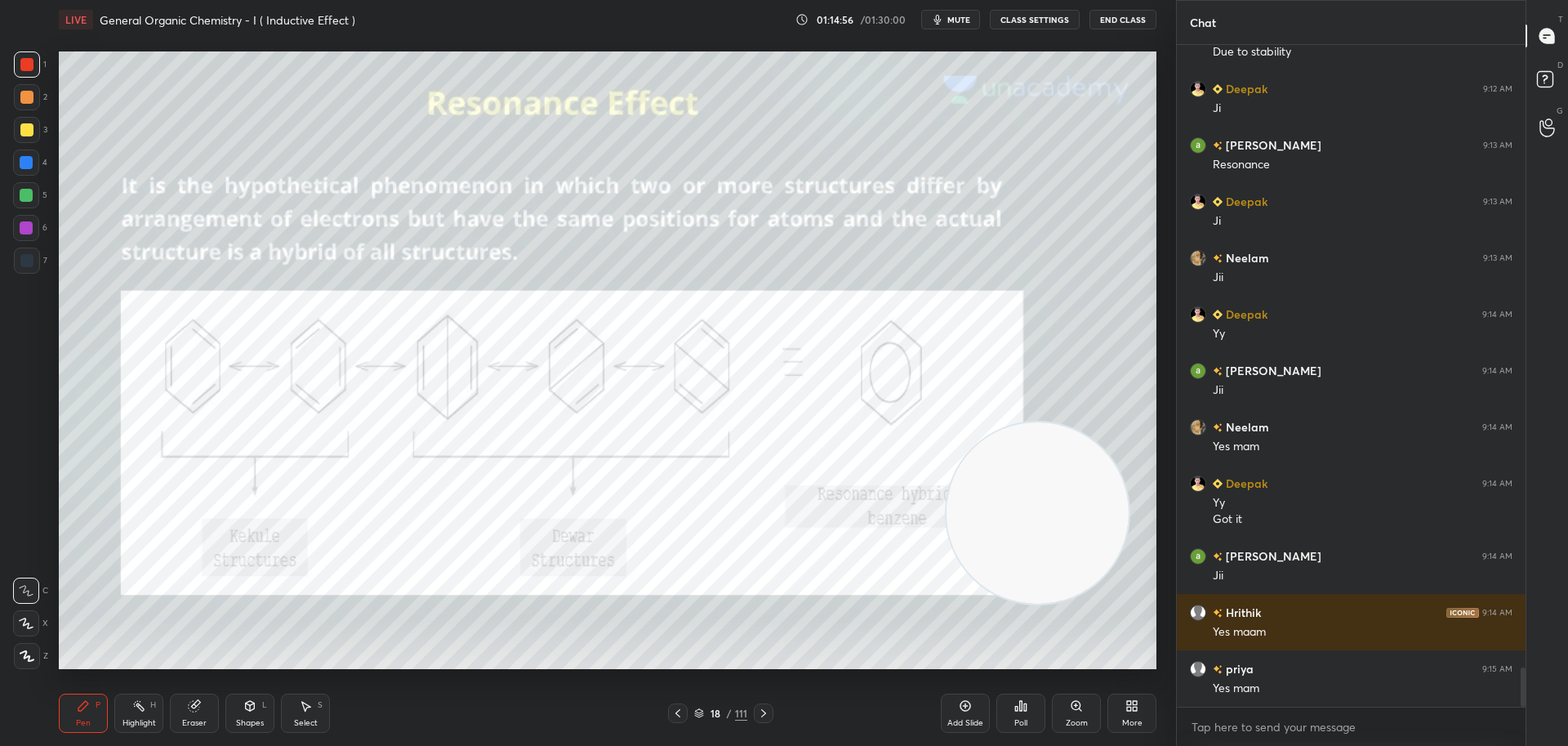
scroll to position [10591, 0]
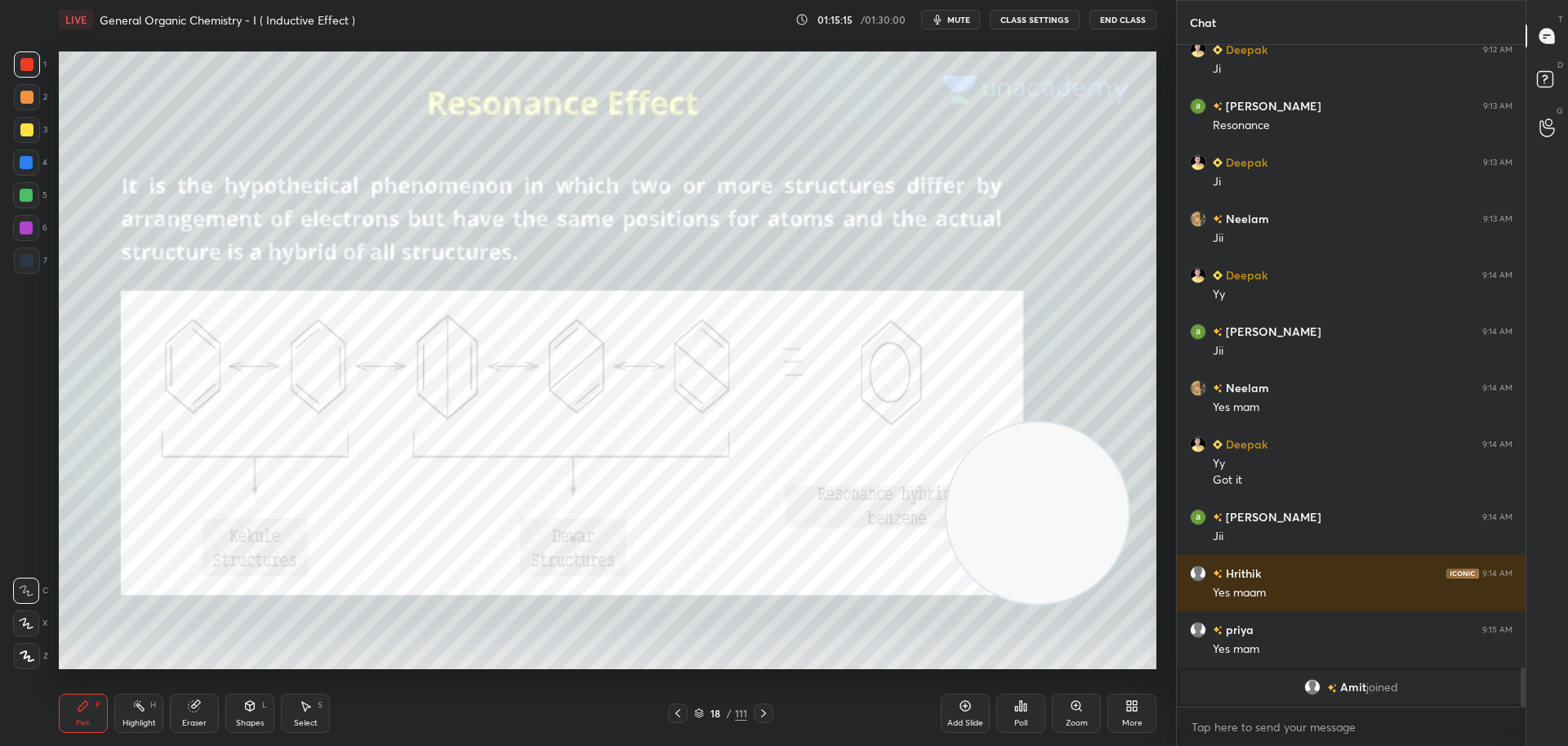
click at [769, 708] on icon at bounding box center [763, 713] width 13 height 13
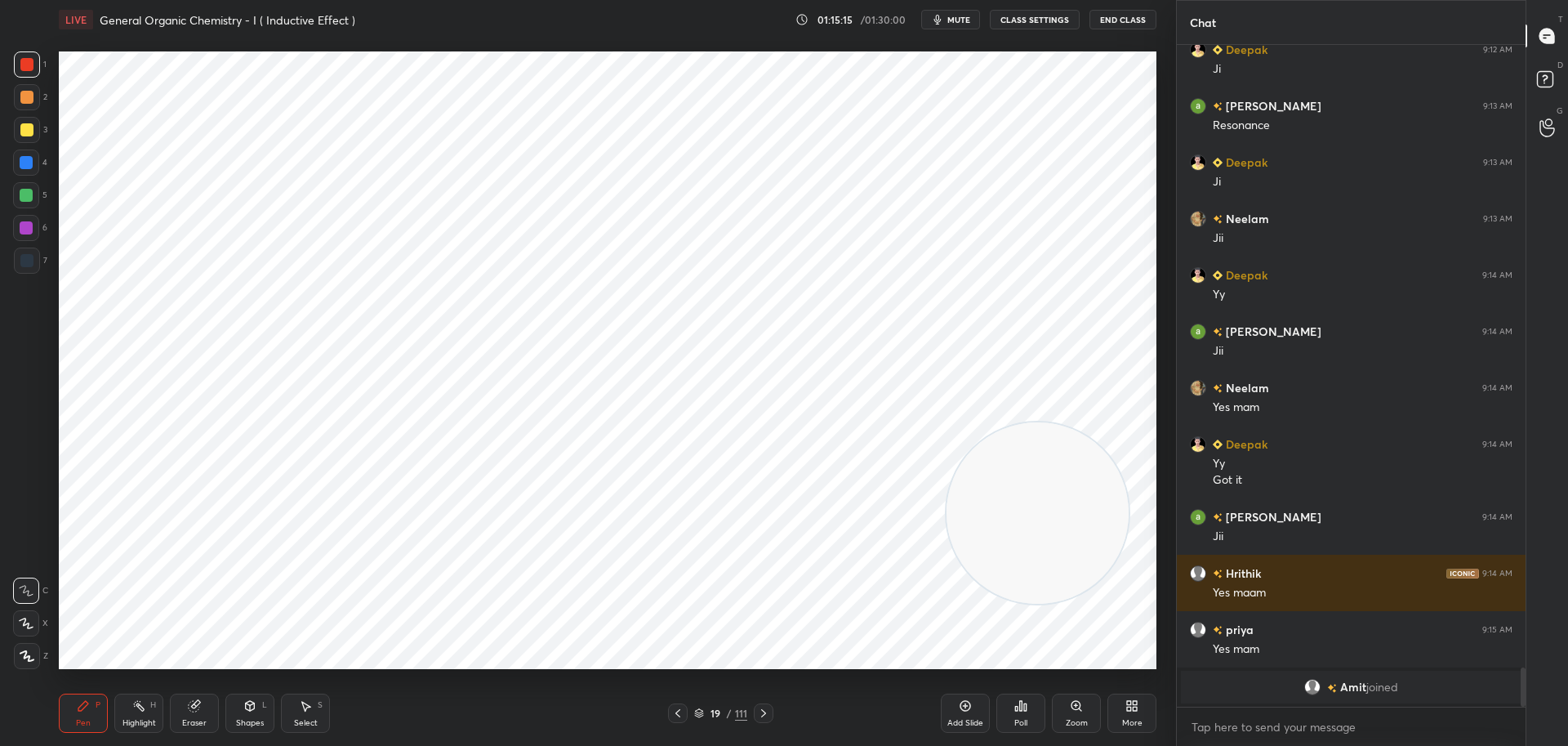
scroll to position [9465, 0]
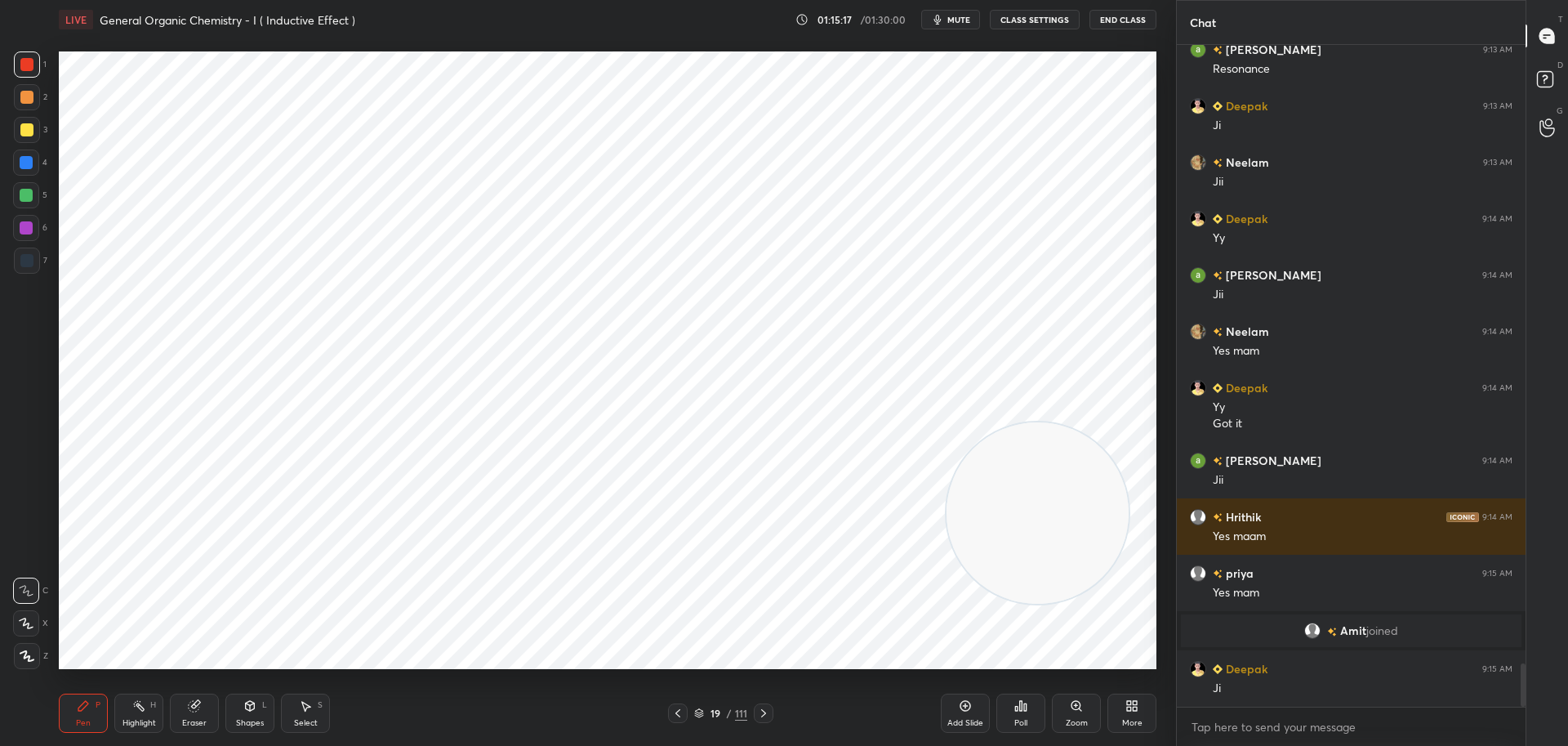
click at [768, 710] on icon at bounding box center [763, 713] width 13 height 13
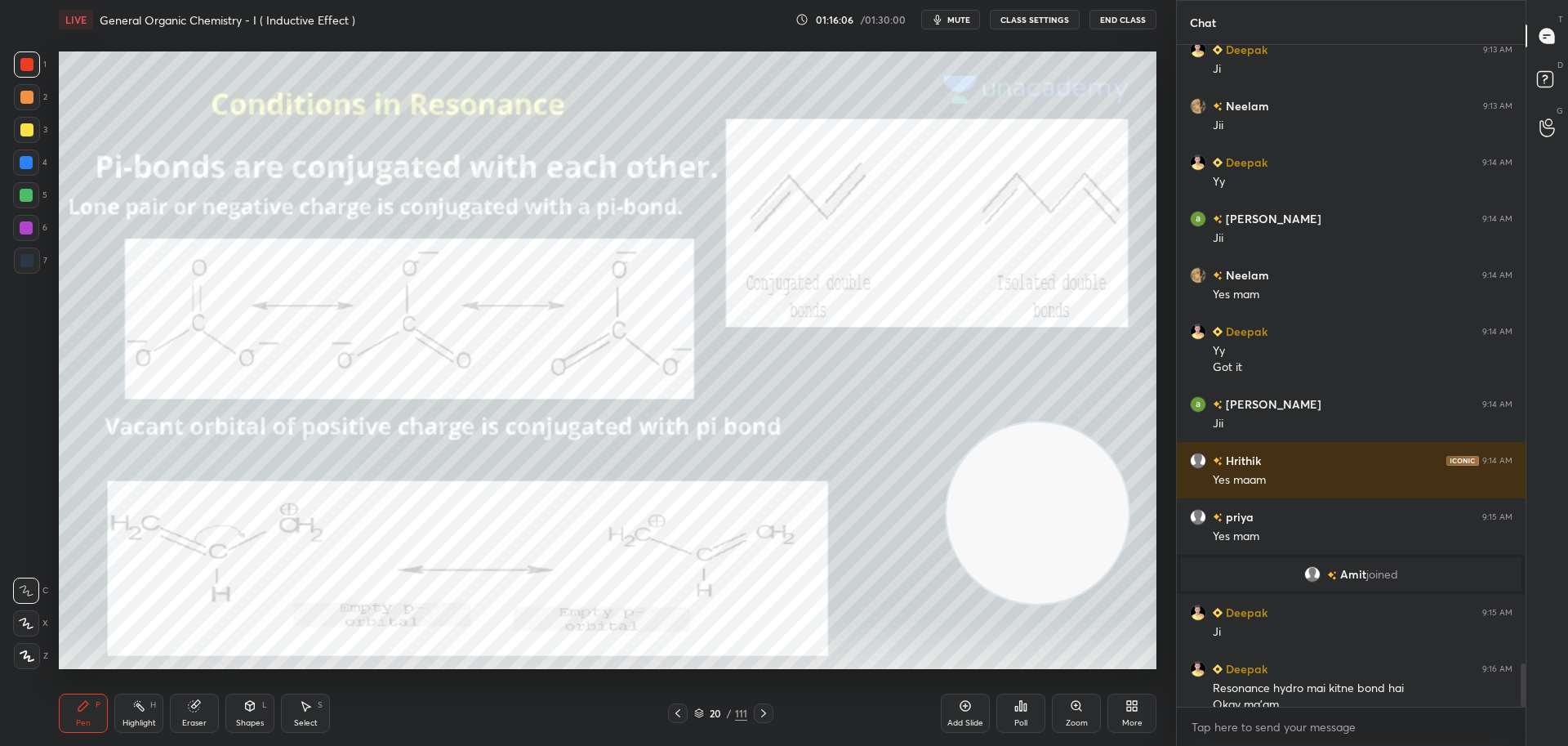
scroll to position [9537, 0]
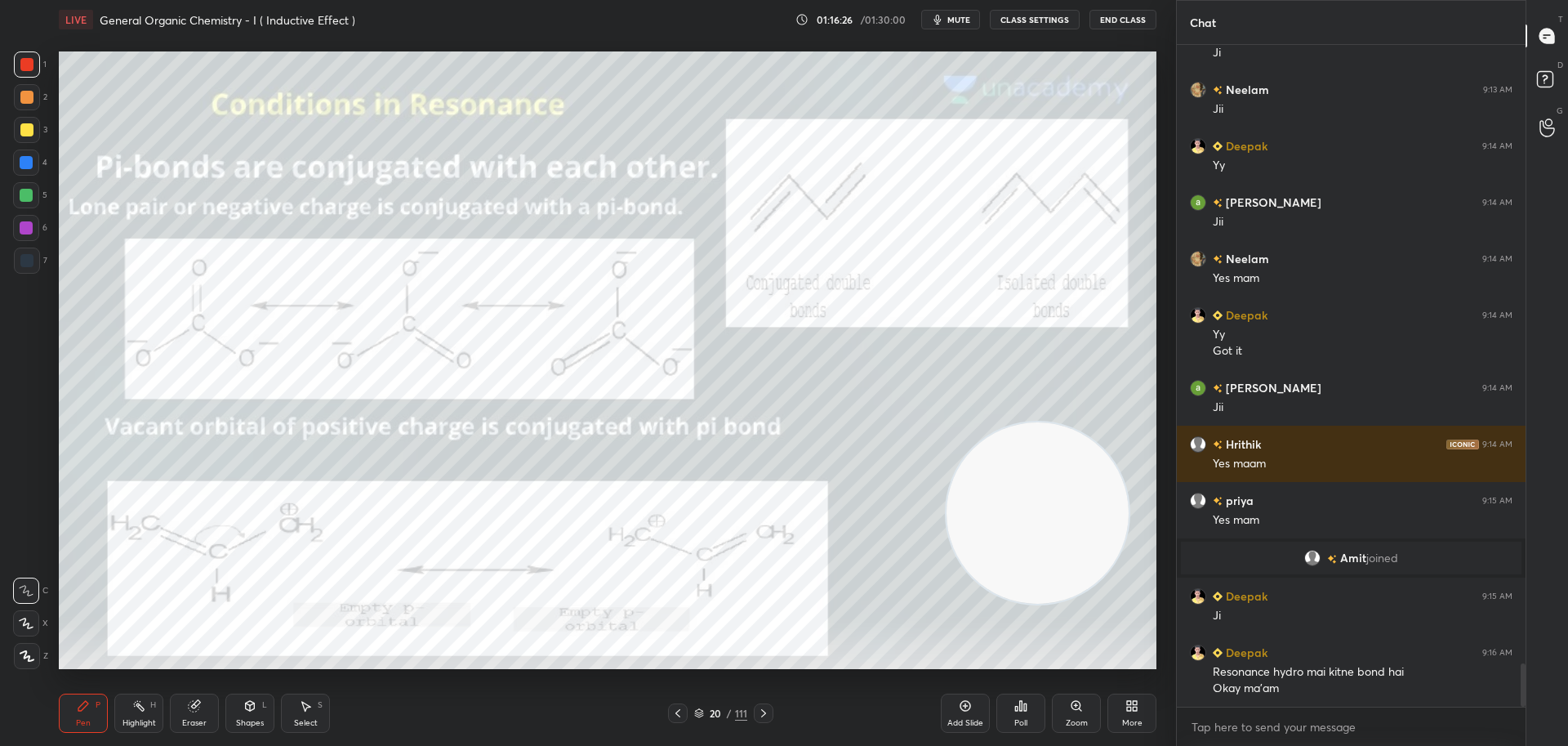
click at [26, 157] on div at bounding box center [25, 162] width 13 height 13
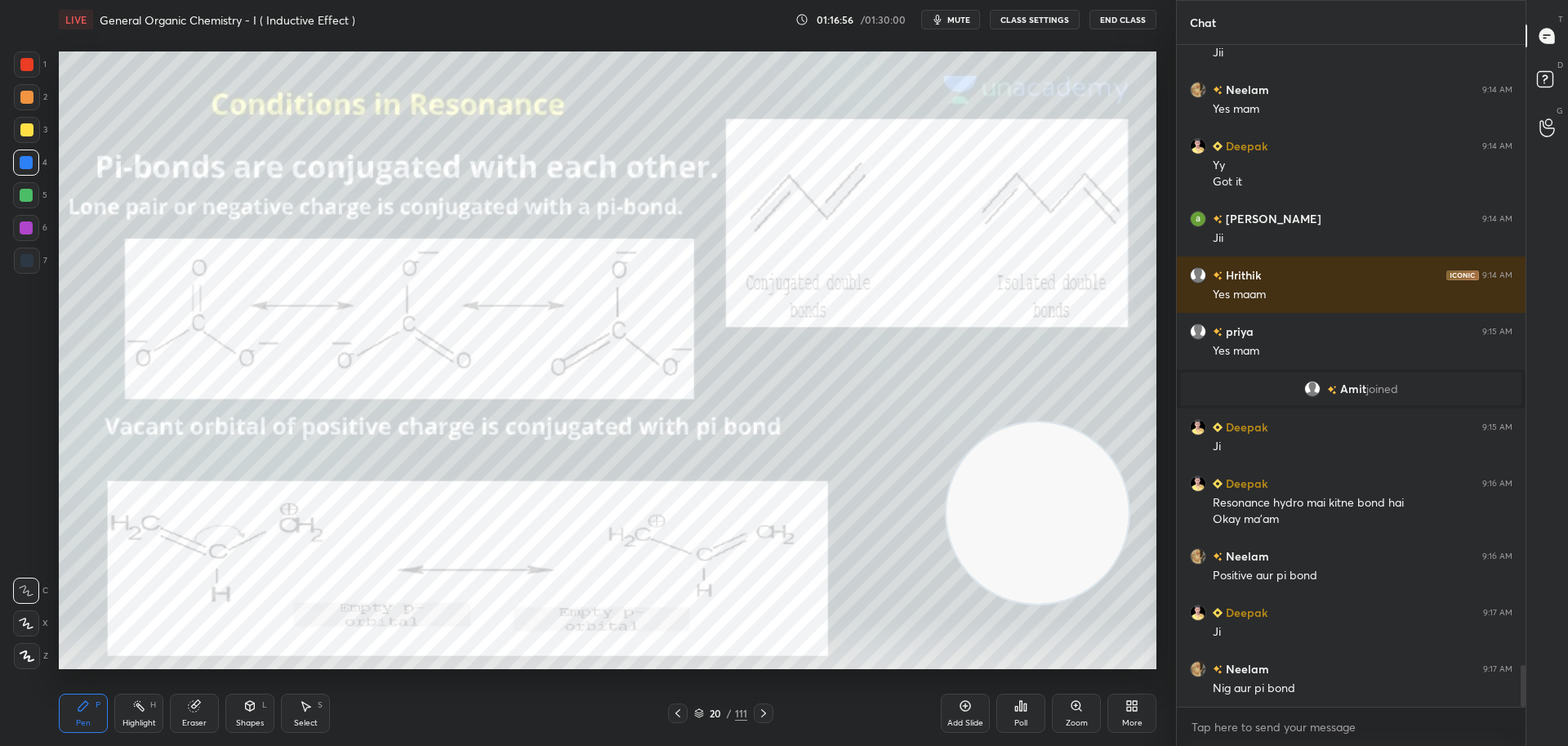
scroll to position [9762, 0]
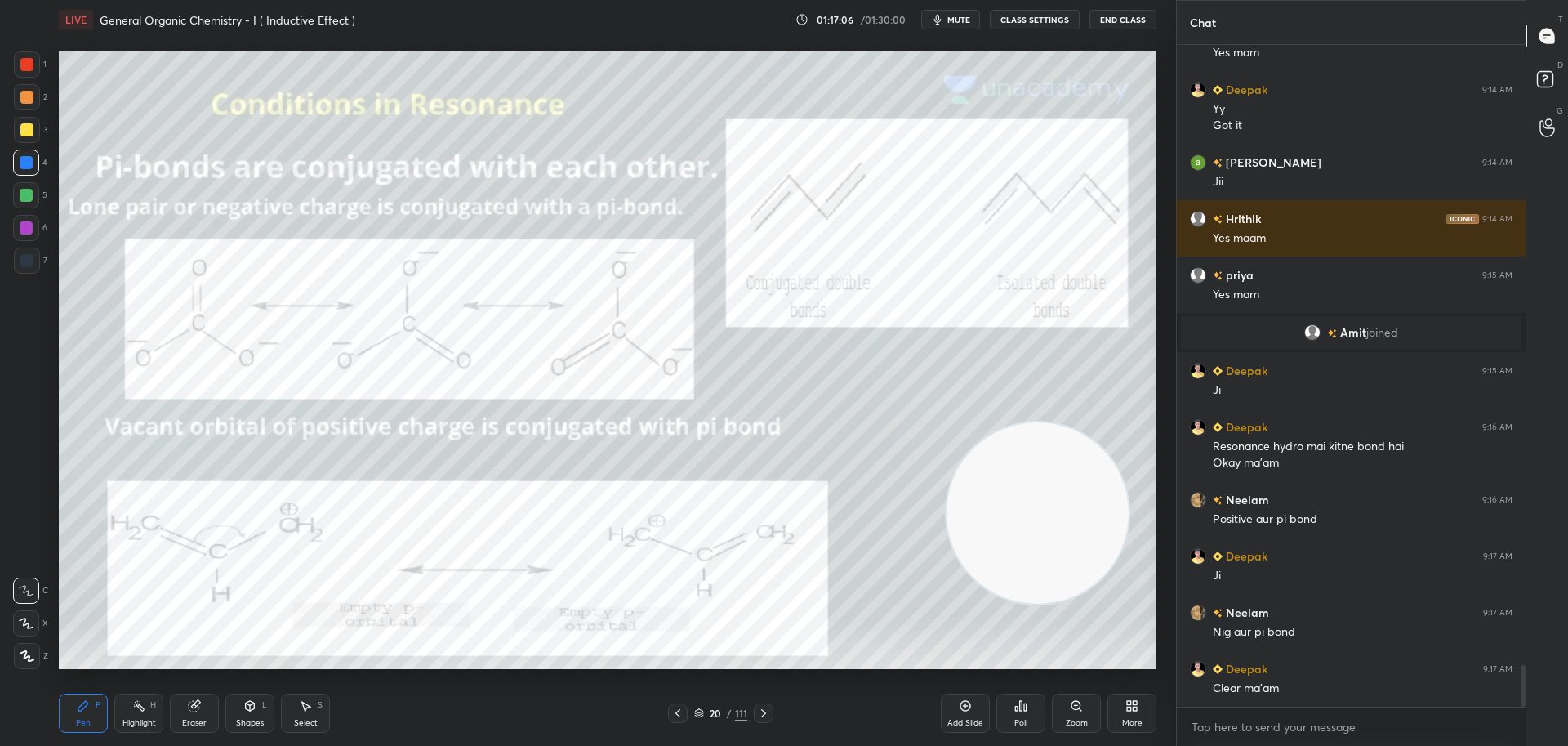
click at [768, 719] on icon at bounding box center [763, 713] width 13 height 13
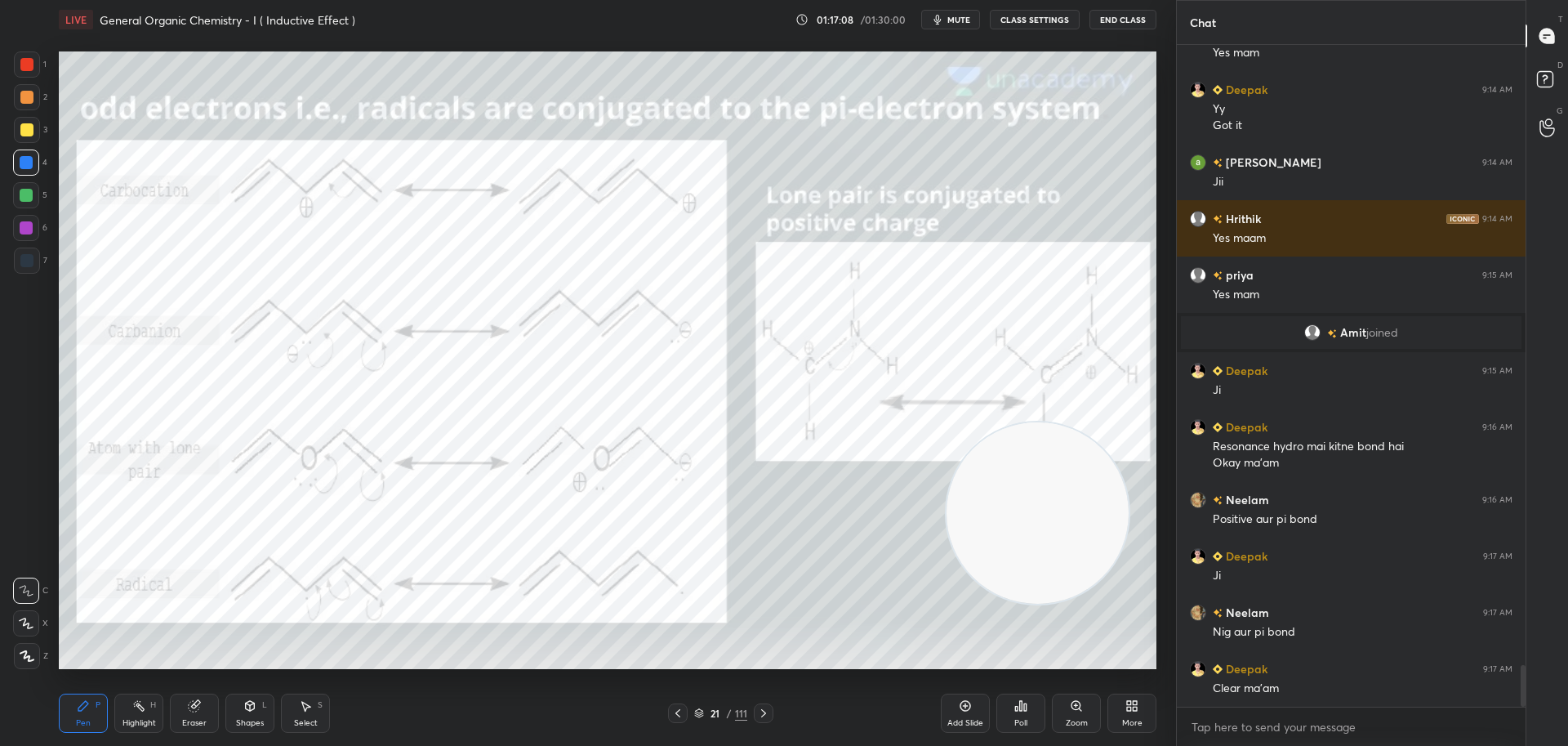
scroll to position [9819, 0]
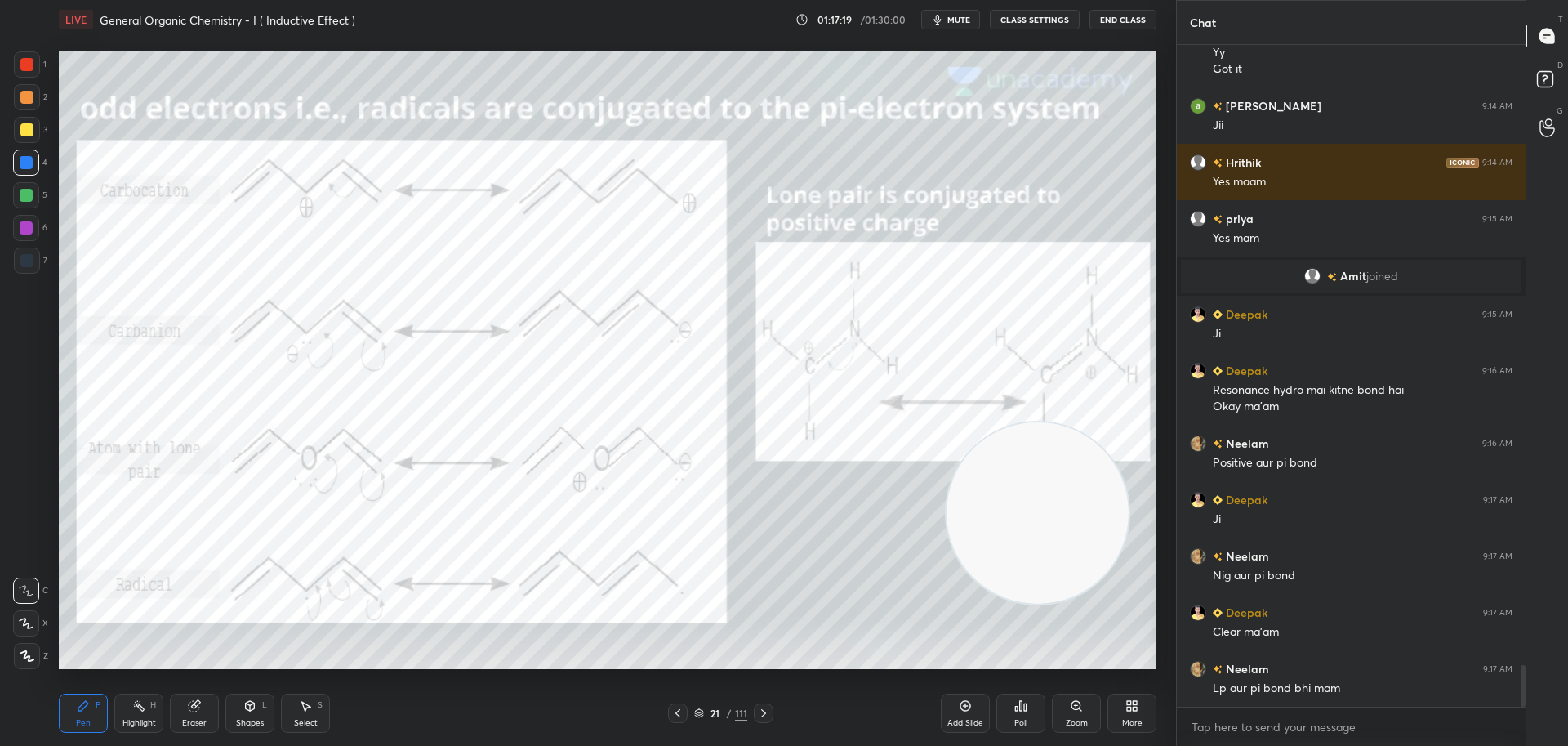
click at [36, 58] on div at bounding box center [26, 64] width 26 height 26
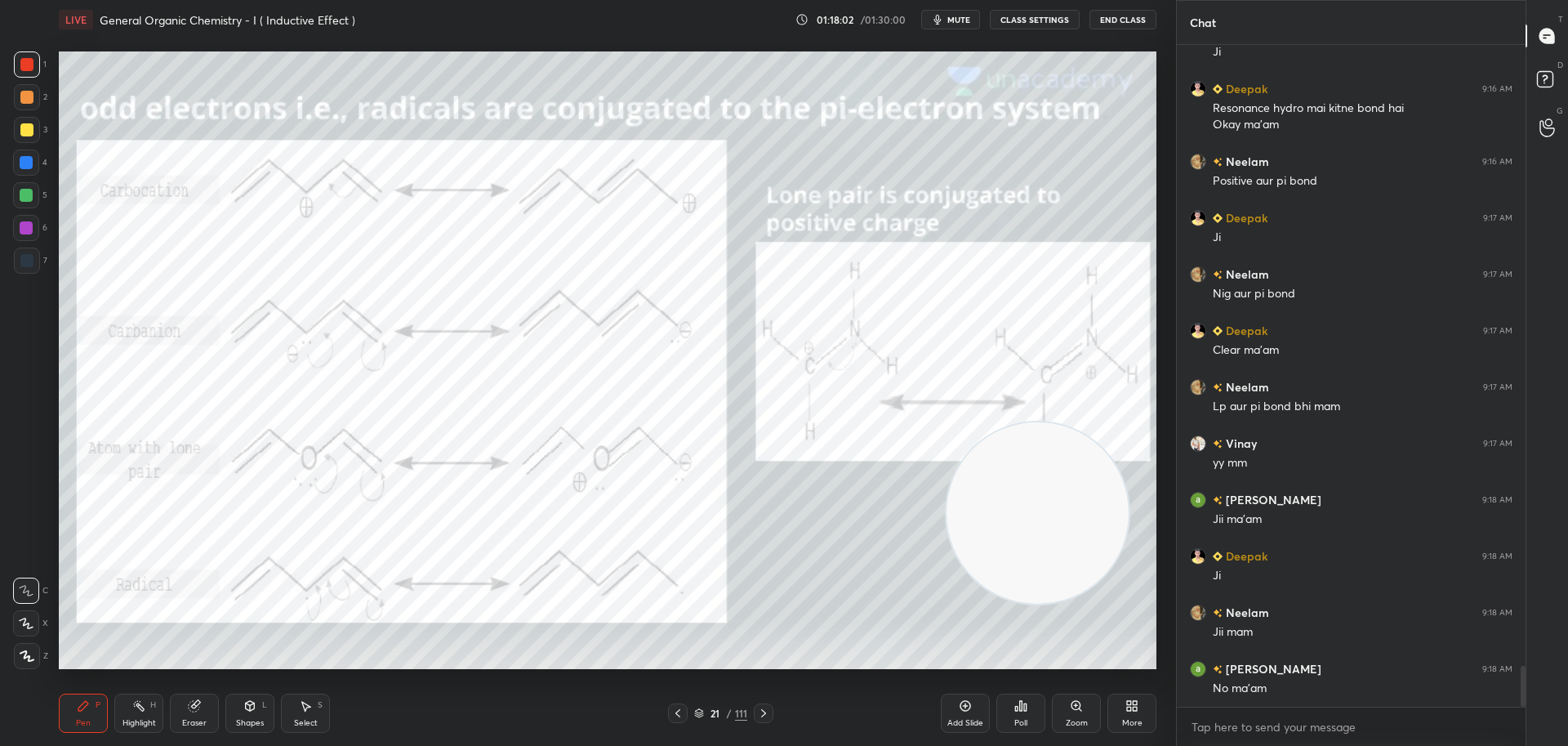
scroll to position [10157, 0]
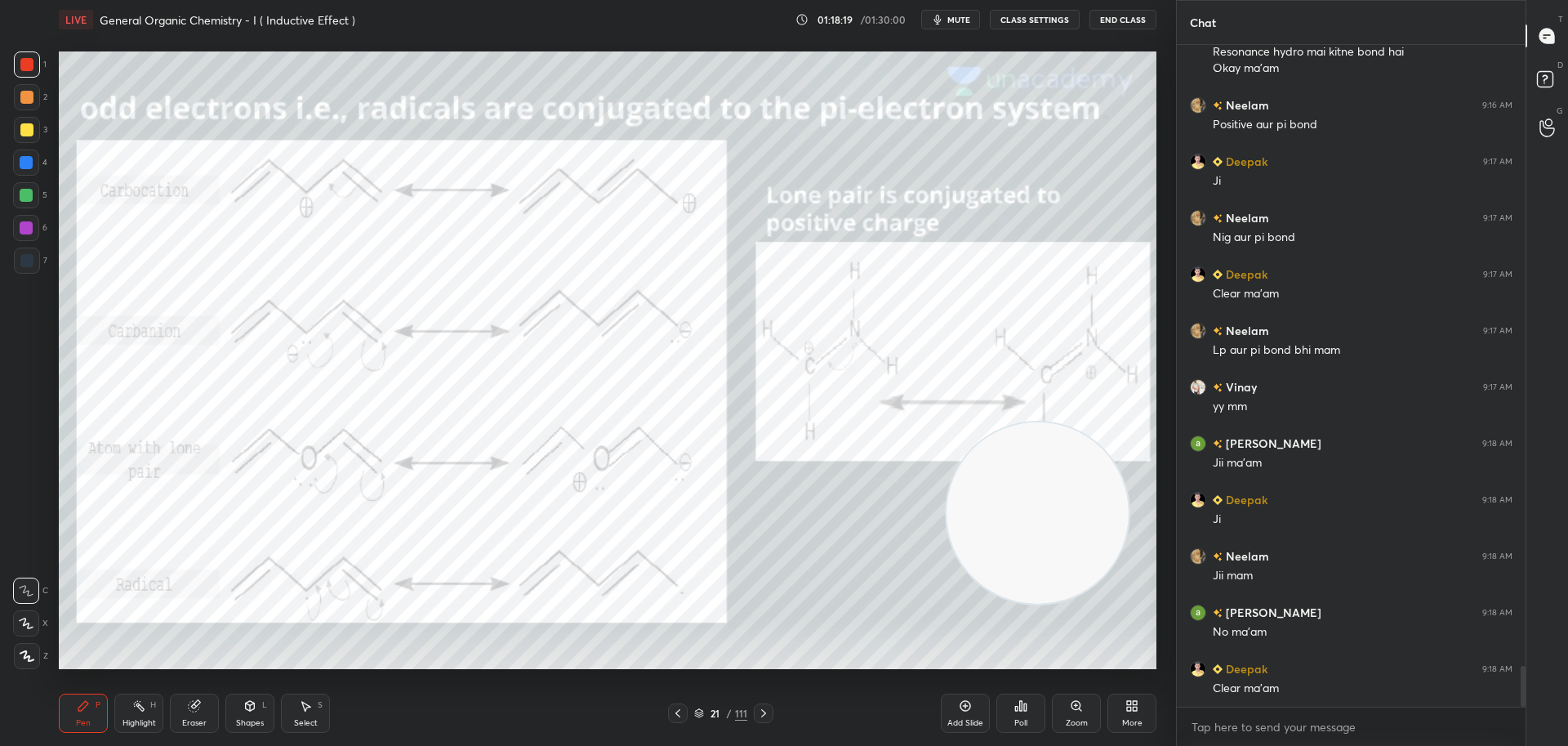
click at [762, 715] on icon at bounding box center [763, 713] width 13 height 13
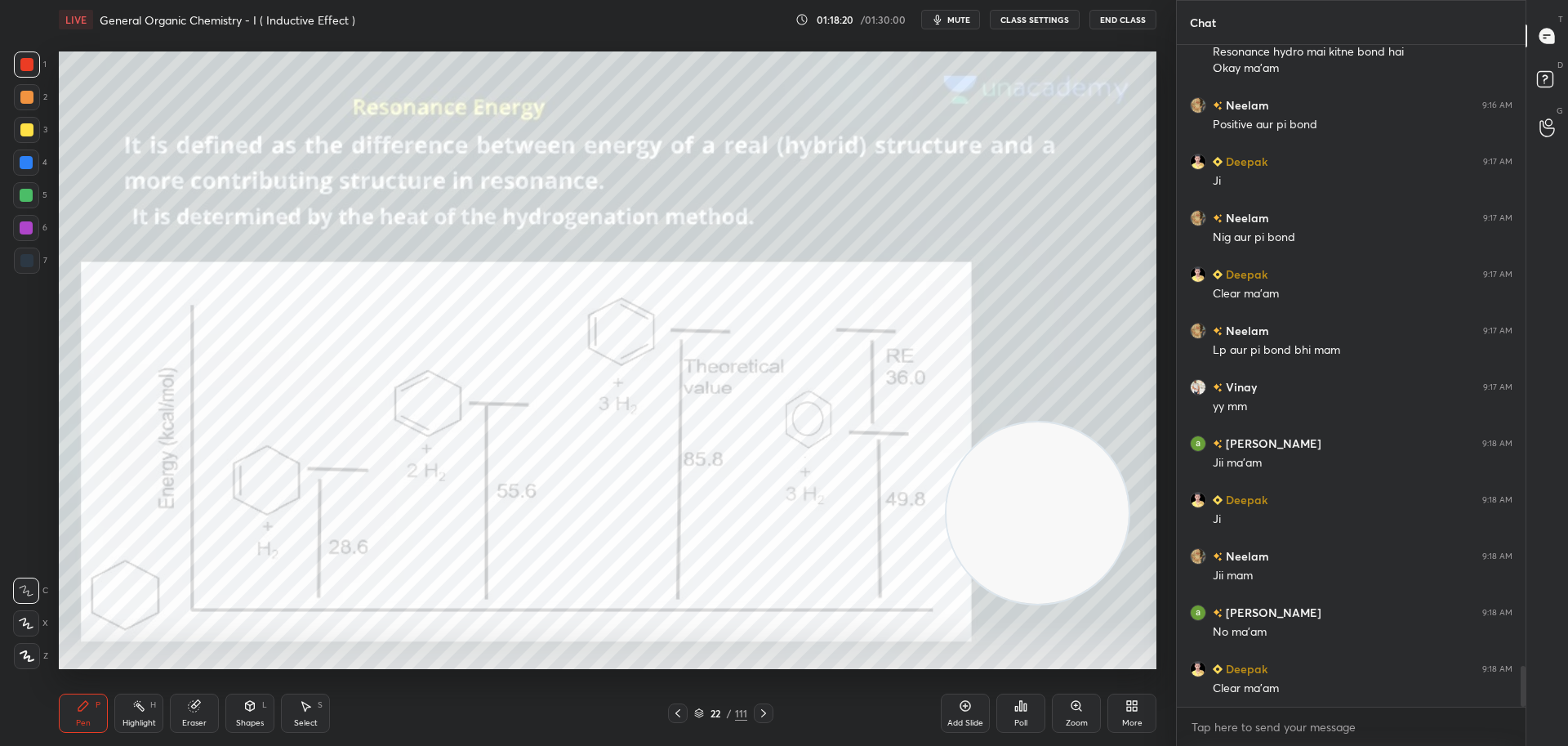
scroll to position [10214, 0]
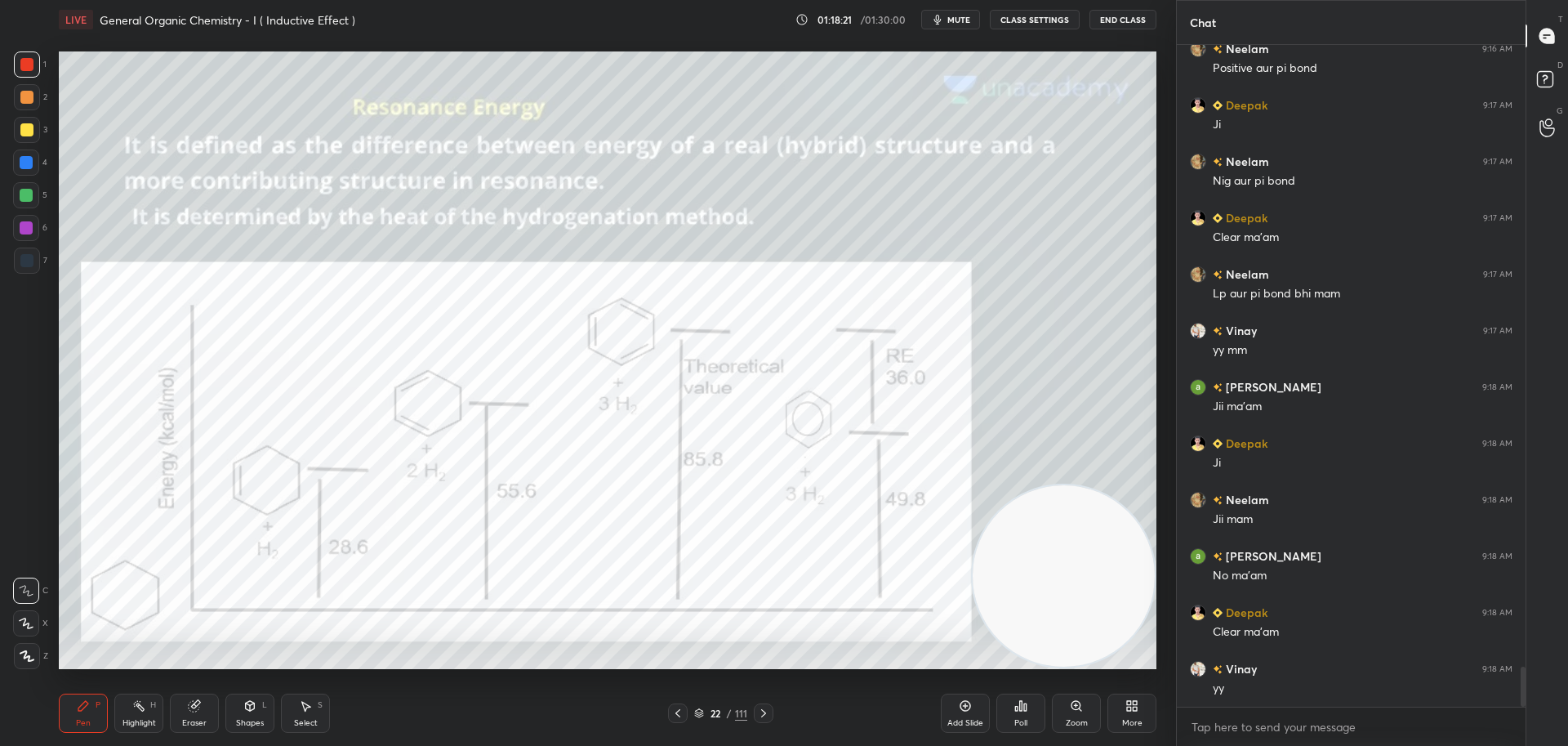
drag, startPoint x: 1073, startPoint y: 566, endPoint x: 1157, endPoint y: 660, distance: 126.1
click at [1159, 661] on div "Setting up your live class Poll for secs No correct answer Start poll" at bounding box center [607, 360] width 1110 height 642
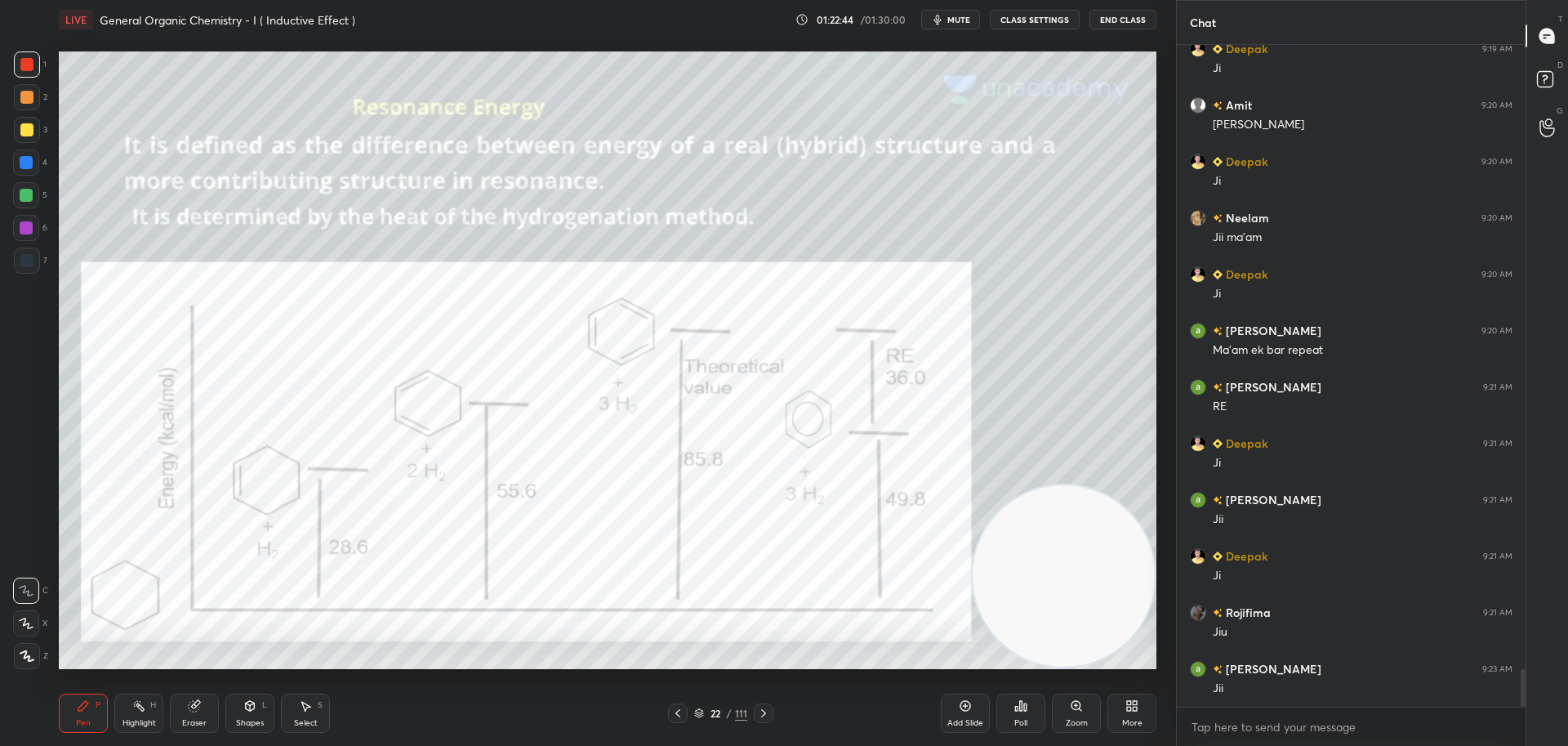
scroll to position [11116, 0]
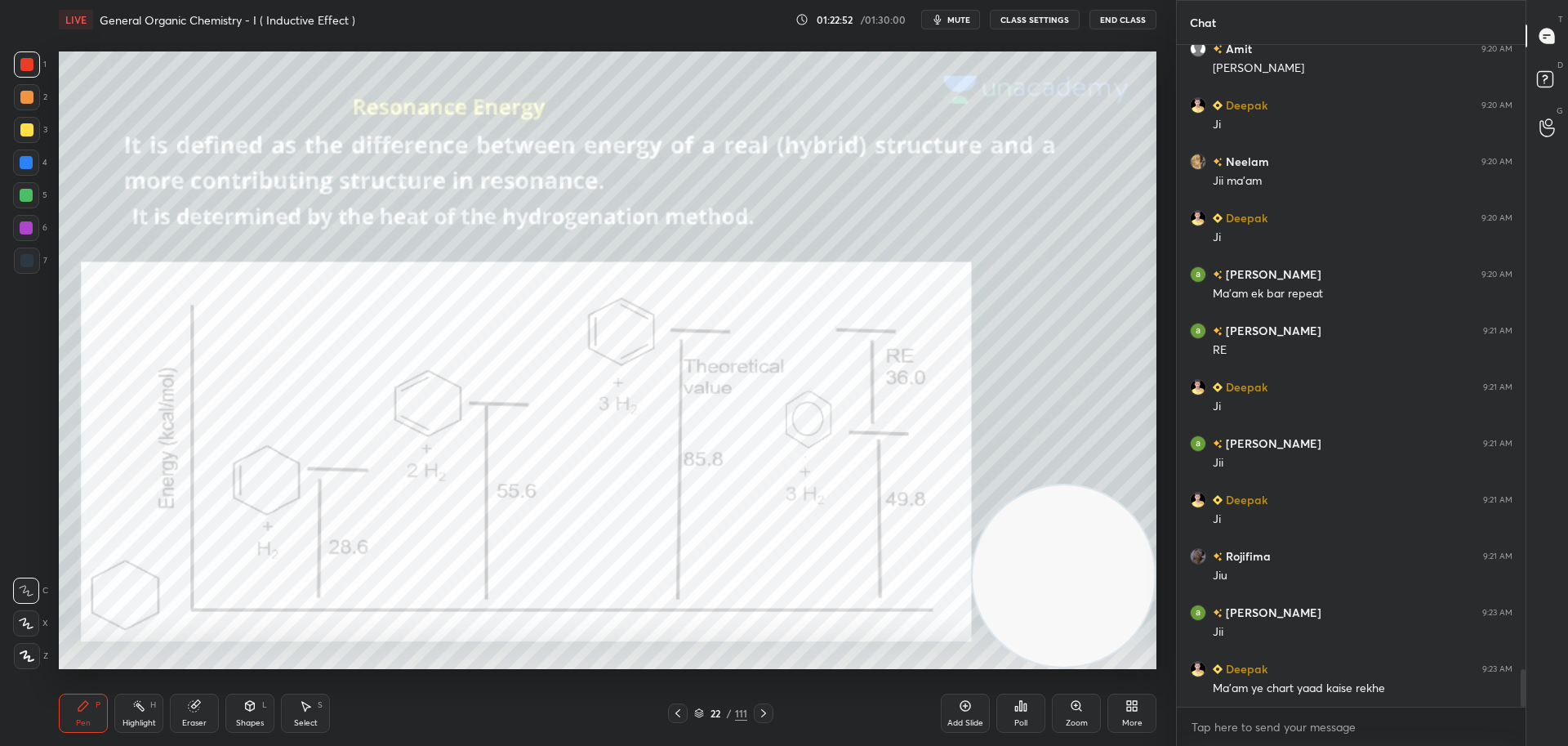
click at [196, 709] on icon at bounding box center [194, 706] width 11 height 11
click at [27, 654] on span "Erase all" at bounding box center [25, 655] width 24 height 12
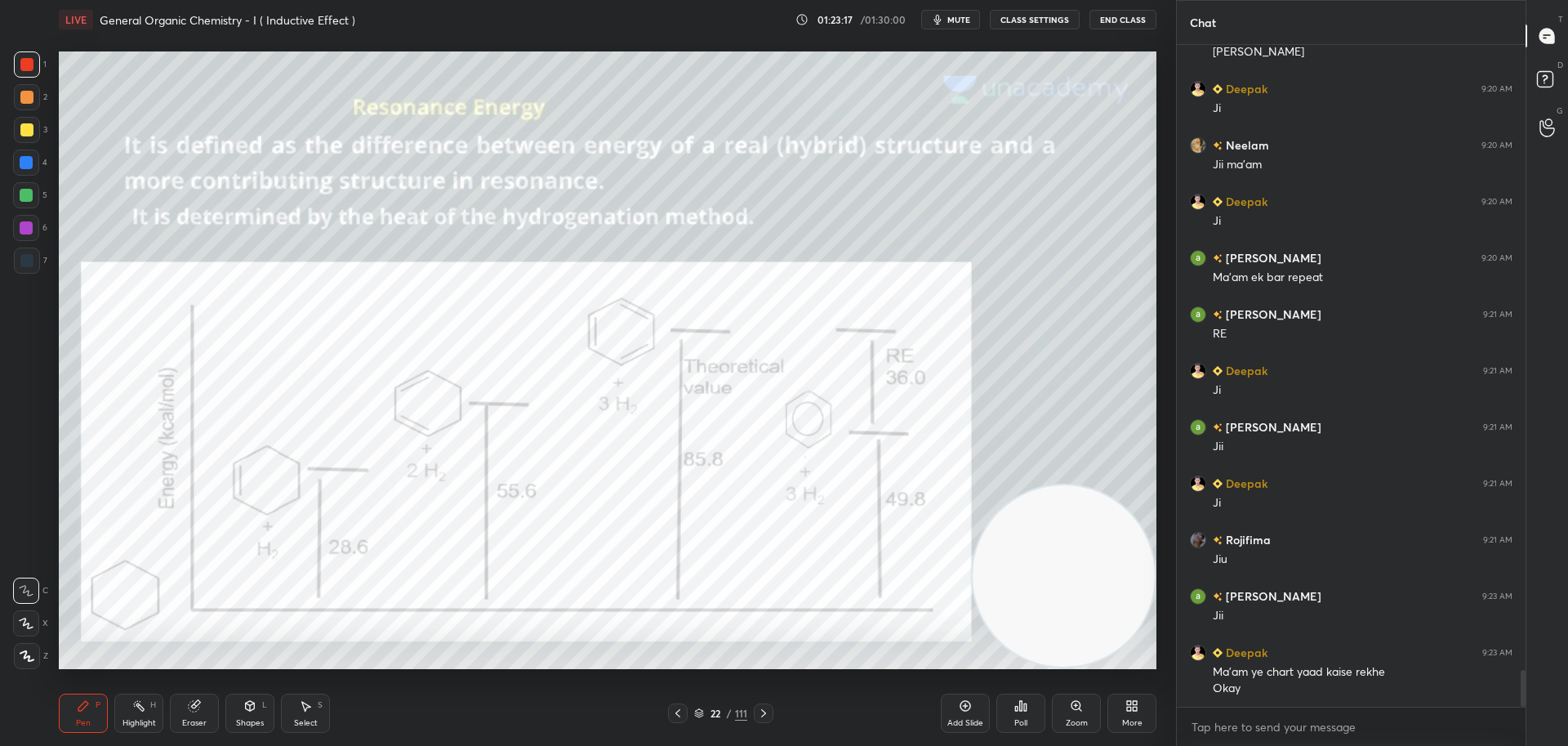
click at [27, 125] on div at bounding box center [26, 130] width 13 height 13
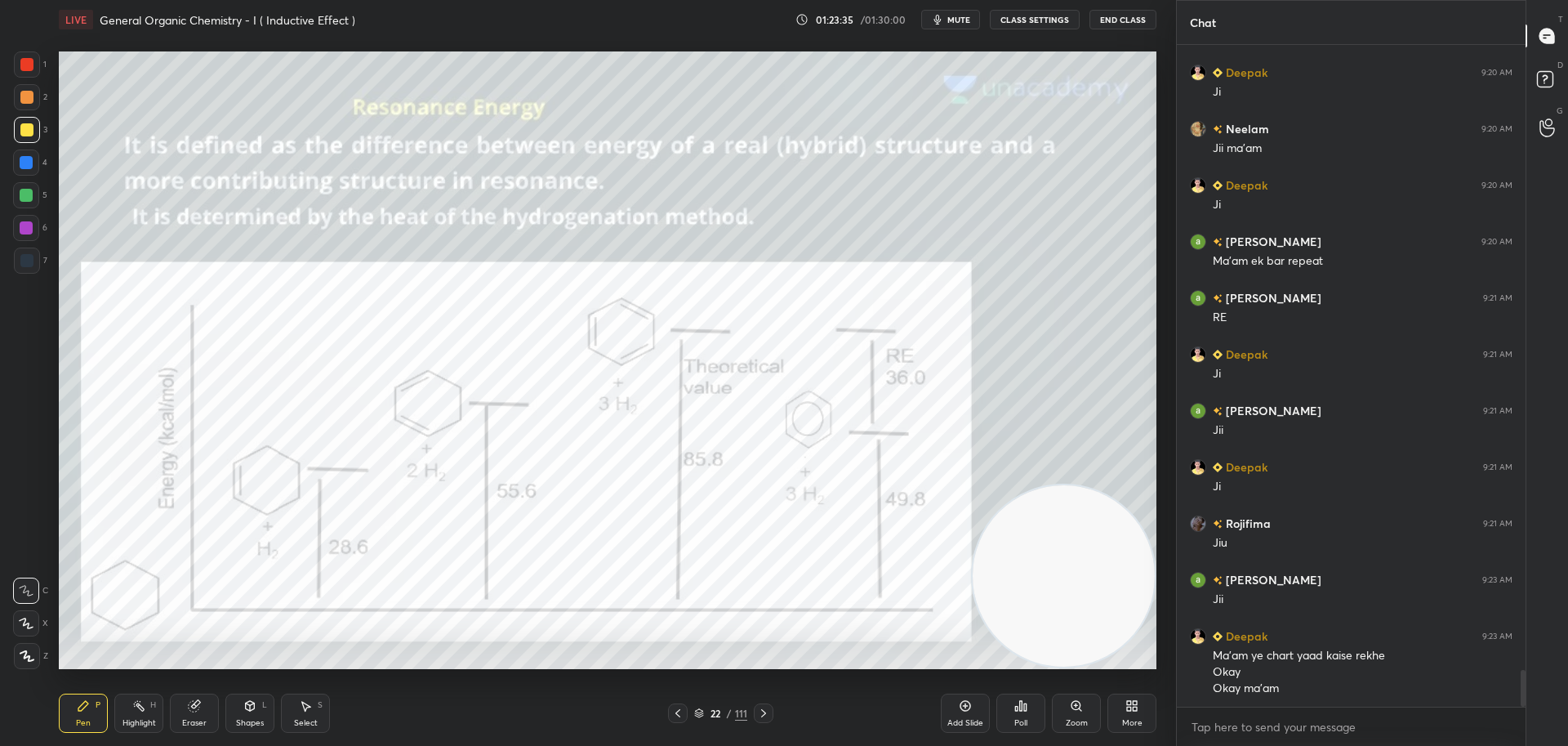
click at [20, 92] on div at bounding box center [26, 97] width 13 height 13
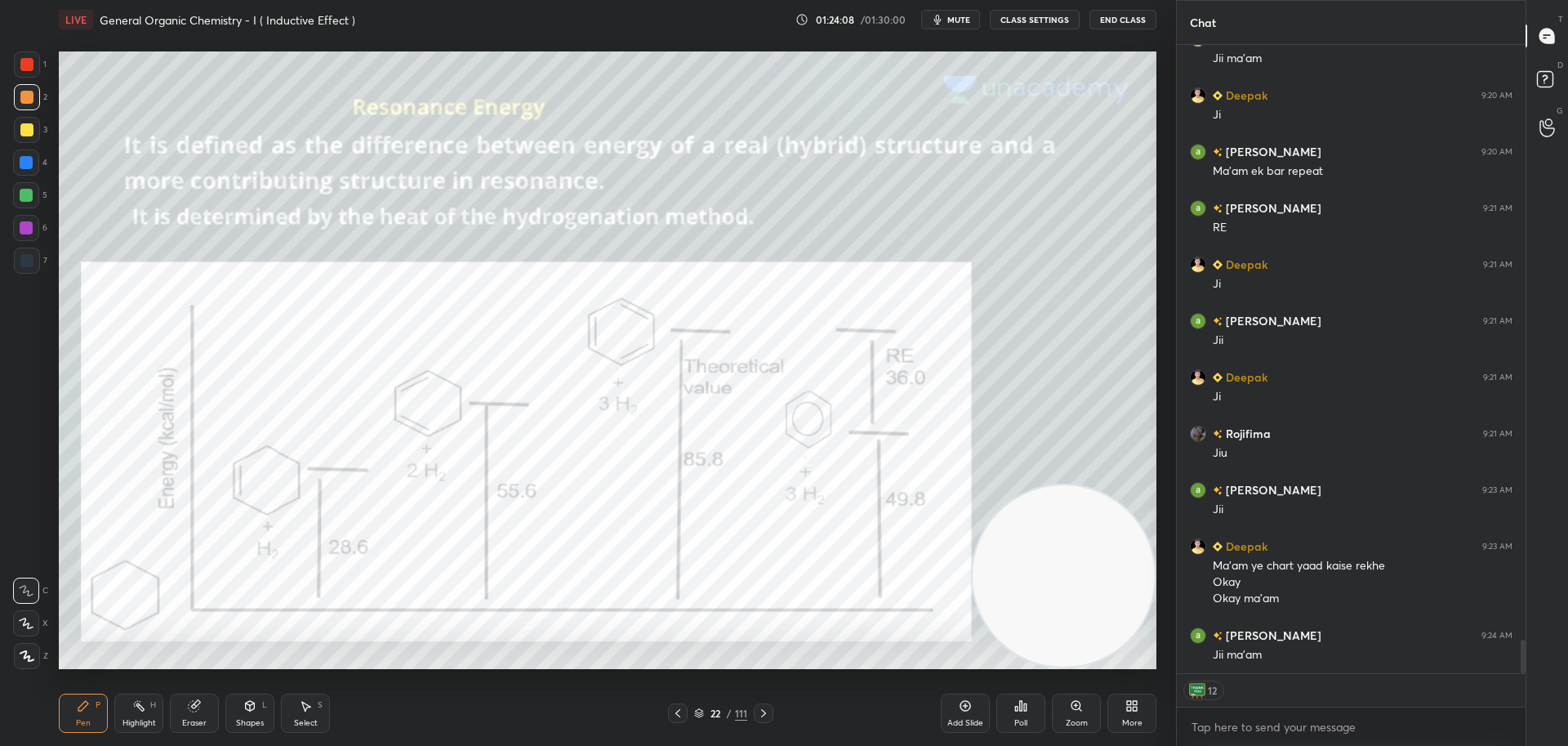
click at [763, 712] on icon at bounding box center [763, 713] width 5 height 8
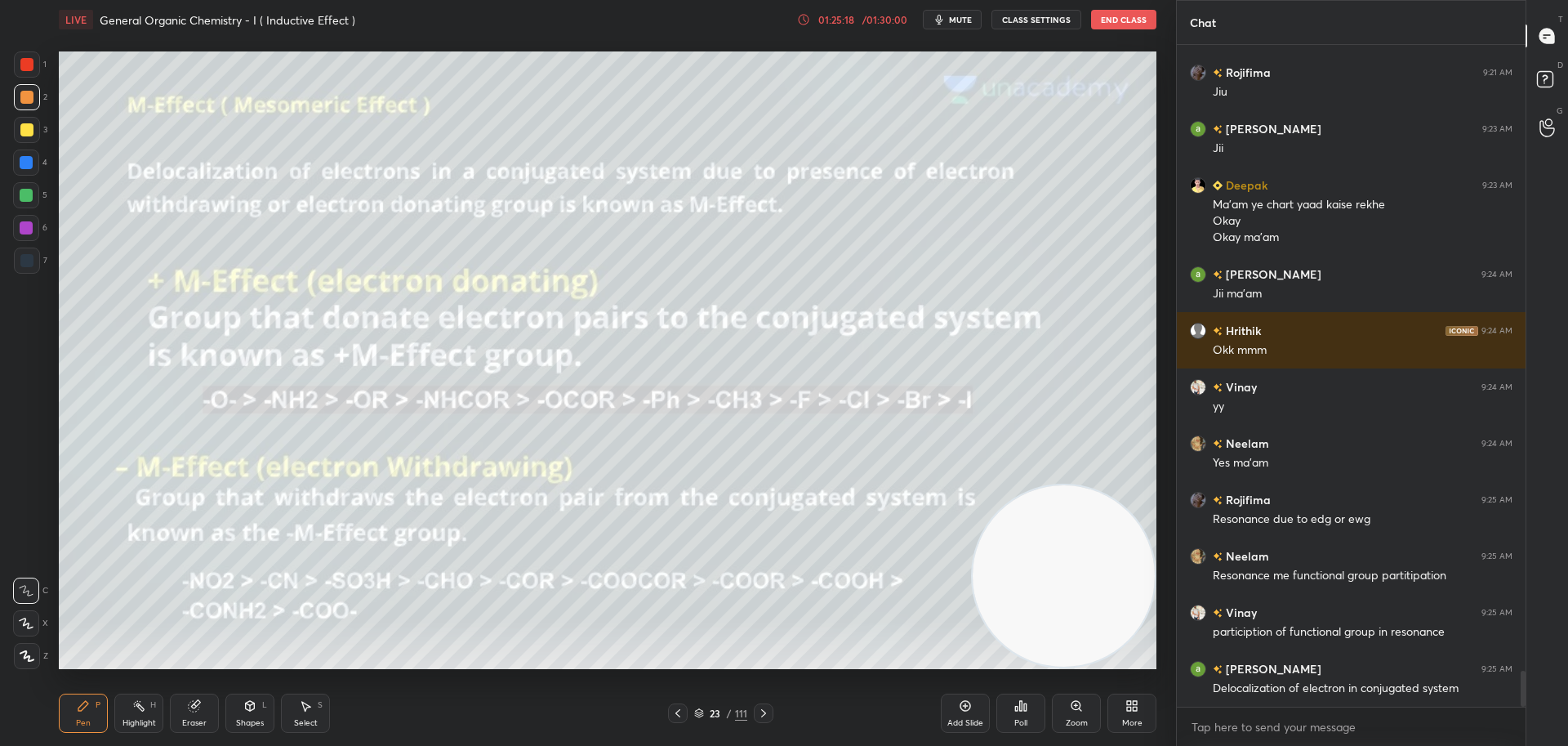
scroll to position [11616, 0]
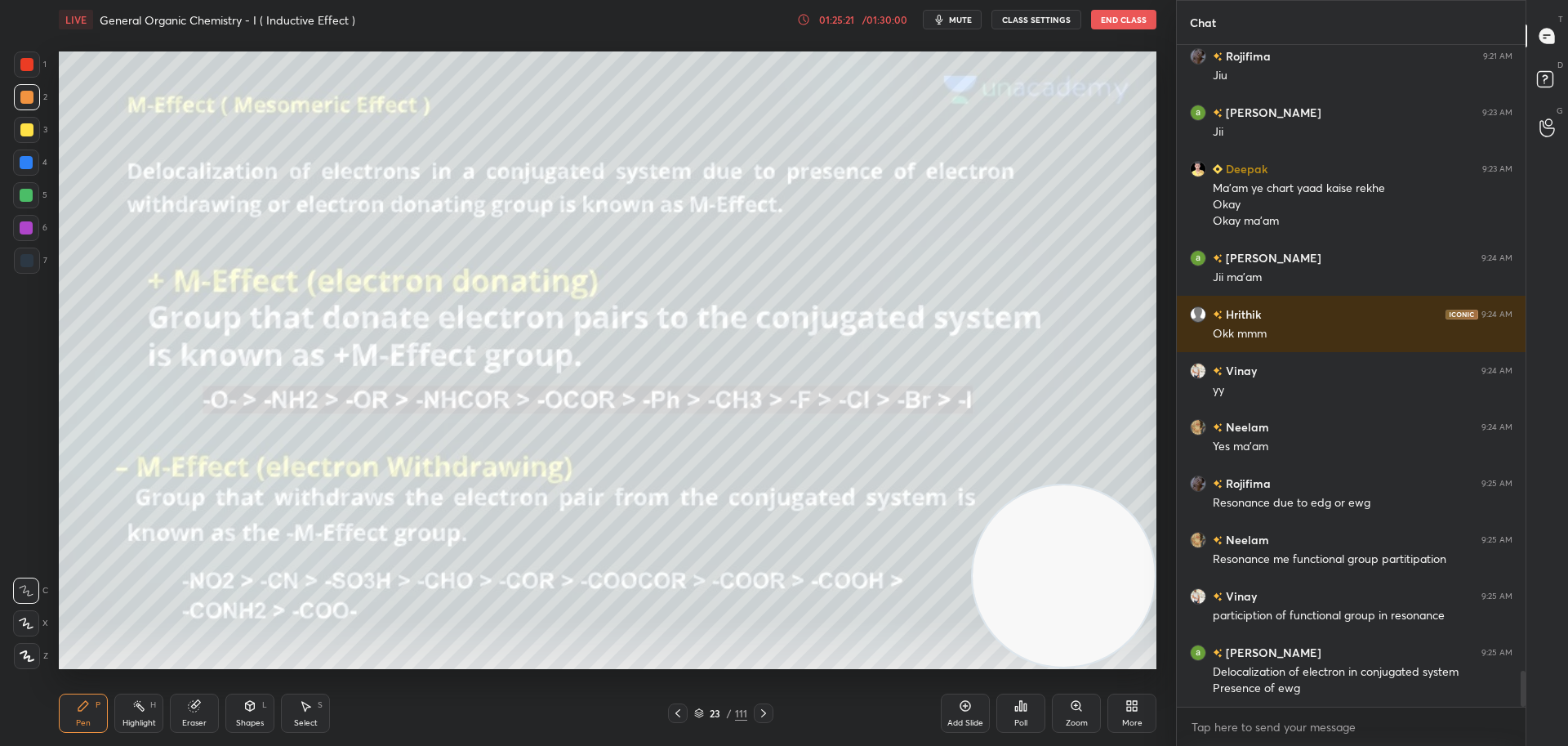
click at [31, 132] on div at bounding box center [26, 130] width 13 height 13
click at [806, 17] on icon at bounding box center [804, 20] width 3 height 6
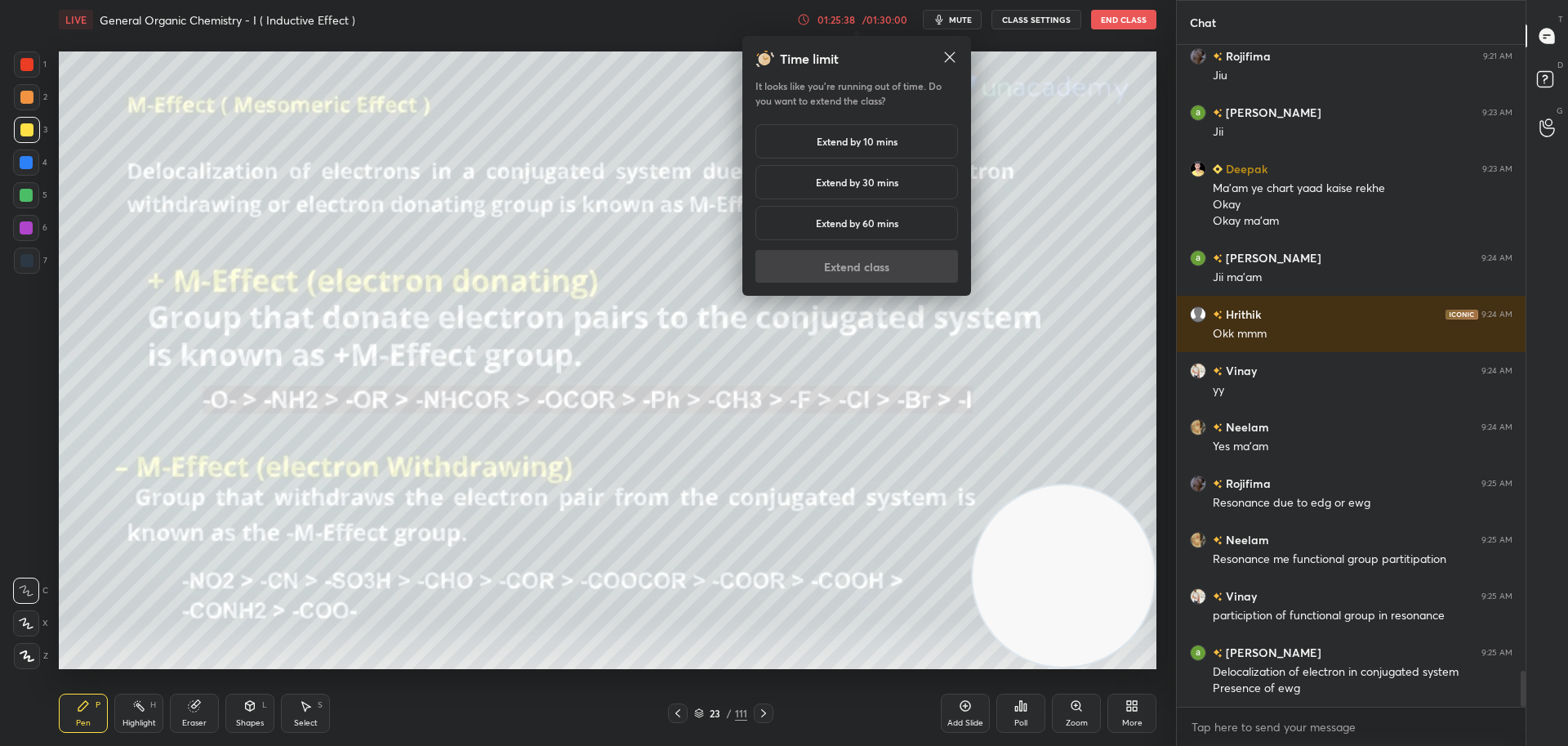
click at [802, 145] on div "Extend by 10 mins" at bounding box center [857, 140] width 203 height 34
click at [808, 264] on button "Extend class" at bounding box center [857, 266] width 203 height 33
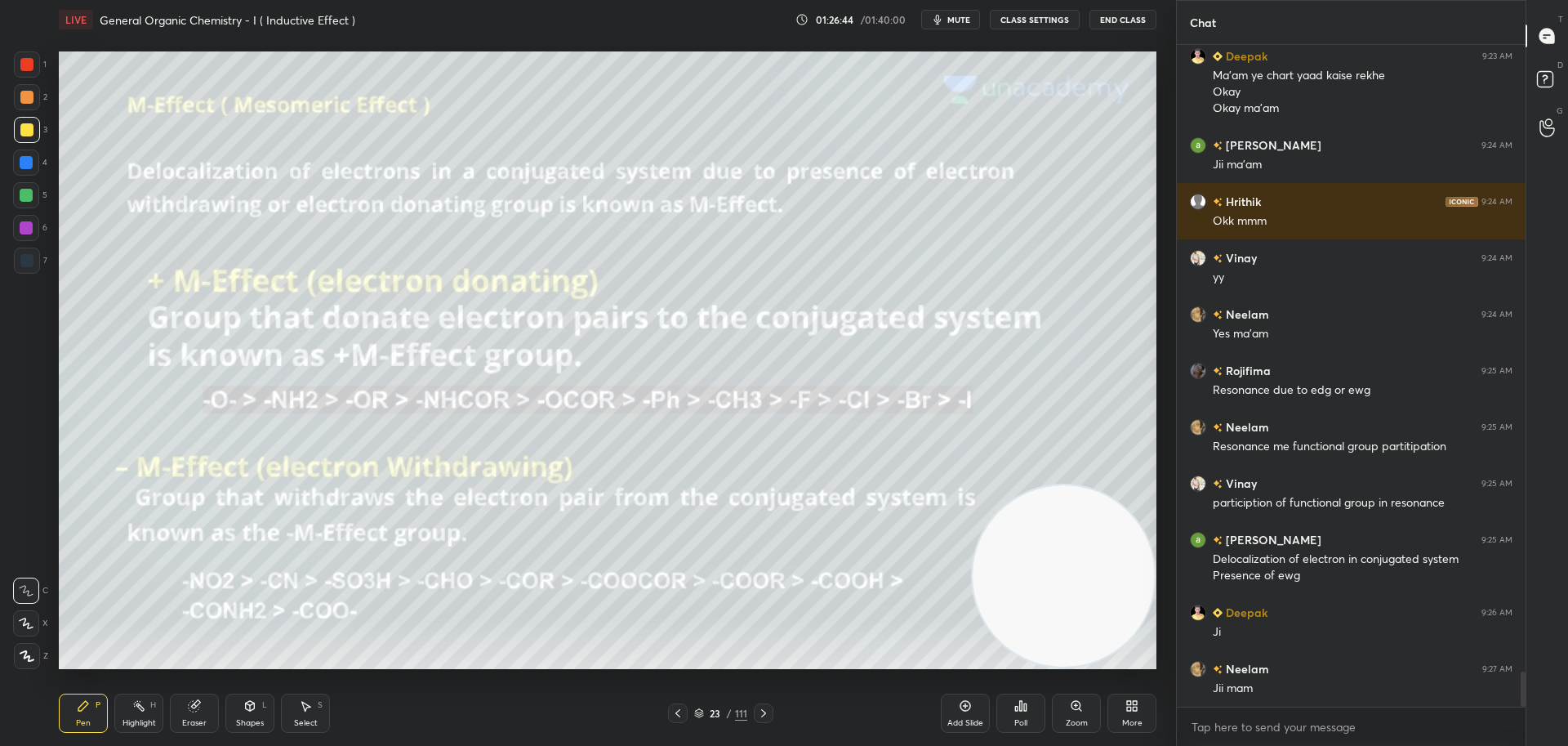
scroll to position [11785, 0]
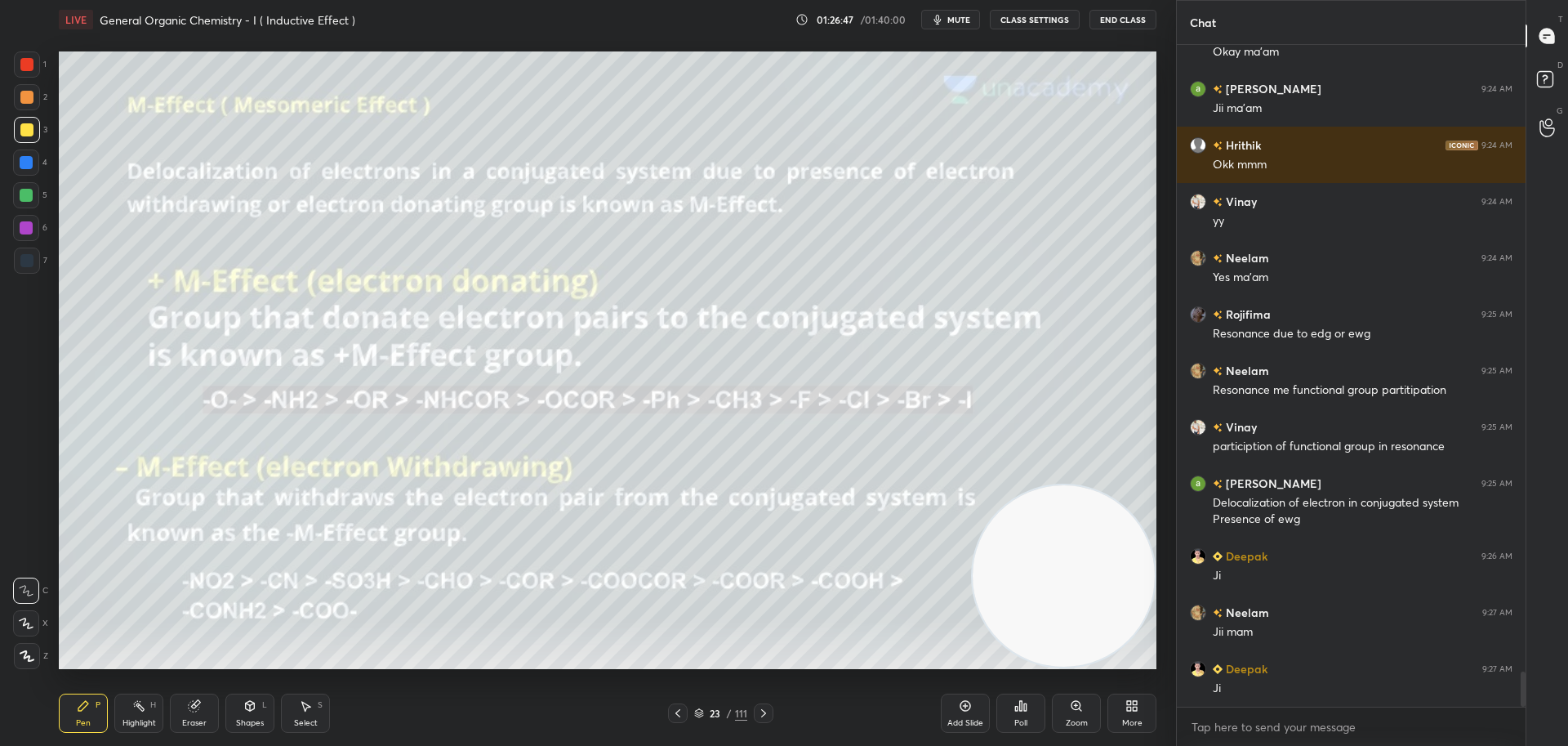
click at [764, 716] on icon at bounding box center [763, 713] width 13 height 13
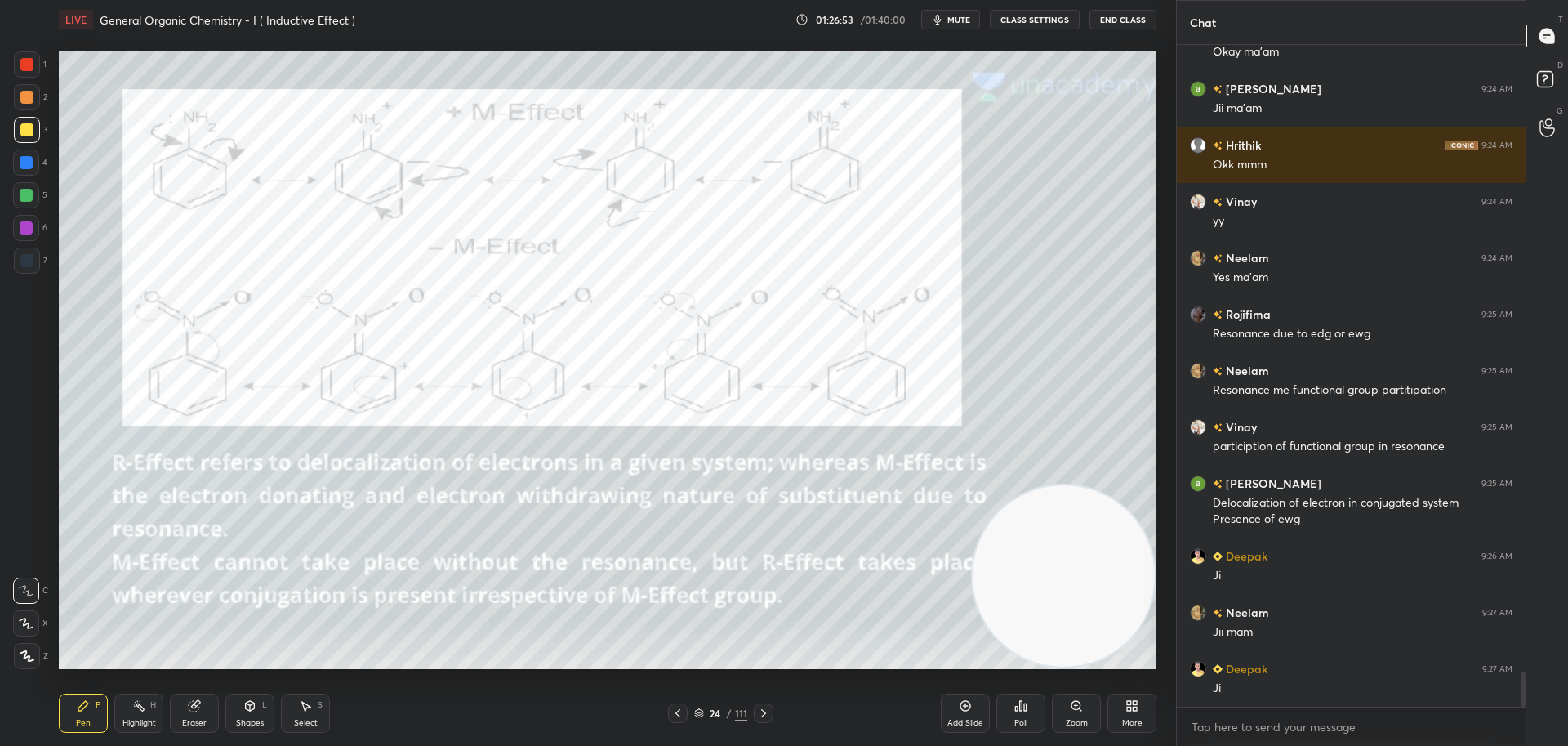
click at [24, 56] on div at bounding box center [26, 64] width 26 height 26
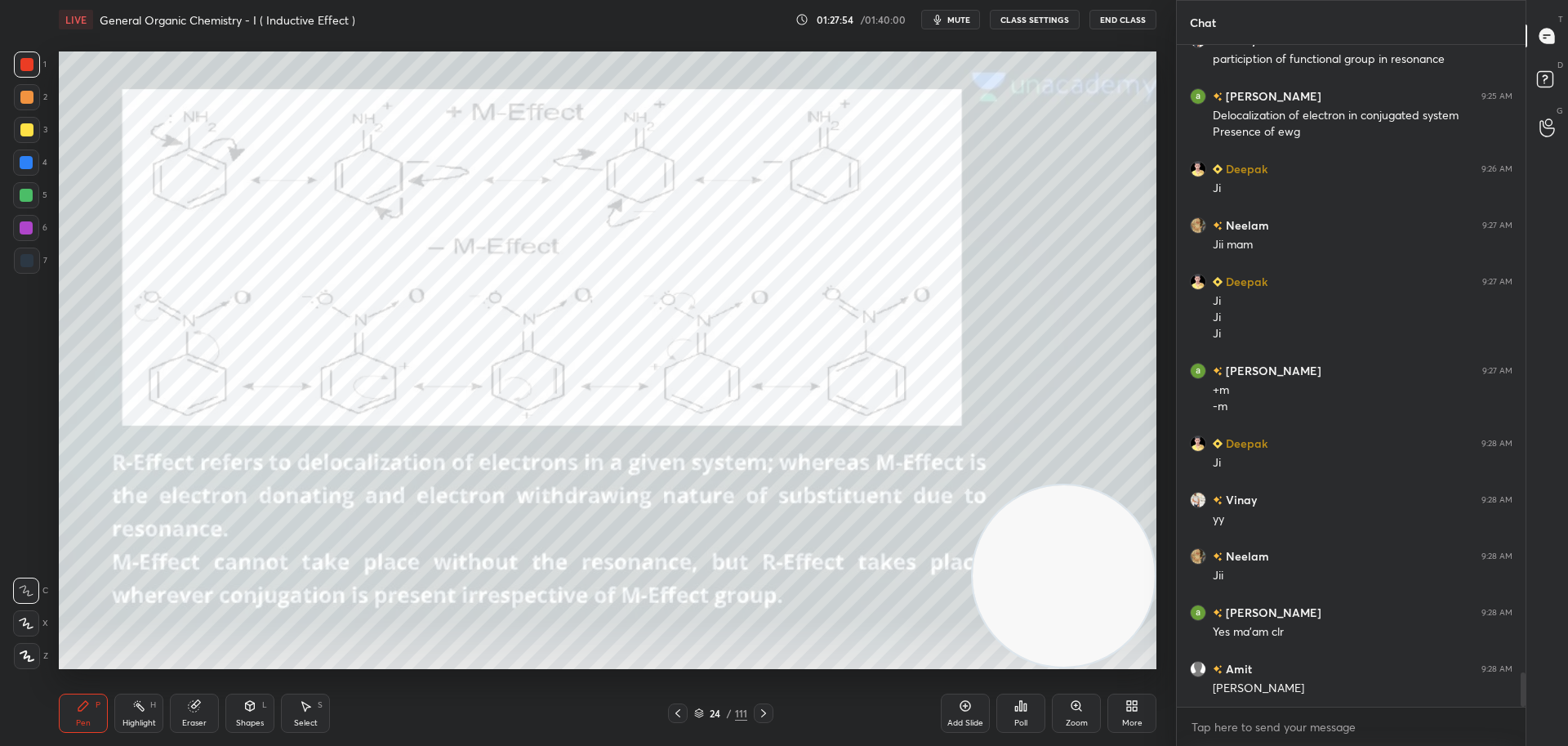
scroll to position [12229, 0]
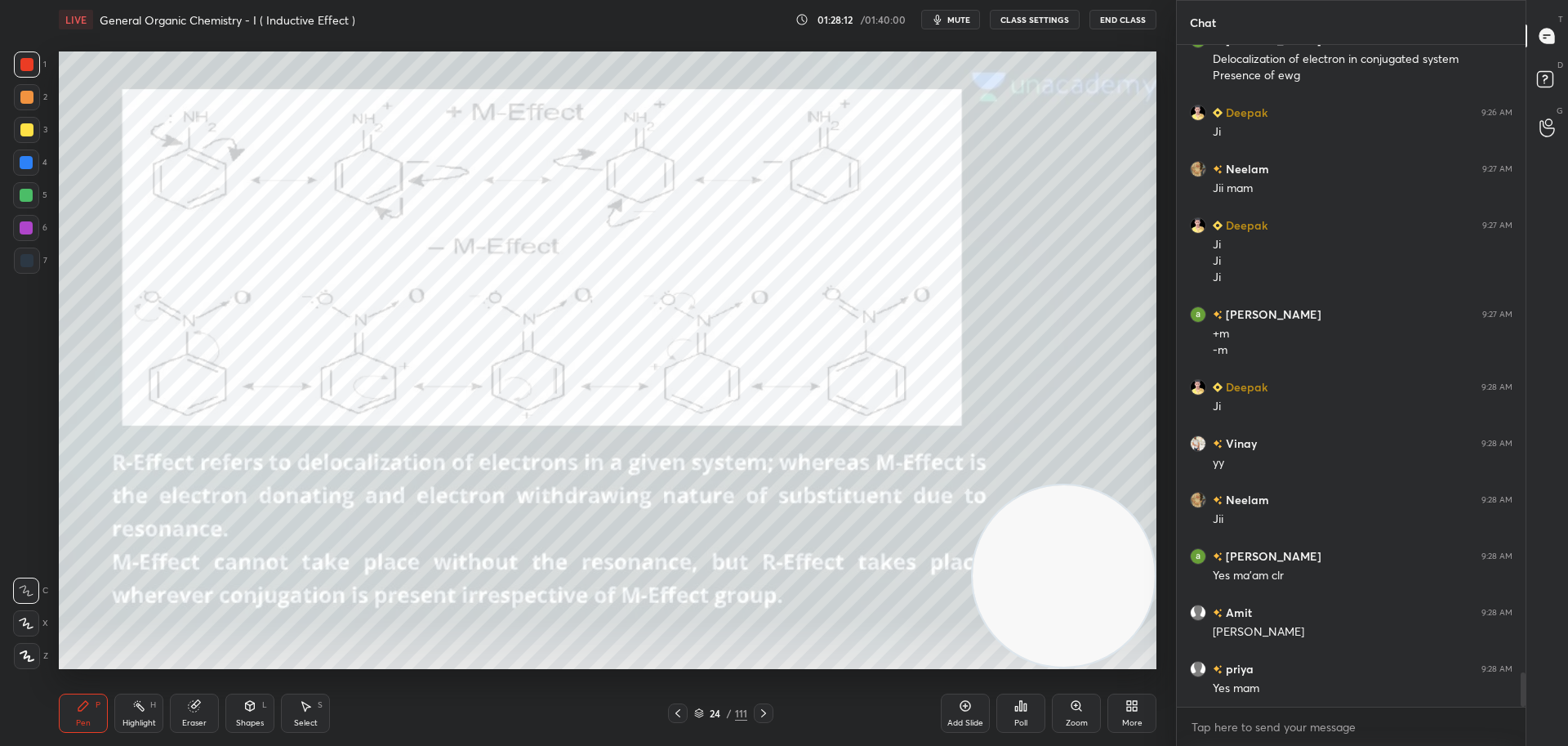
click at [766, 705] on div at bounding box center [763, 713] width 19 height 20
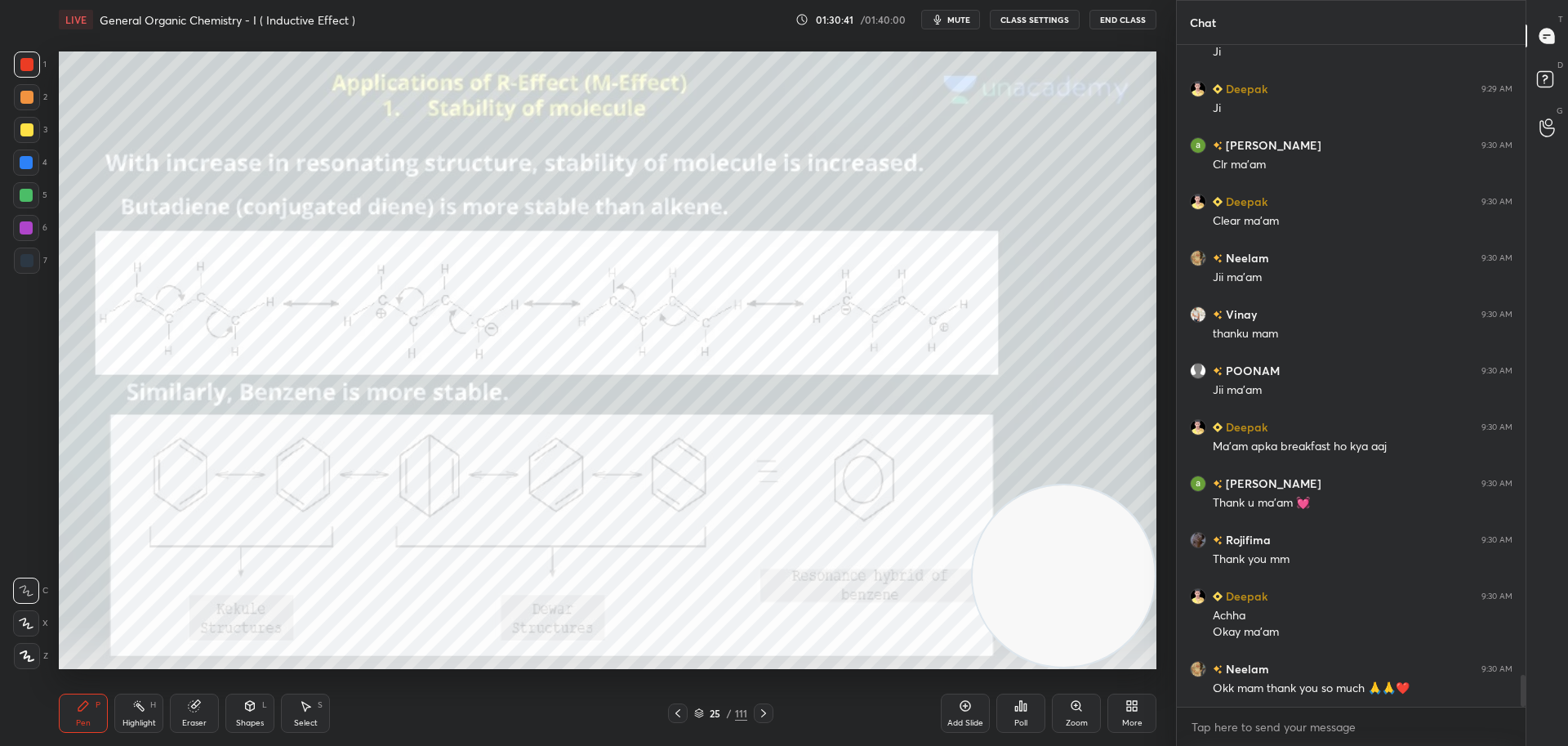
scroll to position [12977, 0]
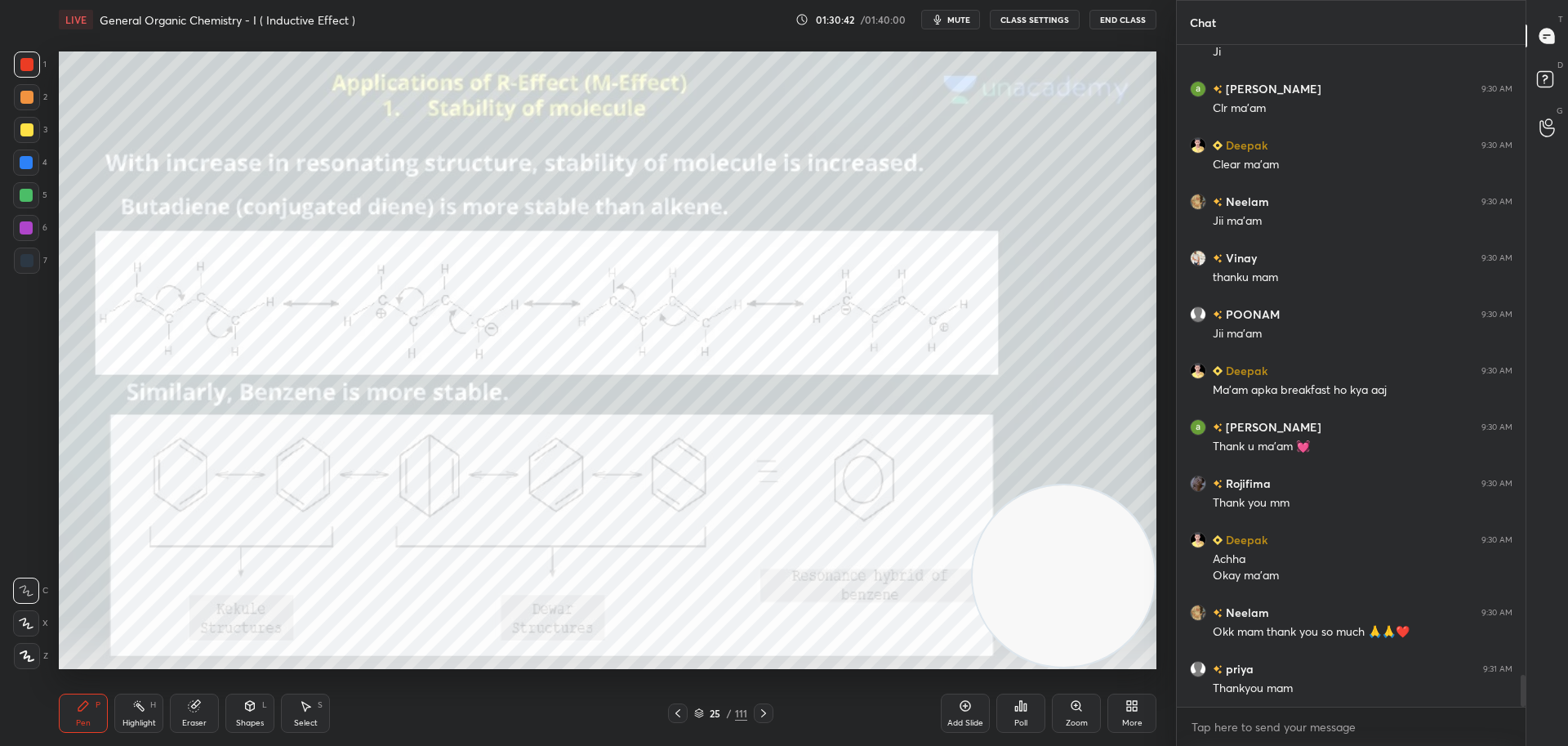
click at [1119, 18] on button "End Class" at bounding box center [1123, 20] width 67 height 20
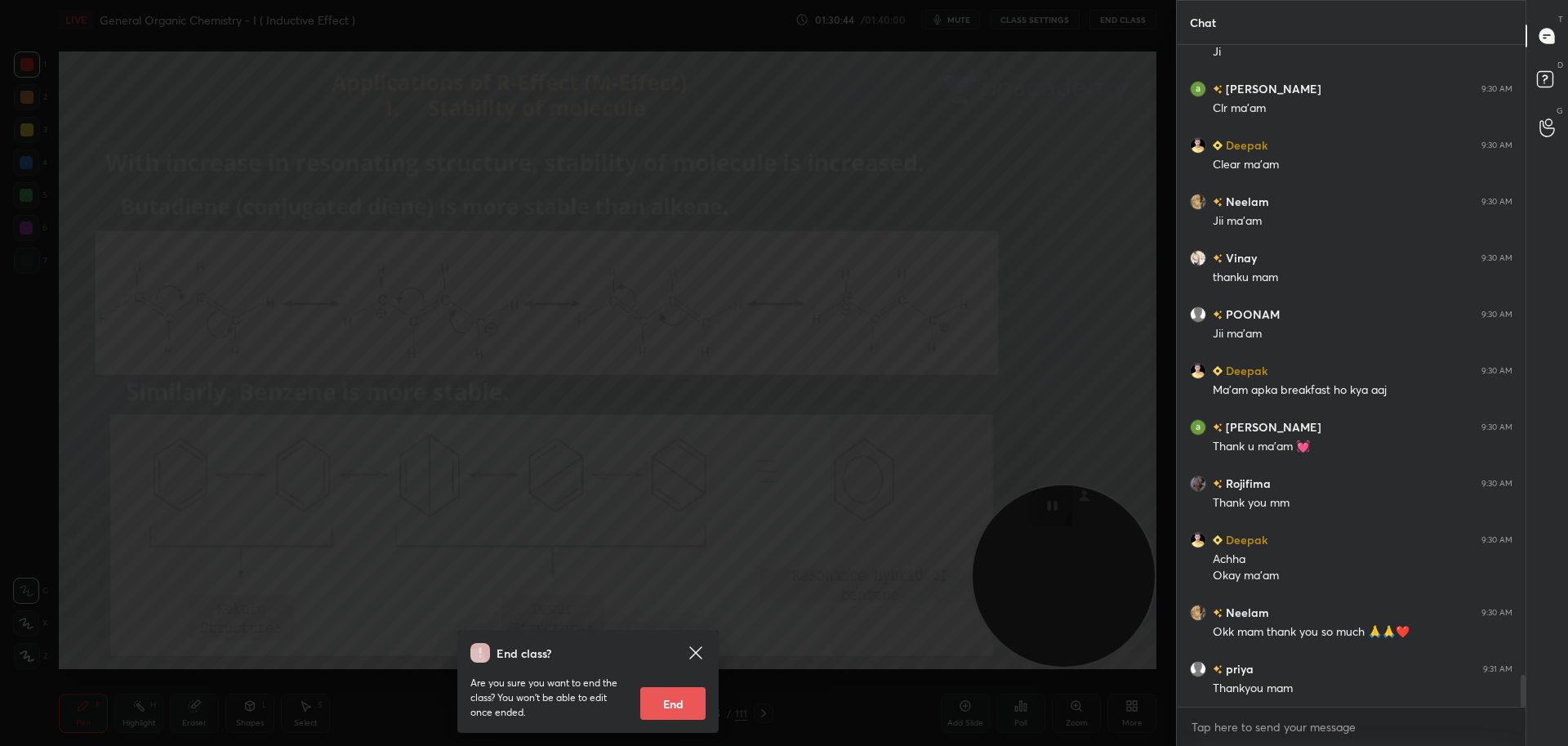
scroll to position [13034, 0]
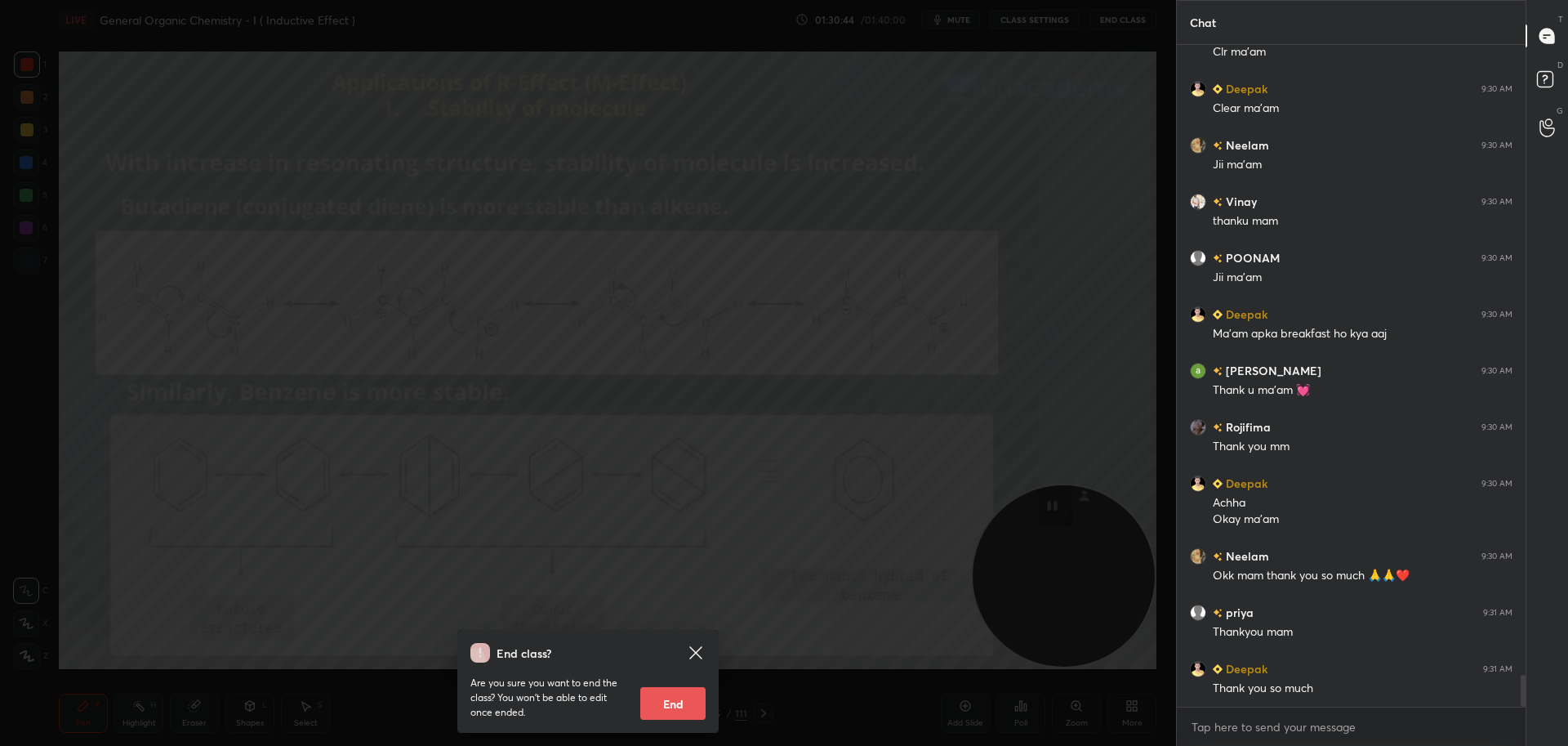
click at [678, 705] on button "End" at bounding box center [672, 704] width 65 height 33
type textarea "x"
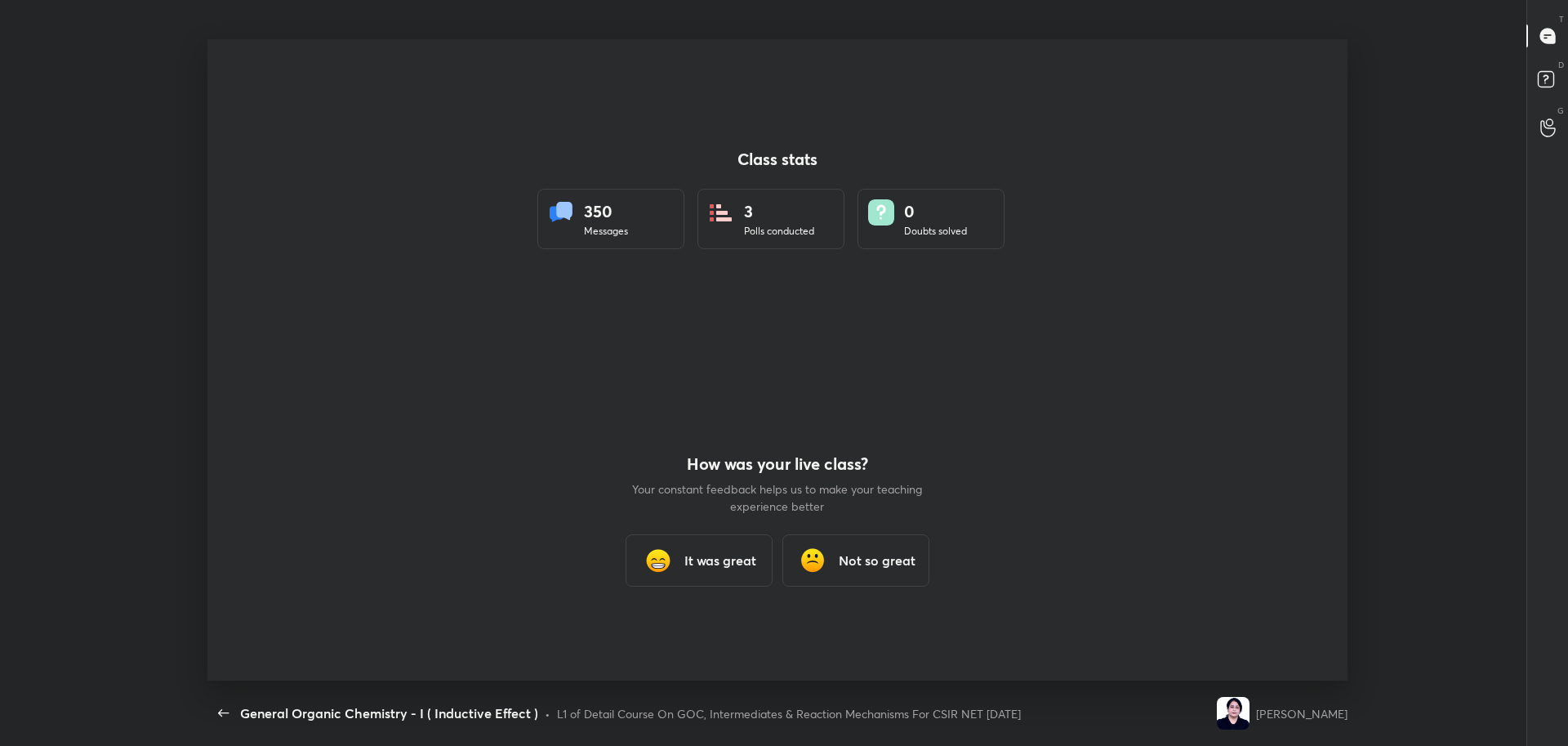
scroll to position [6, 1]
click at [669, 561] on img at bounding box center [659, 561] width 33 height 33
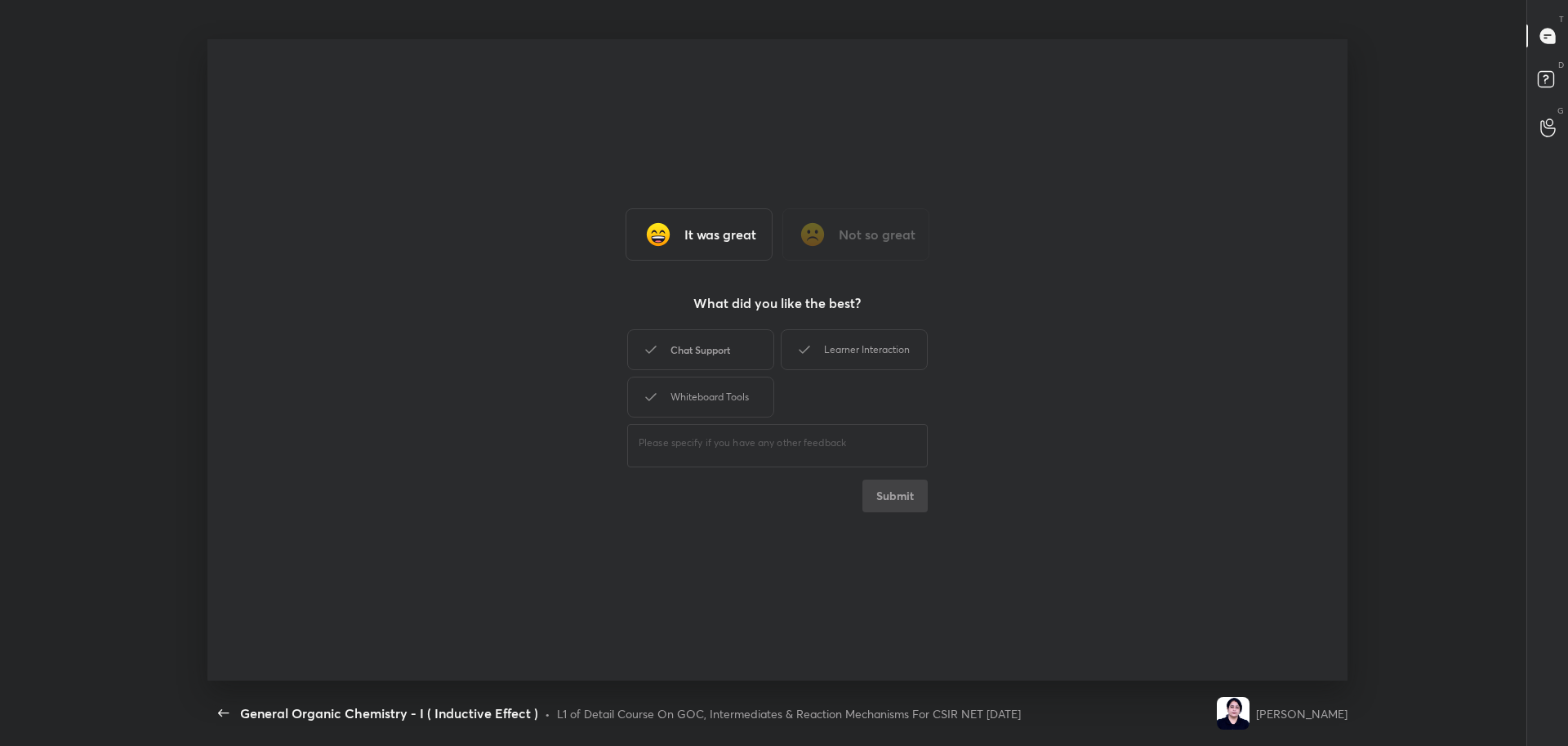
drag, startPoint x: 732, startPoint y: 351, endPoint x: 722, endPoint y: 392, distance: 42.2
click at [733, 351] on div "Chat Support" at bounding box center [700, 350] width 147 height 41
drag, startPoint x: 724, startPoint y: 397, endPoint x: 821, endPoint y: 352, distance: 106.9
click at [729, 395] on div "Whiteboard Tools" at bounding box center [700, 397] width 147 height 41
click at [828, 350] on div "Learner Interaction" at bounding box center [854, 350] width 147 height 41
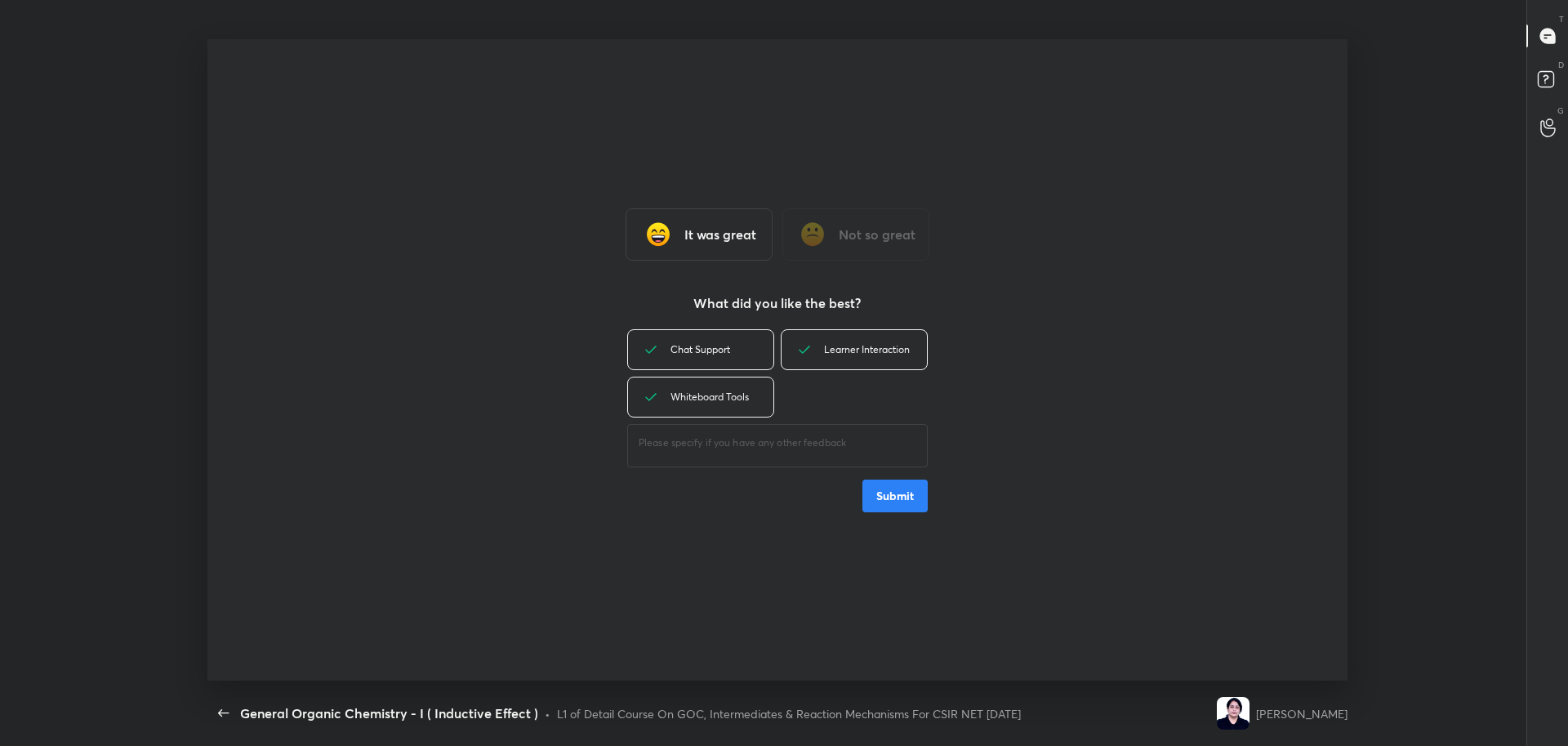
click at [910, 500] on button "Submit" at bounding box center [895, 496] width 65 height 33
